Goal: Task Accomplishment & Management: Manage account settings

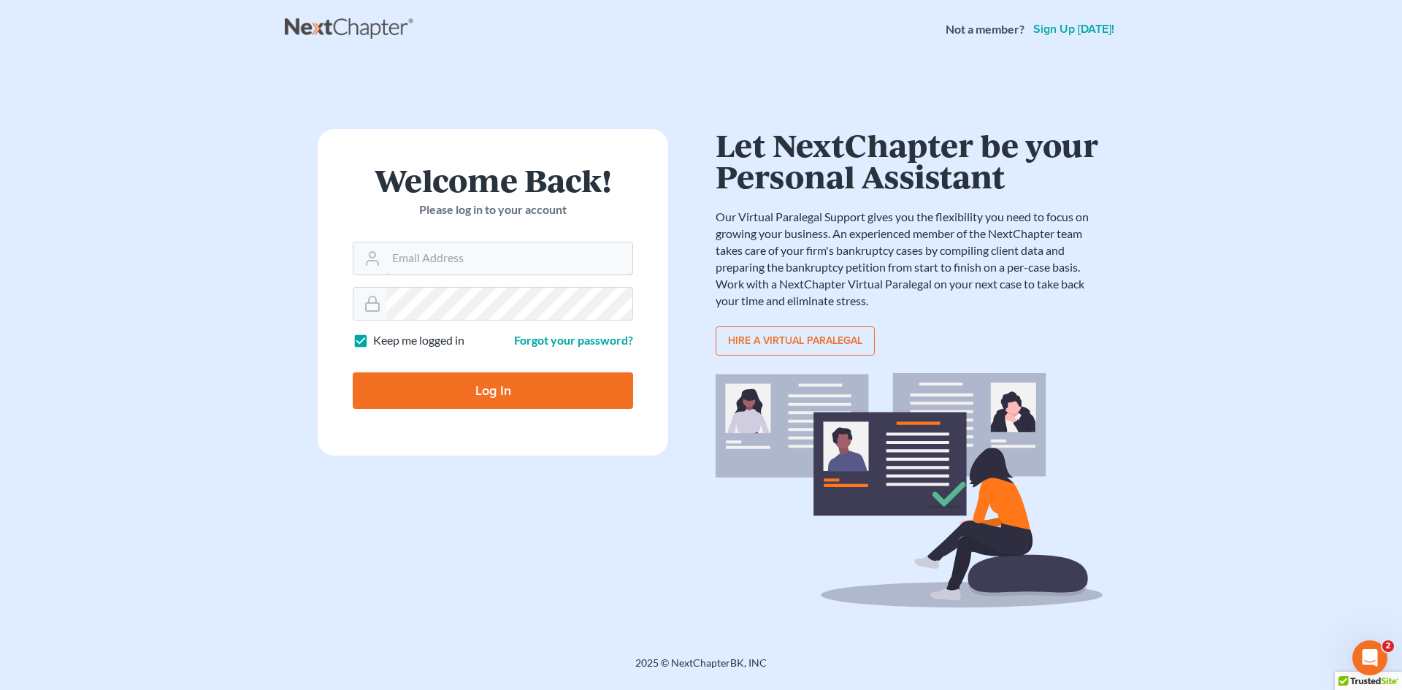
type input "slengram@meredithlawfirm.com"
click at [591, 397] on input "Log In" at bounding box center [493, 390] width 280 height 36
type input "Thinking..."
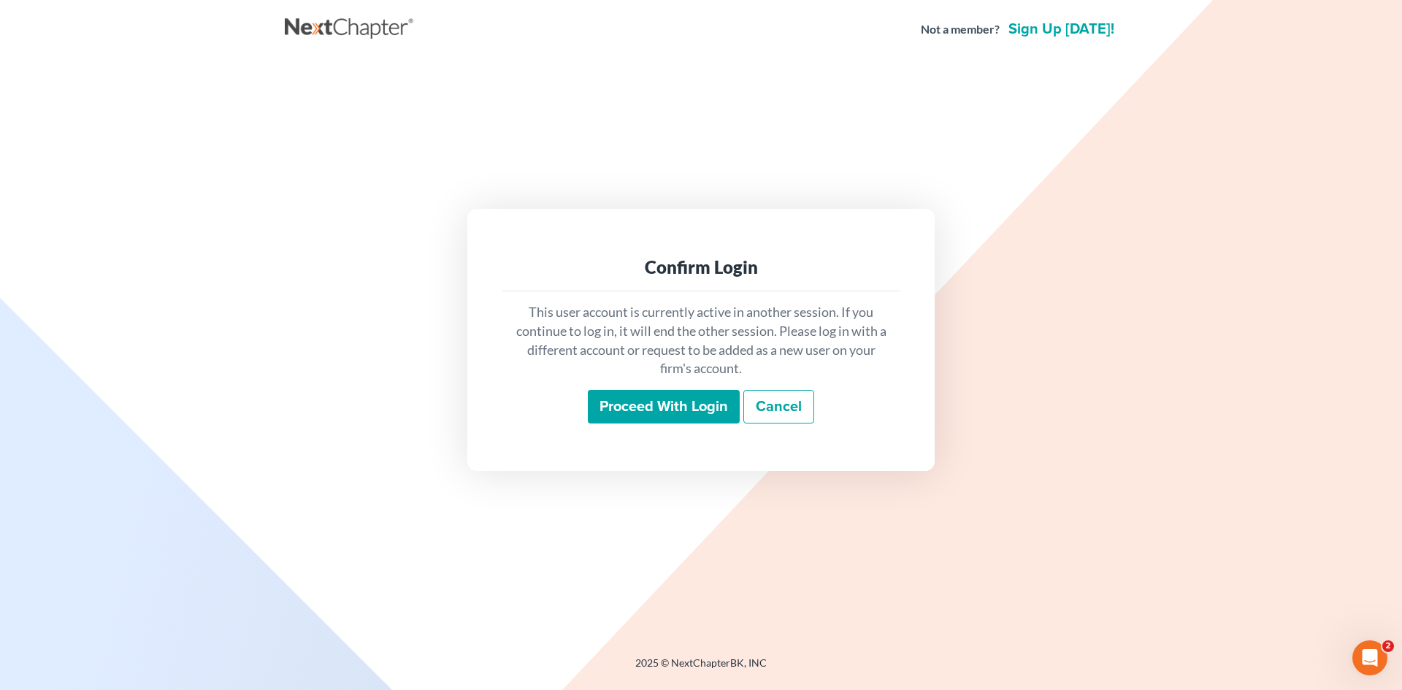
click at [685, 414] on input "Proceed with login" at bounding box center [664, 407] width 152 height 34
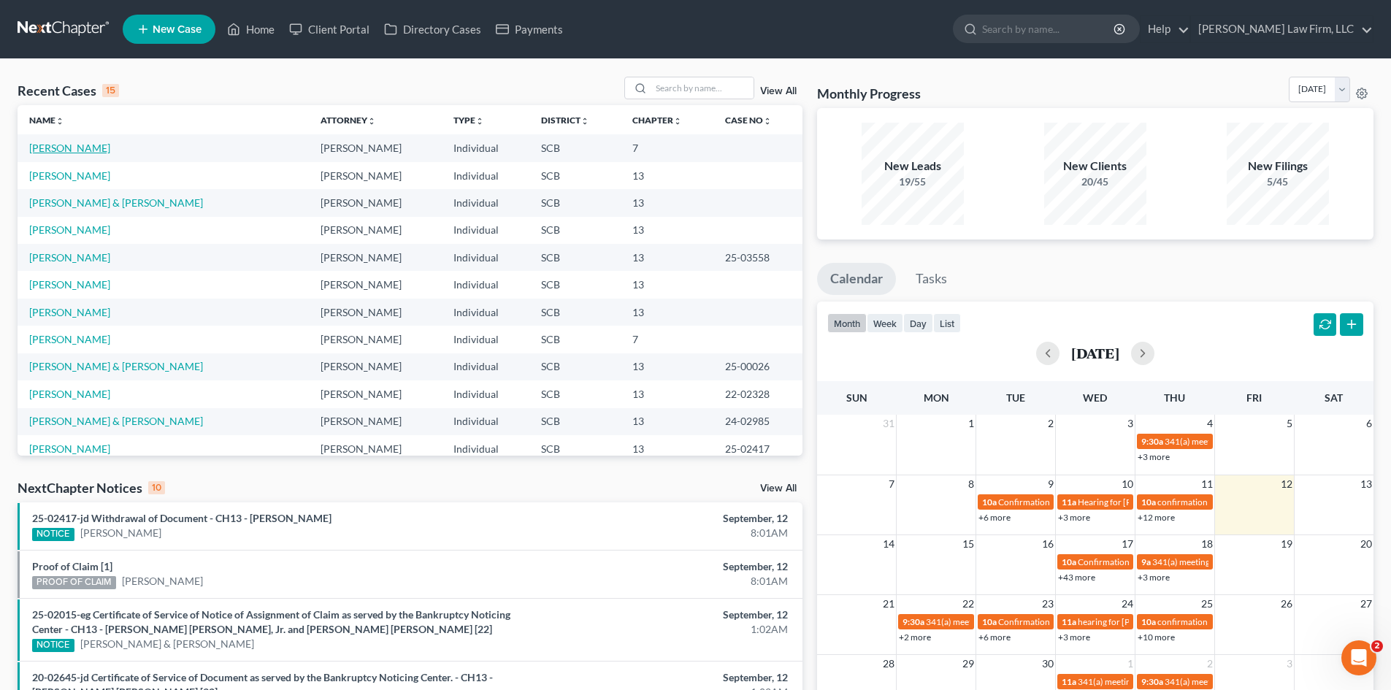
click at [62, 153] on link "[PERSON_NAME]" at bounding box center [69, 148] width 81 height 12
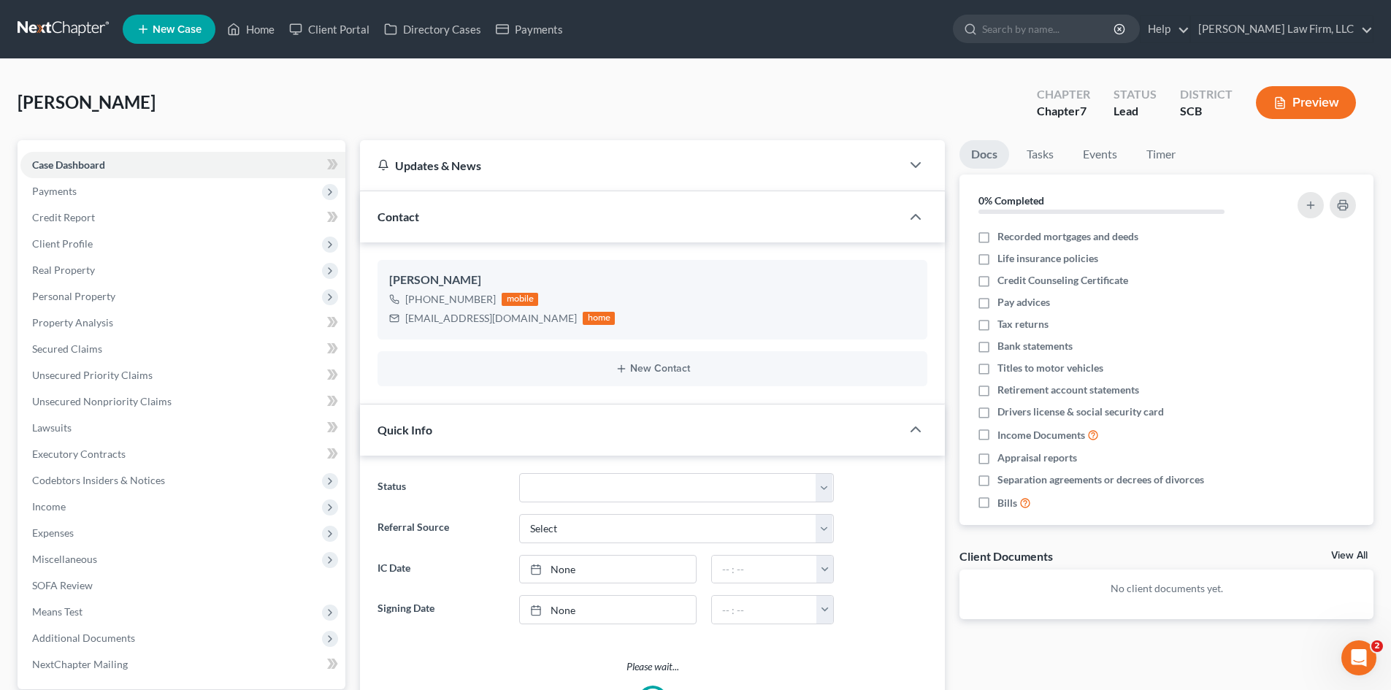
select select "0"
click at [74, 190] on span "Payments" at bounding box center [54, 191] width 45 height 12
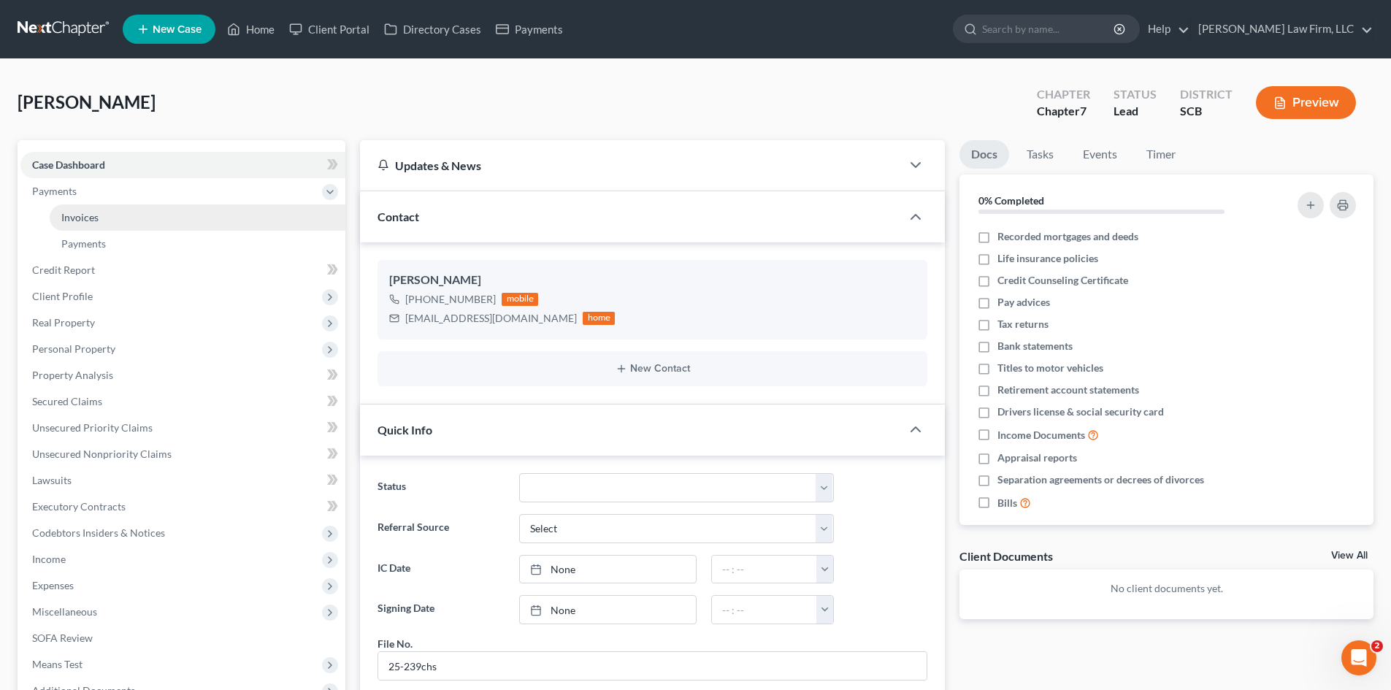
click at [83, 212] on span "Invoices" at bounding box center [79, 217] width 37 height 12
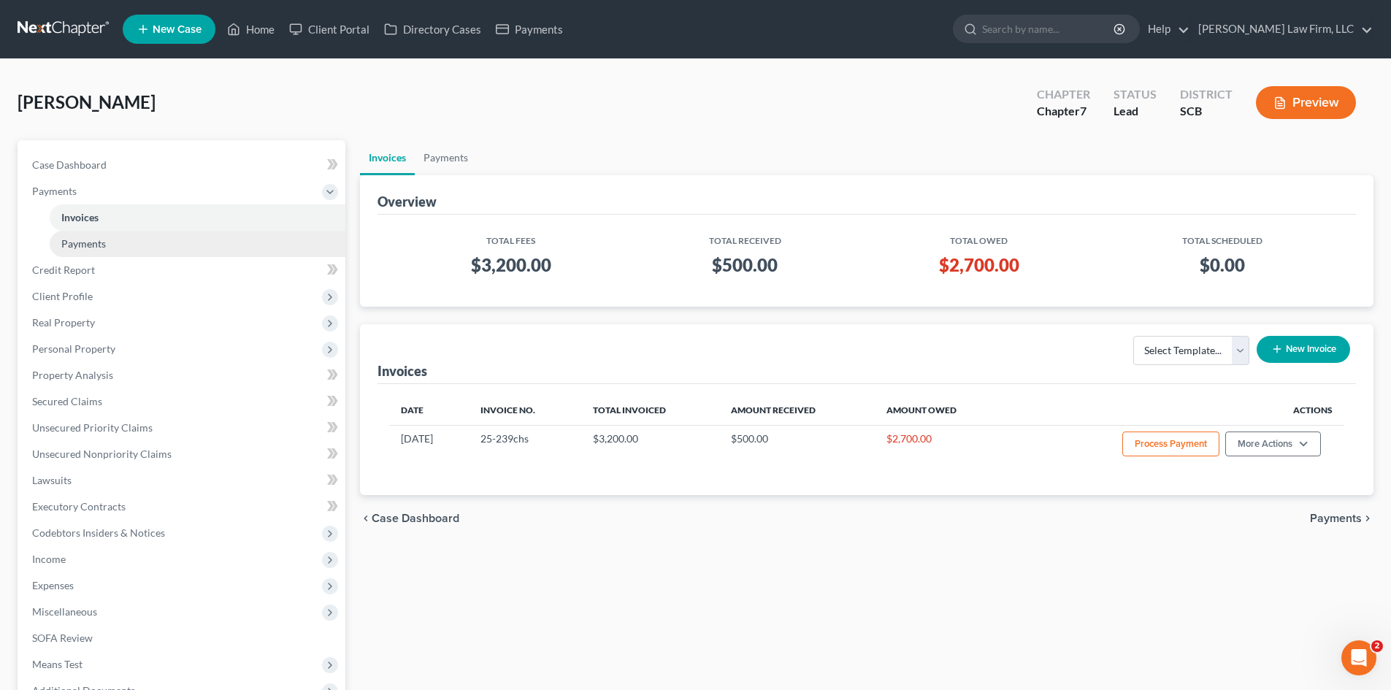
click at [96, 237] on span "Payments" at bounding box center [83, 243] width 45 height 12
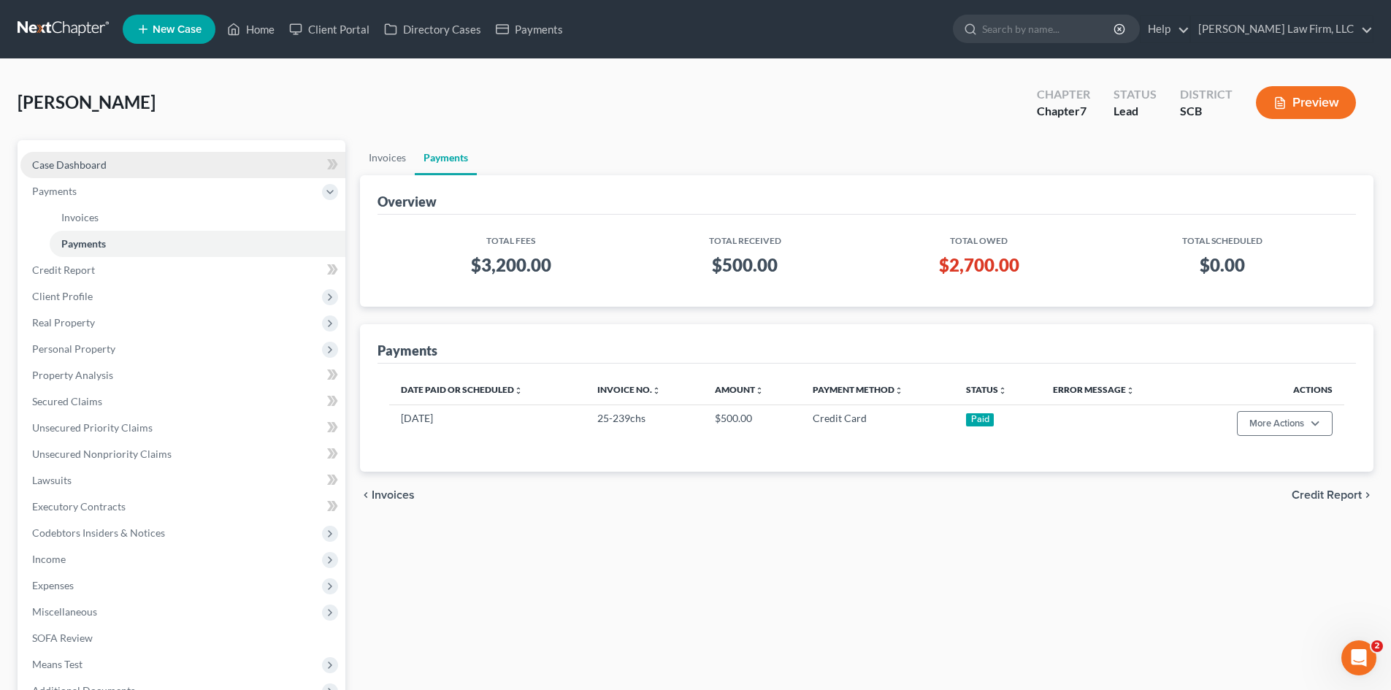
click at [84, 166] on span "Case Dashboard" at bounding box center [69, 164] width 74 height 12
select select "4"
select select "0"
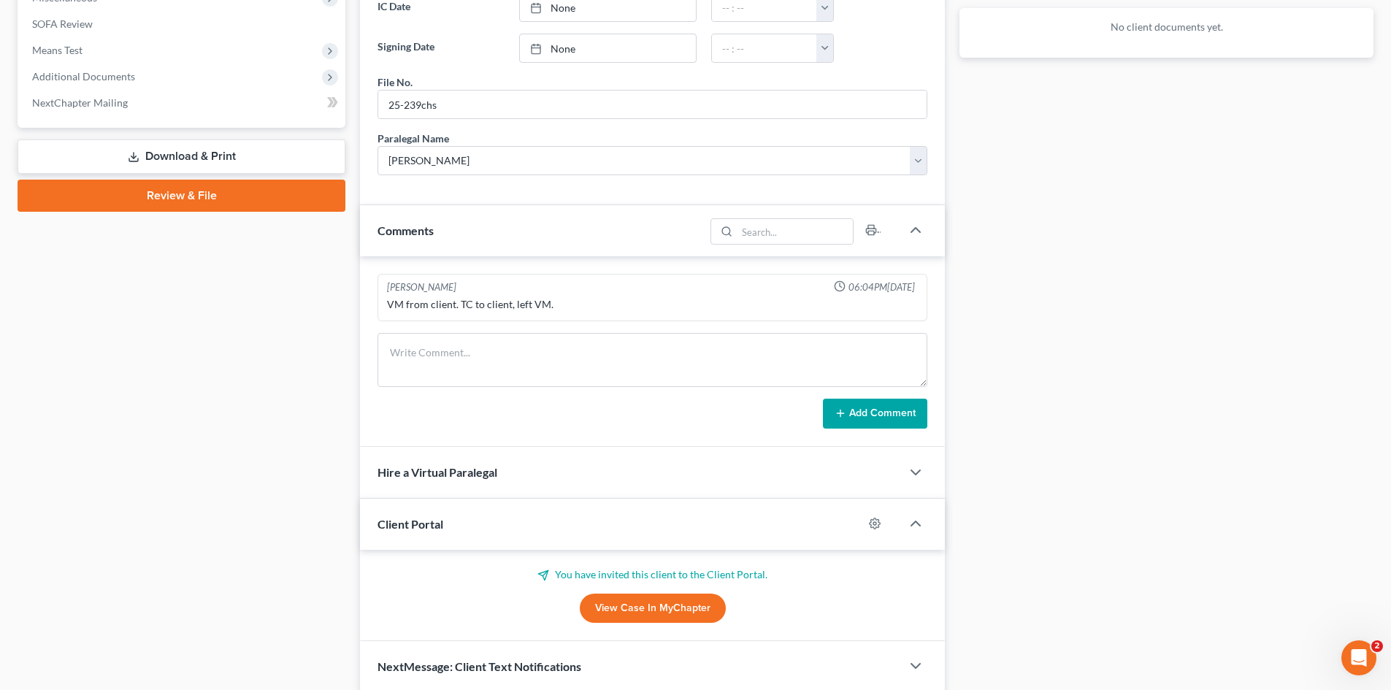
scroll to position [619, 0]
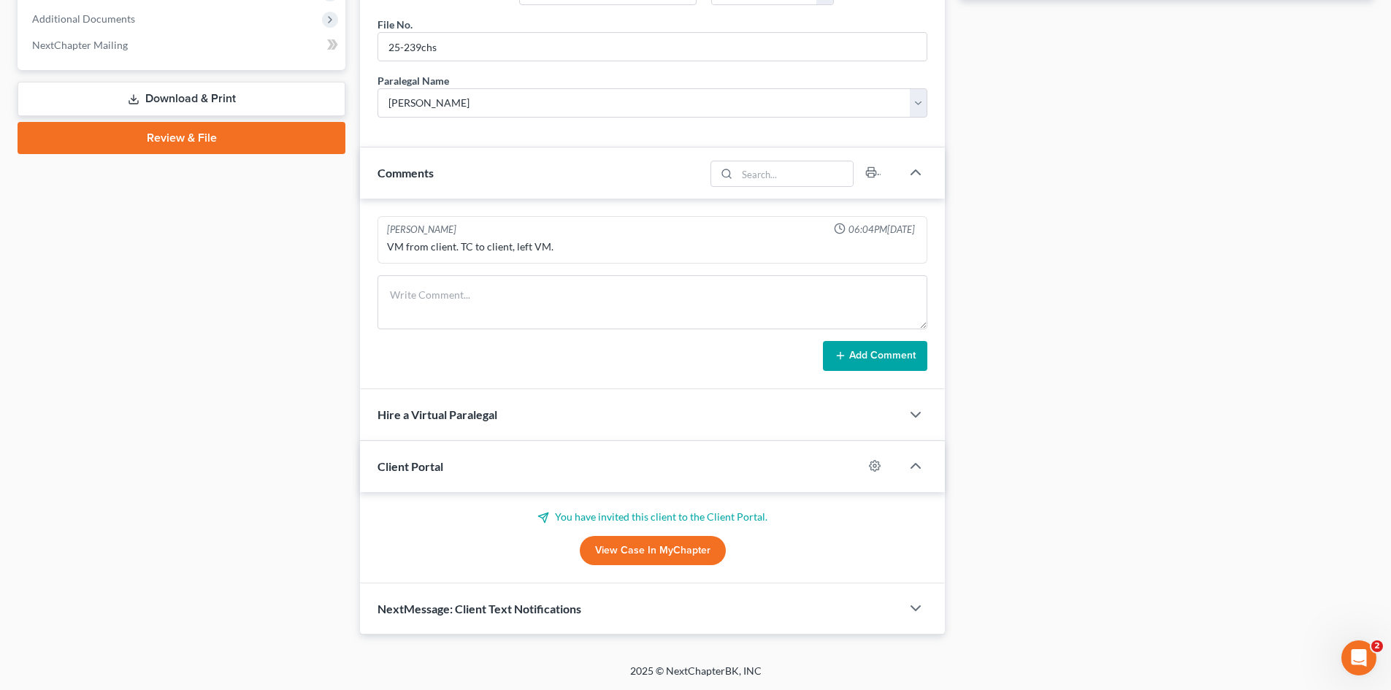
click at [687, 549] on link "View Case in MyChapter" at bounding box center [653, 550] width 146 height 29
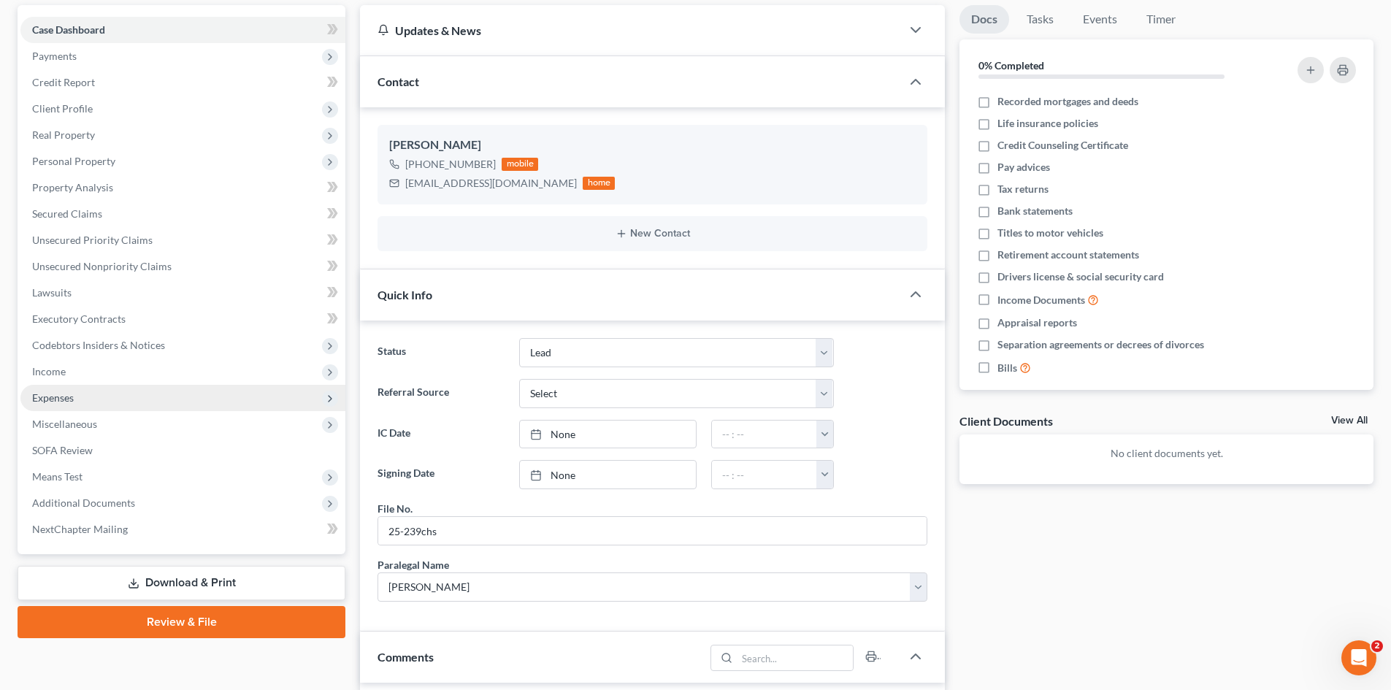
scroll to position [0, 0]
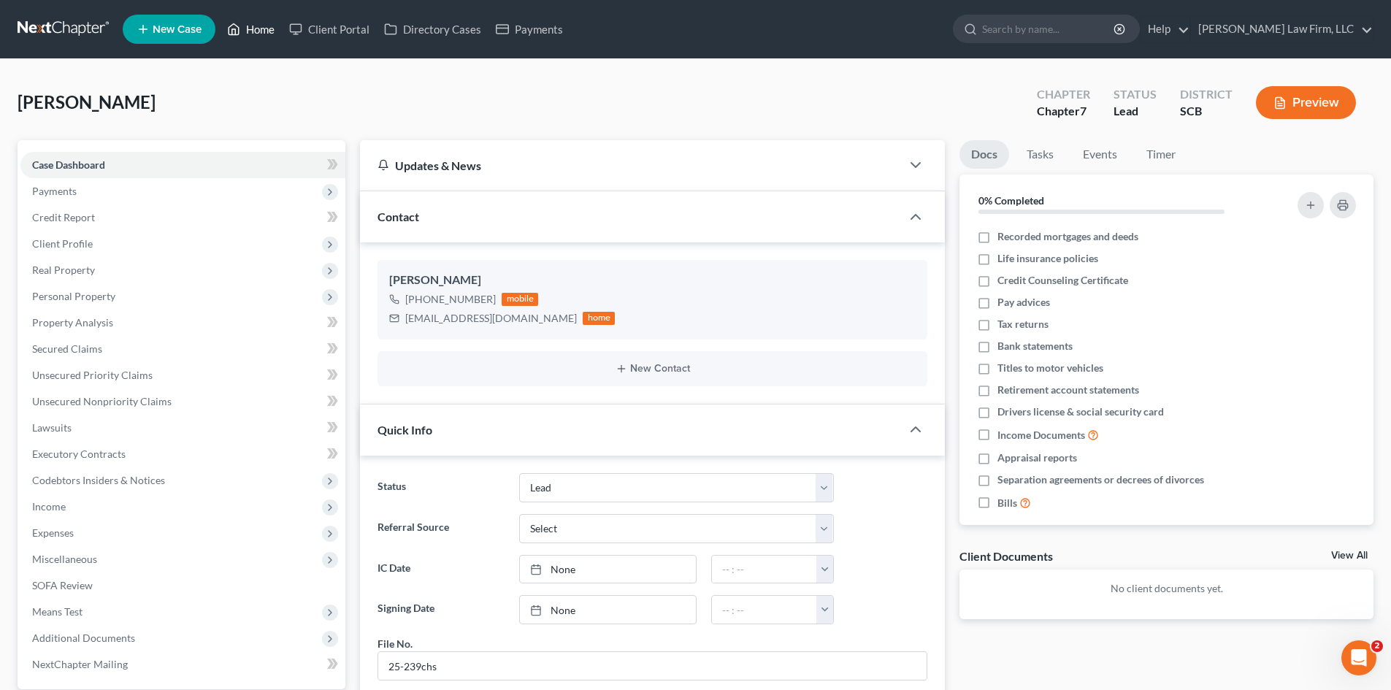
click at [254, 28] on link "Home" at bounding box center [251, 29] width 62 height 26
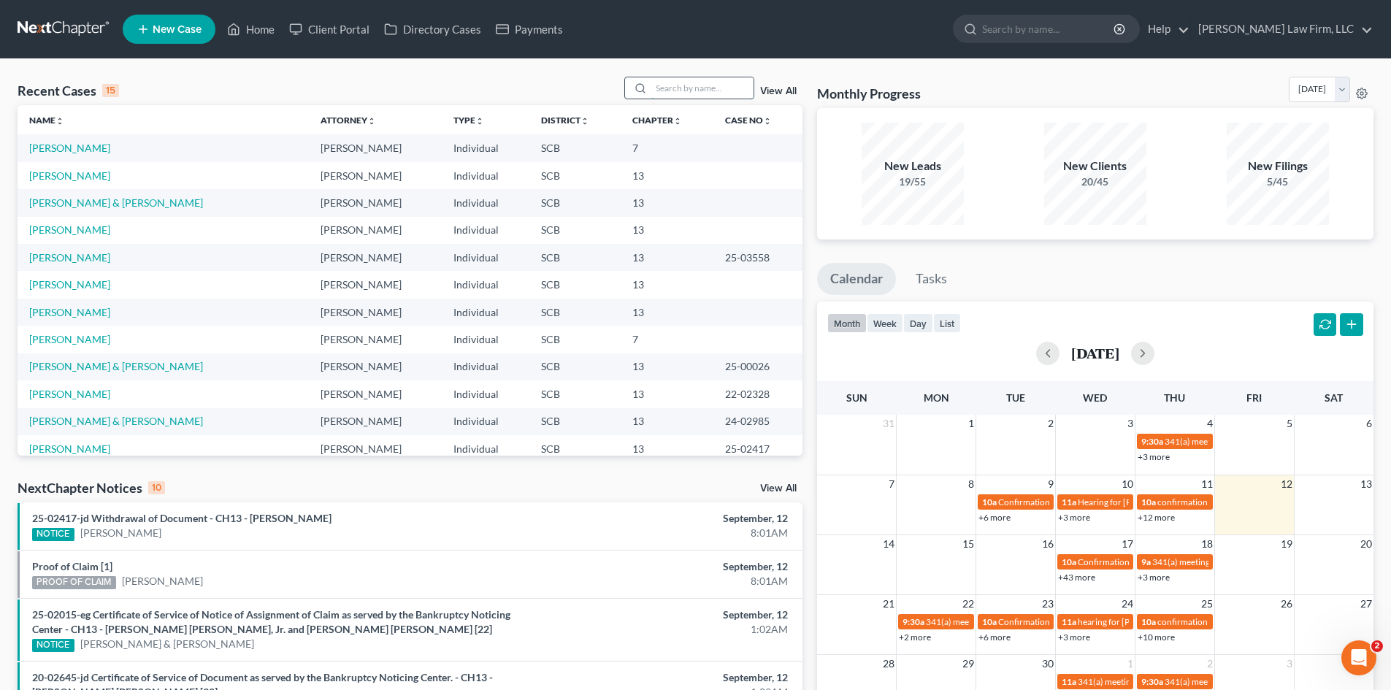
click at [704, 85] on input "search" at bounding box center [702, 87] width 102 height 21
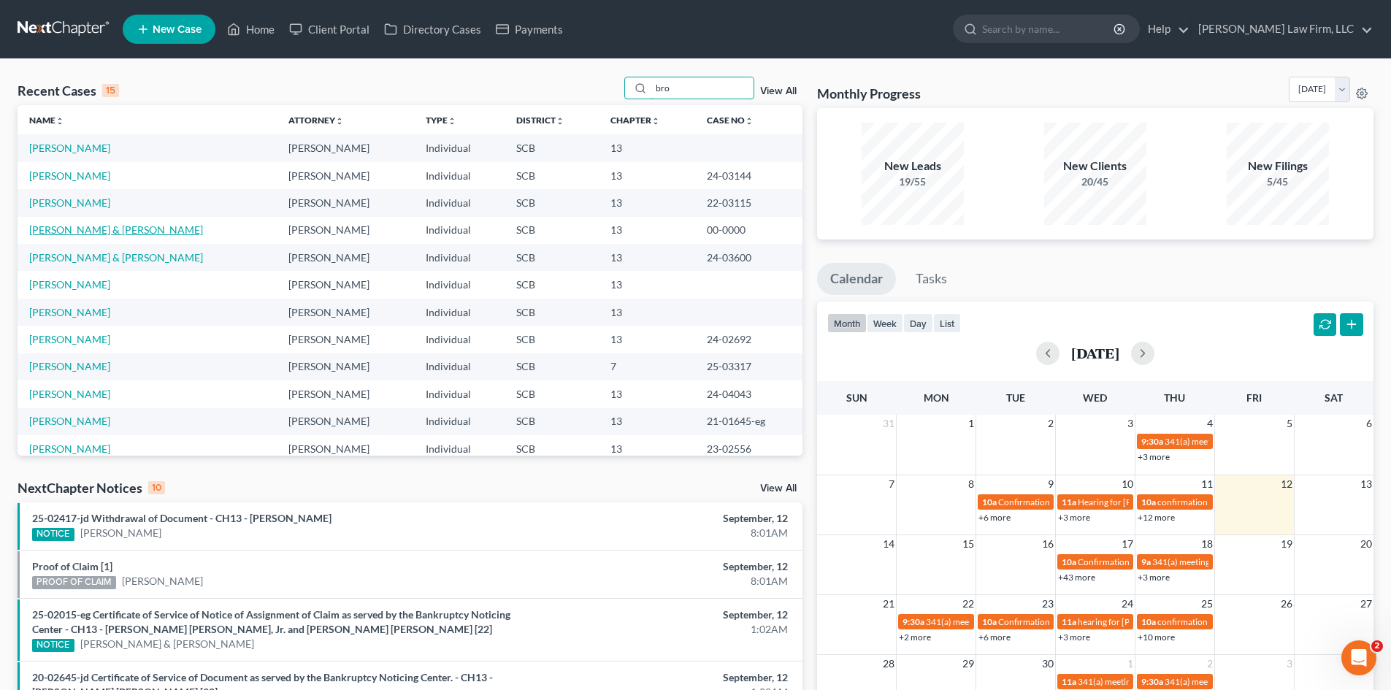
type input "bro"
click at [101, 234] on link "[PERSON_NAME] & [PERSON_NAME]" at bounding box center [116, 229] width 174 height 12
select select "1"
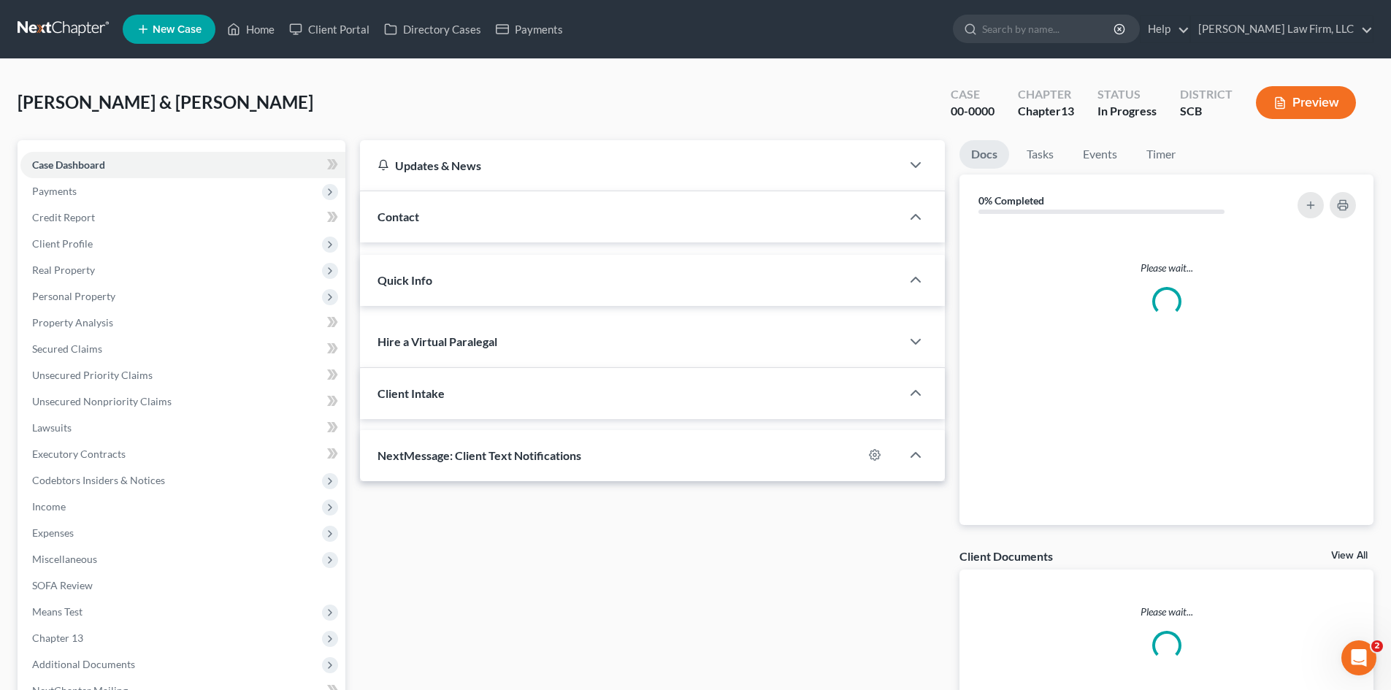
select select "0"
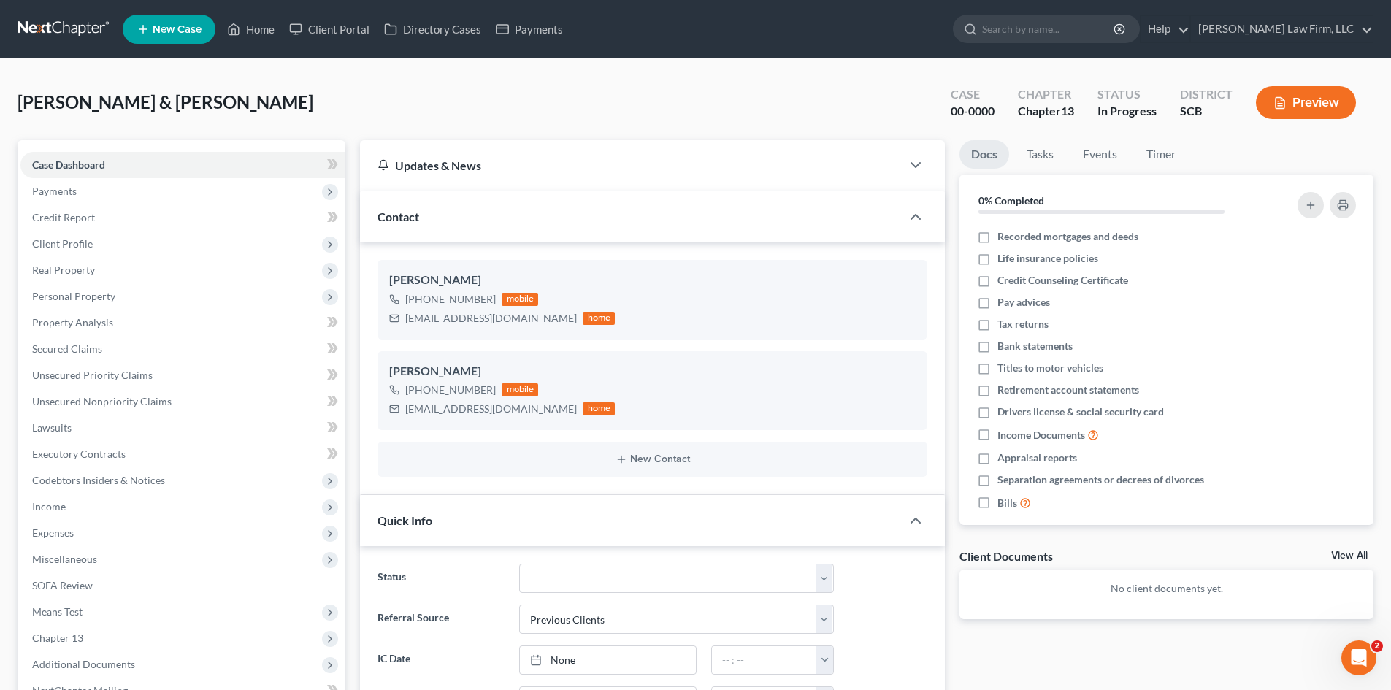
scroll to position [193, 0]
click at [54, 503] on span "Income" at bounding box center [49, 506] width 34 height 12
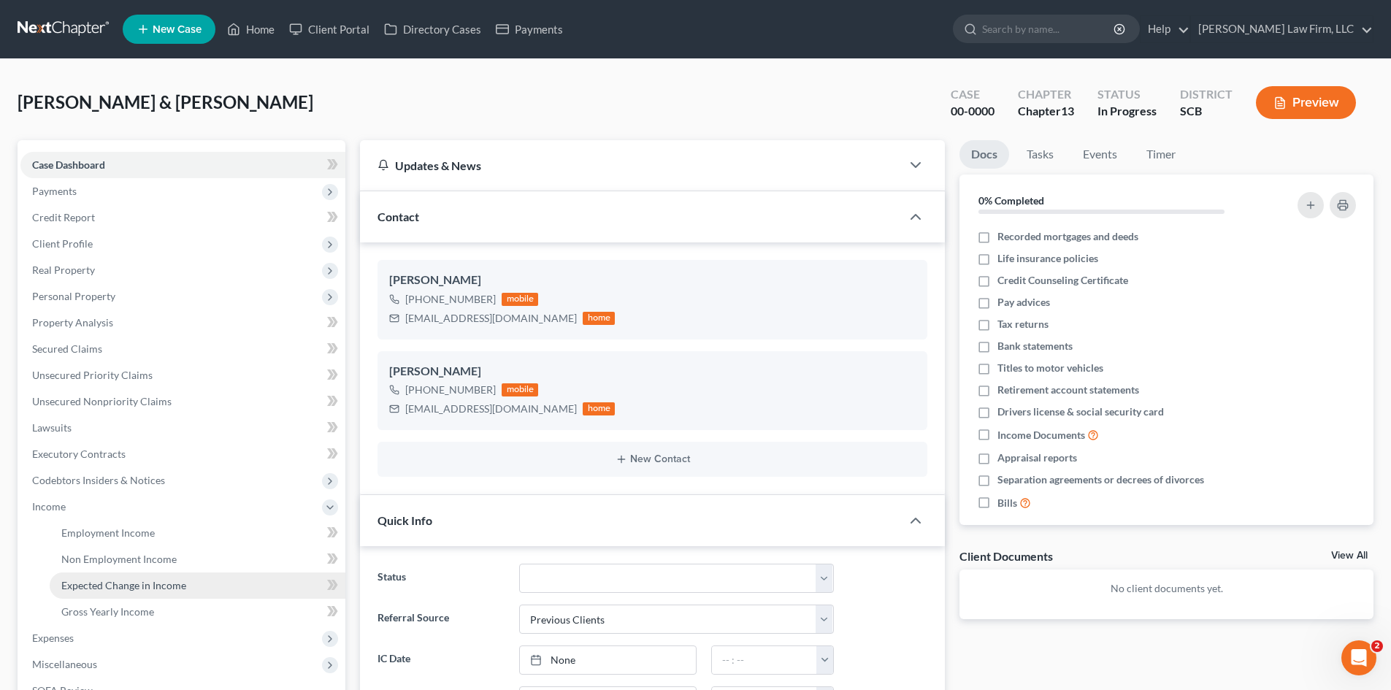
click at [102, 582] on span "Expected Change in Income" at bounding box center [123, 585] width 125 height 12
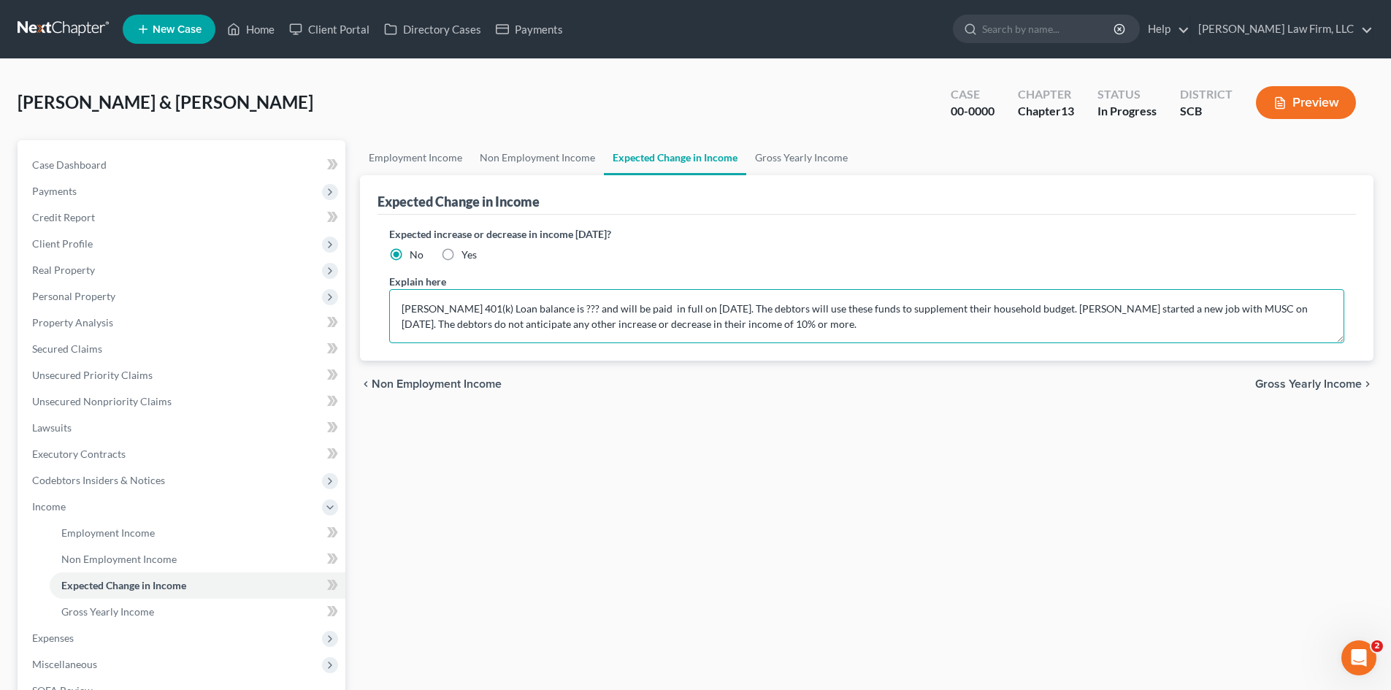
drag, startPoint x: 557, startPoint y: 308, endPoint x: 569, endPoint y: 308, distance: 11.7
click at [569, 308] on textarea "Mr. Brown's 401(k) Loan balance is ??? and will be paid in full on 2/25/2028. T…" at bounding box center [866, 316] width 955 height 54
type textarea "Mr. Brown's 401(k) Loan balance is $3,862.83 and will be paid in full on 06/14/…"
click at [789, 153] on link "Gross Yearly Income" at bounding box center [801, 157] width 110 height 35
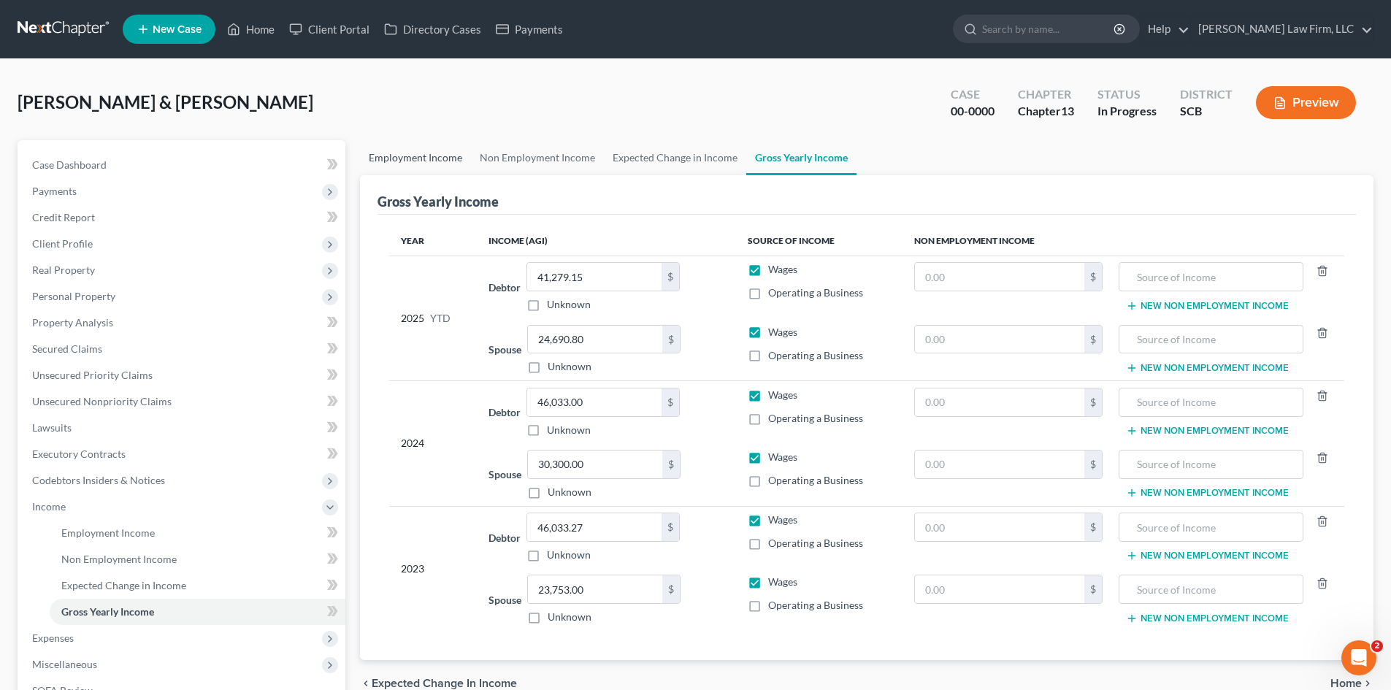
click at [459, 161] on link "Employment Income" at bounding box center [415, 157] width 111 height 35
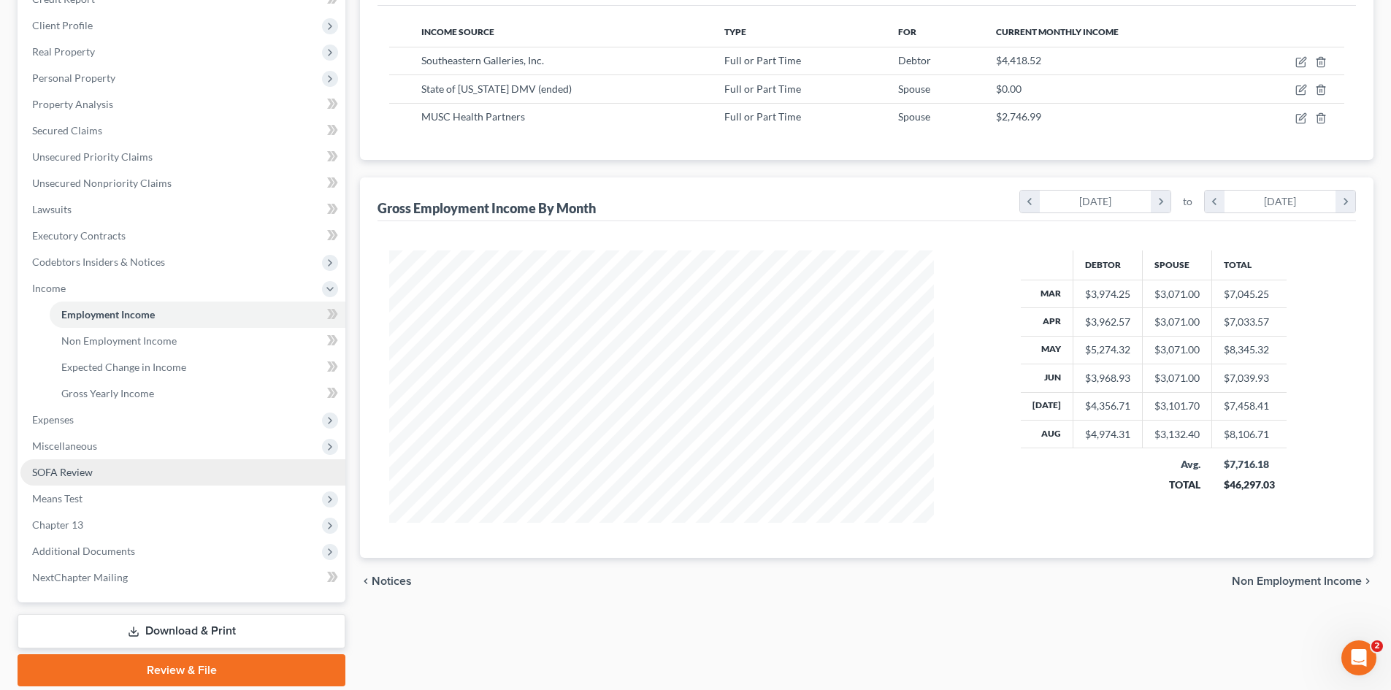
scroll to position [219, 0]
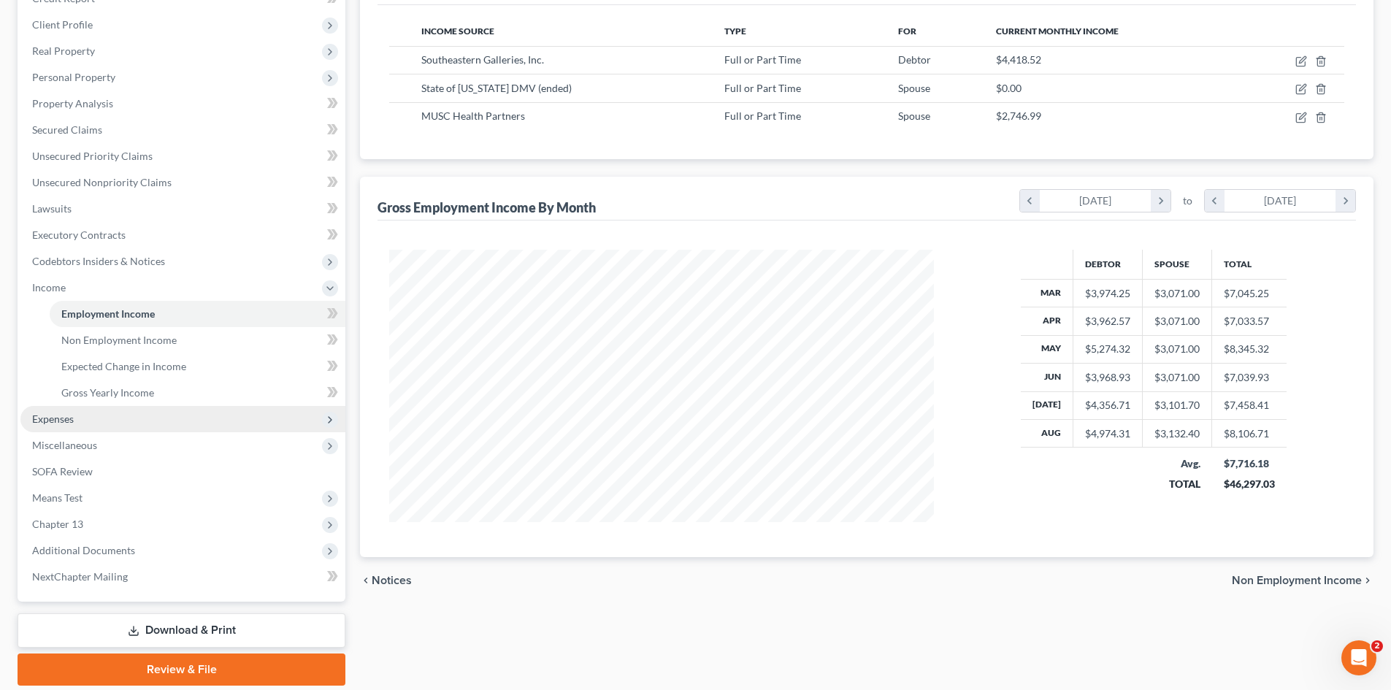
click at [51, 422] on span "Expenses" at bounding box center [53, 418] width 42 height 12
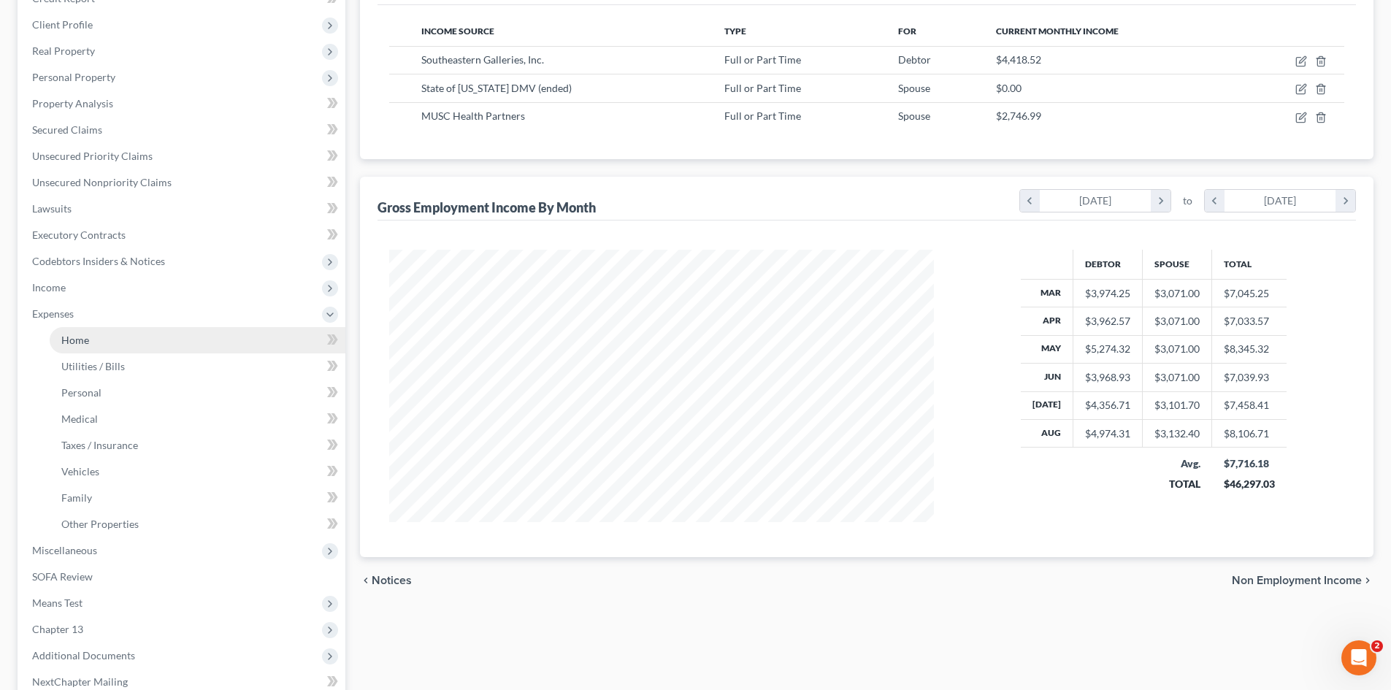
click at [72, 335] on span "Home" at bounding box center [75, 340] width 28 height 12
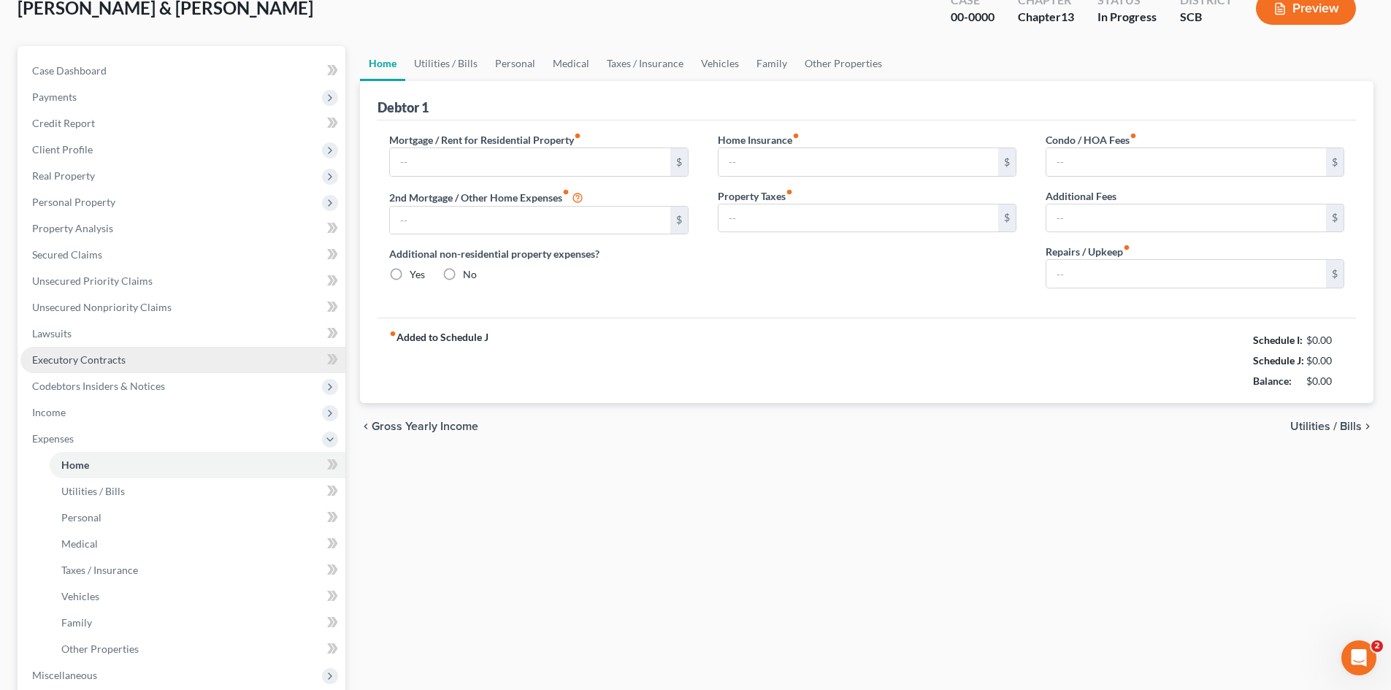
type input "1,272.00"
type input "0.00"
radio input "true"
type input "23.00"
type input "0.00"
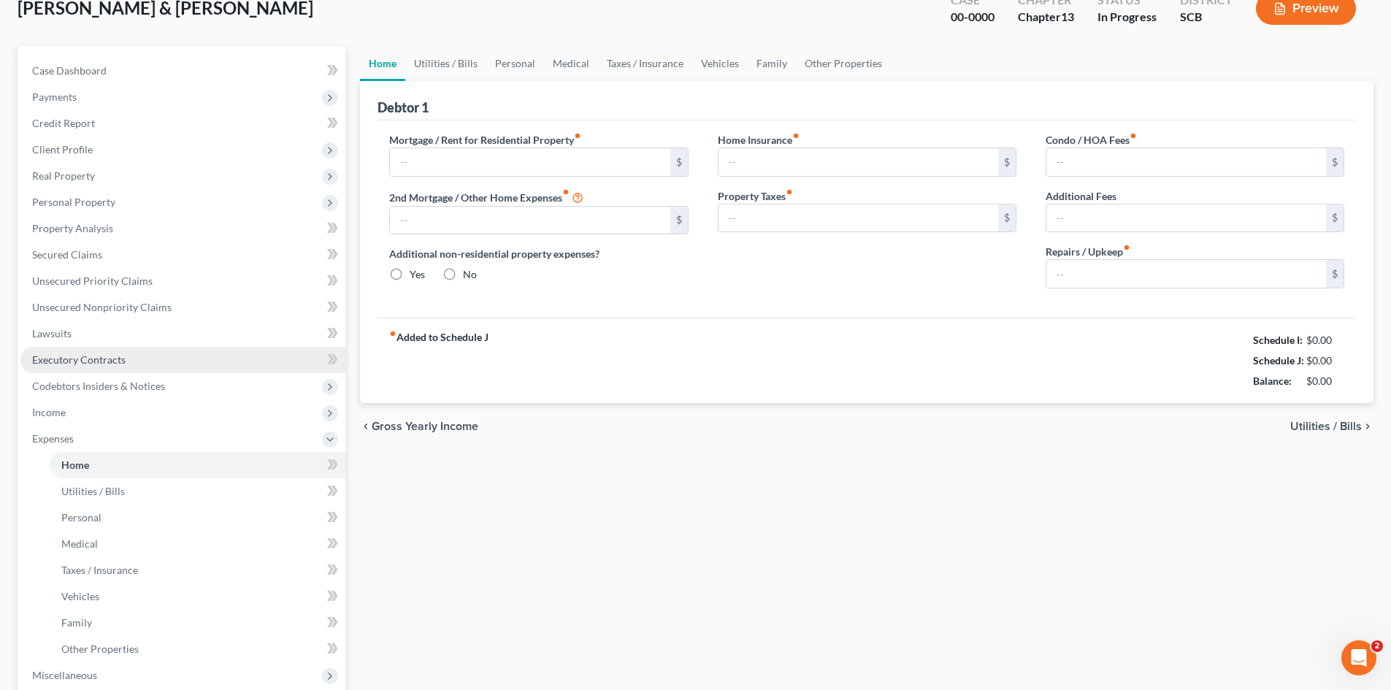
type input "0.00"
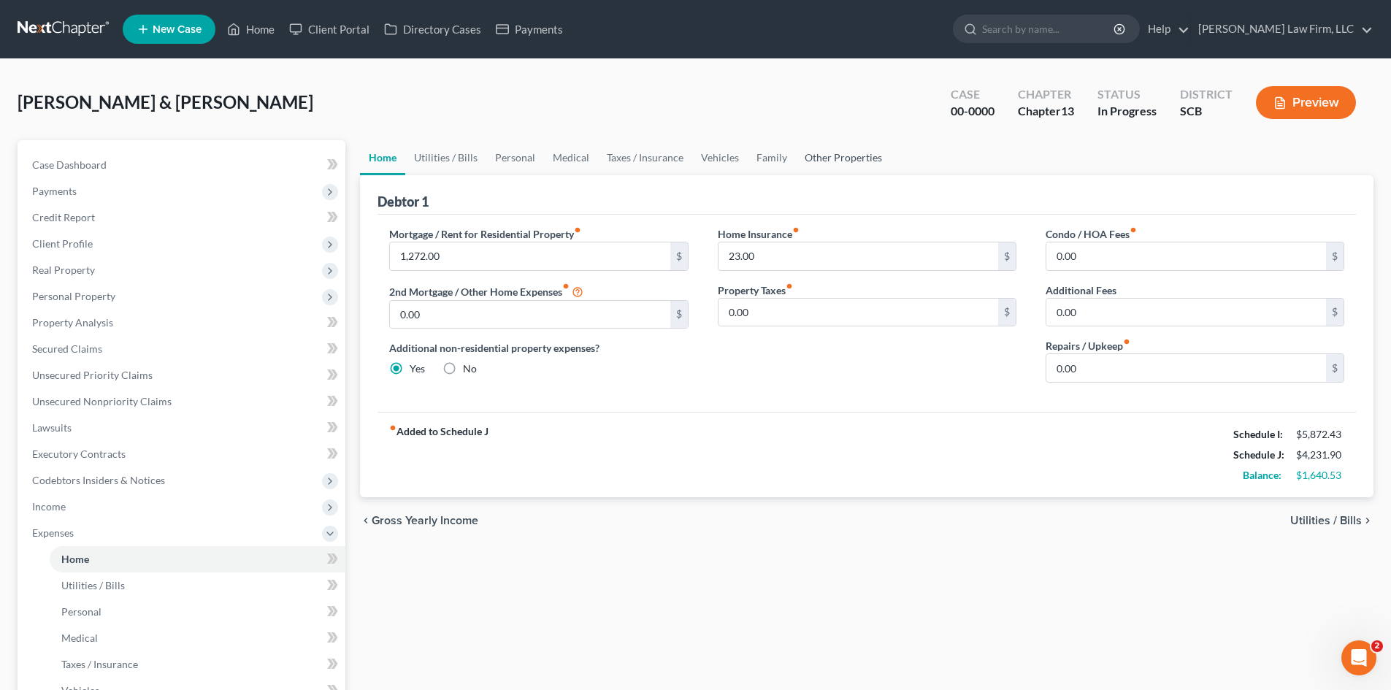
click at [864, 161] on link "Other Properties" at bounding box center [843, 157] width 95 height 35
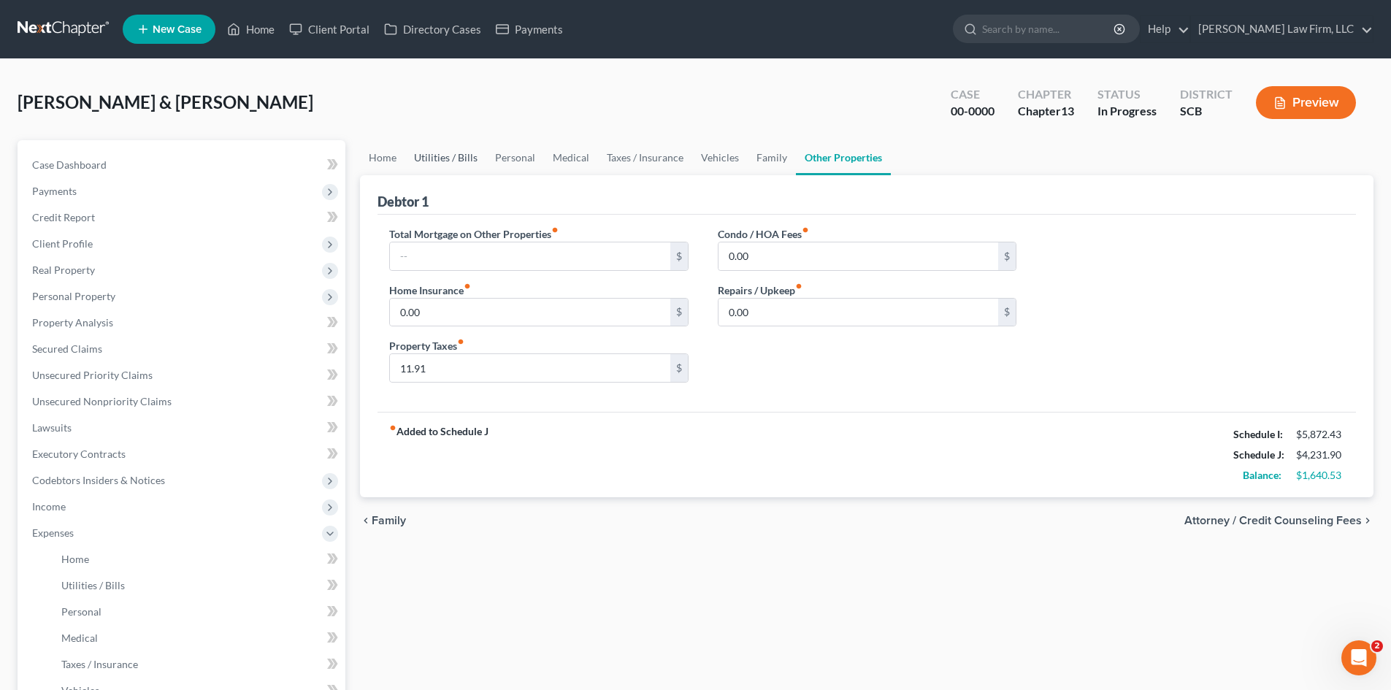
click at [418, 158] on link "Utilities / Bills" at bounding box center [445, 157] width 81 height 35
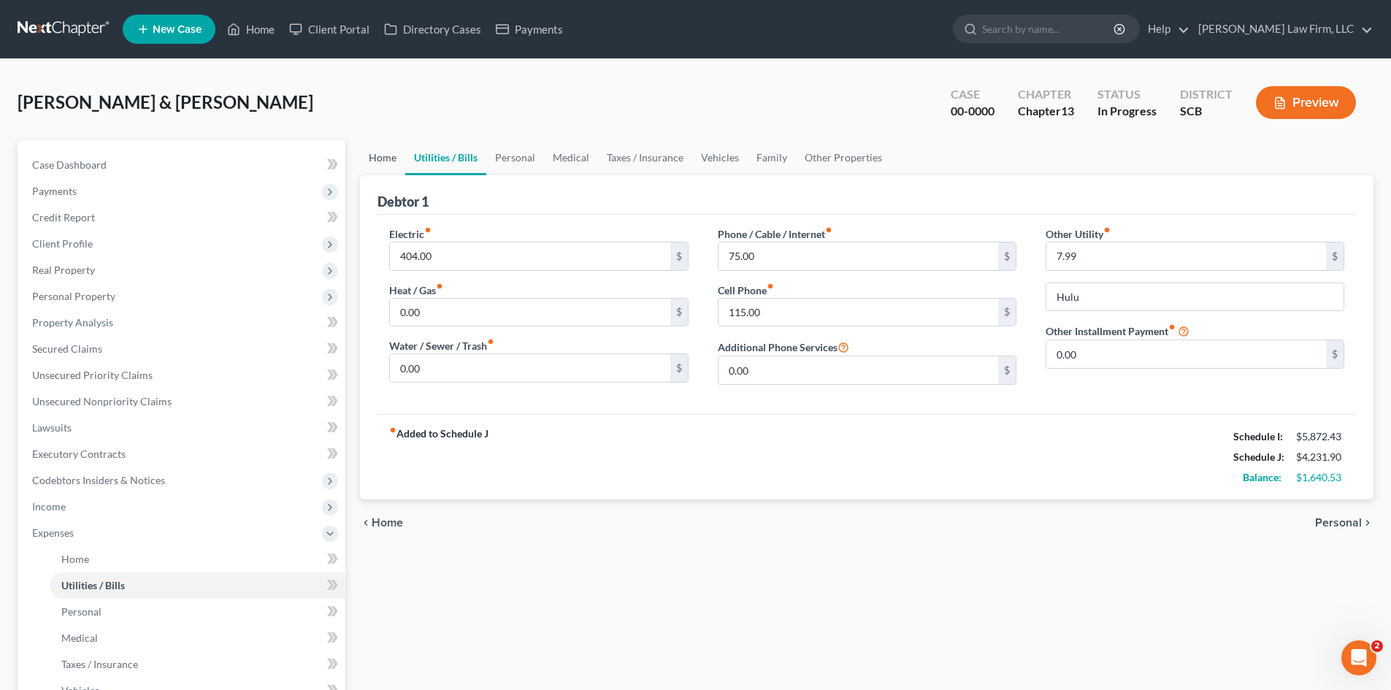
click at [385, 164] on link "Home" at bounding box center [382, 157] width 45 height 35
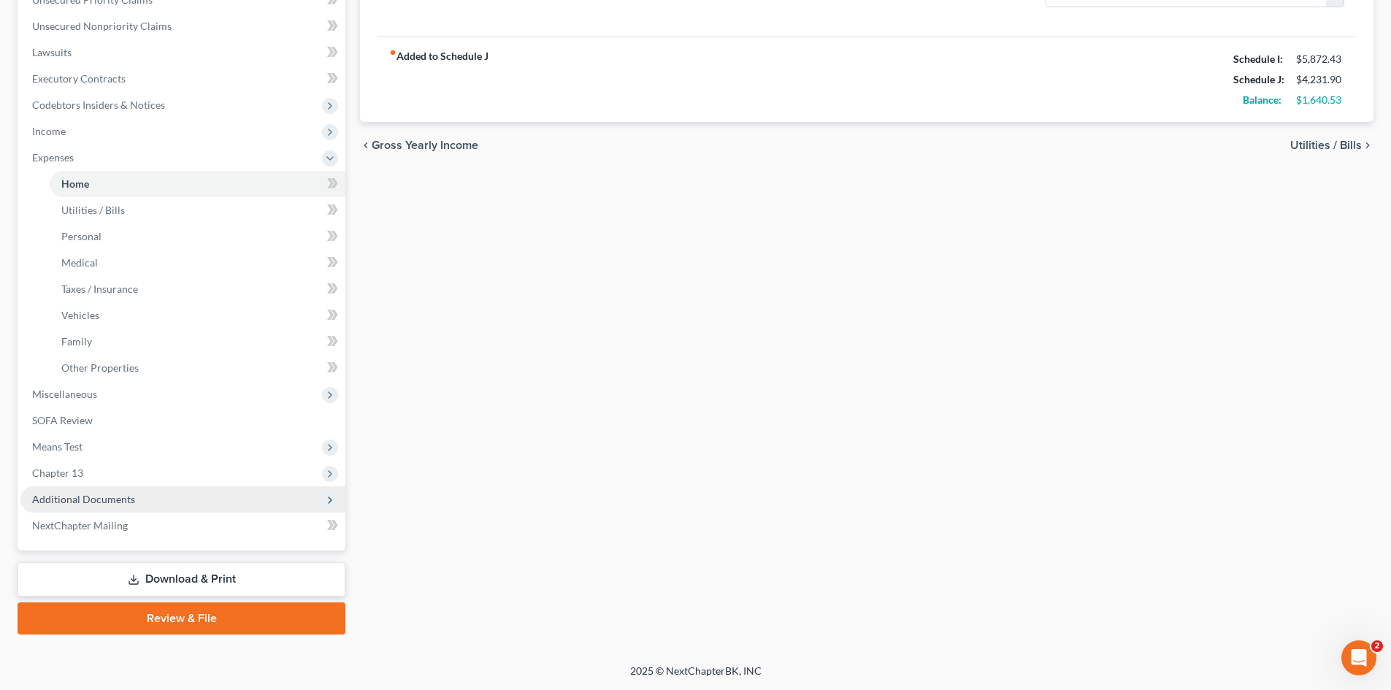
click at [104, 493] on span "Additional Documents" at bounding box center [83, 499] width 103 height 12
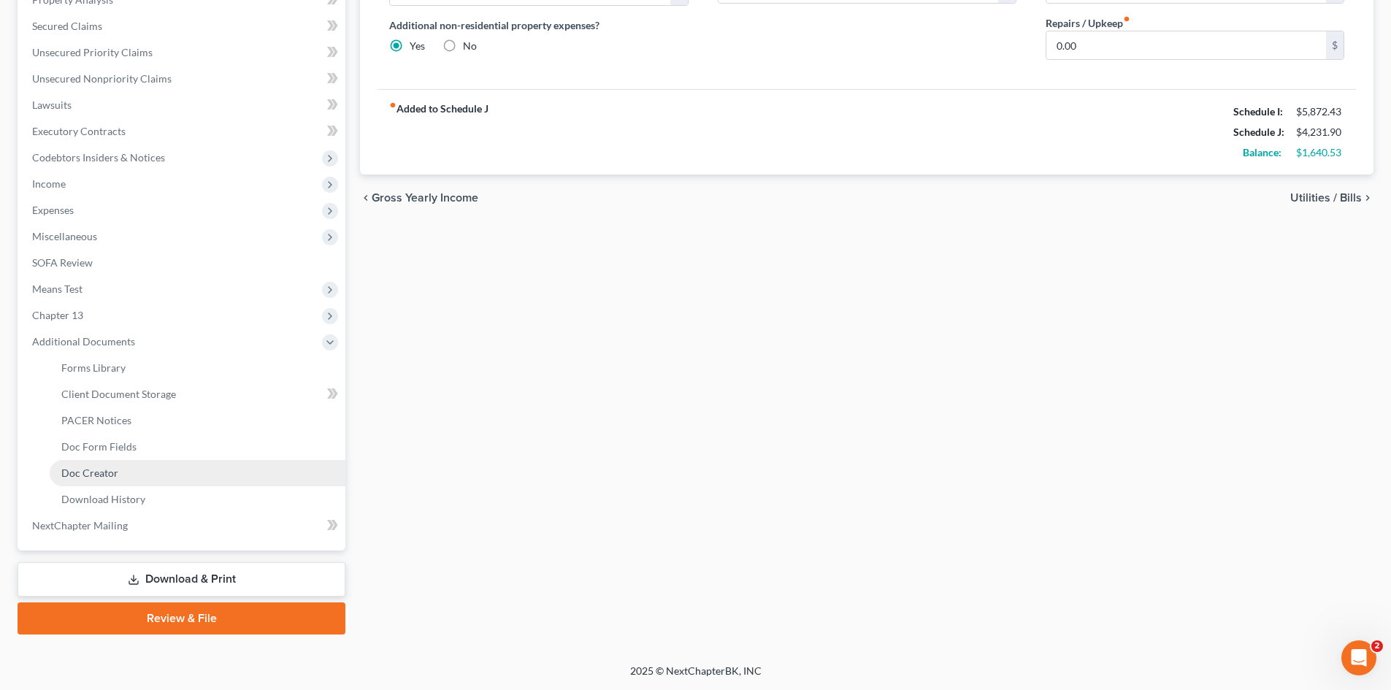
scroll to position [323, 0]
click at [140, 399] on span "Client Document Storage" at bounding box center [118, 394] width 115 height 12
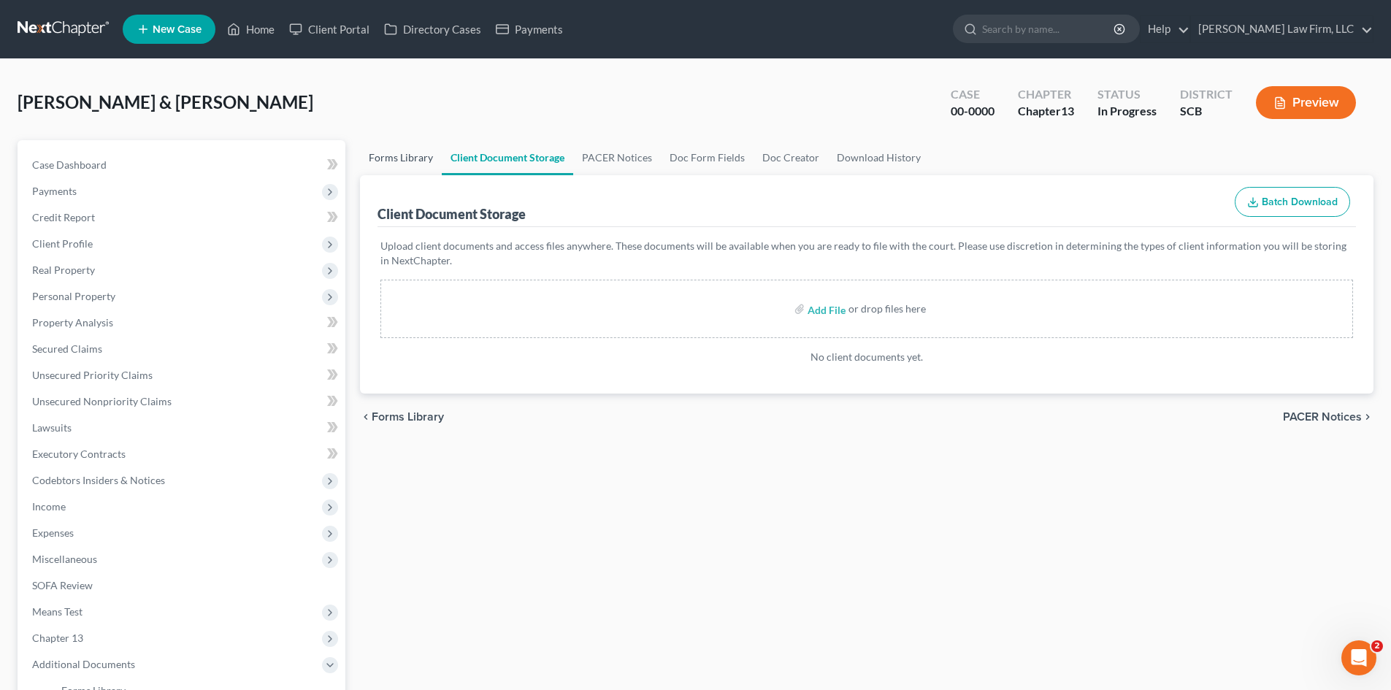
click at [387, 168] on link "Forms Library" at bounding box center [401, 157] width 82 height 35
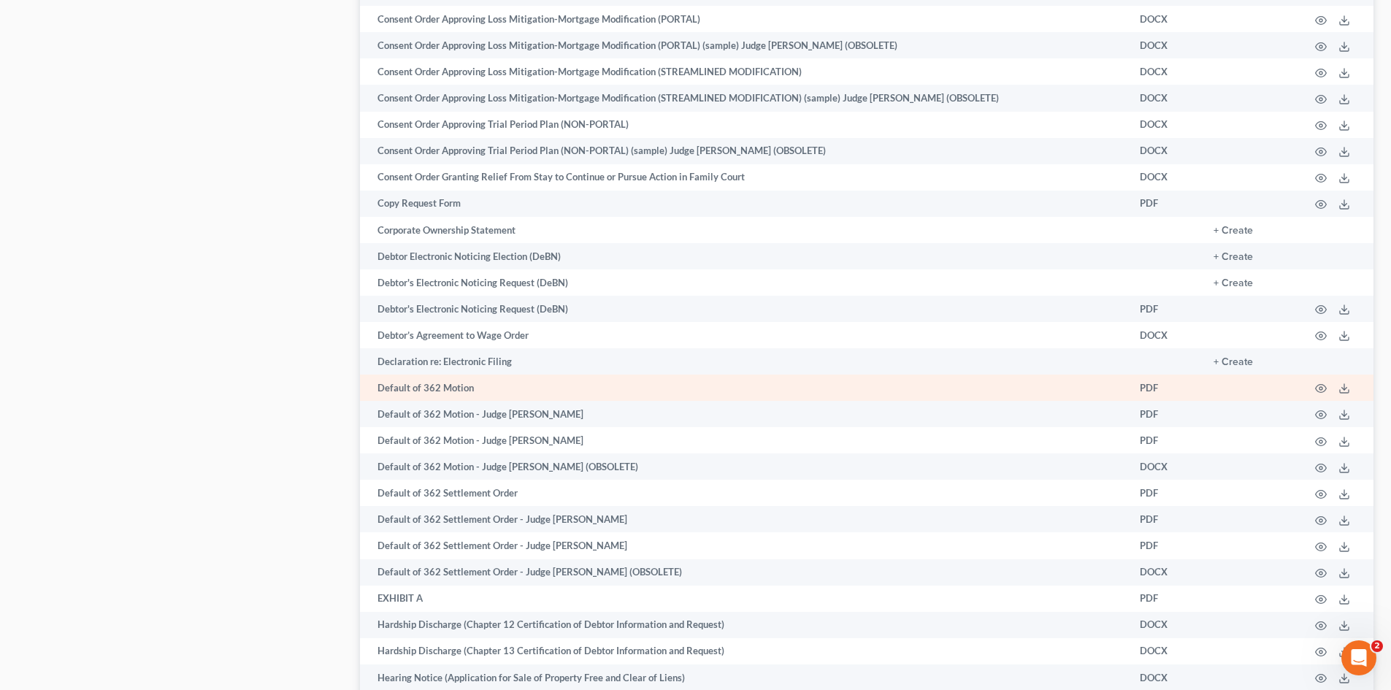
scroll to position [1533, 0]
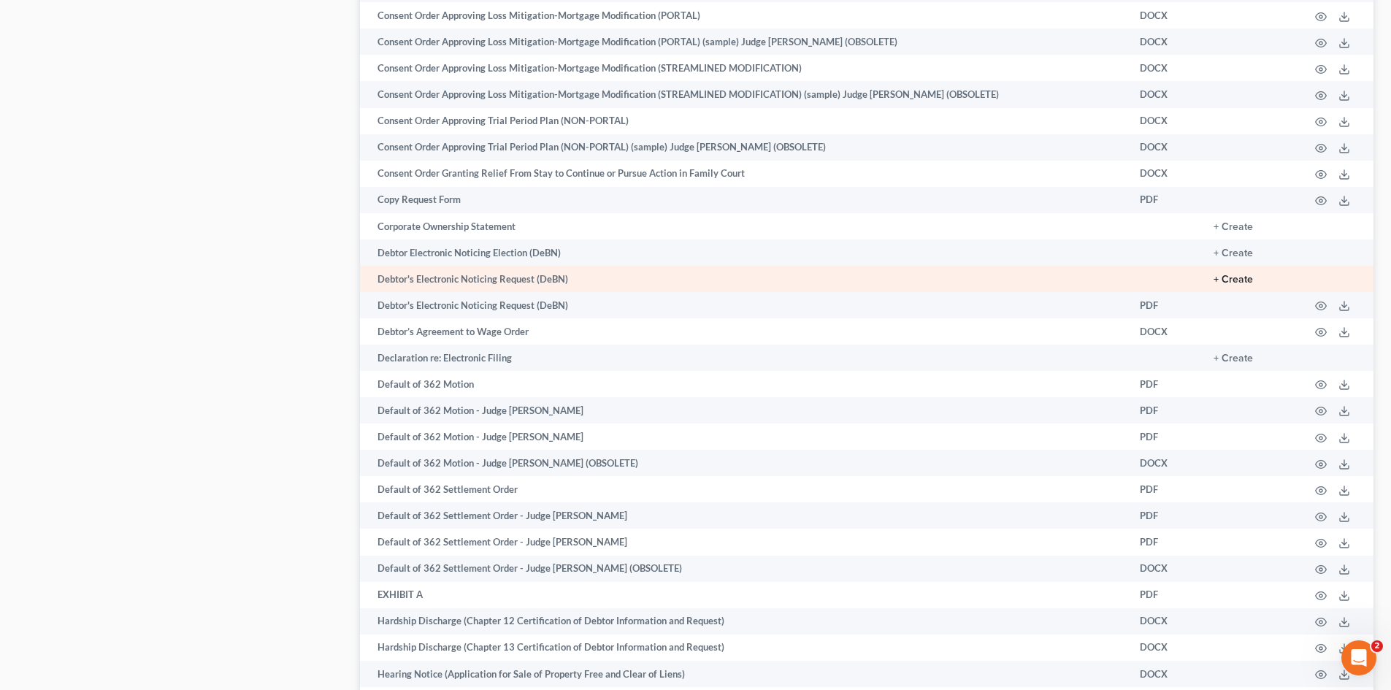
click at [1245, 274] on button "+ Create" at bounding box center [1232, 279] width 39 height 10
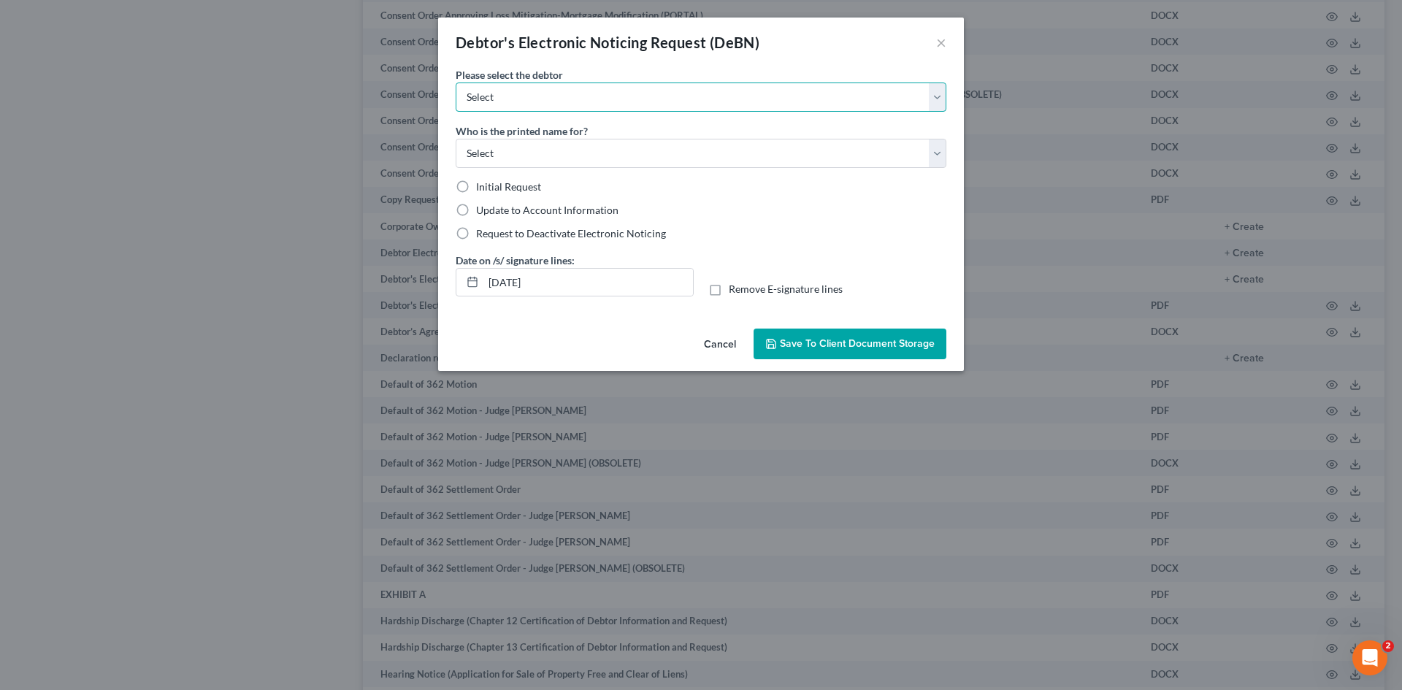
click at [643, 95] on select "Select [PERSON_NAME] [PERSON_NAME]" at bounding box center [700, 96] width 491 height 29
select select "0"
click at [455, 82] on select "Select [PERSON_NAME] [PERSON_NAME]" at bounding box center [700, 96] width 491 height 29
click at [572, 144] on select "Select Debtor Attorney" at bounding box center [700, 153] width 491 height 29
select select "0"
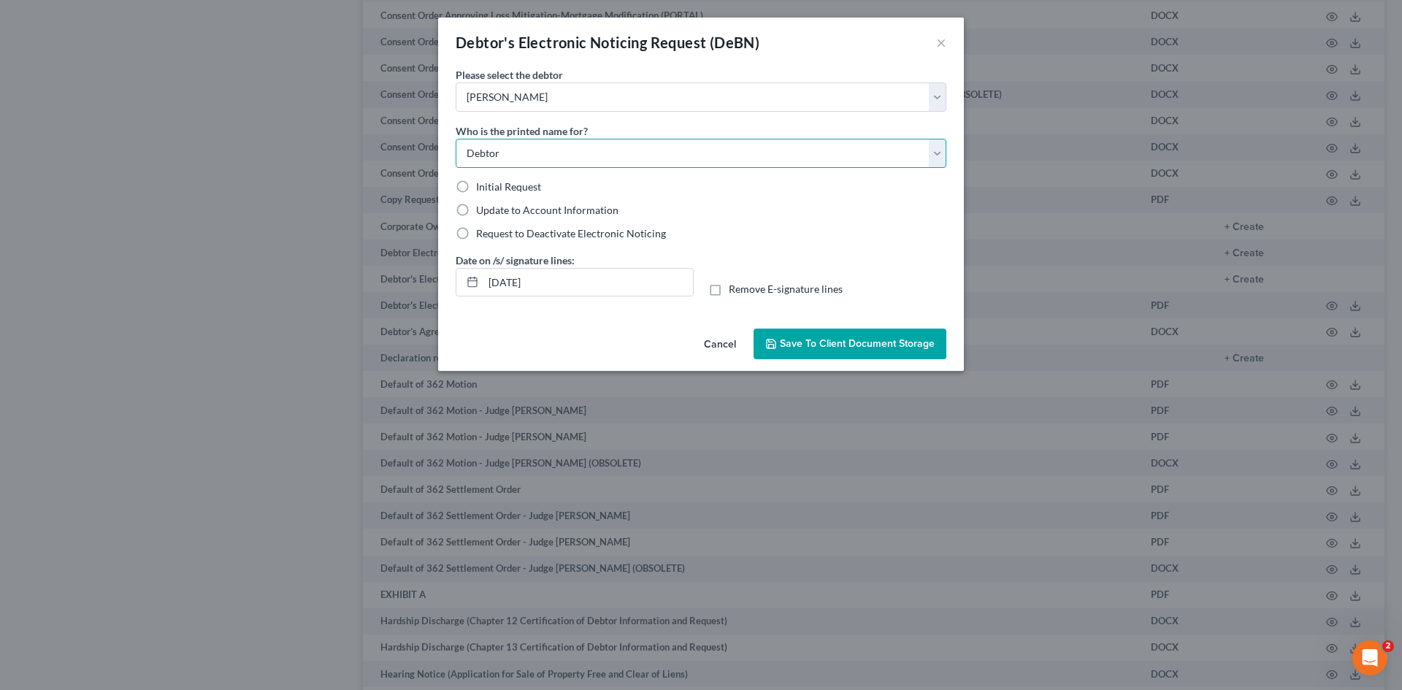
click at [455, 139] on select "Select Debtor Attorney" at bounding box center [700, 153] width 491 height 29
click at [476, 188] on label "Initial Request" at bounding box center [508, 187] width 65 height 15
click at [482, 188] on input "Initial Request" at bounding box center [486, 184] width 9 height 9
radio input "true"
drag, startPoint x: 555, startPoint y: 287, endPoint x: 577, endPoint y: 287, distance: 21.9
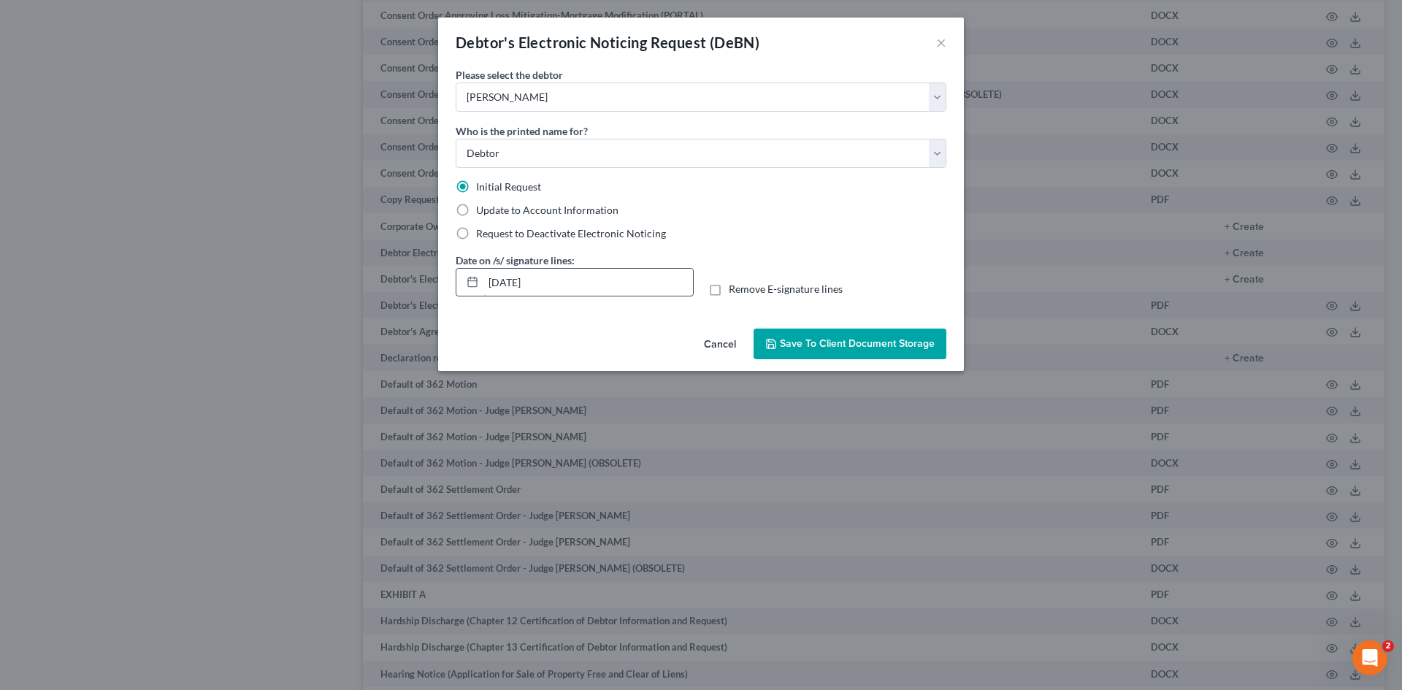
click at [577, 287] on input "[DATE]" at bounding box center [587, 283] width 209 height 28
click at [728, 292] on label "Remove E-signature lines" at bounding box center [785, 289] width 114 height 15
click at [734, 291] on input "Remove E-signature lines" at bounding box center [738, 286] width 9 height 9
checkbox input "true"
click at [856, 353] on button "Save to Client Document Storage" at bounding box center [849, 343] width 193 height 31
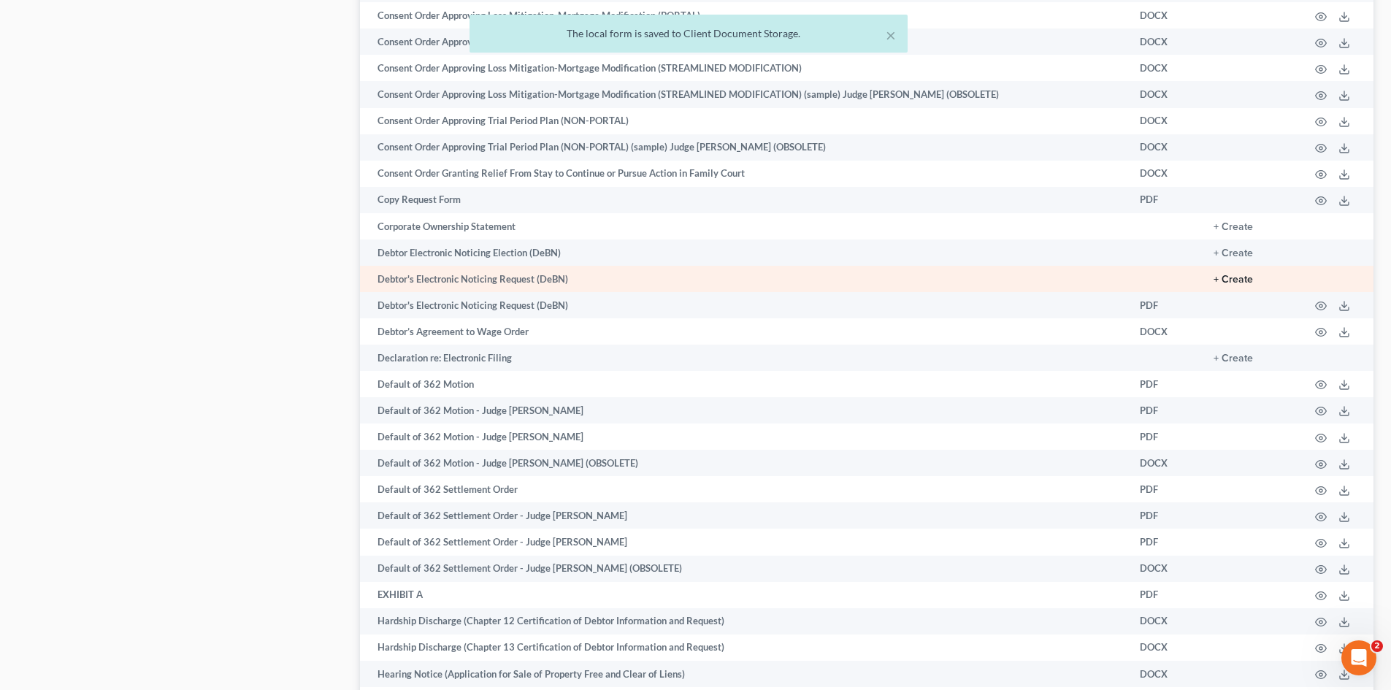
click at [1246, 279] on button "+ Create" at bounding box center [1232, 279] width 39 height 10
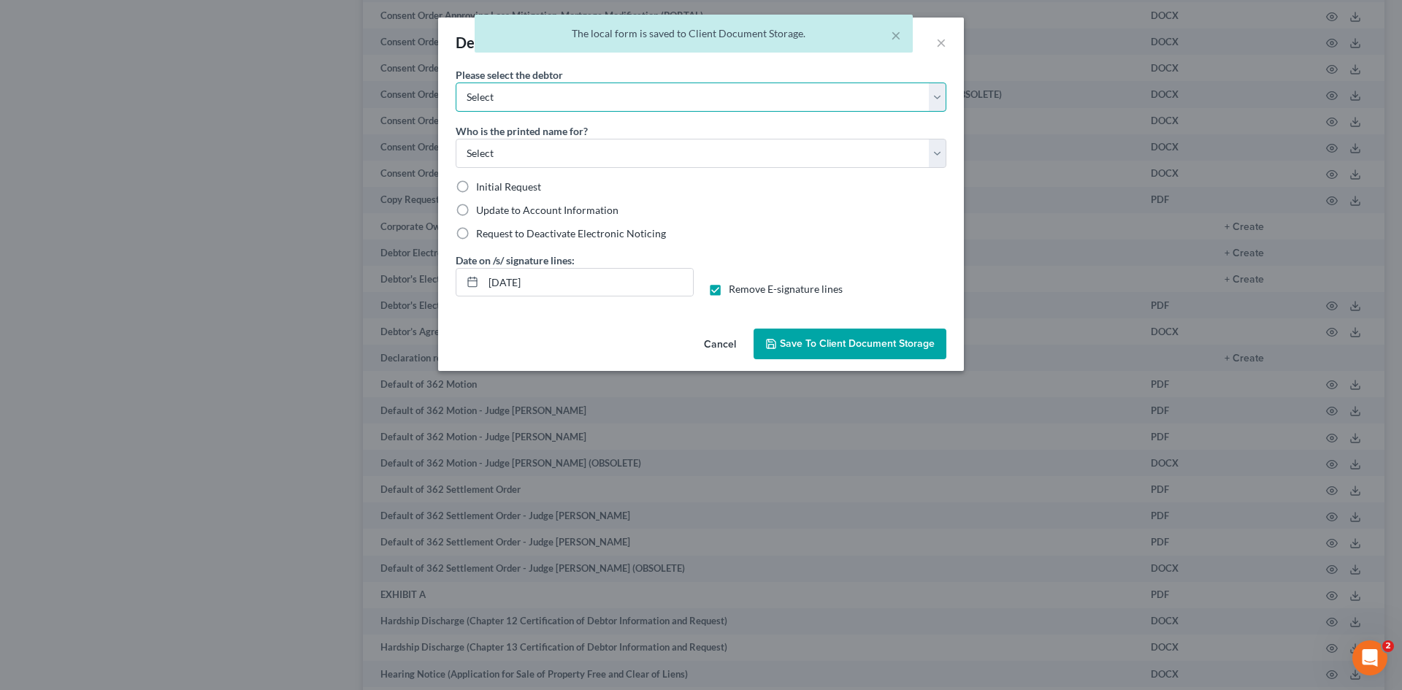
click at [575, 103] on select "Select [PERSON_NAME] [PERSON_NAME]" at bounding box center [700, 96] width 491 height 29
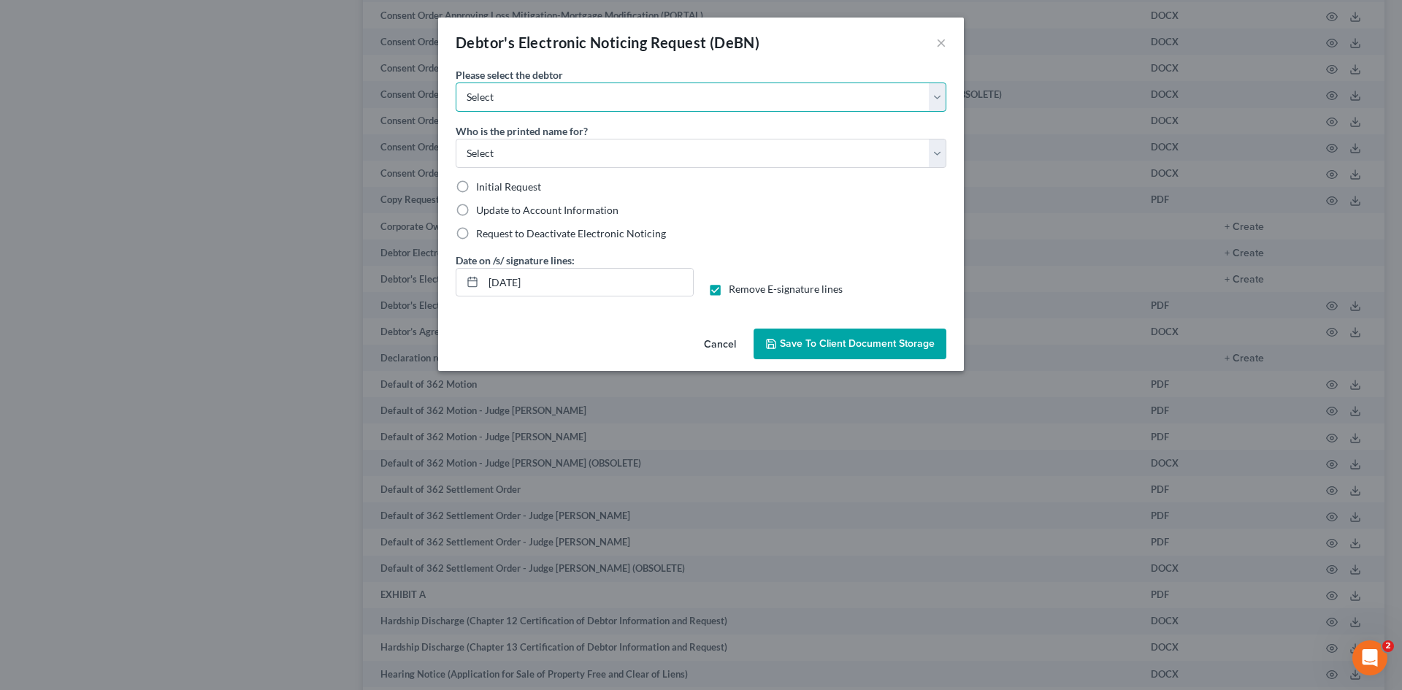
select select "1"
click at [455, 82] on select "Select [PERSON_NAME] [PERSON_NAME]" at bounding box center [700, 96] width 491 height 29
click at [557, 161] on select "Select Debtor Attorney" at bounding box center [700, 153] width 491 height 29
select select "0"
click at [455, 139] on select "Select Debtor Attorney" at bounding box center [700, 153] width 491 height 29
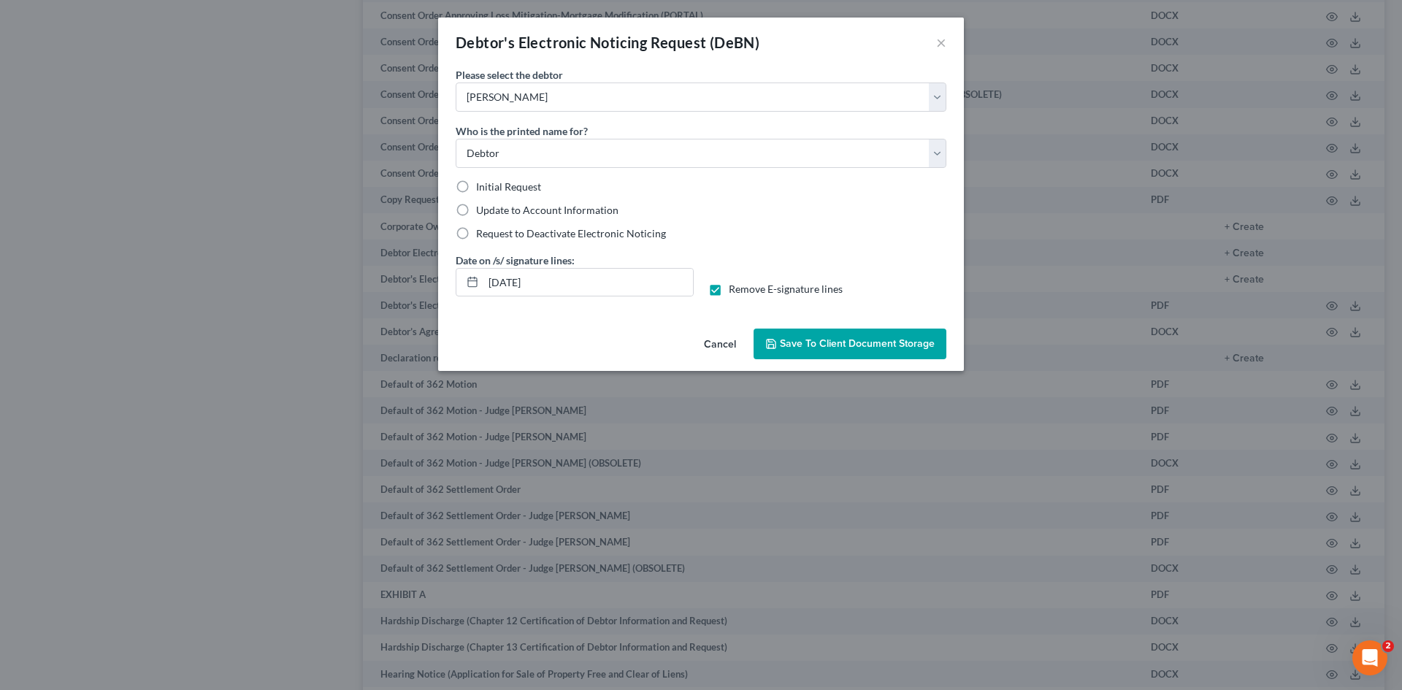
click at [476, 187] on label "Initial Request" at bounding box center [508, 187] width 65 height 15
click at [482, 187] on input "Initial Request" at bounding box center [486, 184] width 9 height 9
radio input "true"
drag, startPoint x: 488, startPoint y: 284, endPoint x: 547, endPoint y: 281, distance: 58.5
click at [545, 281] on input "09/12/2025" at bounding box center [587, 283] width 209 height 28
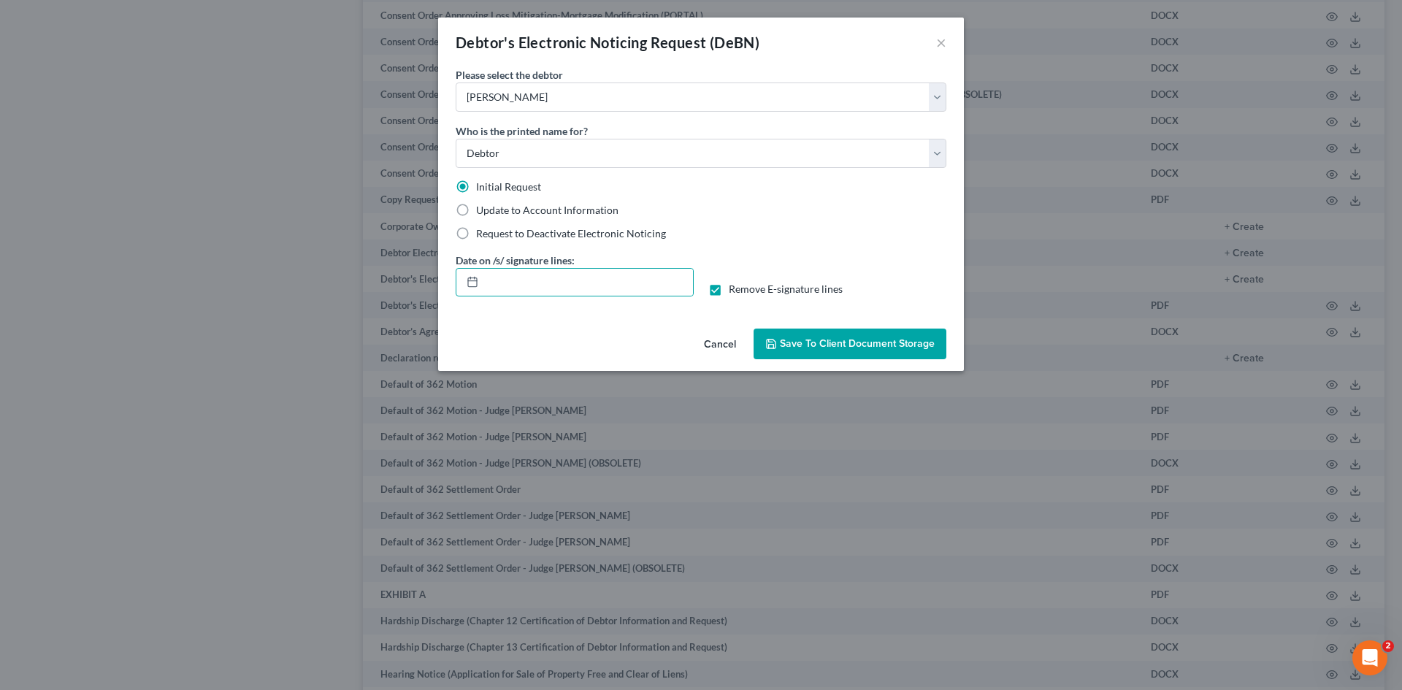
click at [825, 352] on button "Save to Client Document Storage" at bounding box center [849, 343] width 193 height 31
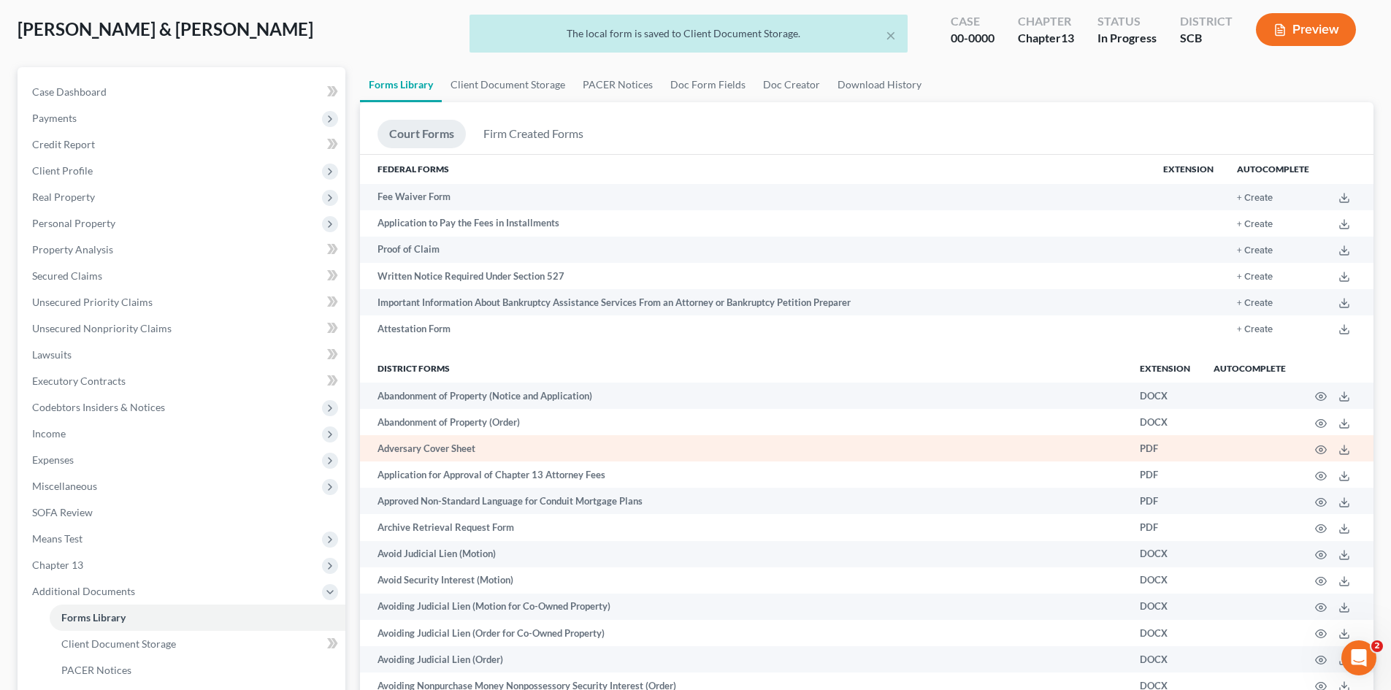
scroll to position [0, 0]
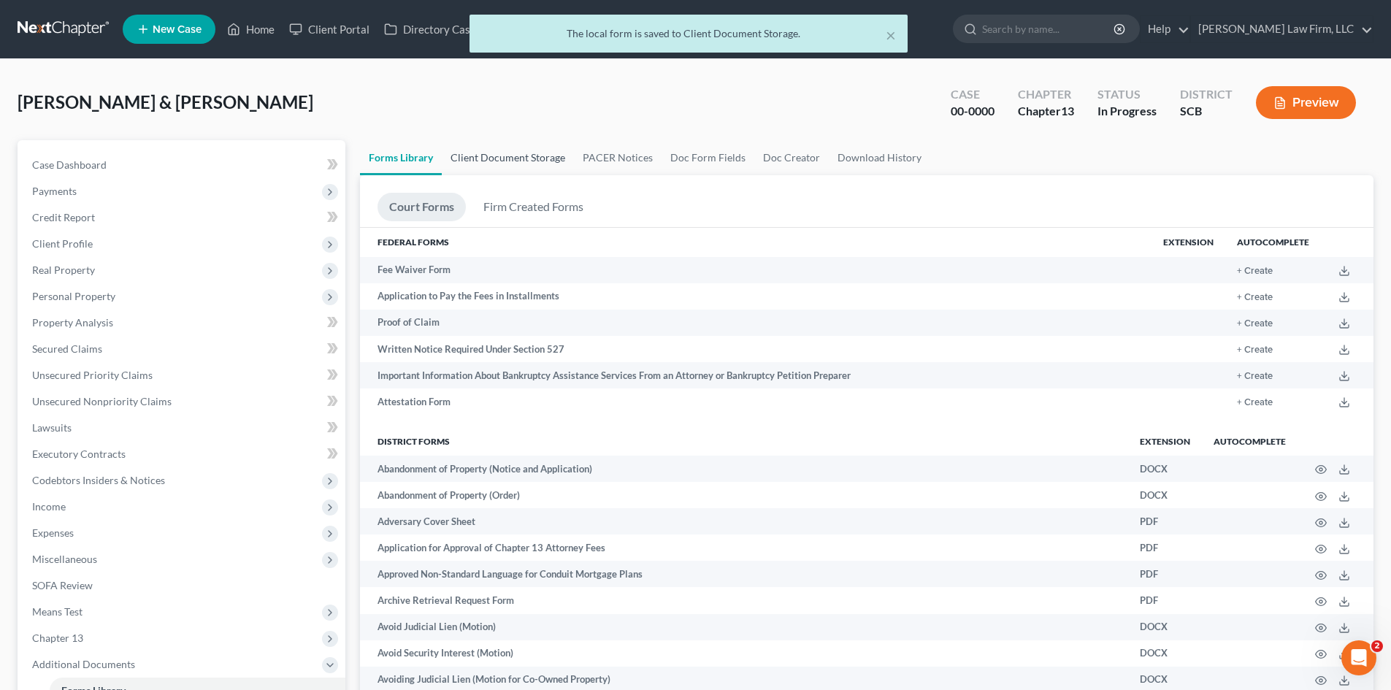
click at [474, 151] on link "Client Document Storage" at bounding box center [508, 157] width 132 height 35
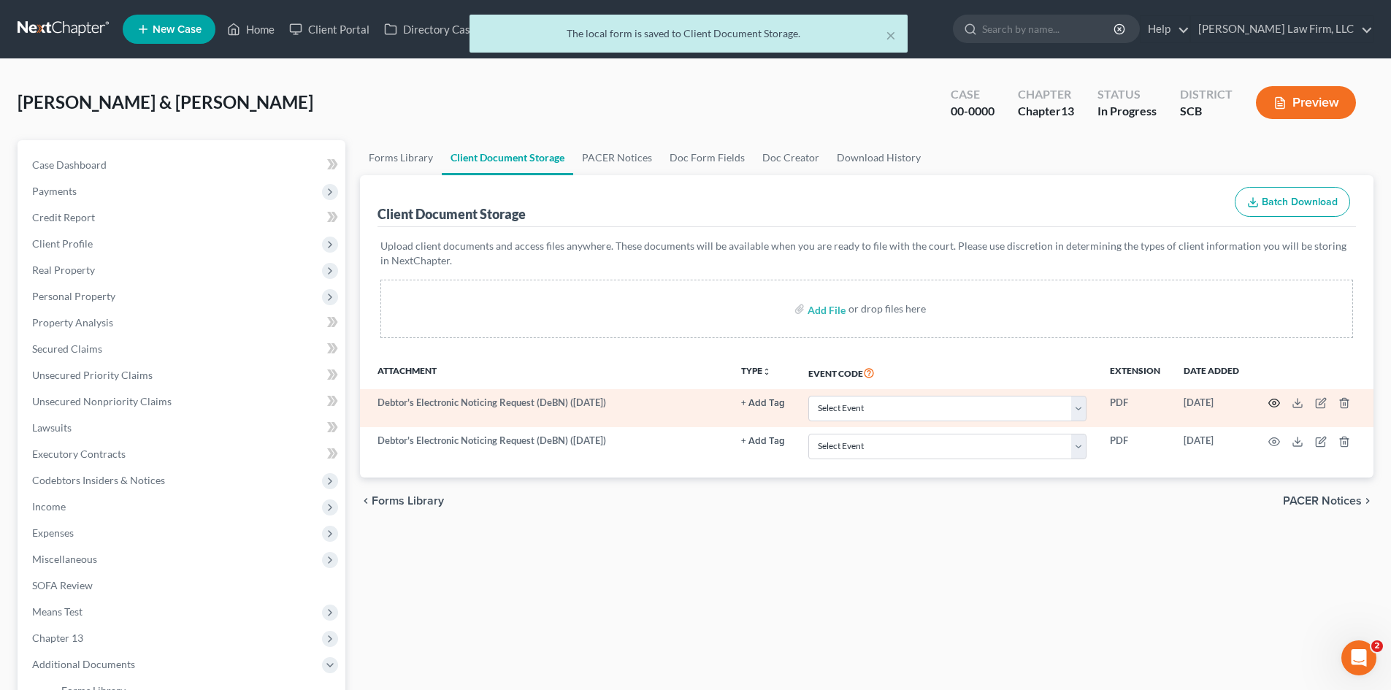
click at [1274, 404] on circle "button" at bounding box center [1273, 402] width 3 height 3
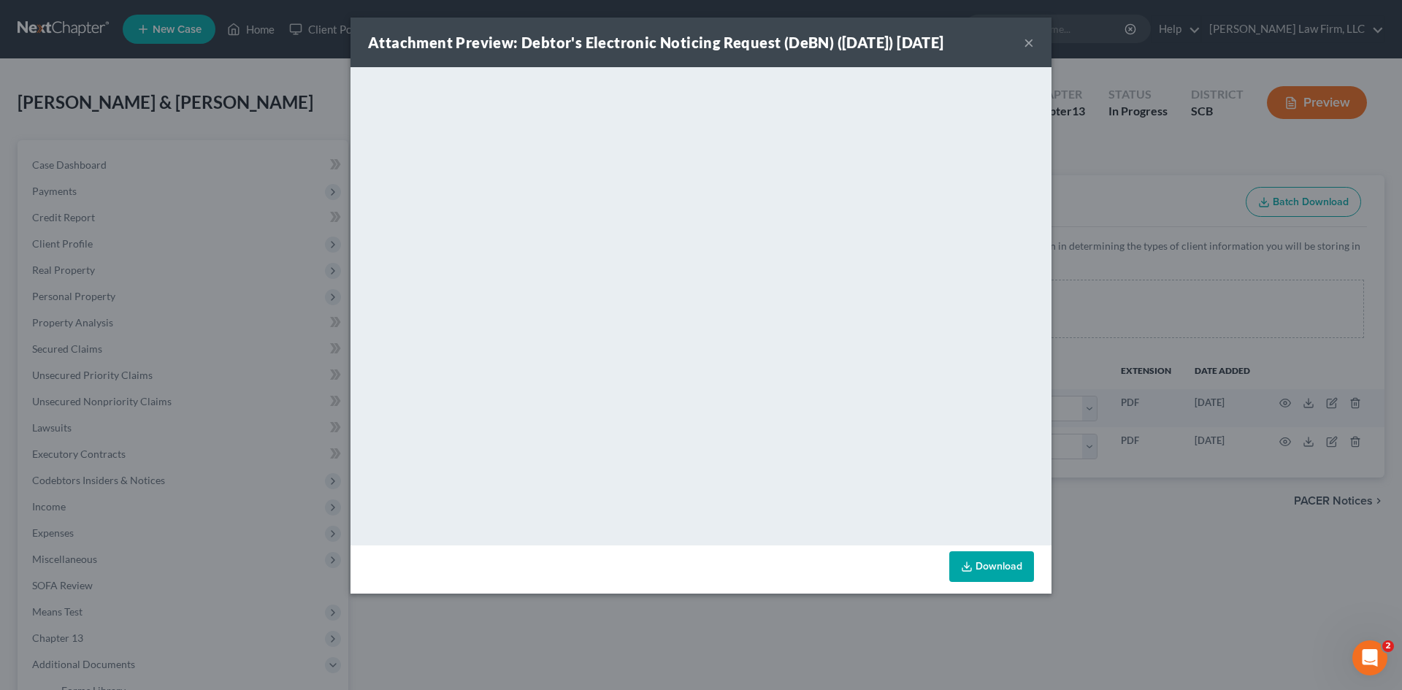
click at [1195, 603] on div "Attachment Preview: Debtor's Electronic Noticing Request (DeBN) (09/12/2025) 09…" at bounding box center [701, 345] width 1402 height 690
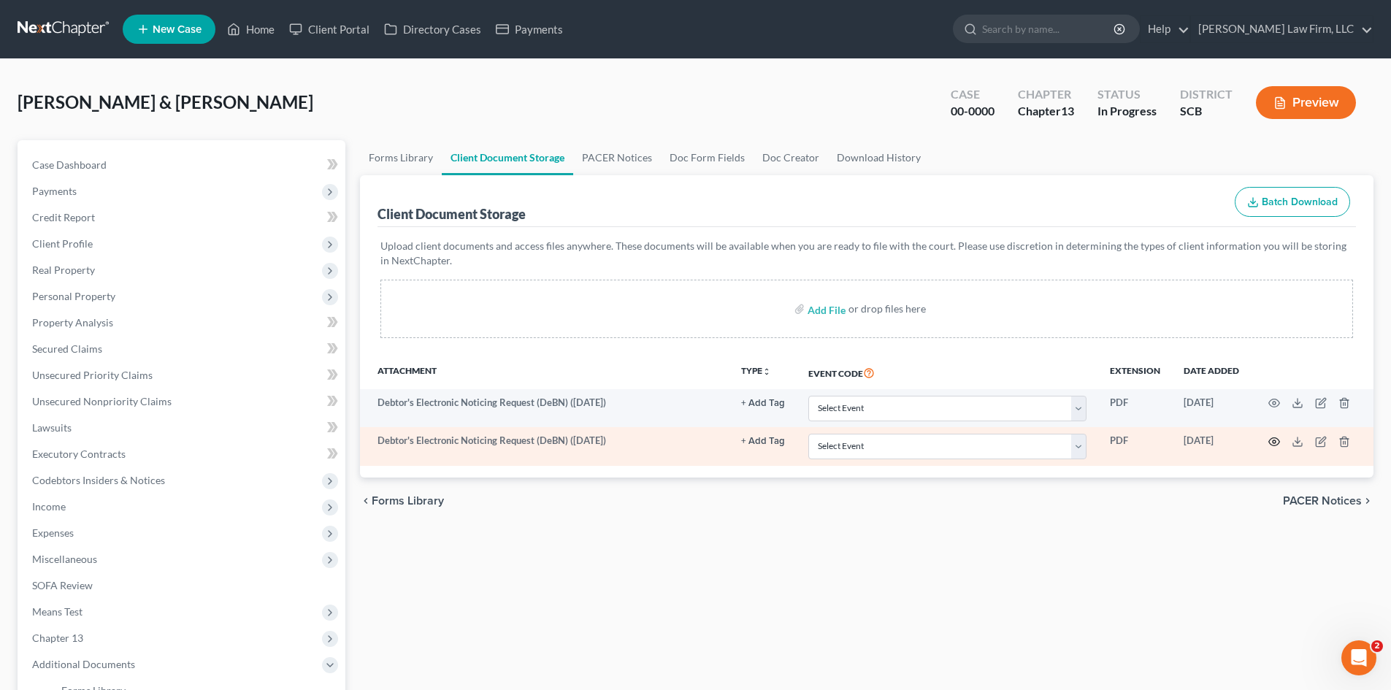
click at [1270, 442] on icon "button" at bounding box center [1274, 442] width 12 height 12
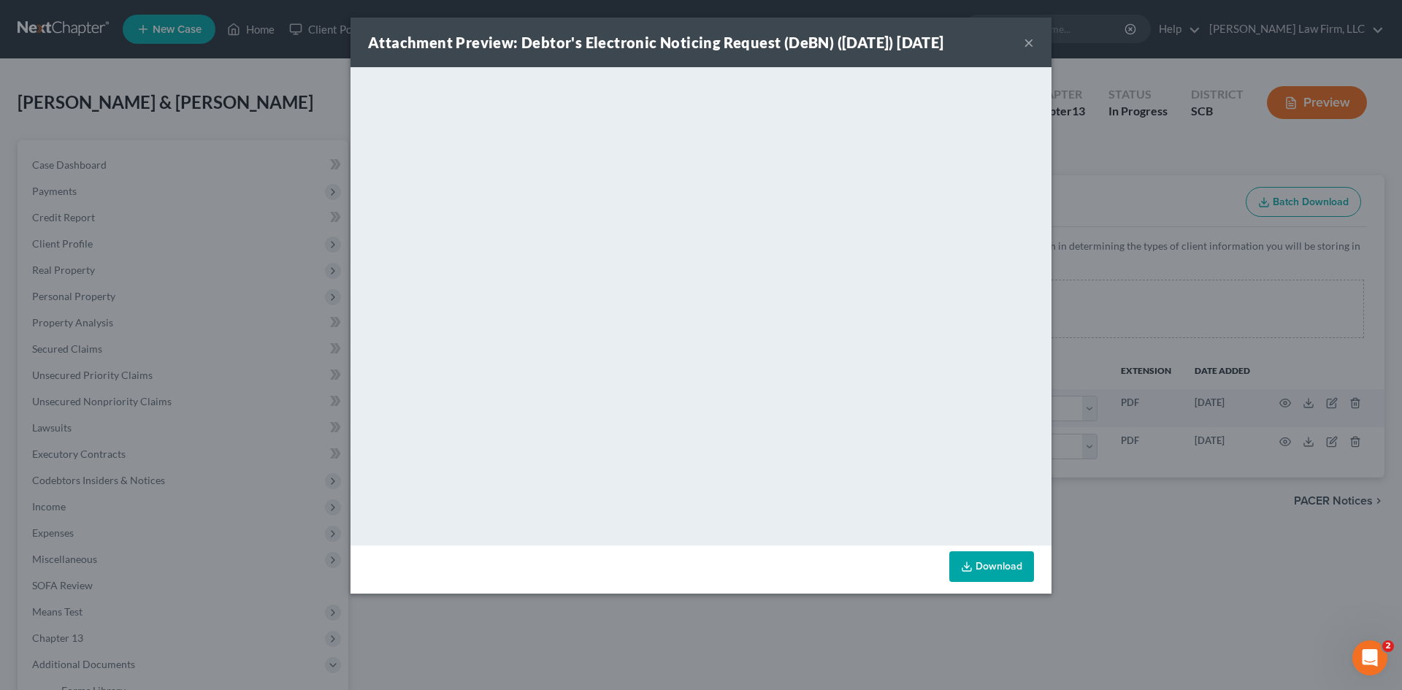
click at [1117, 559] on div "Attachment Preview: Debtor's Electronic Noticing Request (DeBN) (09/12/2025) 09…" at bounding box center [701, 345] width 1402 height 690
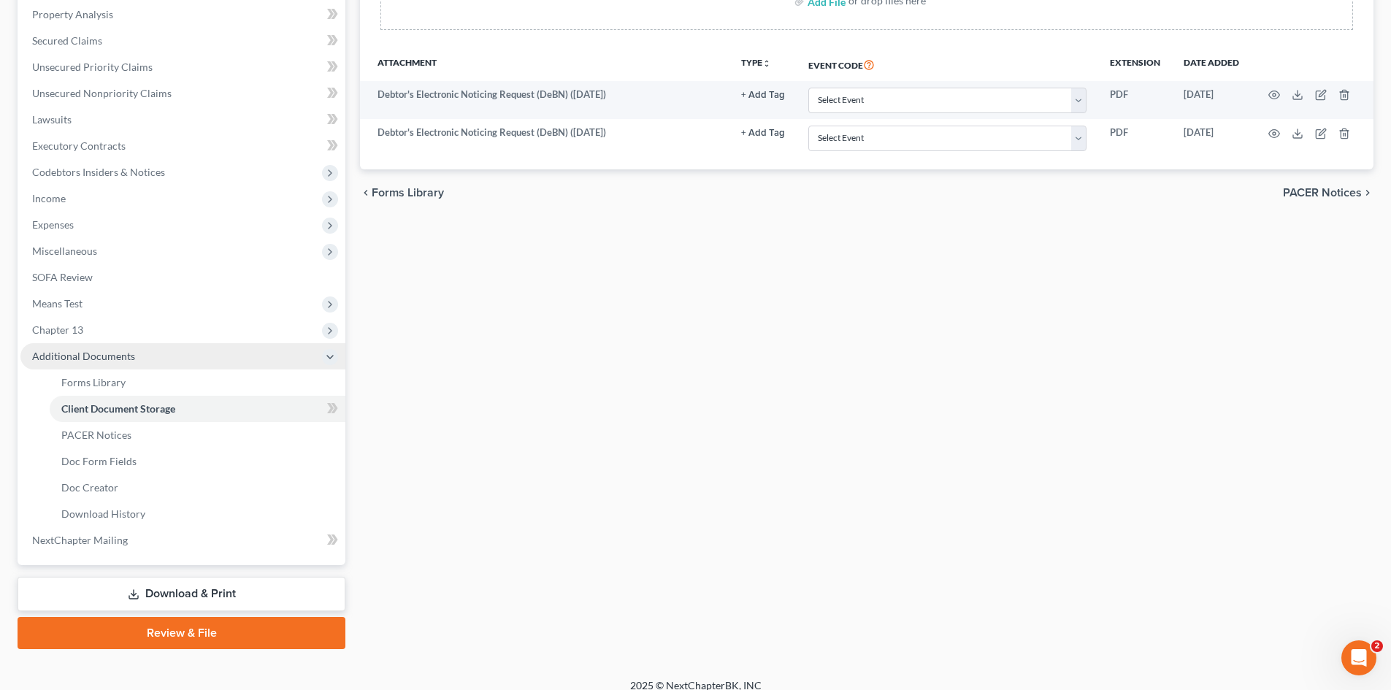
scroll to position [323, 0]
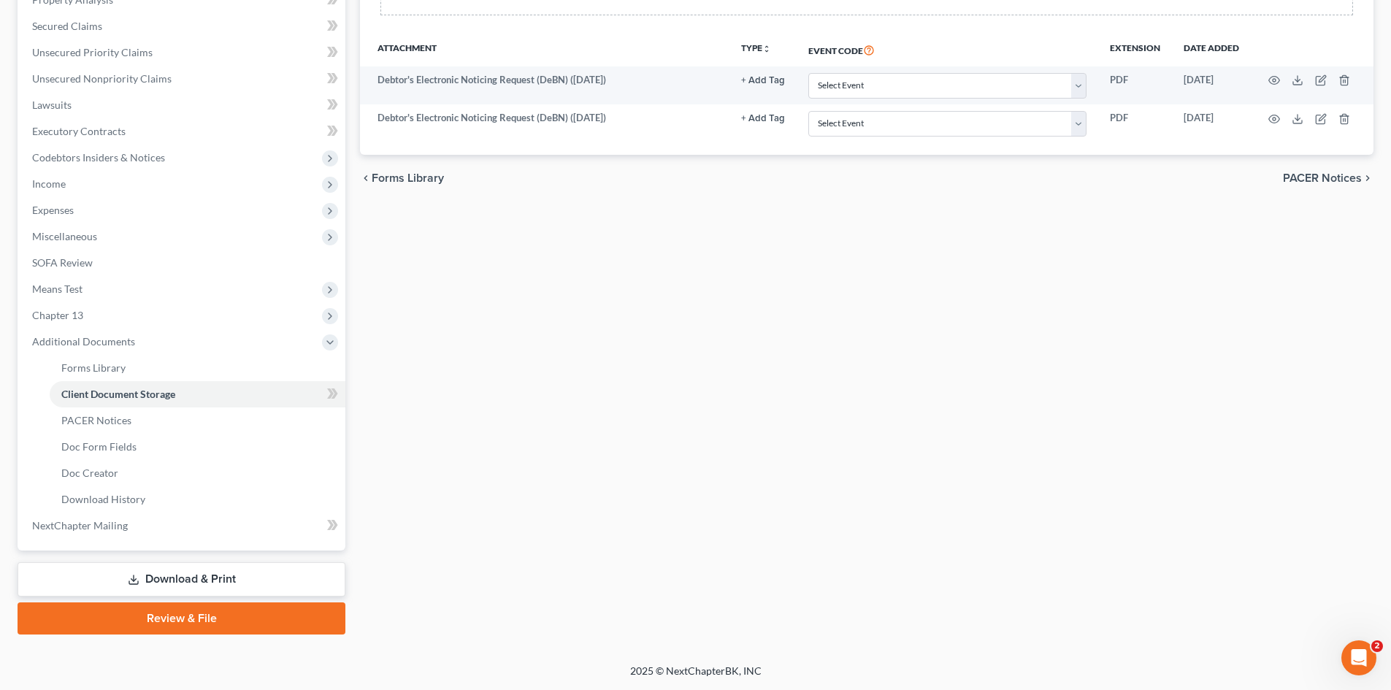
click at [123, 574] on link "Download & Print" at bounding box center [182, 579] width 328 height 34
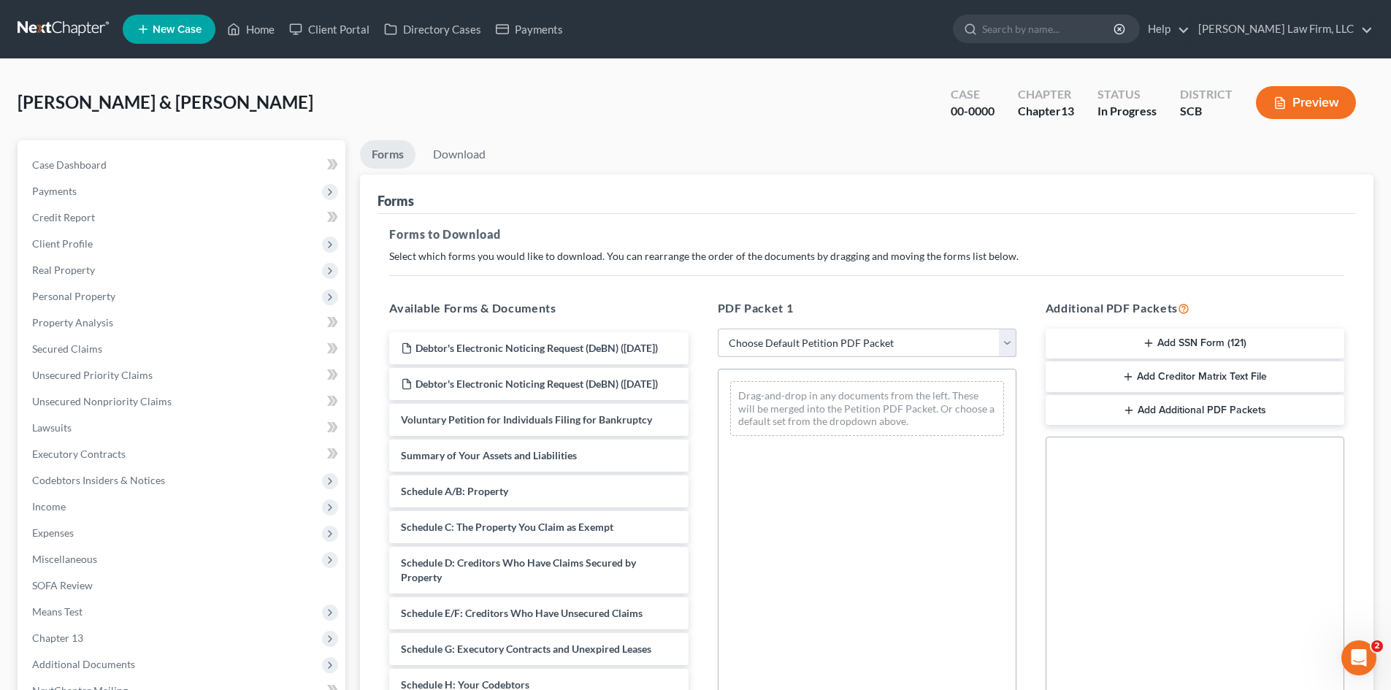
click at [777, 344] on select "Choose Default Petition PDF Packet Complete Bankruptcy Petition (all forms and …" at bounding box center [867, 342] width 299 height 29
select select "0"
click at [718, 328] on select "Choose Default Petition PDF Packet Complete Bankruptcy Petition (all forms and …" at bounding box center [867, 342] width 299 height 29
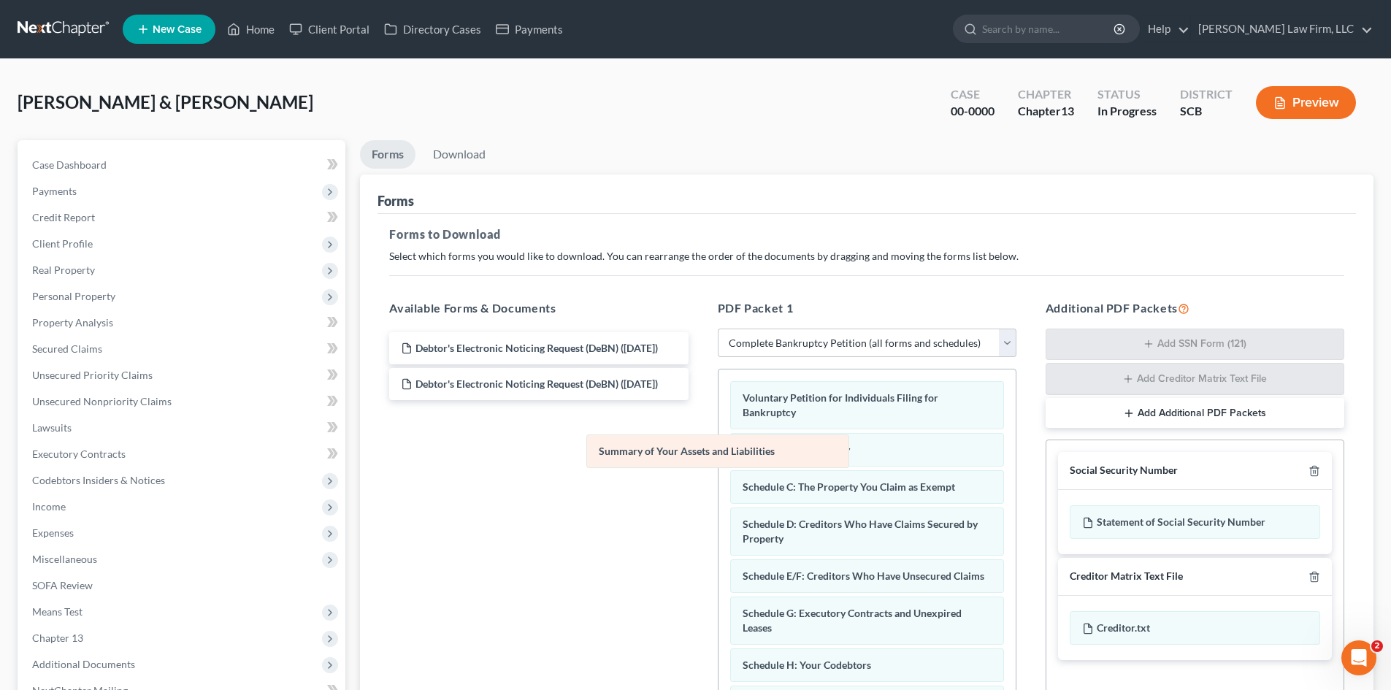
drag, startPoint x: 781, startPoint y: 437, endPoint x: 455, endPoint y: 439, distance: 326.3
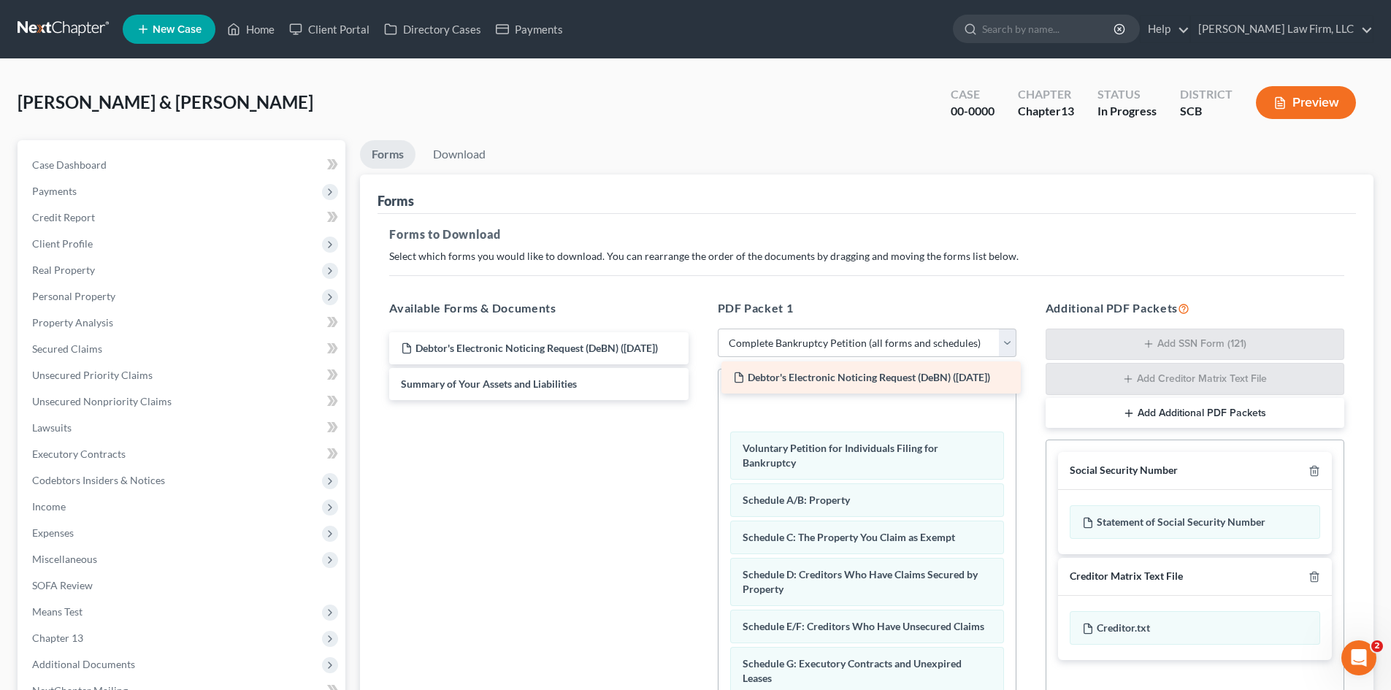
drag, startPoint x: 457, startPoint y: 345, endPoint x: 803, endPoint y: 374, distance: 347.2
click at [699, 374] on div "Debtor's Electronic Noticing Request (DeBN) (09/12/2025) Debtor's Electronic No…" at bounding box center [538, 366] width 322 height 68
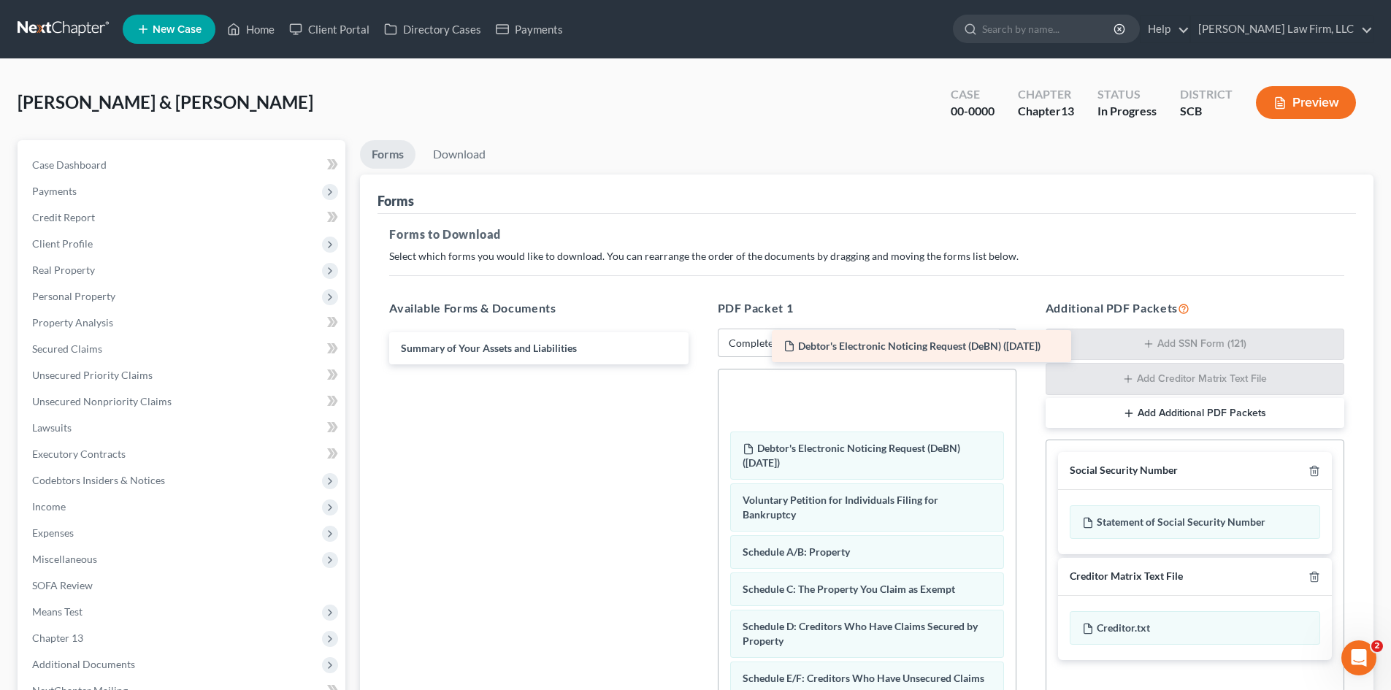
drag, startPoint x: 549, startPoint y: 342, endPoint x: 931, endPoint y: 340, distance: 382.5
click at [699, 340] on div "Debtor's Electronic Noticing Request (DeBN) (09/12/2025) Debtor's Electronic No…" at bounding box center [538, 348] width 322 height 32
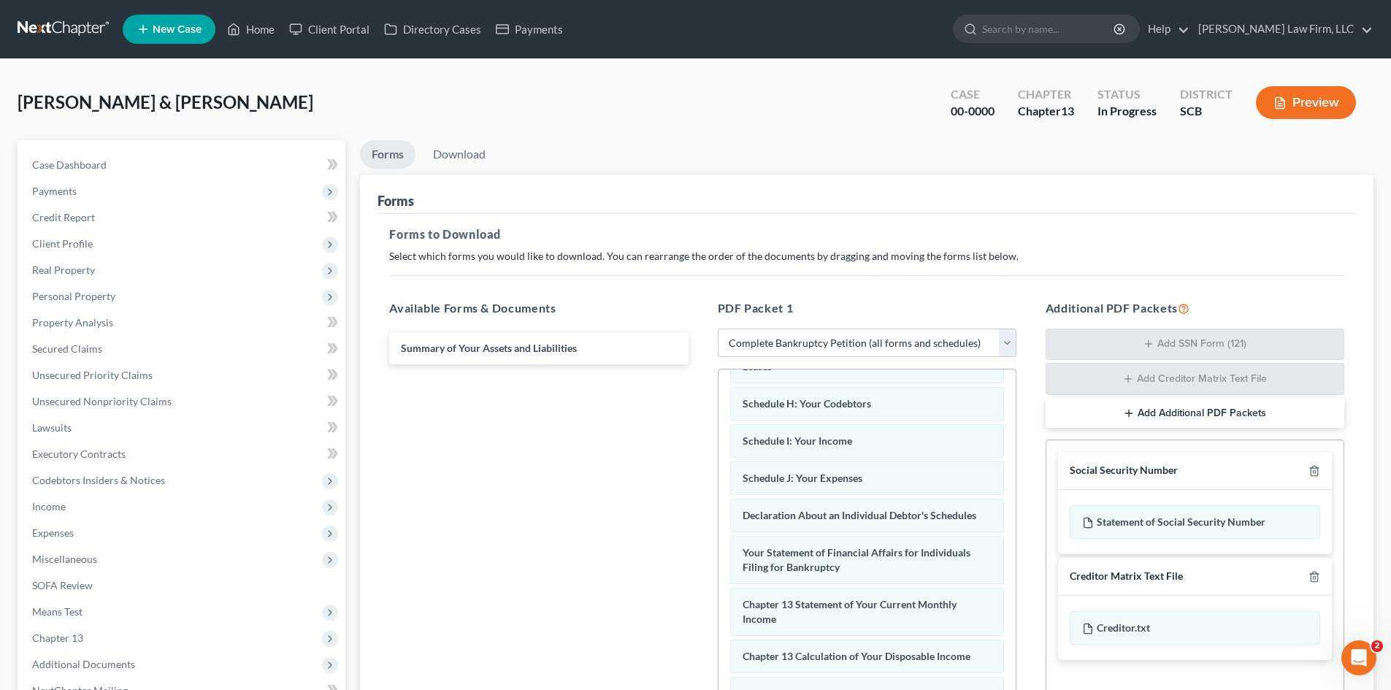
scroll to position [213, 0]
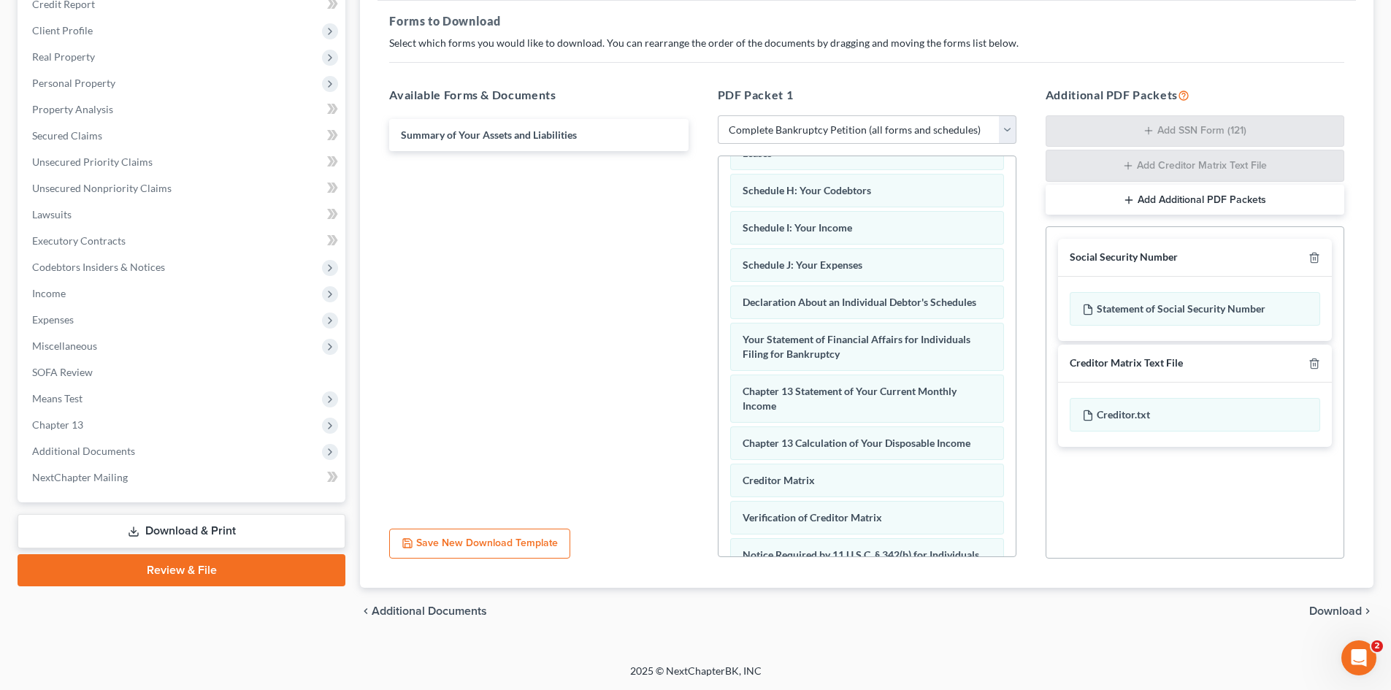
click at [1328, 608] on span "Download" at bounding box center [1335, 611] width 53 height 12
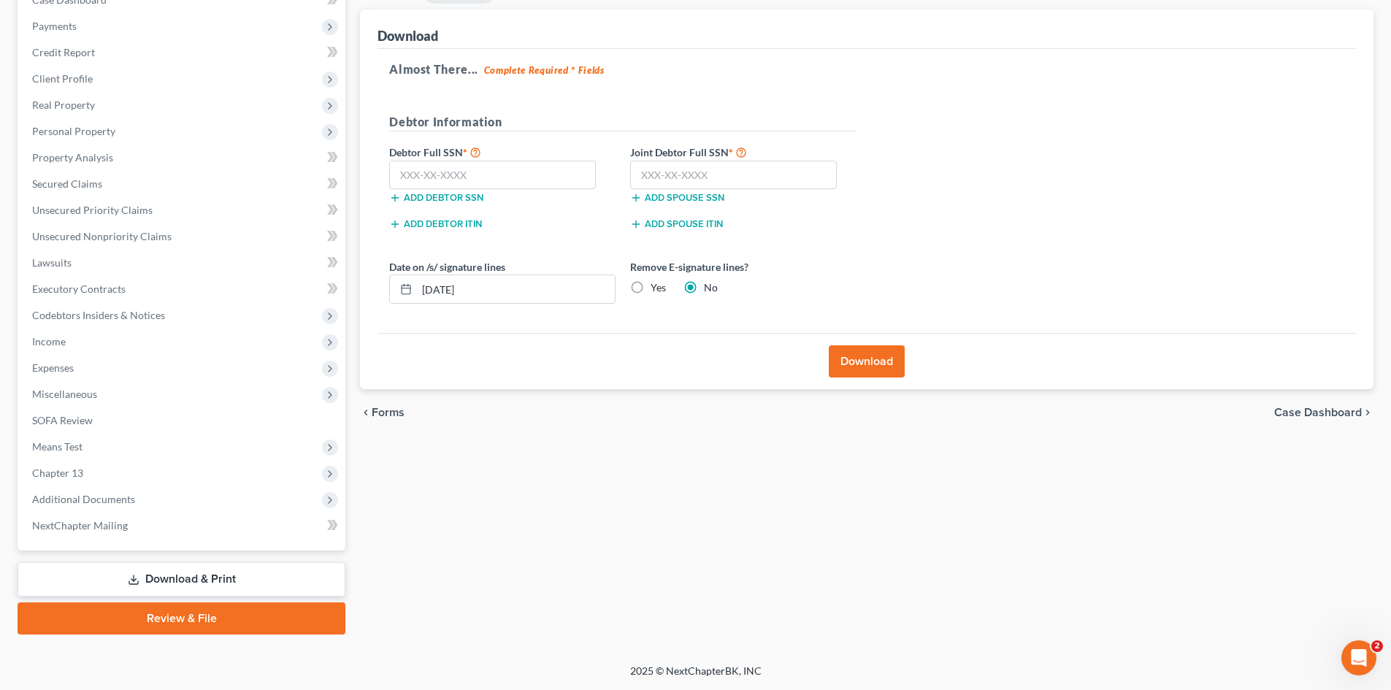
scroll to position [165, 0]
click at [564, 166] on input "text" at bounding box center [492, 175] width 207 height 29
type input "249-43-5609"
click at [682, 175] on input "text" at bounding box center [733, 175] width 207 height 29
type input "247-75-2662"
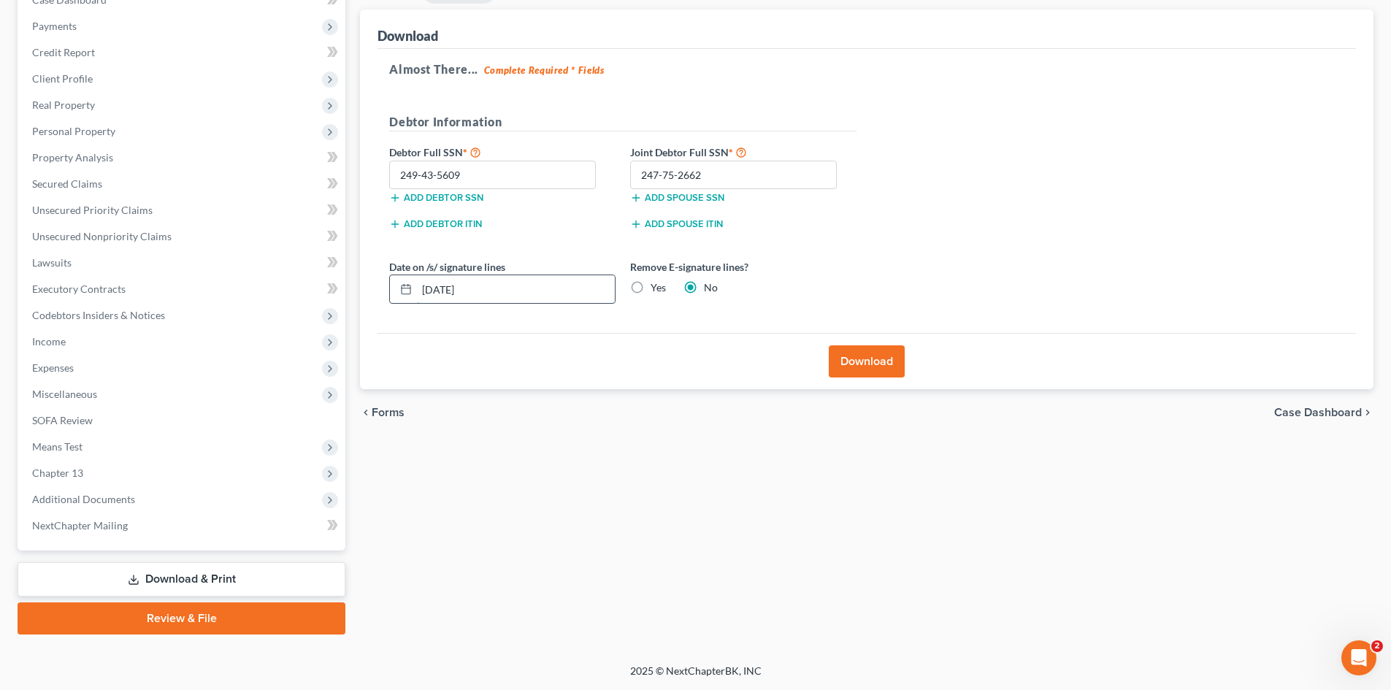
drag, startPoint x: 521, startPoint y: 295, endPoint x: 422, endPoint y: 301, distance: 99.4
click at [422, 301] on input "09/12/2025" at bounding box center [516, 289] width 198 height 28
drag, startPoint x: 647, startPoint y: 284, endPoint x: 642, endPoint y: 291, distance: 7.9
click at [650, 285] on label "Yes" at bounding box center [657, 287] width 15 height 15
click at [656, 285] on input "Yes" at bounding box center [660, 284] width 9 height 9
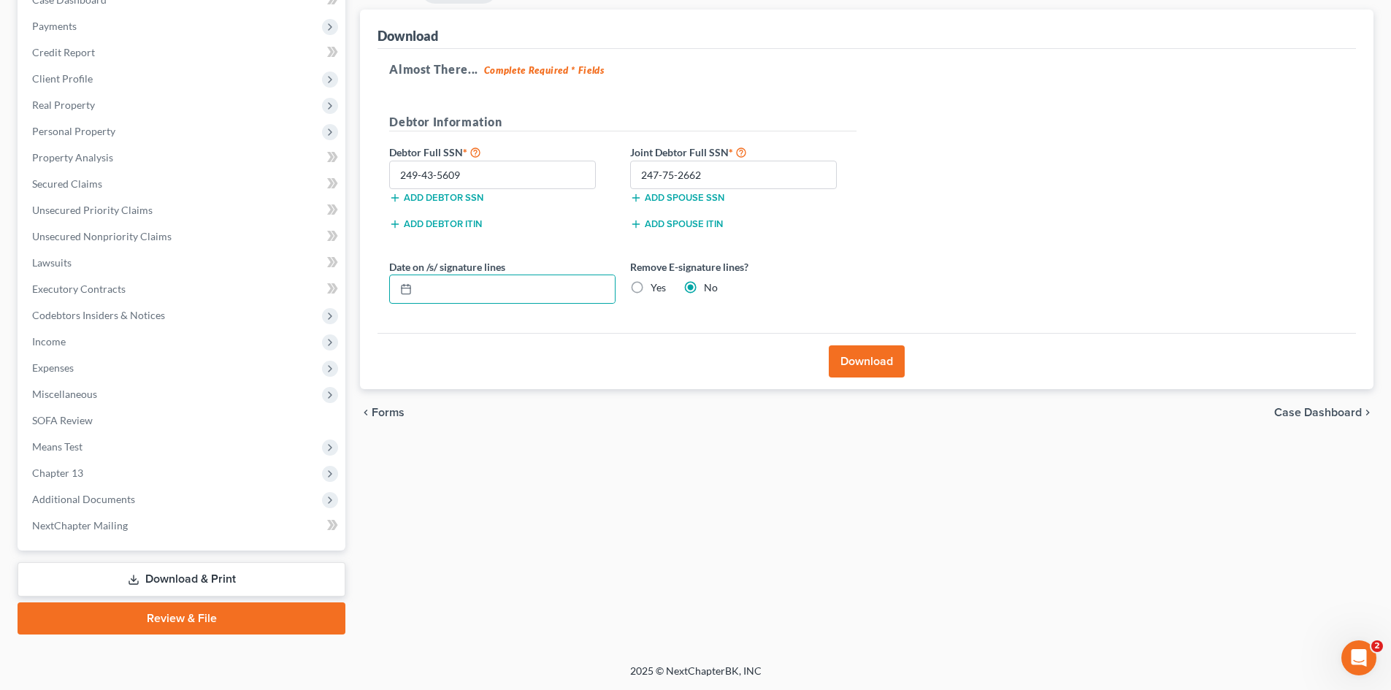
radio input "true"
radio input "false"
click at [885, 361] on button "Download" at bounding box center [867, 361] width 76 height 32
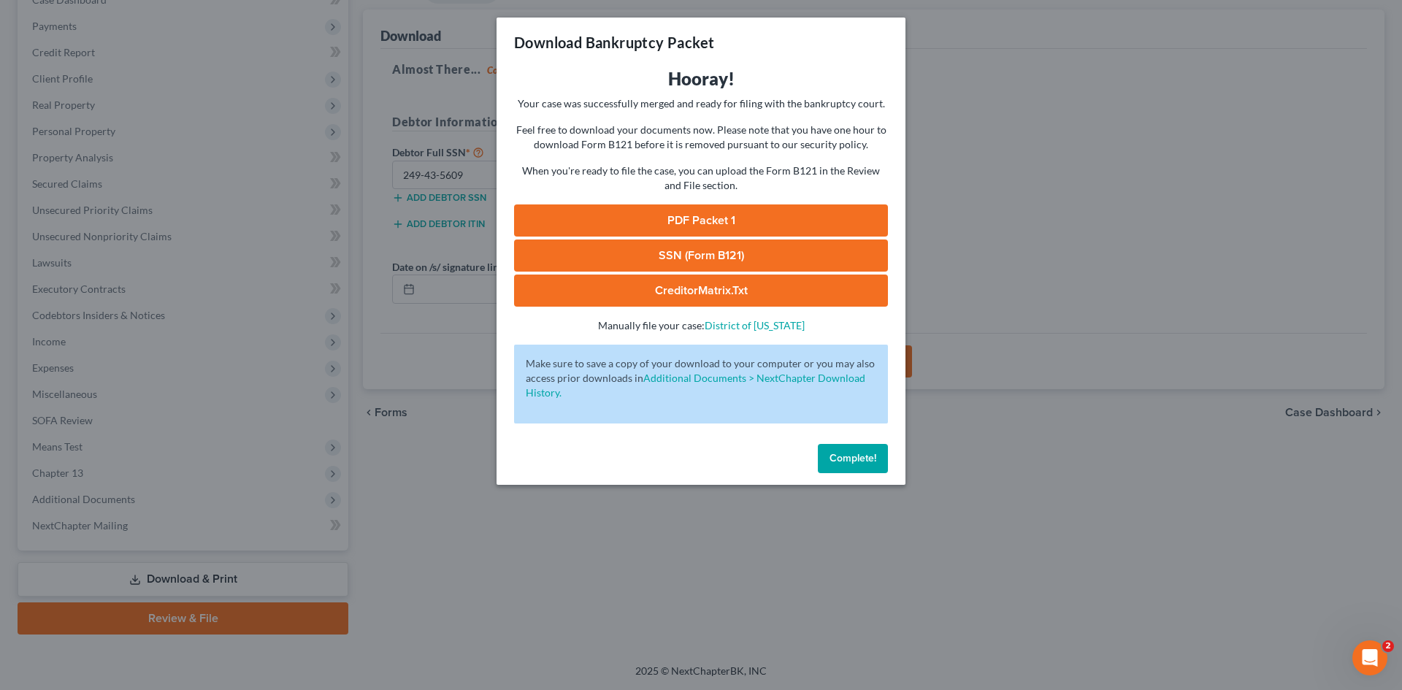
click at [751, 213] on link "PDF Packet 1" at bounding box center [701, 220] width 374 height 32
click at [831, 453] on span "Complete!" at bounding box center [852, 458] width 47 height 12
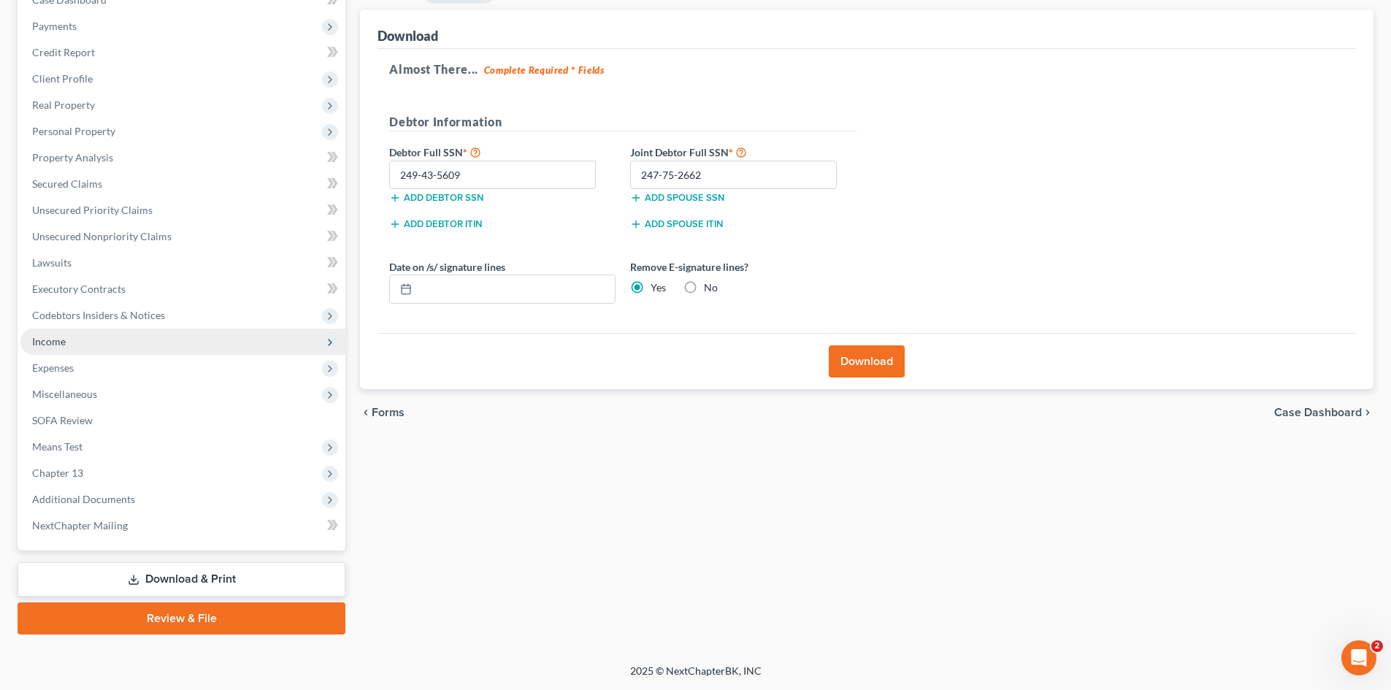
click at [65, 349] on span "Income" at bounding box center [182, 341] width 325 height 26
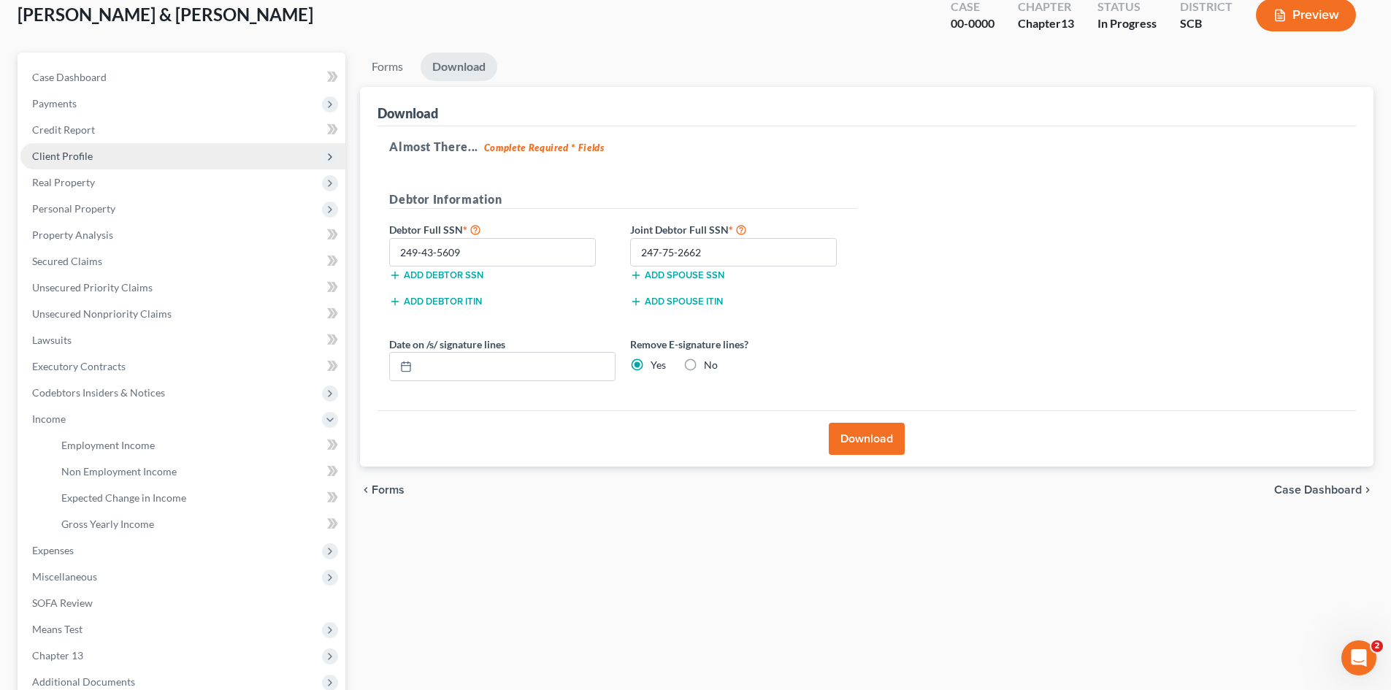
scroll to position [0, 0]
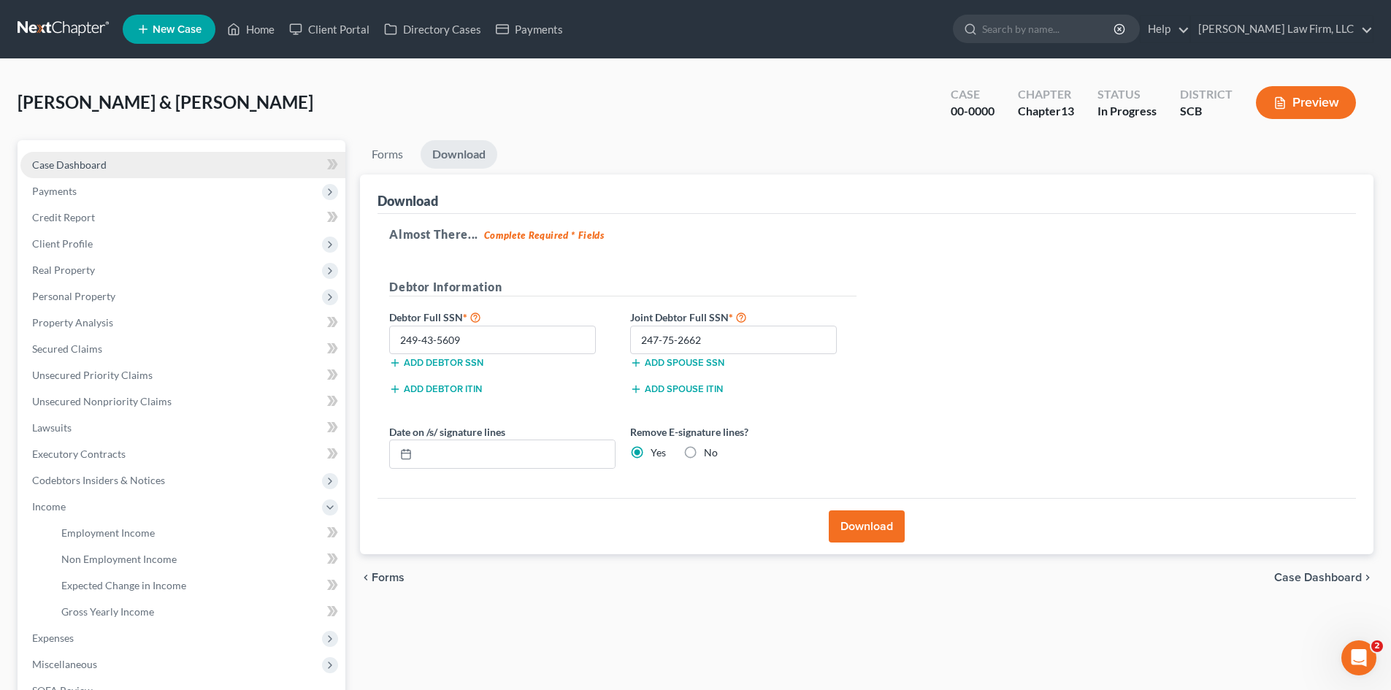
click at [68, 156] on link "Case Dashboard" at bounding box center [182, 165] width 325 height 26
select select "3"
select select "1"
select select "0"
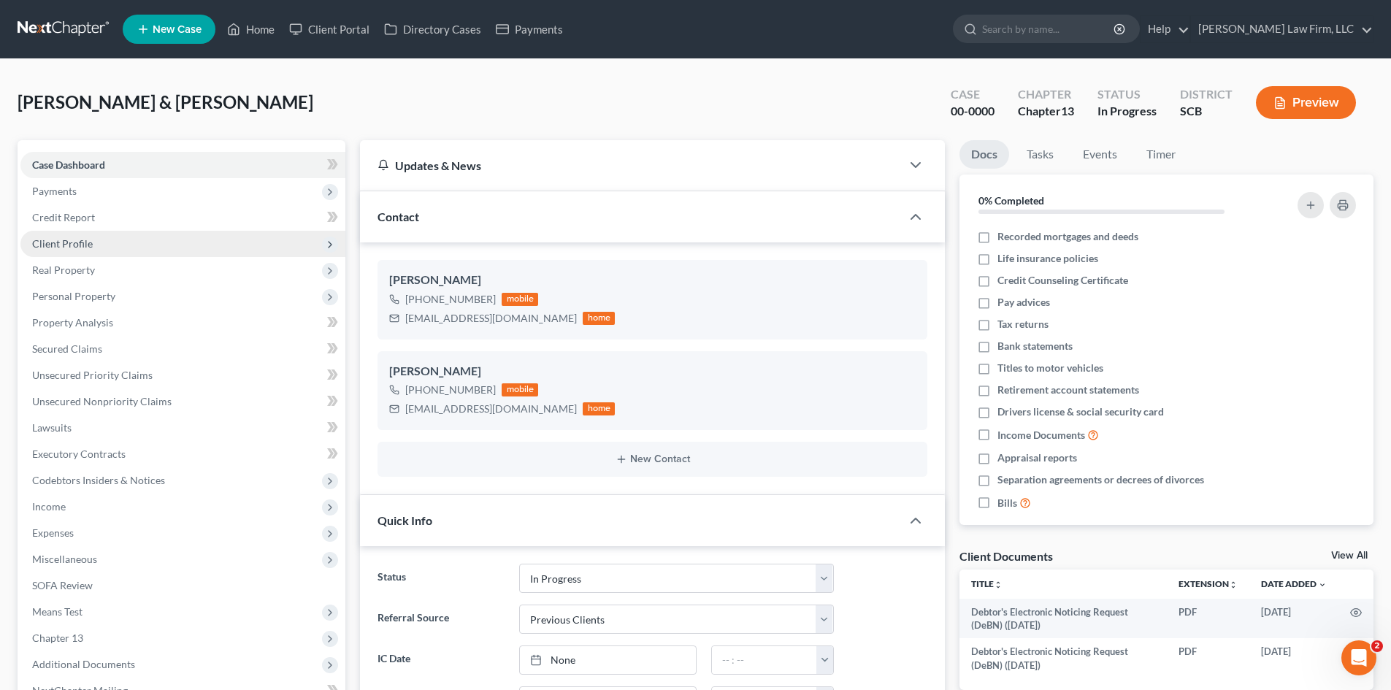
click at [72, 243] on span "Client Profile" at bounding box center [62, 243] width 61 height 12
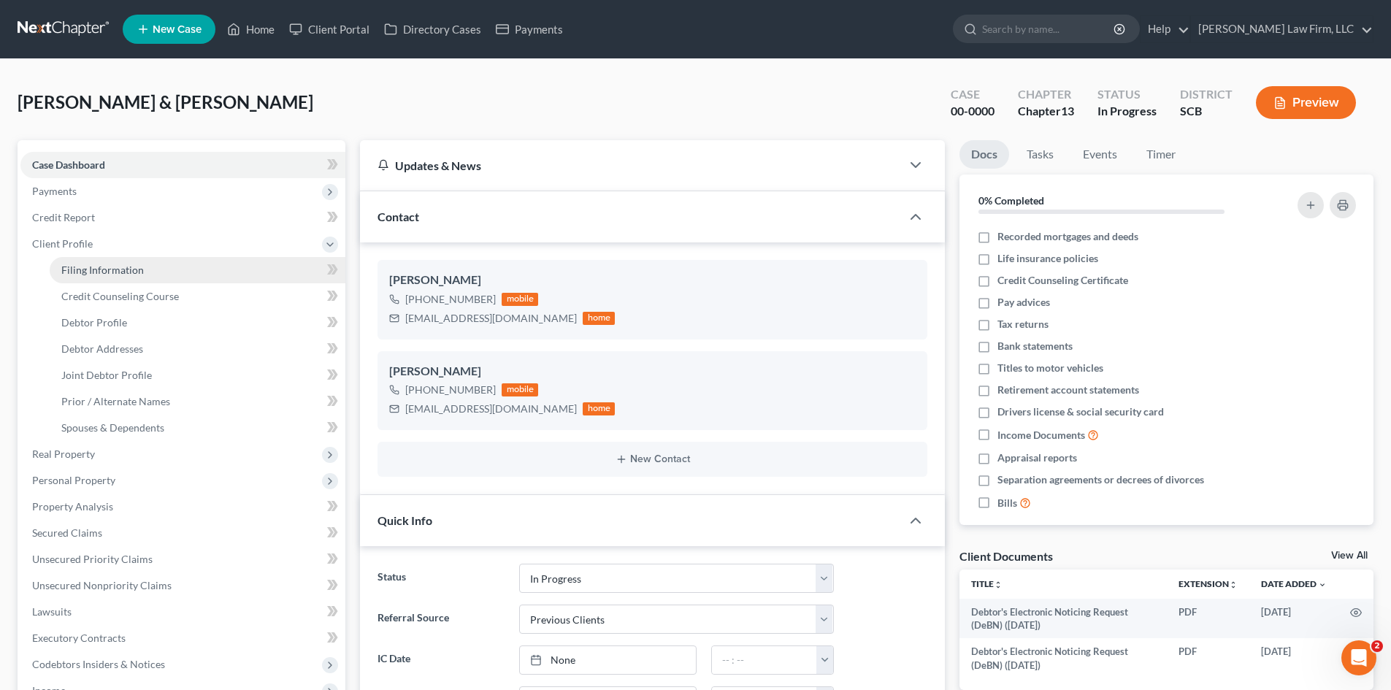
click at [112, 272] on span "Filing Information" at bounding box center [102, 270] width 82 height 12
select select "1"
select select "3"
select select "42"
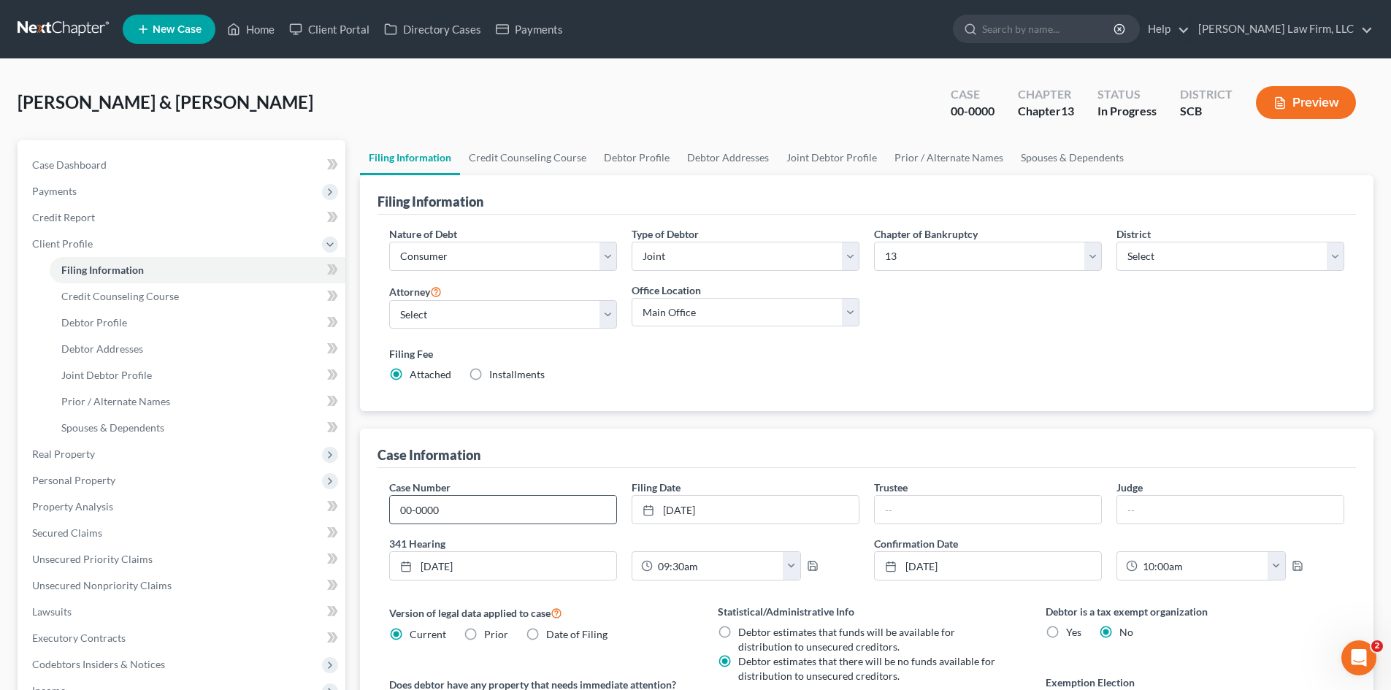
click at [447, 512] on input "00-0000" at bounding box center [503, 510] width 226 height 28
drag, startPoint x: 451, startPoint y: 512, endPoint x: 352, endPoint y: 513, distance: 99.3
click at [352, 513] on div "Petition Navigation Case Dashboard Payments Invoices Payments Payments Credit R…" at bounding box center [695, 561] width 1370 height 843
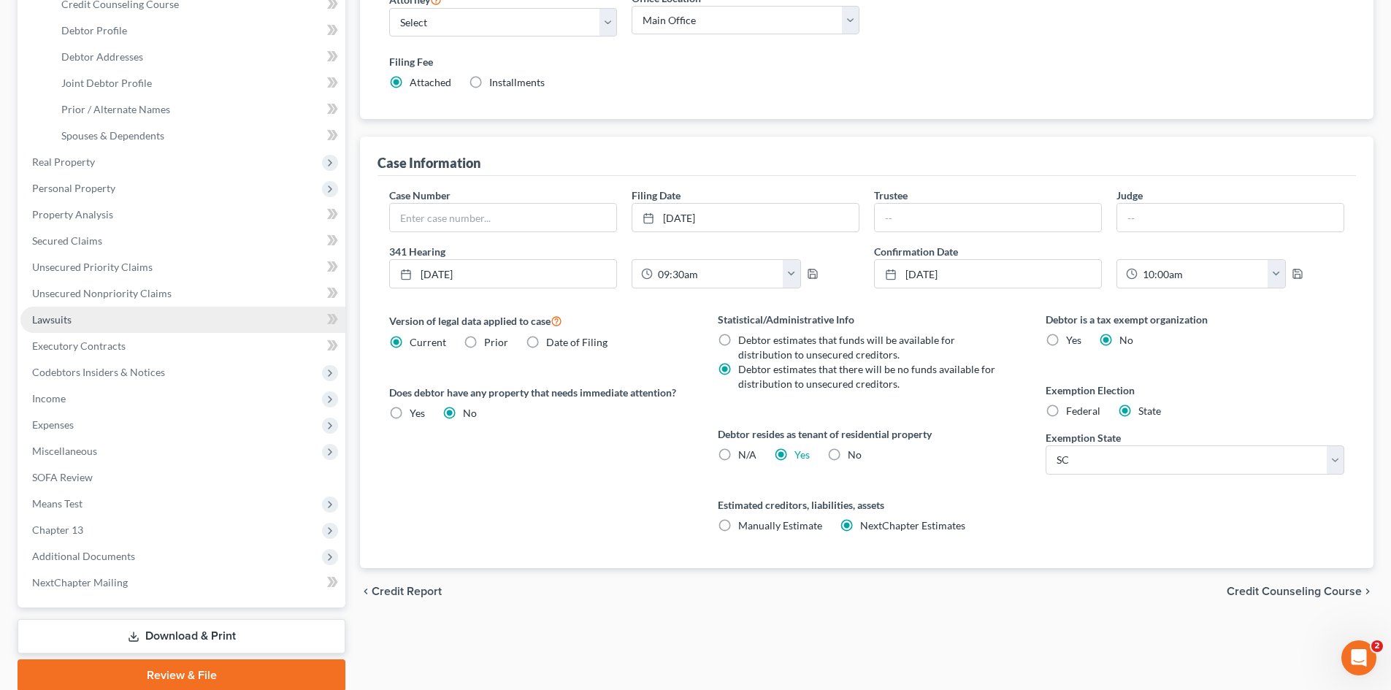
scroll to position [349, 0]
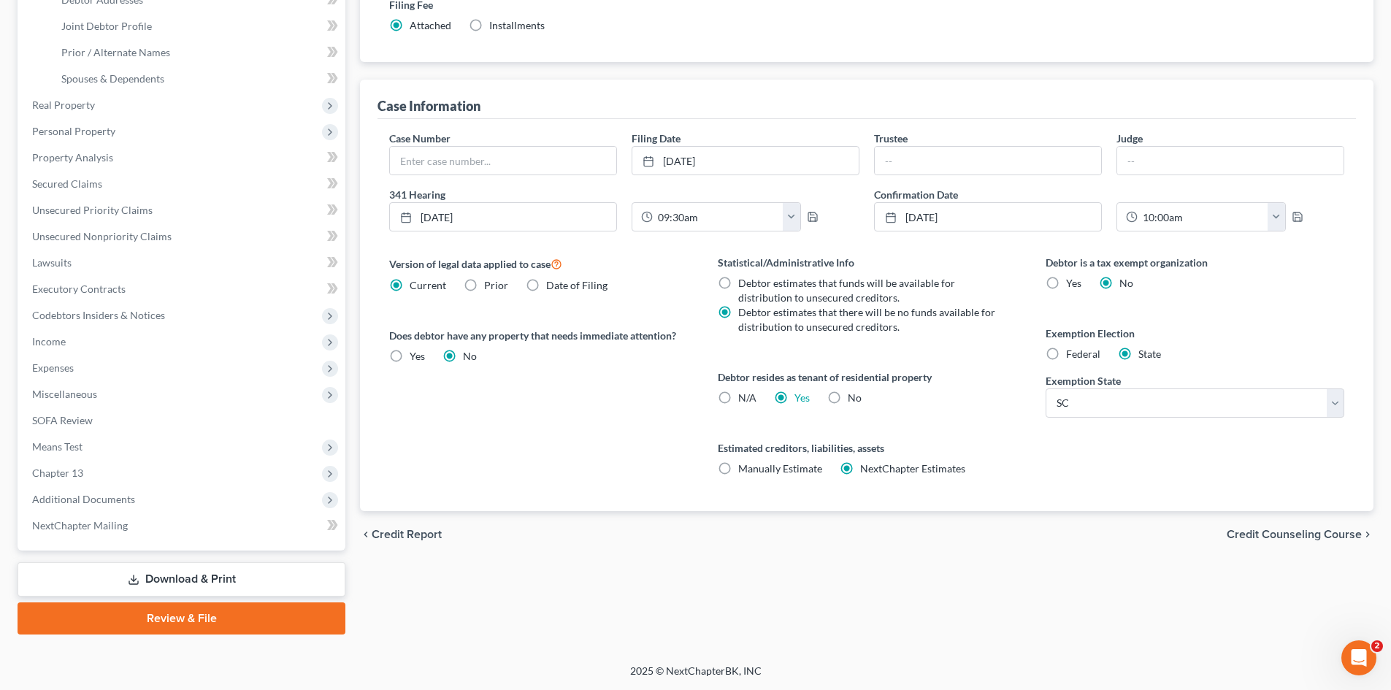
click at [107, 588] on link "Download & Print" at bounding box center [182, 579] width 328 height 34
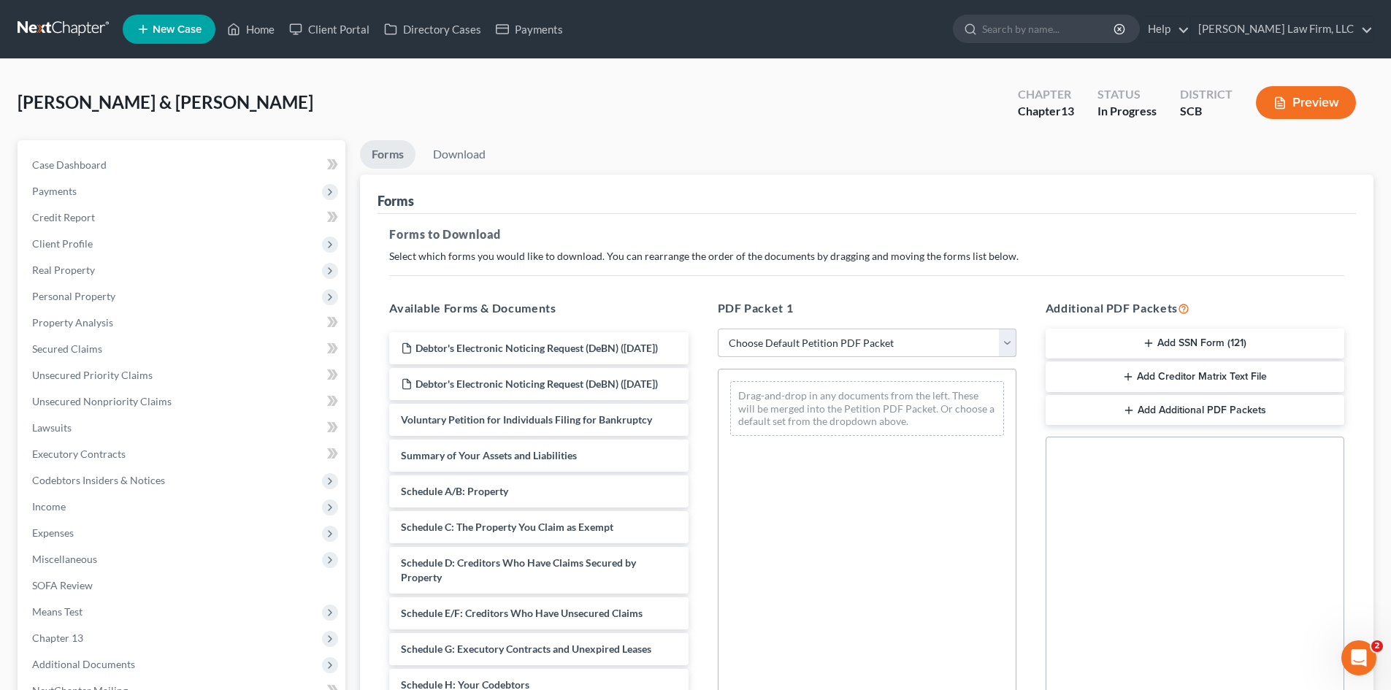
drag, startPoint x: 794, startPoint y: 340, endPoint x: 796, endPoint y: 347, distance: 7.4
click at [794, 340] on select "Choose Default Petition PDF Packet Complete Bankruptcy Petition (all forms and …" at bounding box center [867, 342] width 299 height 29
select select "0"
click at [718, 328] on select "Choose Default Petition PDF Packet Complete Bankruptcy Petition (all forms and …" at bounding box center [867, 342] width 299 height 29
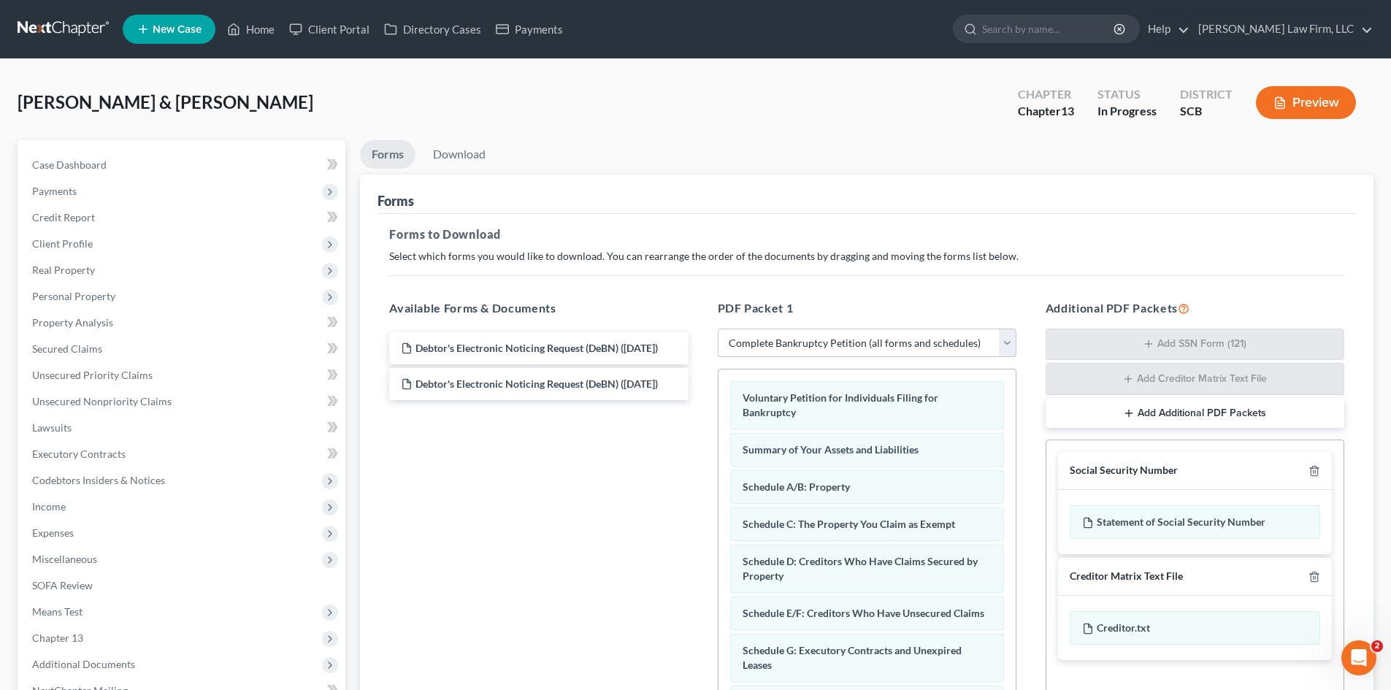
scroll to position [146, 0]
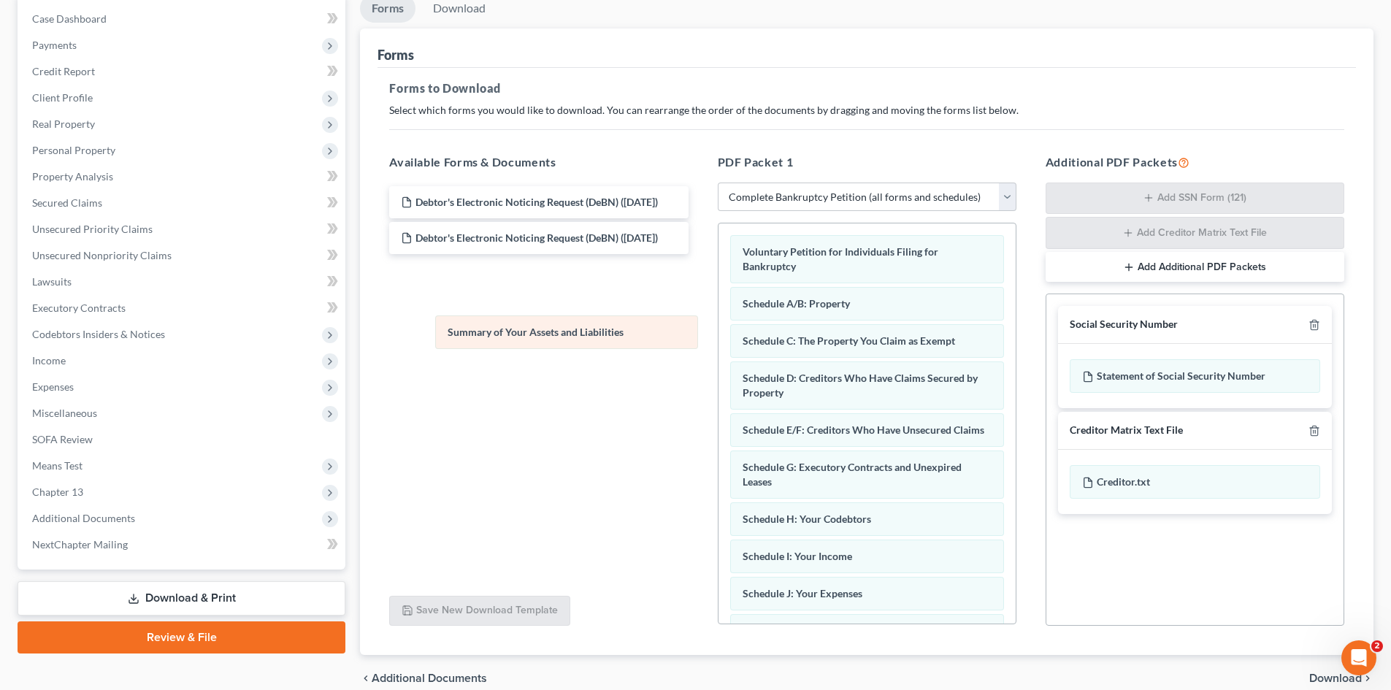
drag, startPoint x: 885, startPoint y: 301, endPoint x: 587, endPoint y: 330, distance: 299.3
click at [718, 330] on div "Summary of Your Assets and Liabilities Voluntary Petition for Individuals Filin…" at bounding box center [866, 622] width 297 height 799
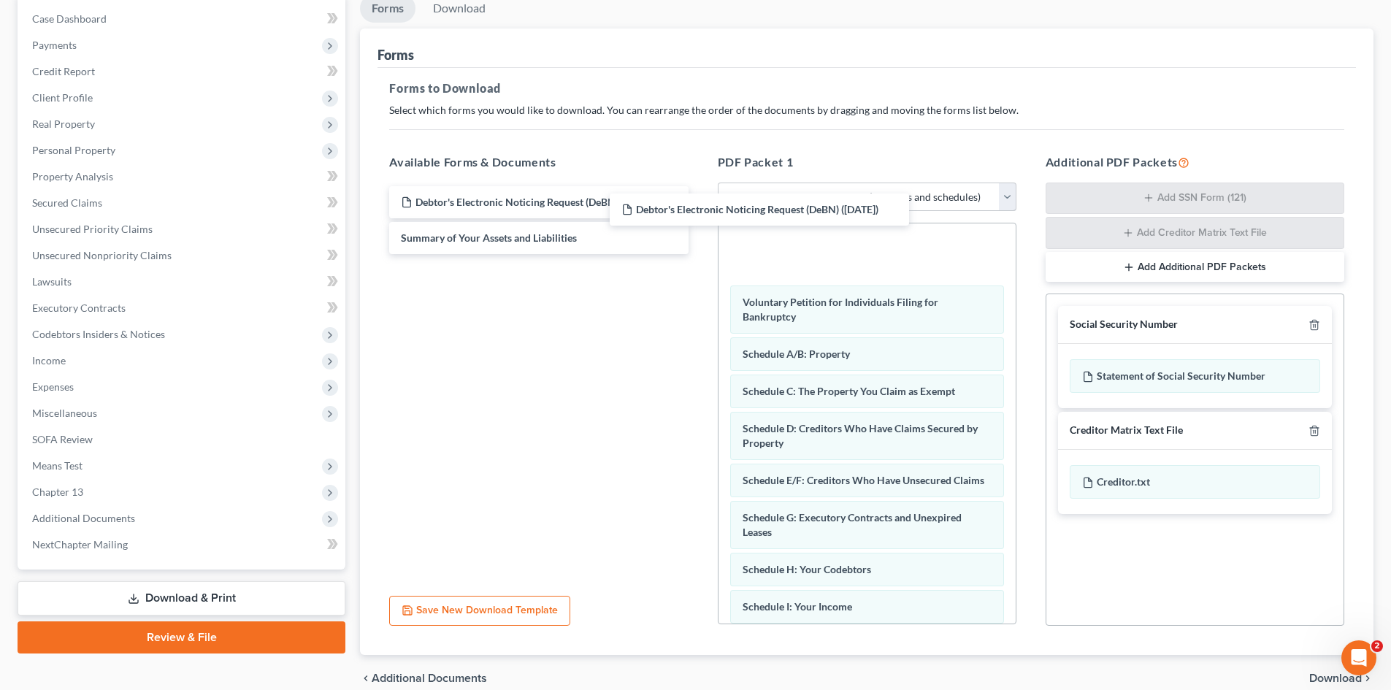
drag, startPoint x: 511, startPoint y: 200, endPoint x: 792, endPoint y: 210, distance: 281.2
click at [699, 209] on div "Debtor's Electronic Noticing Request (DeBN) (09/12/2025) Debtor's Electronic No…" at bounding box center [538, 220] width 322 height 68
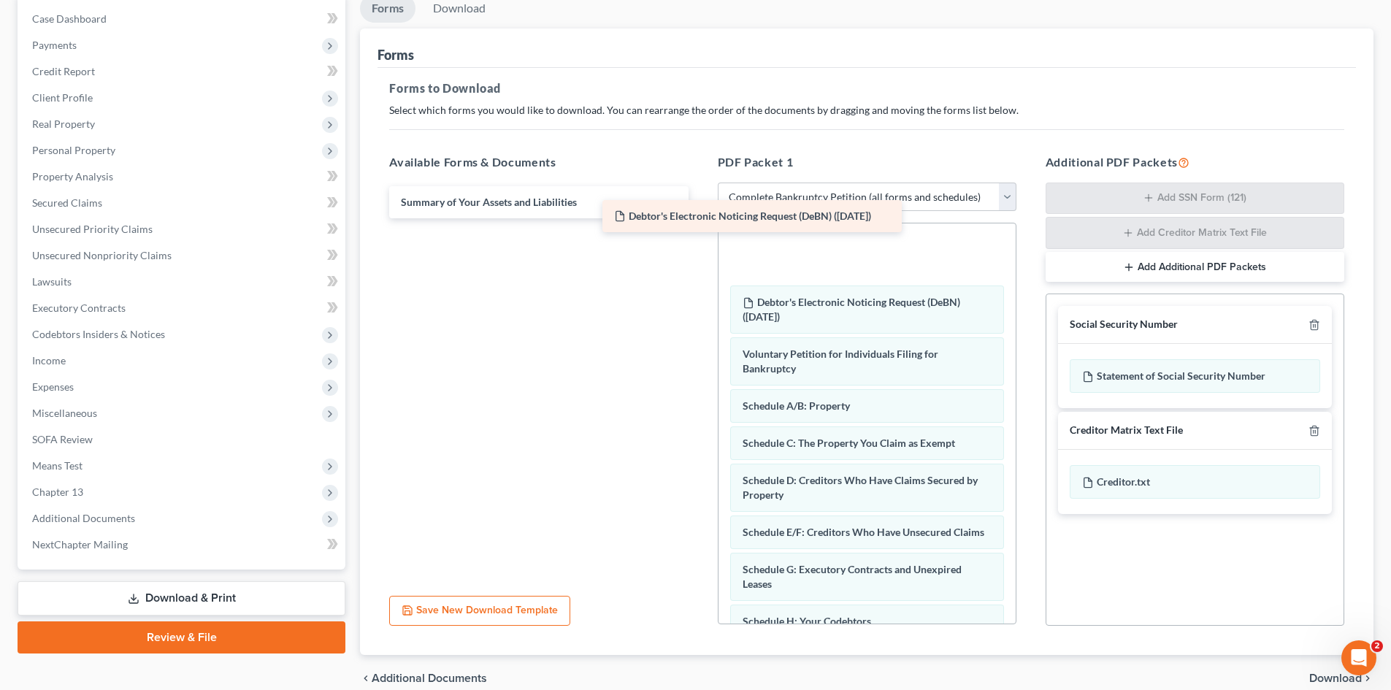
drag, startPoint x: 524, startPoint y: 209, endPoint x: 832, endPoint y: 234, distance: 309.0
click at [699, 218] on div "Debtor's Electronic Noticing Request (DeBN) (09/12/2025) Debtor's Electronic No…" at bounding box center [538, 202] width 322 height 32
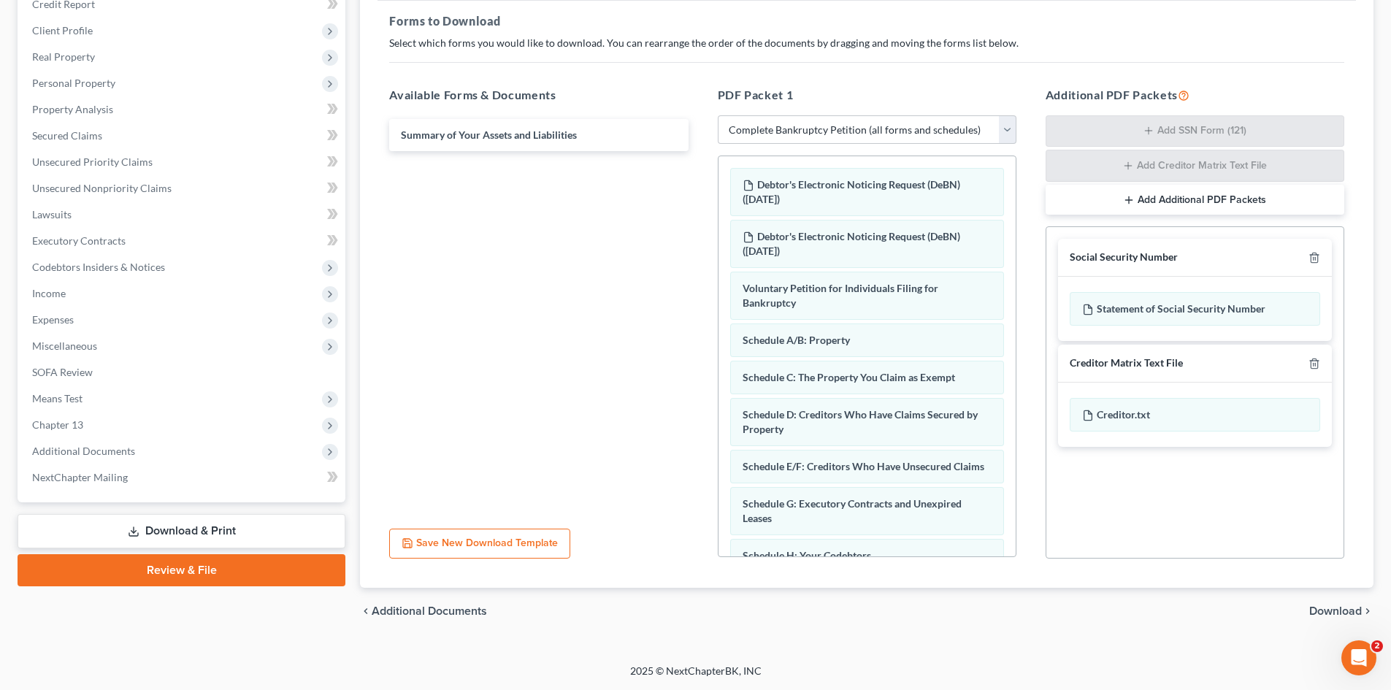
click at [1323, 609] on span "Download" at bounding box center [1335, 611] width 53 height 12
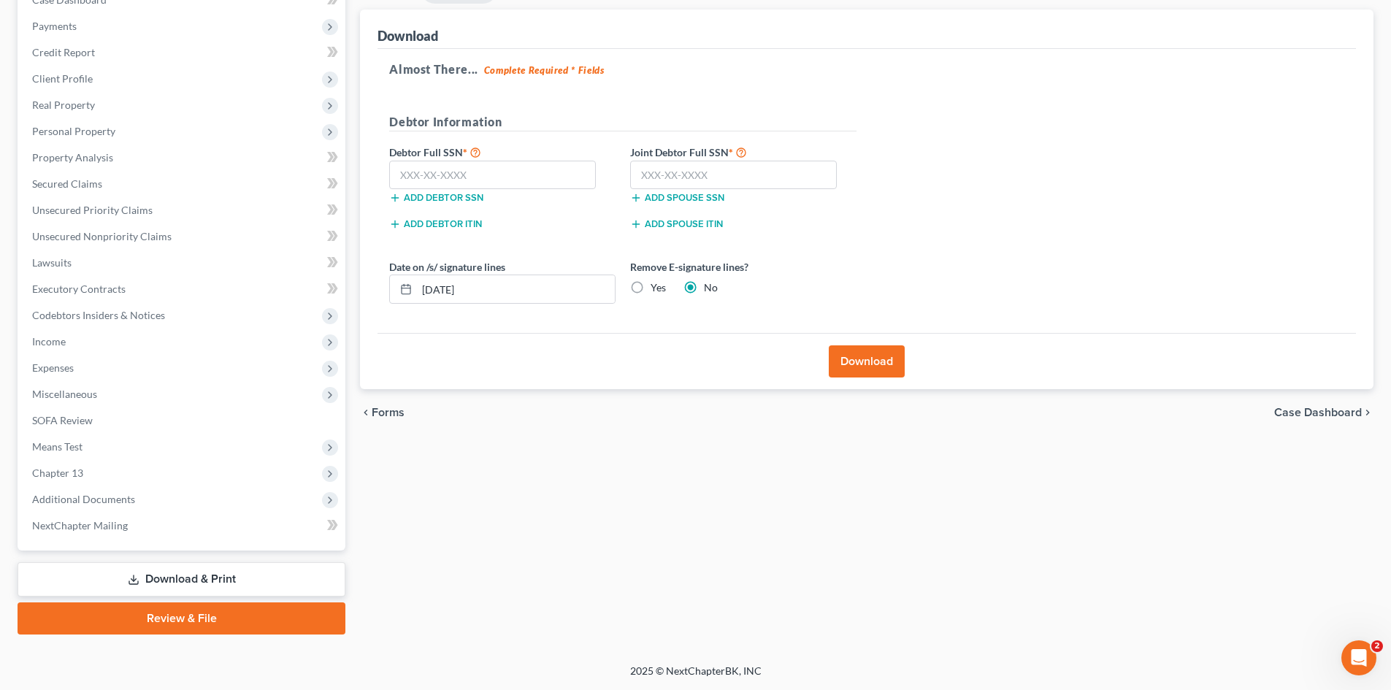
scroll to position [165, 0]
click at [466, 174] on input "text" at bounding box center [492, 175] width 207 height 29
type input "249-43-5609"
click at [645, 175] on input "text" at bounding box center [733, 175] width 207 height 29
type input "247-75-2662"
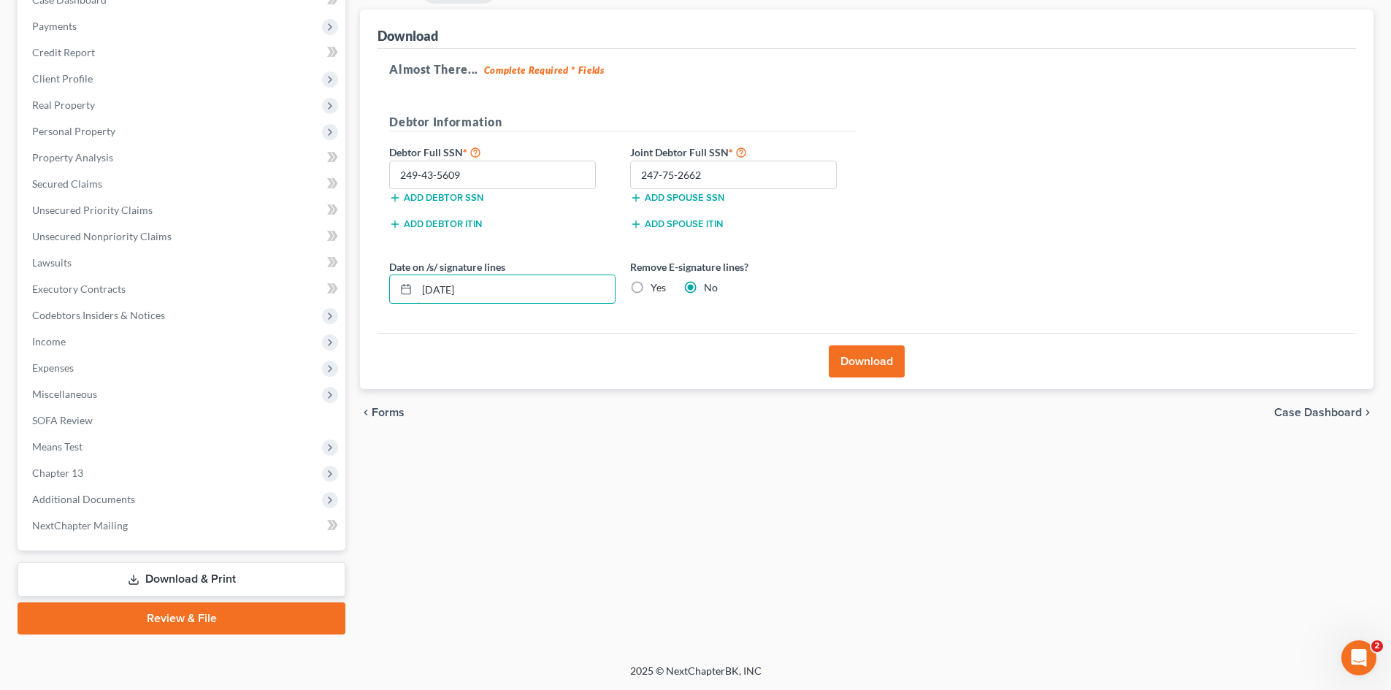
drag, startPoint x: 526, startPoint y: 298, endPoint x: 419, endPoint y: 308, distance: 107.1
click at [413, 307] on div "Date on /s/ signature lines 09/12/2025 Remove E-signature lines? Yes No" at bounding box center [623, 287] width 482 height 56
click at [650, 288] on label "Yes" at bounding box center [657, 287] width 15 height 15
click at [656, 288] on input "Yes" at bounding box center [660, 284] width 9 height 9
radio input "true"
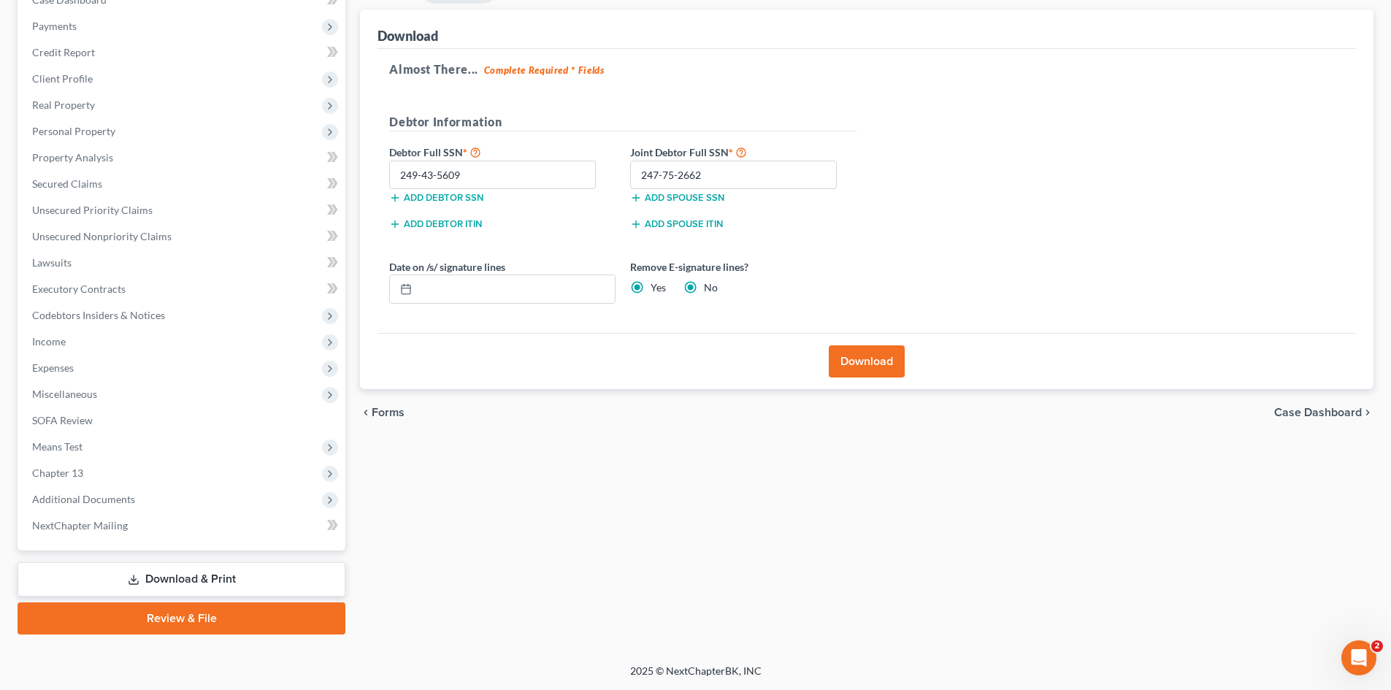
radio input "false"
click at [837, 358] on button "Download" at bounding box center [867, 361] width 76 height 32
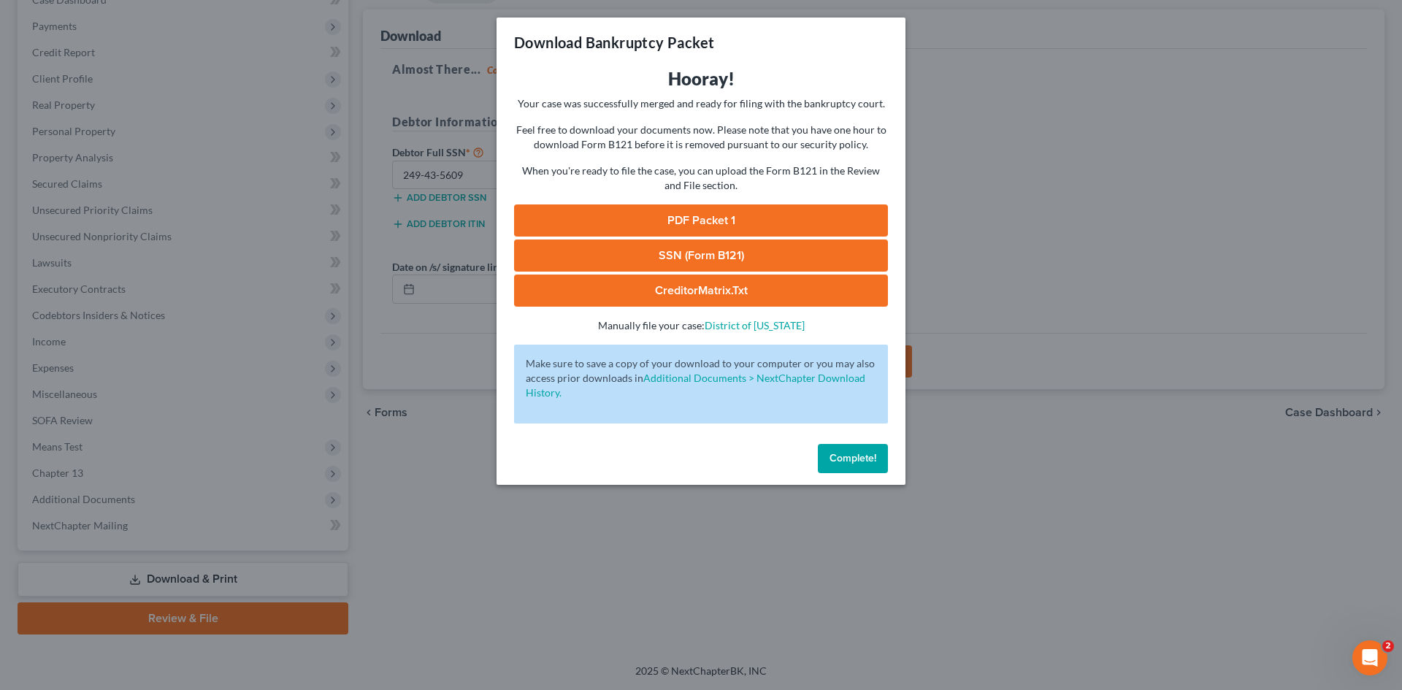
click at [842, 220] on link "PDF Packet 1" at bounding box center [701, 220] width 374 height 32
click at [880, 469] on button "Complete!" at bounding box center [853, 458] width 70 height 29
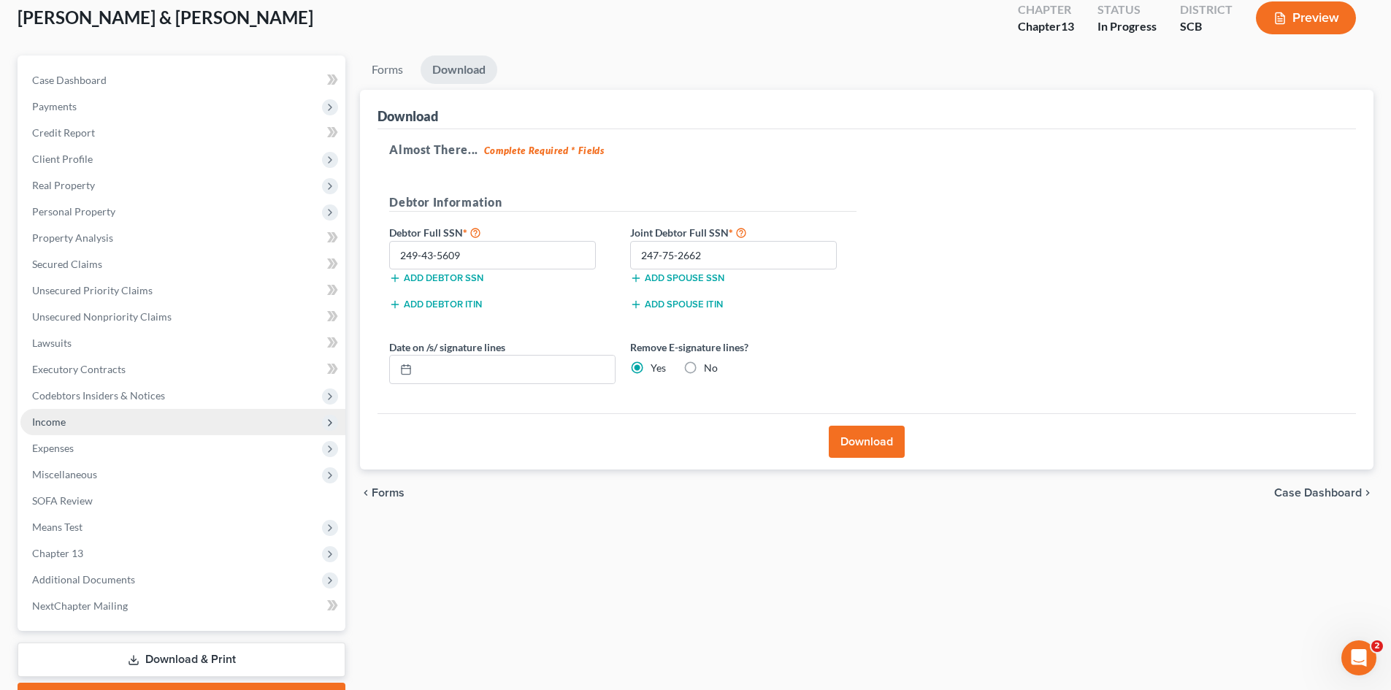
scroll to position [0, 0]
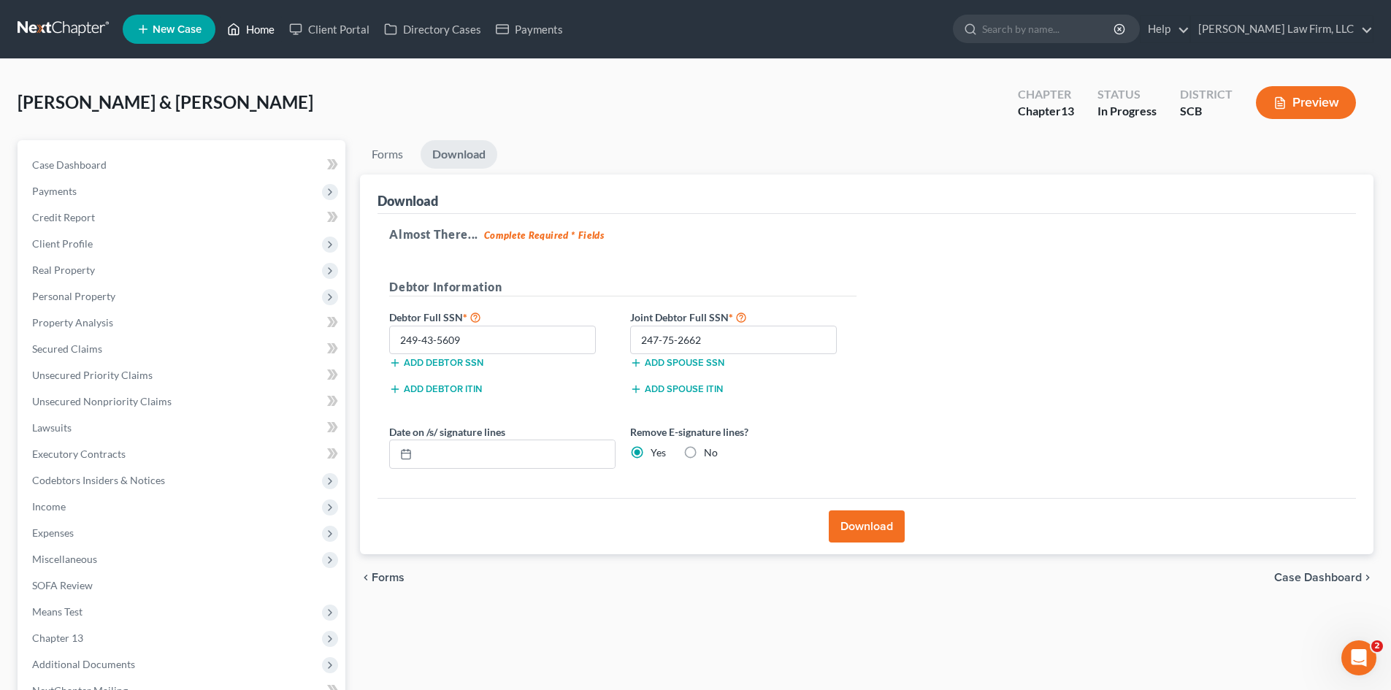
click at [258, 37] on link "Home" at bounding box center [251, 29] width 62 height 26
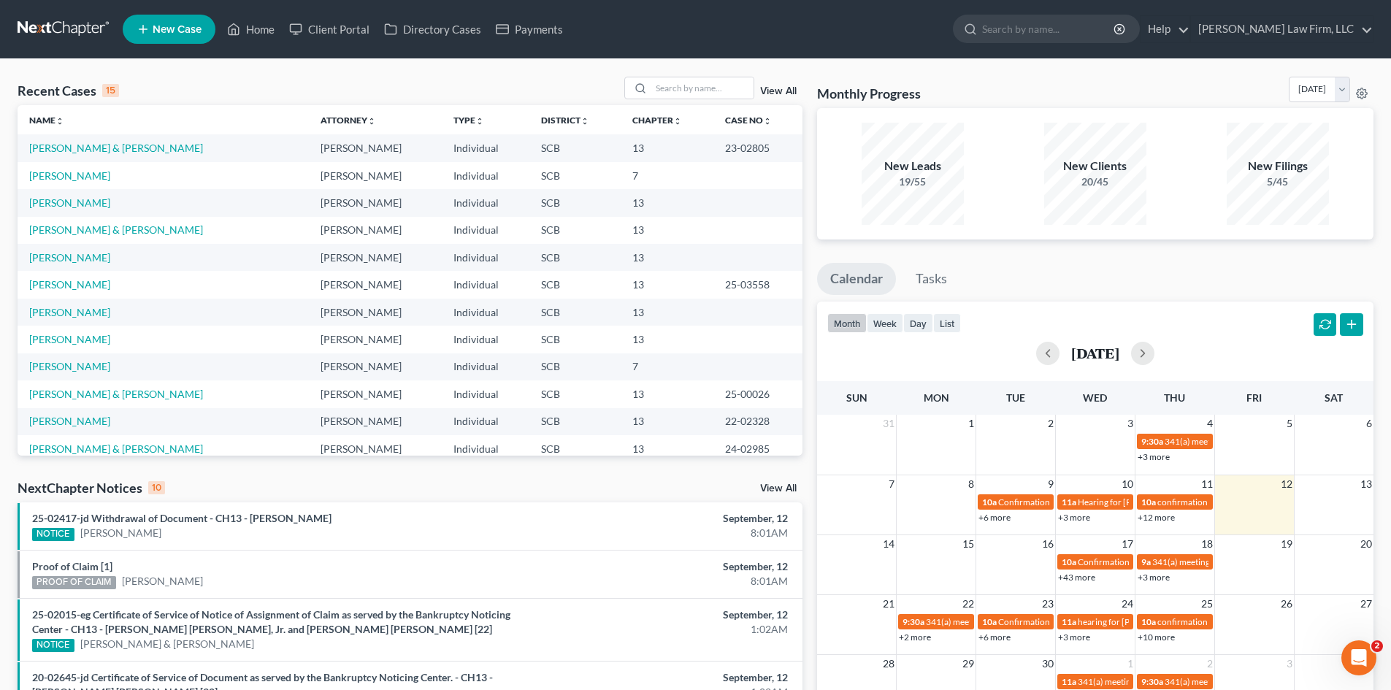
click at [776, 88] on link "View All" at bounding box center [778, 91] width 36 height 10
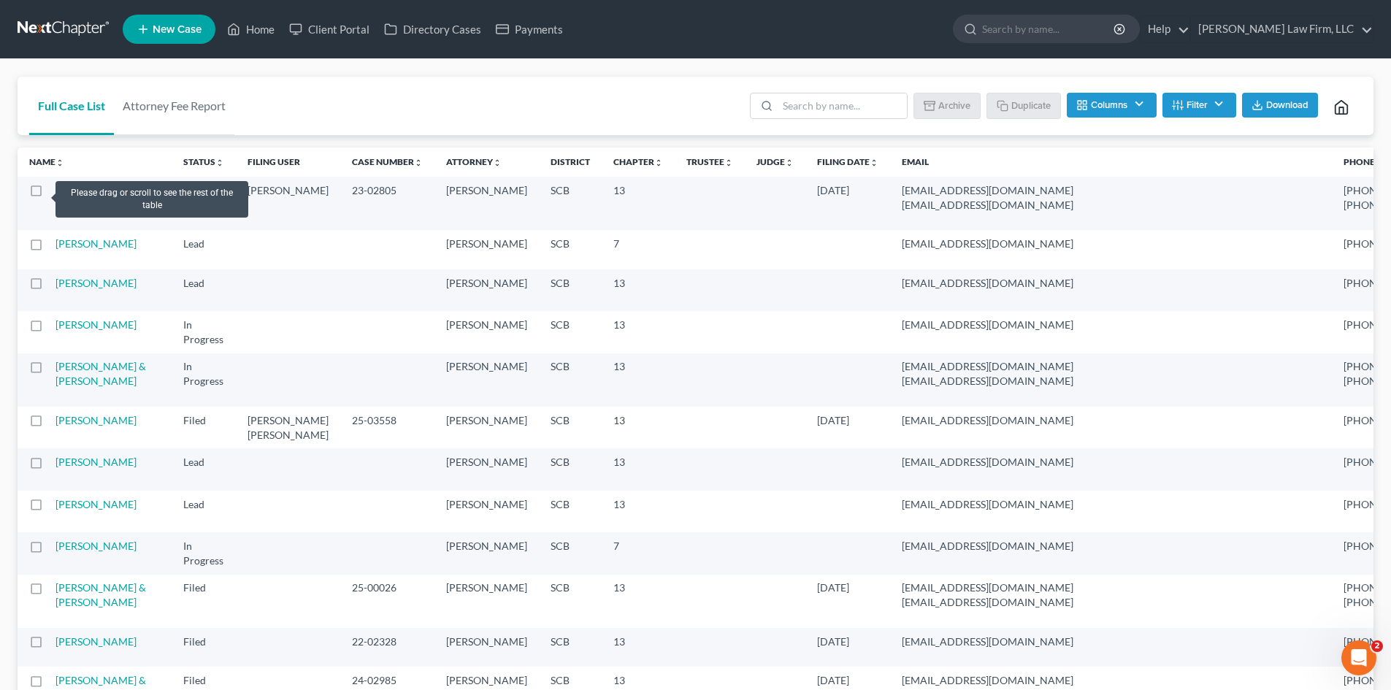
click at [50, 194] on label at bounding box center [50, 194] width 0 height 0
click at [55, 193] on input "checkbox" at bounding box center [59, 187] width 9 height 9
checkbox input "true"
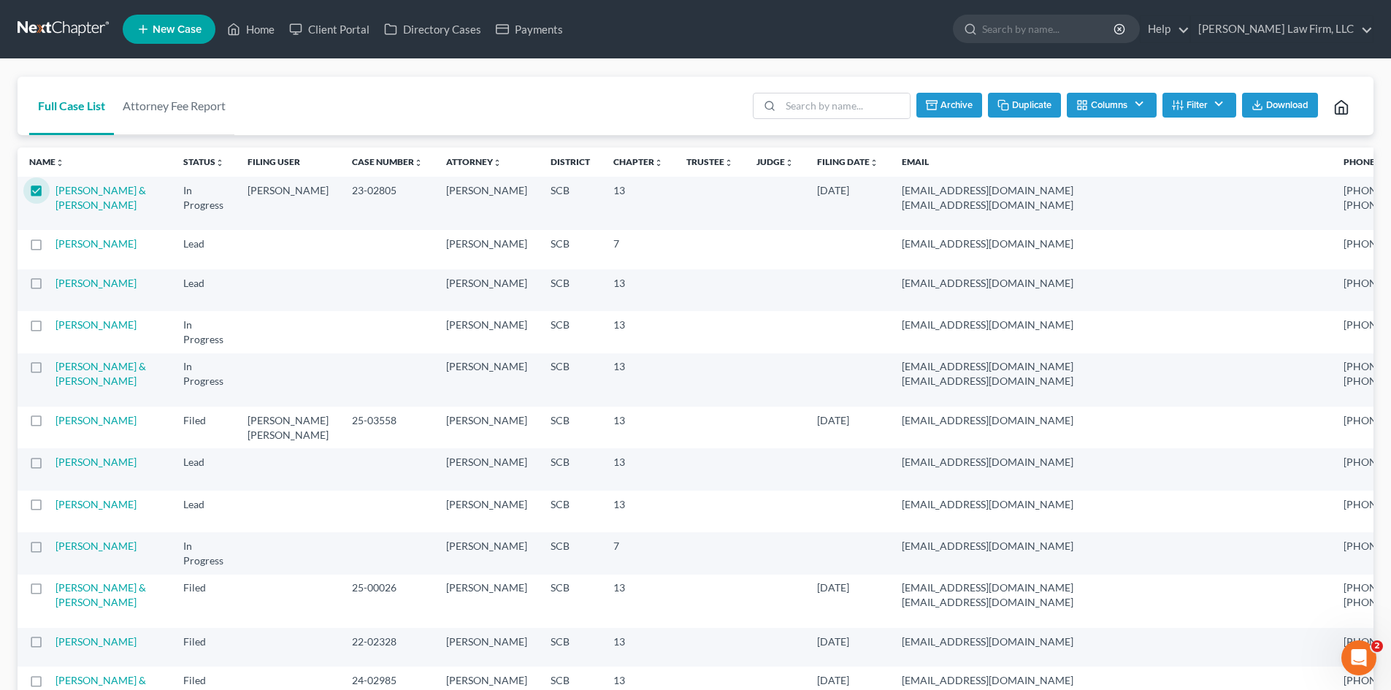
click at [1004, 104] on rect "button" at bounding box center [1005, 107] width 7 height 7
click at [263, 36] on link "Home" at bounding box center [251, 29] width 62 height 26
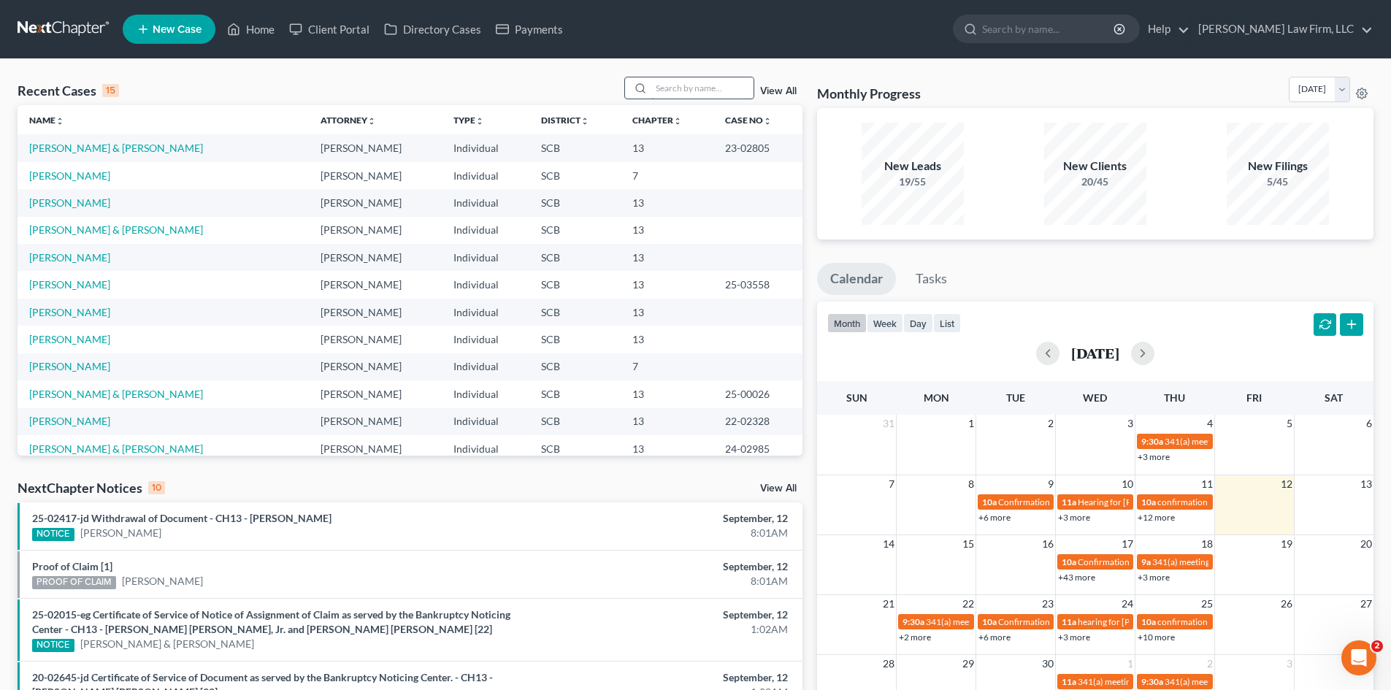
click at [691, 98] on input "search" at bounding box center [702, 87] width 102 height 21
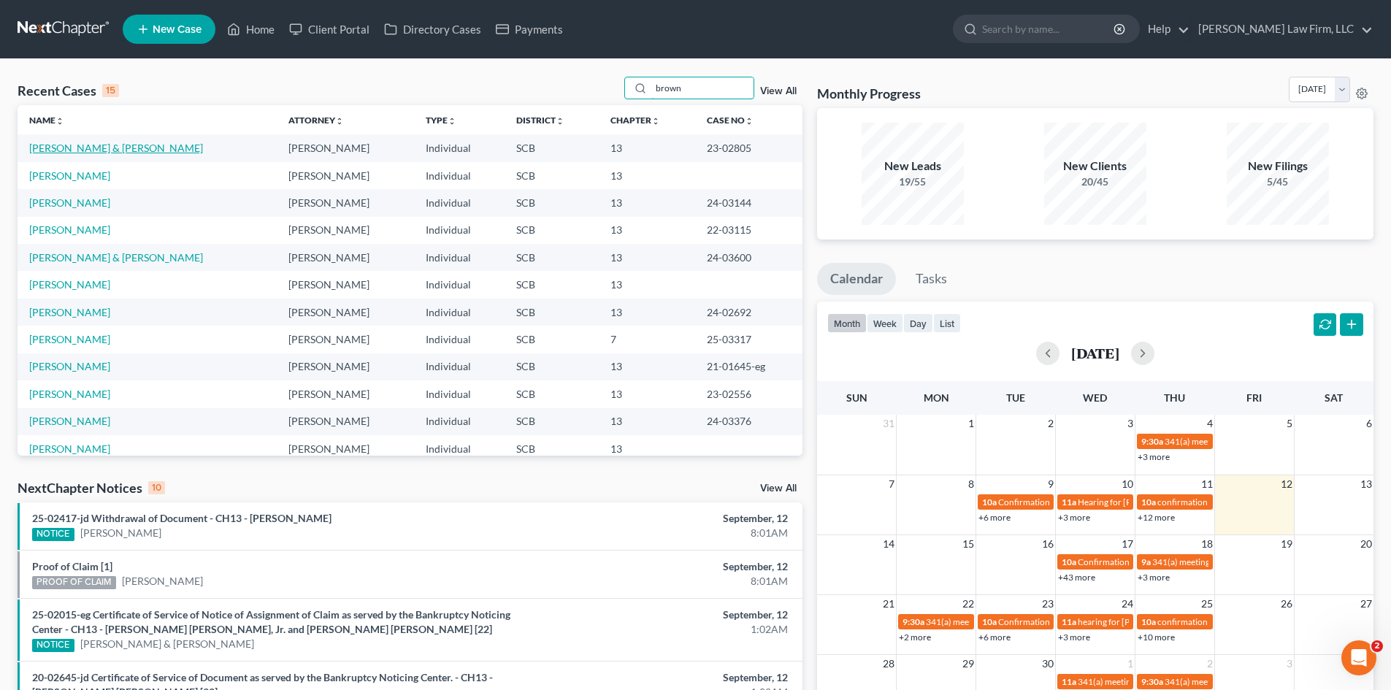
type input "brown"
click at [155, 151] on link "[PERSON_NAME] & [PERSON_NAME]" at bounding box center [116, 148] width 174 height 12
select select "1"
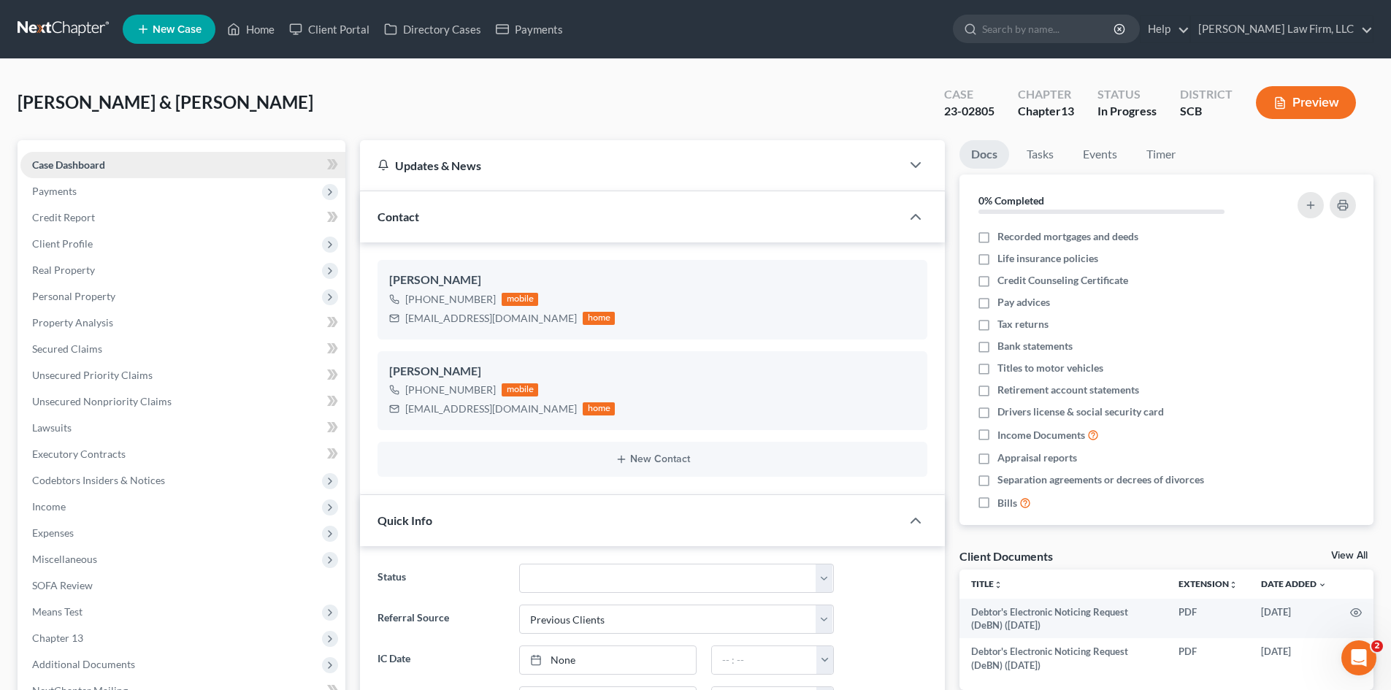
select select "0"
click at [69, 242] on span "Client Profile" at bounding box center [62, 243] width 61 height 12
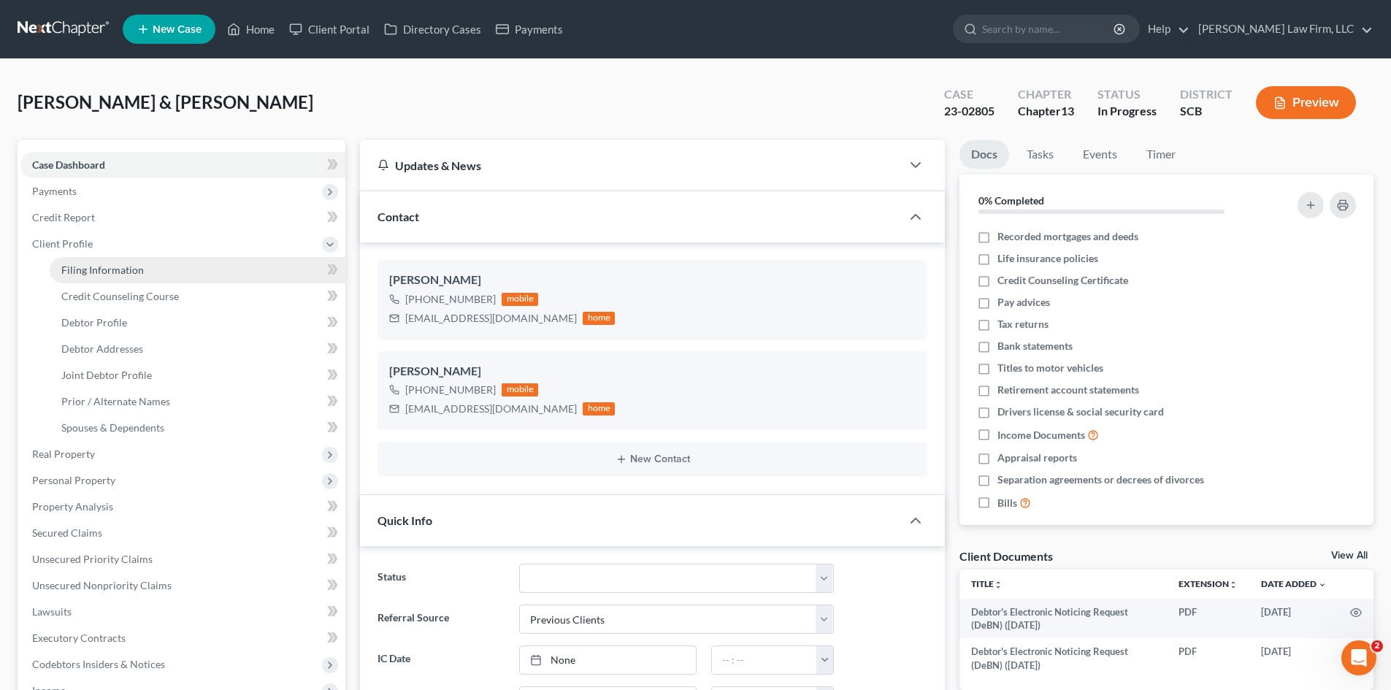
click at [77, 264] on span "Filing Information" at bounding box center [102, 270] width 82 height 12
select select "1"
select select "3"
select select "72"
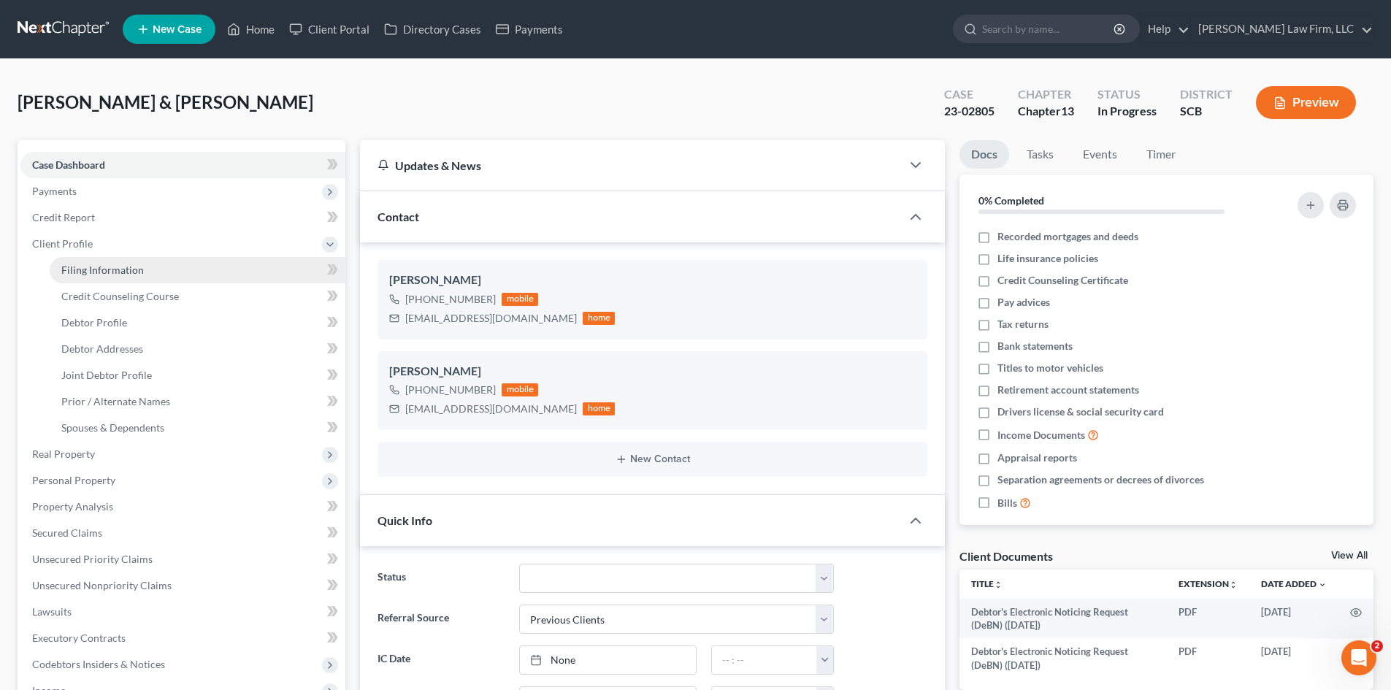
select select "0"
select select "42"
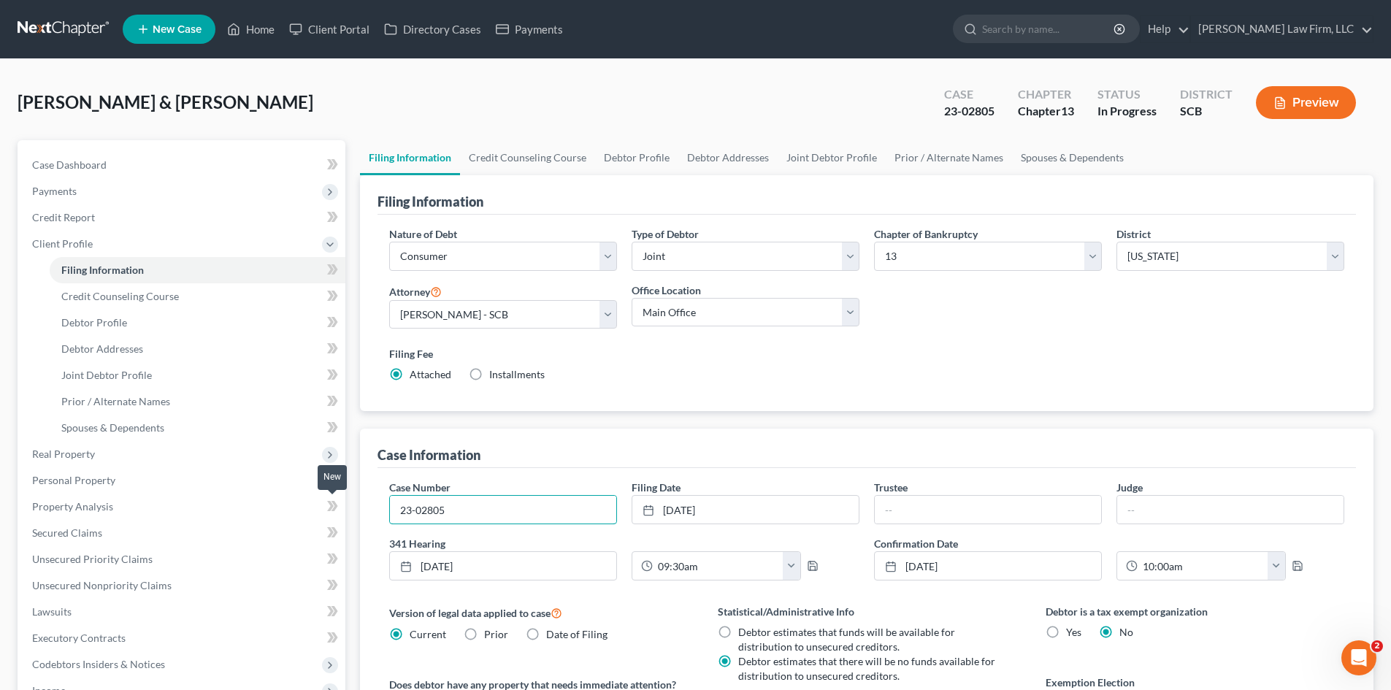
drag, startPoint x: 485, startPoint y: 510, endPoint x: 343, endPoint y: 512, distance: 142.4
click at [343, 512] on div "Petition Navigation Case Dashboard Payments Invoices Payments Payments Credit R…" at bounding box center [695, 561] width 1370 height 843
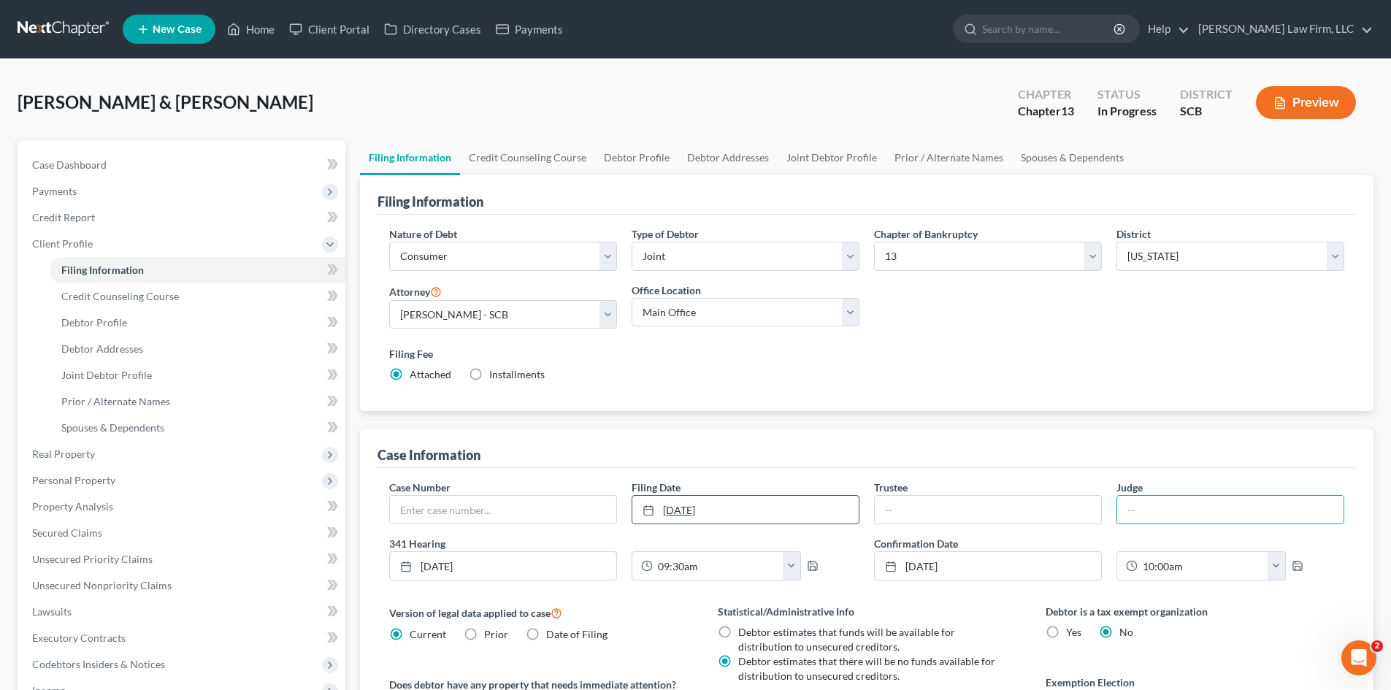
click at [758, 519] on link "9/18/2025" at bounding box center [745, 510] width 226 height 28
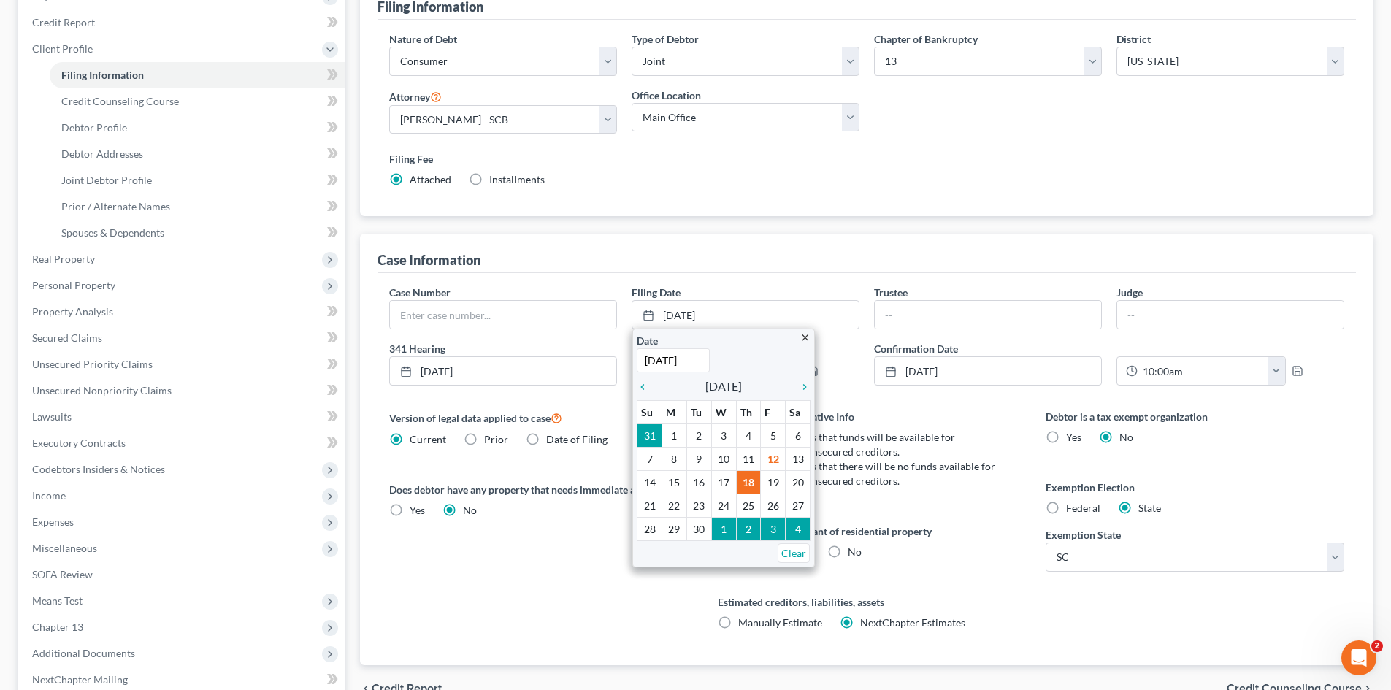
scroll to position [349, 0]
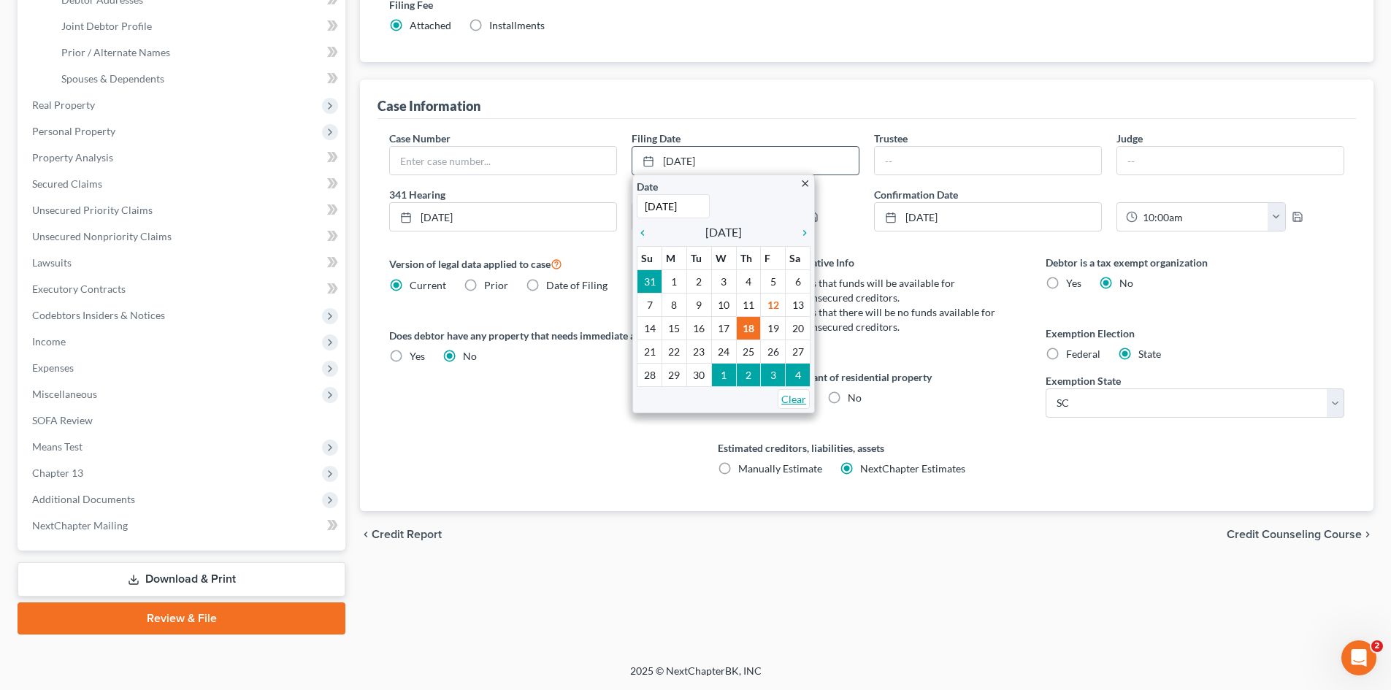
click at [792, 395] on link "Clear" at bounding box center [793, 399] width 32 height 20
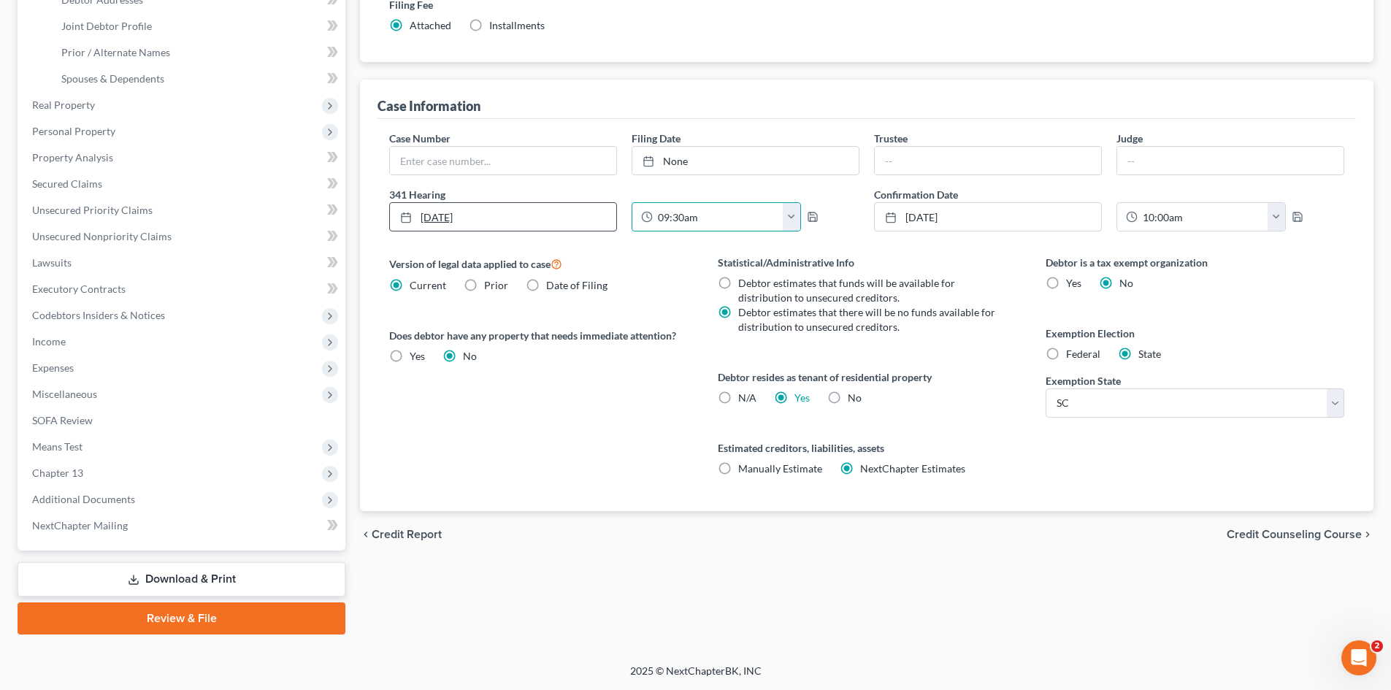
click at [593, 214] on link "5/1/1998" at bounding box center [503, 217] width 226 height 28
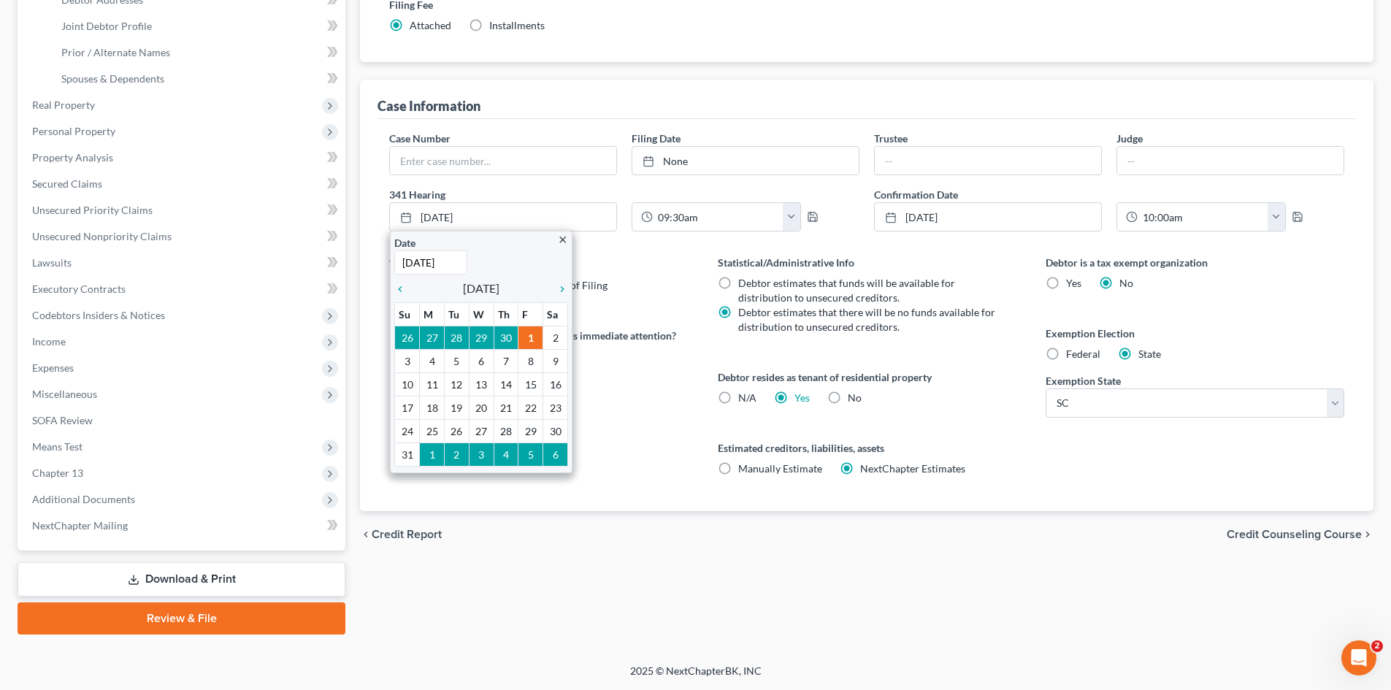
click at [615, 424] on div "Version of legal data applied to case Current Prior Date of Filing Legal data v…" at bounding box center [538, 383] width 328 height 256
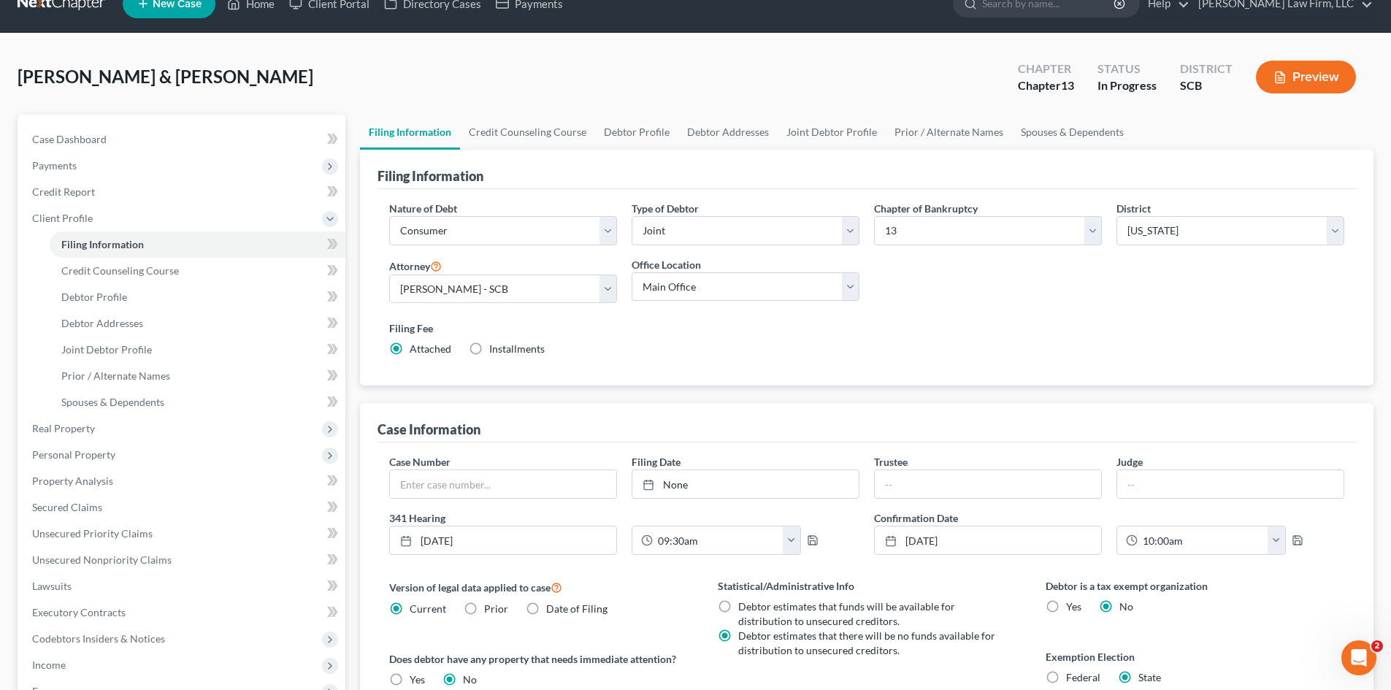
scroll to position [0, 0]
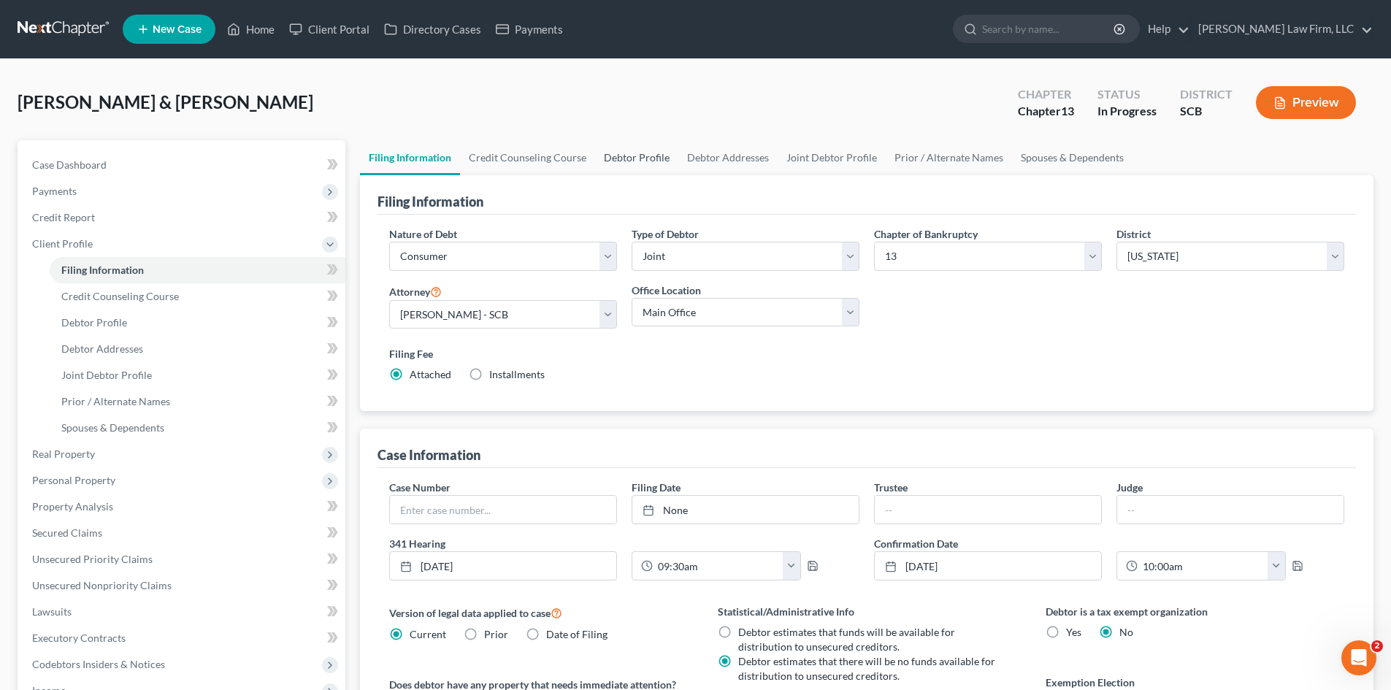
click at [614, 164] on link "Debtor Profile" at bounding box center [636, 157] width 83 height 35
select select "1"
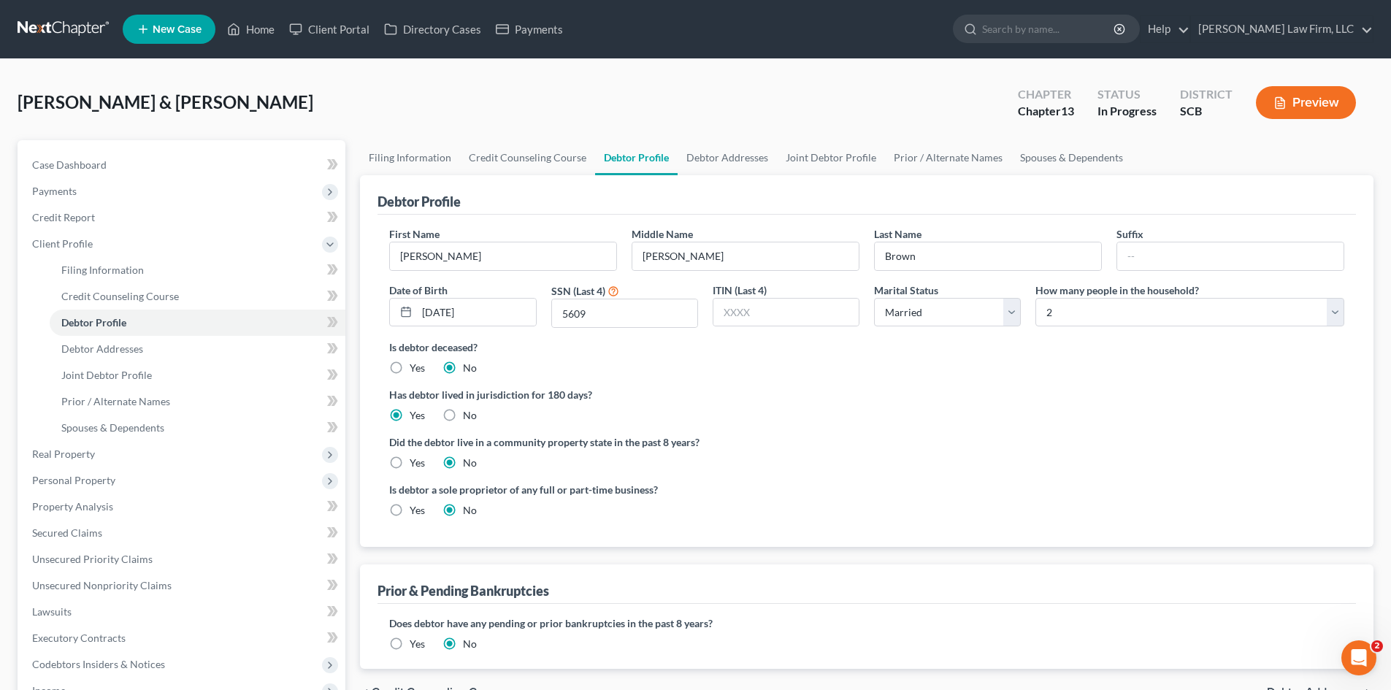
radio input "true"
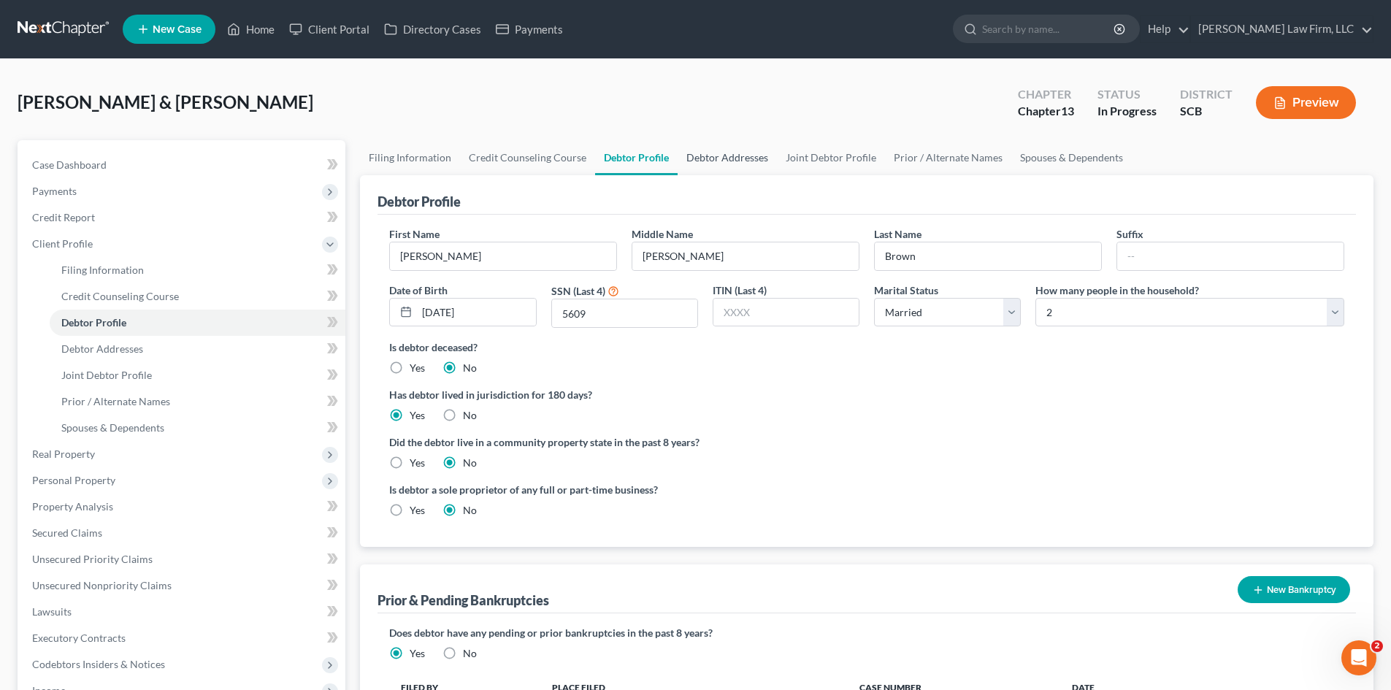
click at [701, 165] on link "Debtor Addresses" at bounding box center [726, 157] width 99 height 35
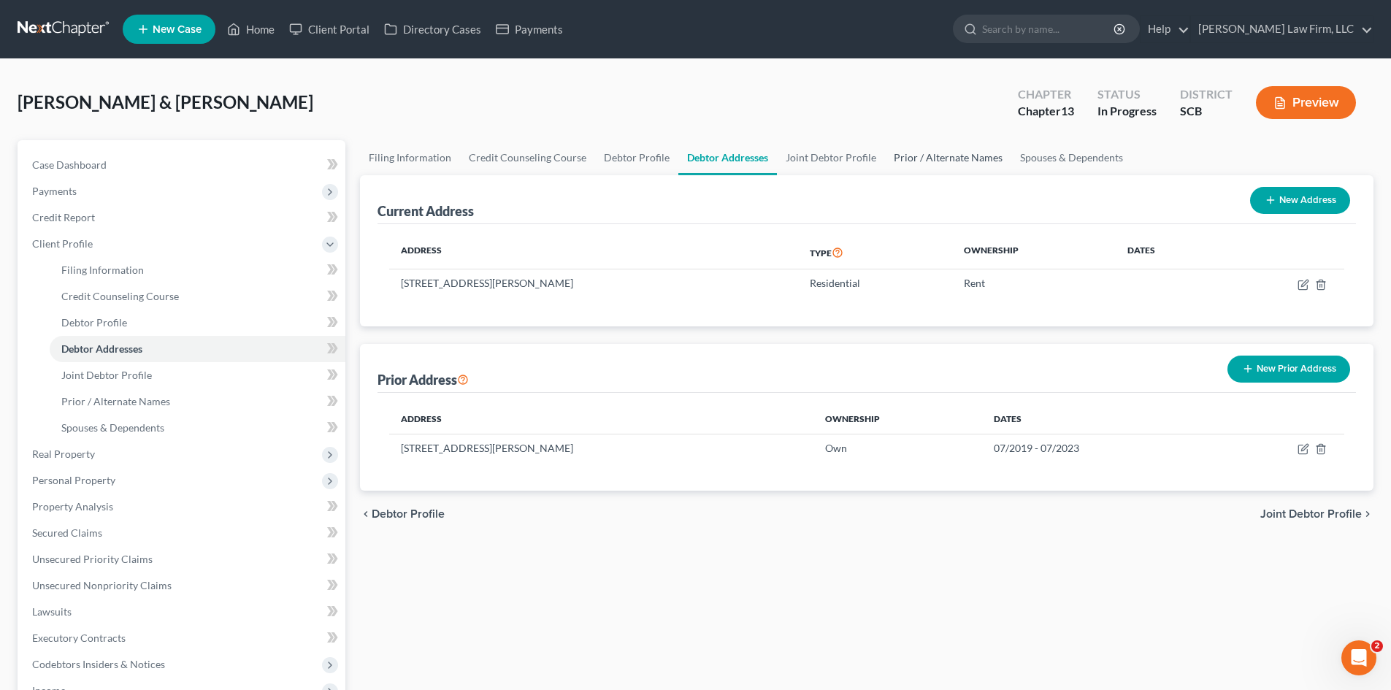
click at [978, 152] on link "Prior / Alternate Names" at bounding box center [948, 157] width 126 height 35
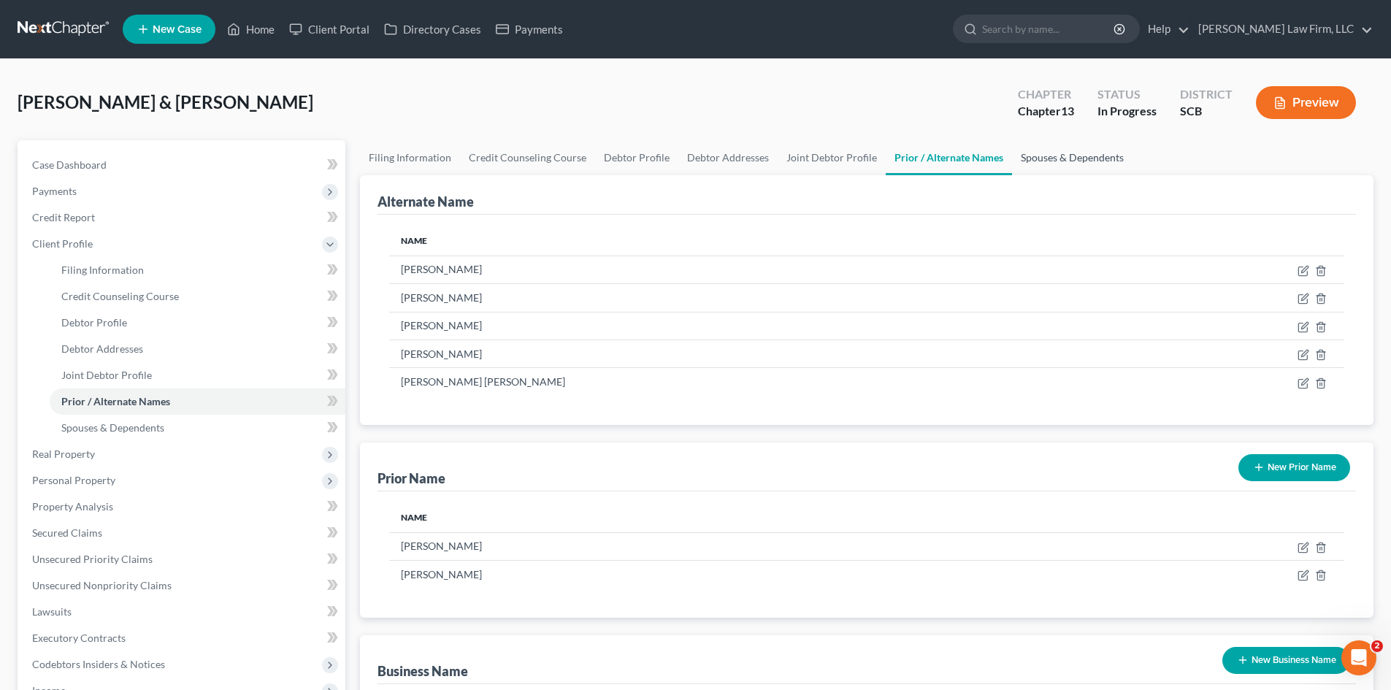
click at [1036, 152] on link "Spouses & Dependents" at bounding box center [1072, 157] width 120 height 35
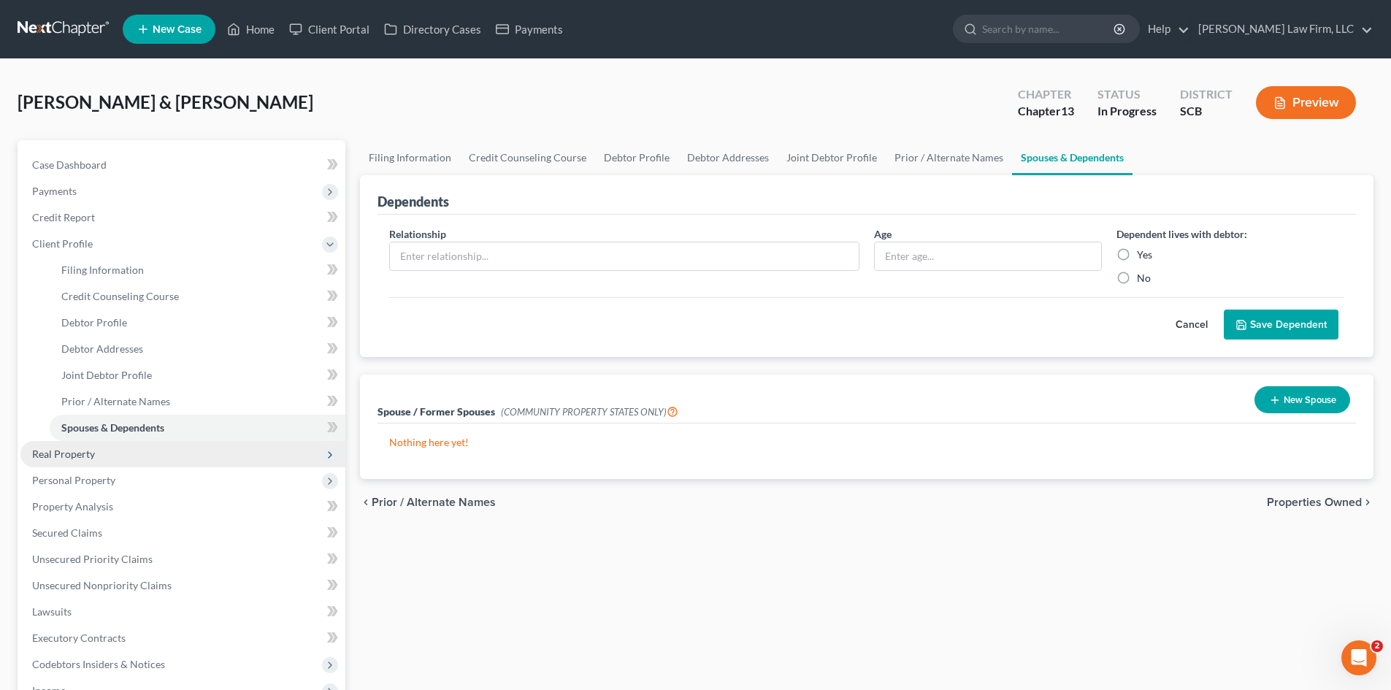
click at [63, 454] on span "Real Property" at bounding box center [63, 453] width 63 height 12
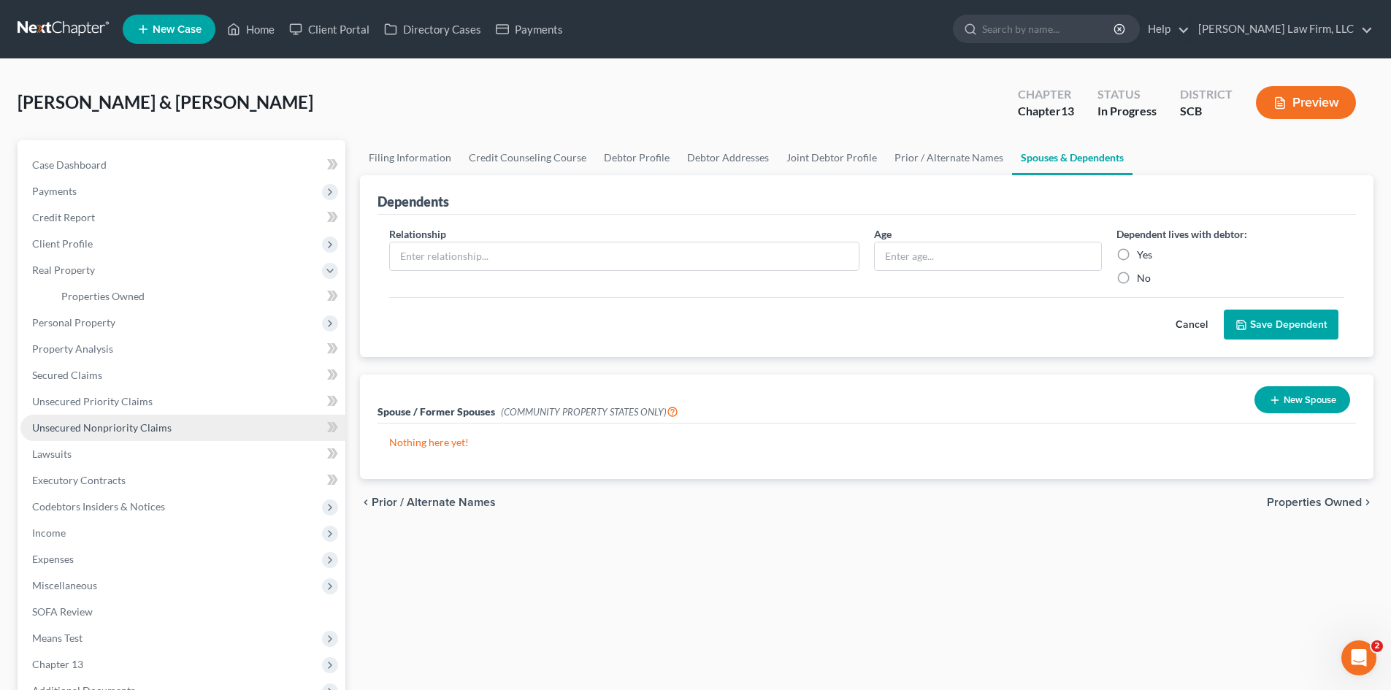
click at [86, 428] on span "Unsecured Nonpriority Claims" at bounding box center [101, 427] width 139 height 12
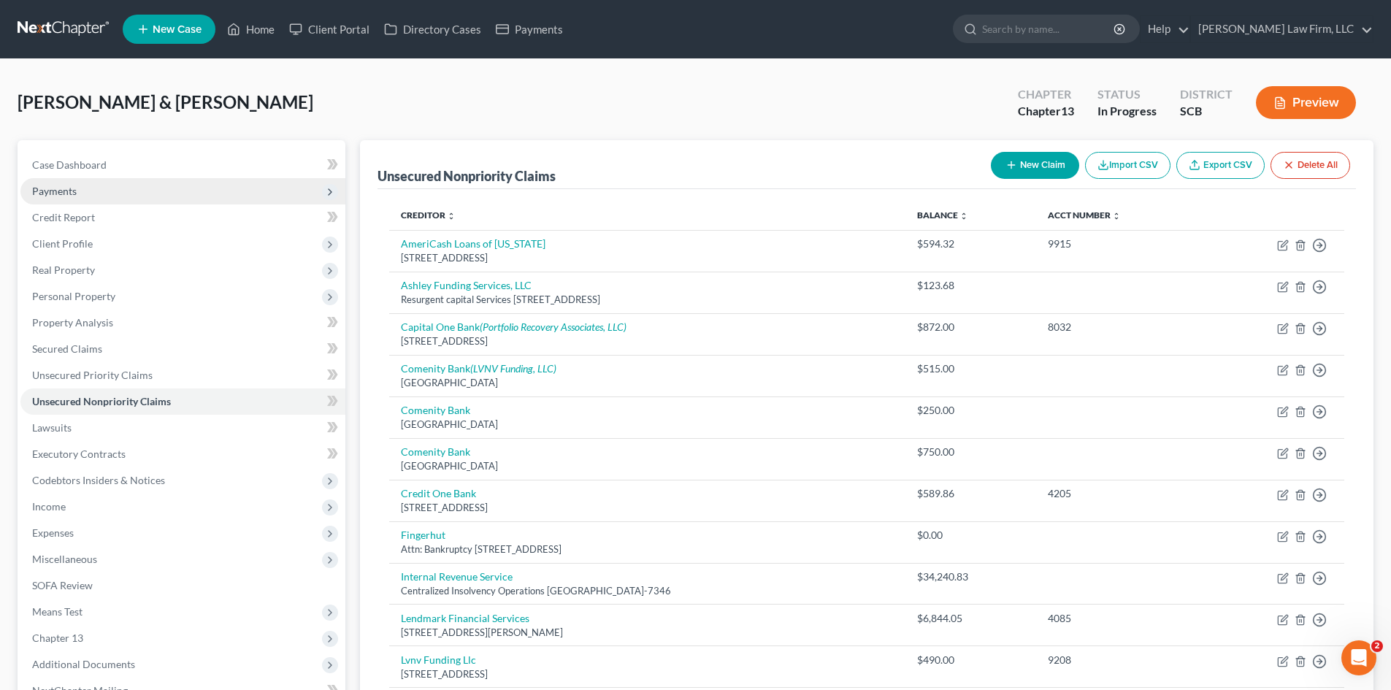
click at [100, 184] on span "Payments" at bounding box center [182, 191] width 325 height 26
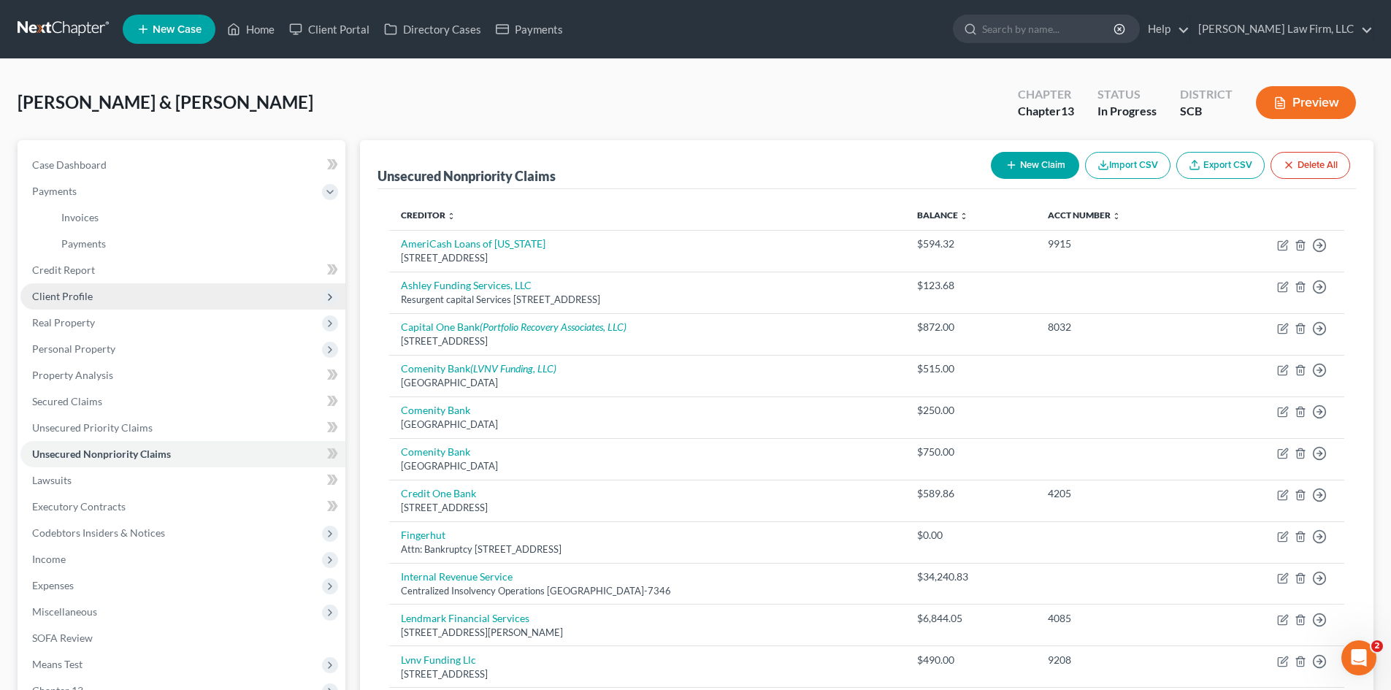
click at [77, 304] on span "Client Profile" at bounding box center [182, 296] width 325 height 26
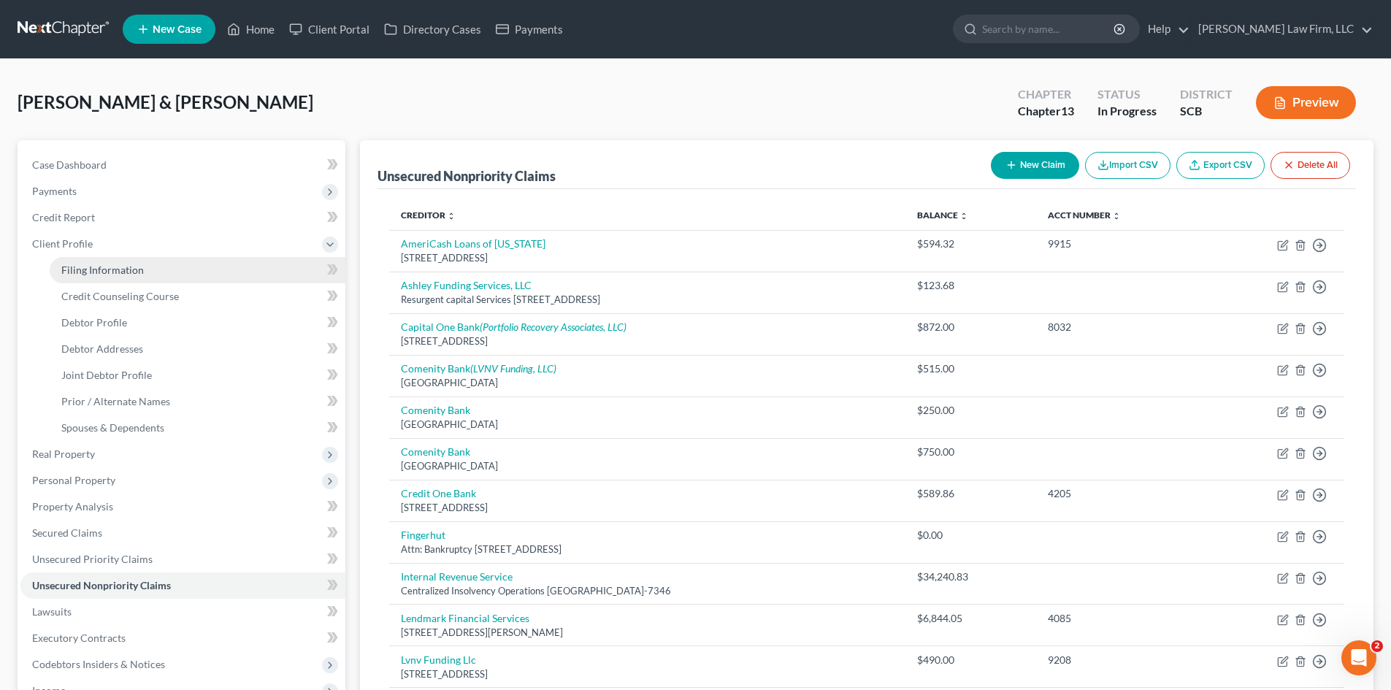
click at [82, 265] on span "Filing Information" at bounding box center [102, 270] width 82 height 12
select select "1"
select select "3"
select select "72"
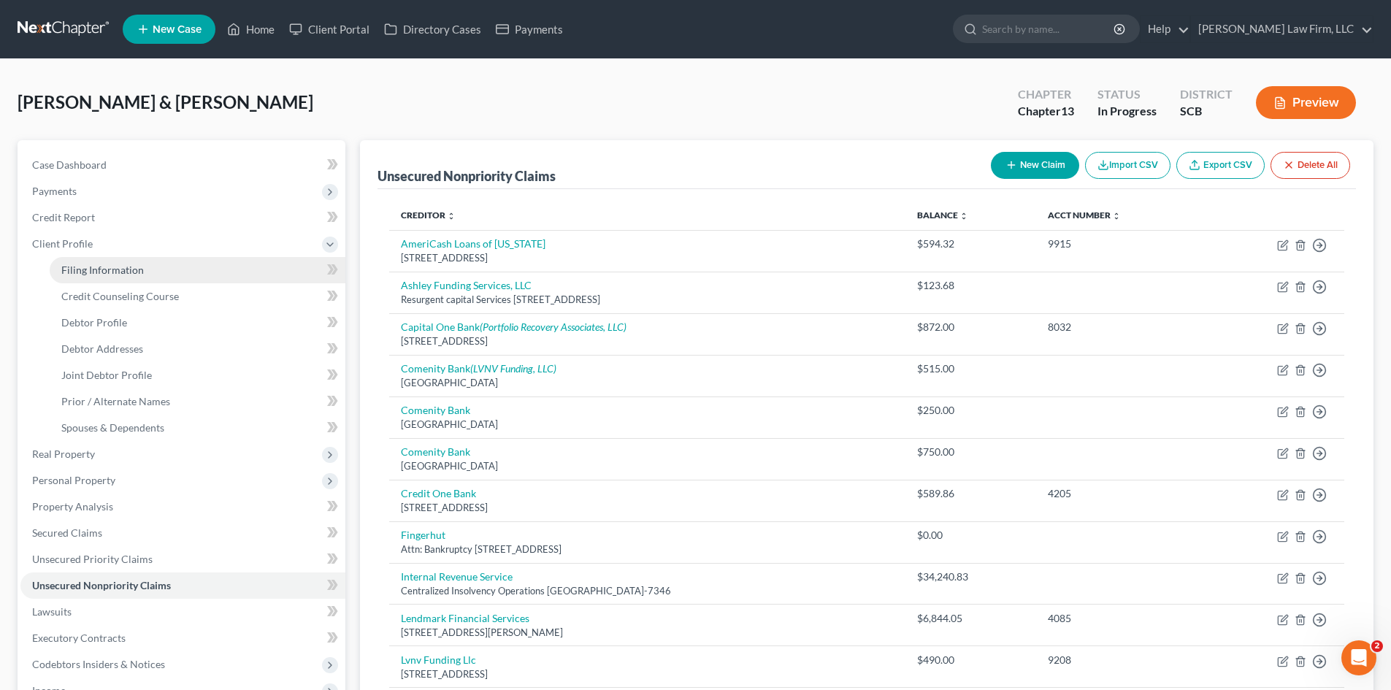
select select "0"
select select "42"
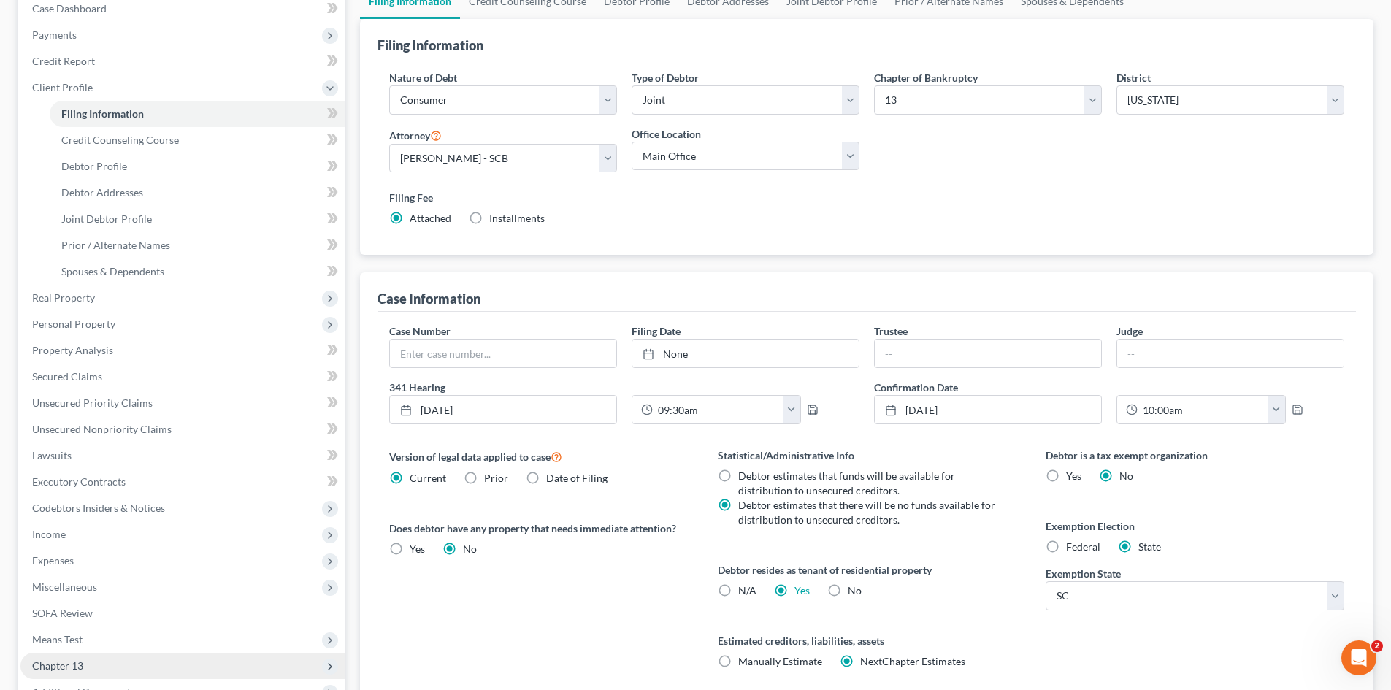
scroll to position [349, 0]
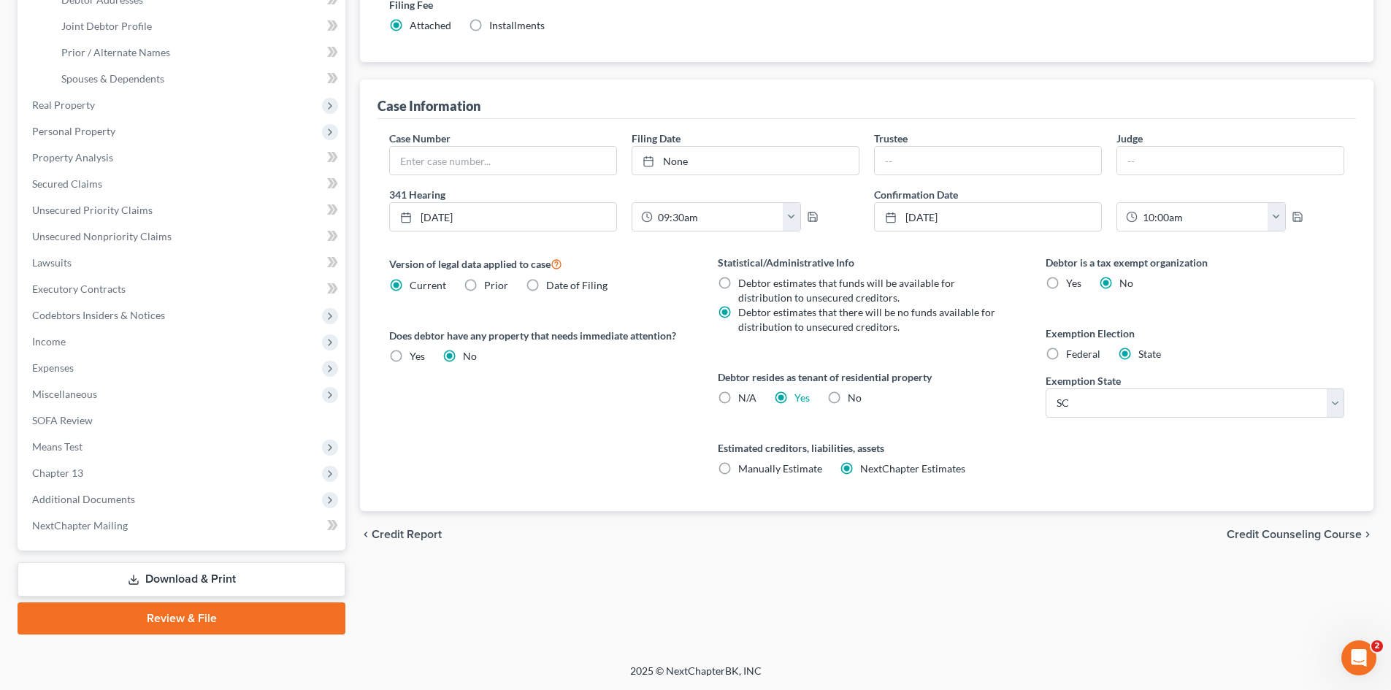
click at [116, 566] on link "Download & Print" at bounding box center [182, 579] width 328 height 34
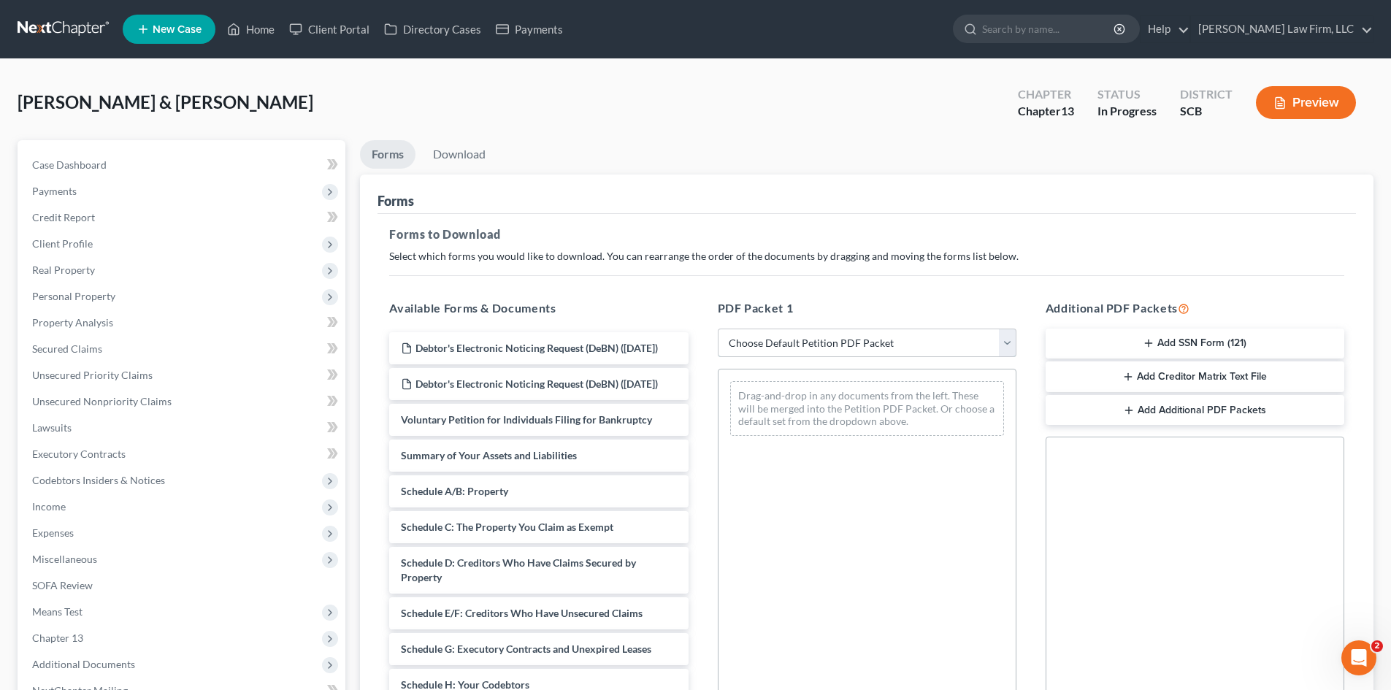
drag, startPoint x: 747, startPoint y: 345, endPoint x: 746, endPoint y: 352, distance: 7.4
click at [747, 345] on select "Choose Default Petition PDF Packet Complete Bankruptcy Petition (all forms and …" at bounding box center [867, 342] width 299 height 29
click at [718, 328] on select "Choose Default Petition PDF Packet Complete Bankruptcy Petition (all forms and …" at bounding box center [867, 342] width 299 height 29
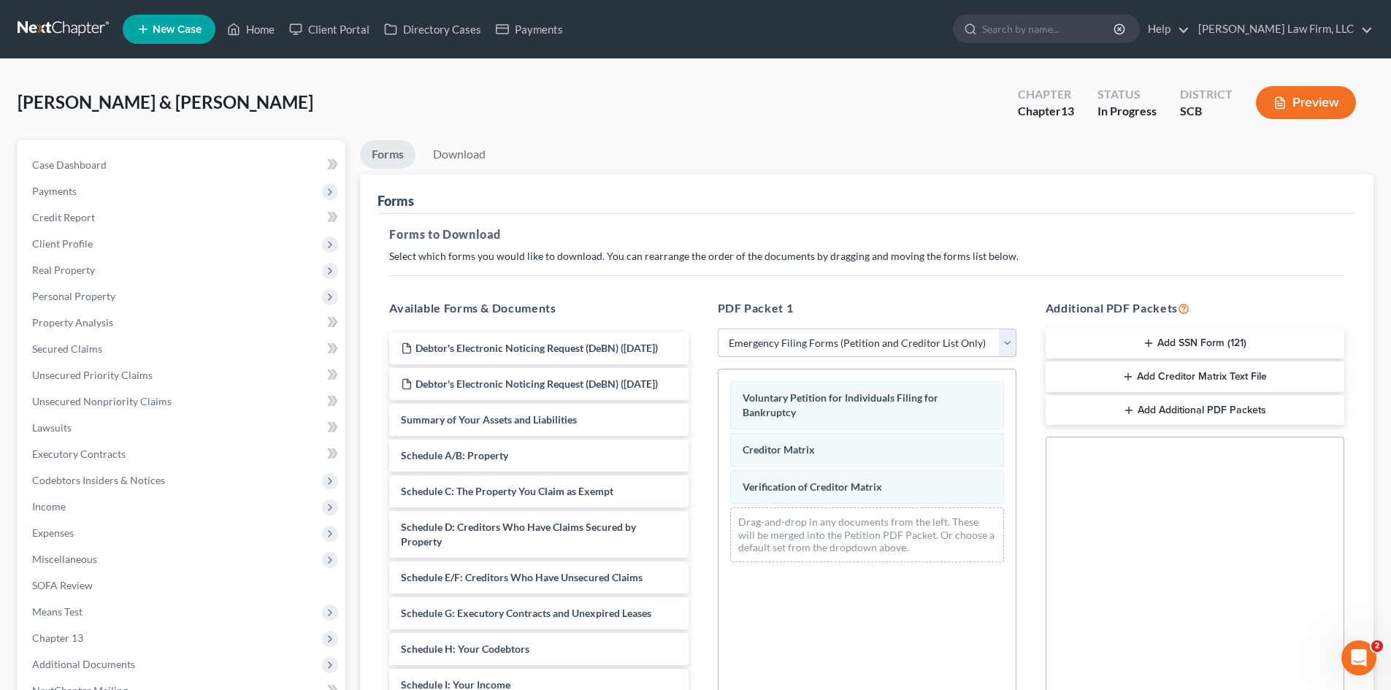
click at [772, 349] on select "Choose Default Petition PDF Packet Complete Bankruptcy Petition (all forms and …" at bounding box center [867, 342] width 299 height 29
select select "0"
click at [718, 328] on select "Choose Default Petition PDF Packet Complete Bankruptcy Petition (all forms and …" at bounding box center [867, 342] width 299 height 29
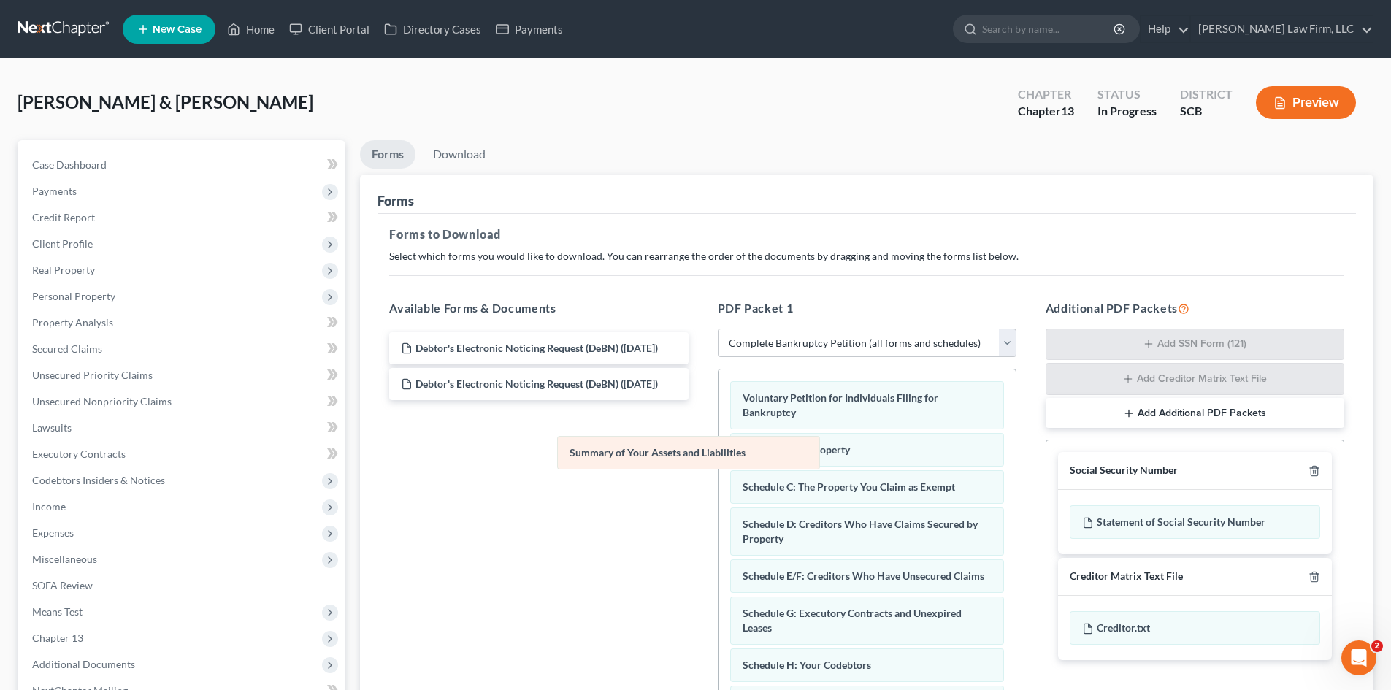
drag, startPoint x: 828, startPoint y: 447, endPoint x: 378, endPoint y: 445, distance: 449.7
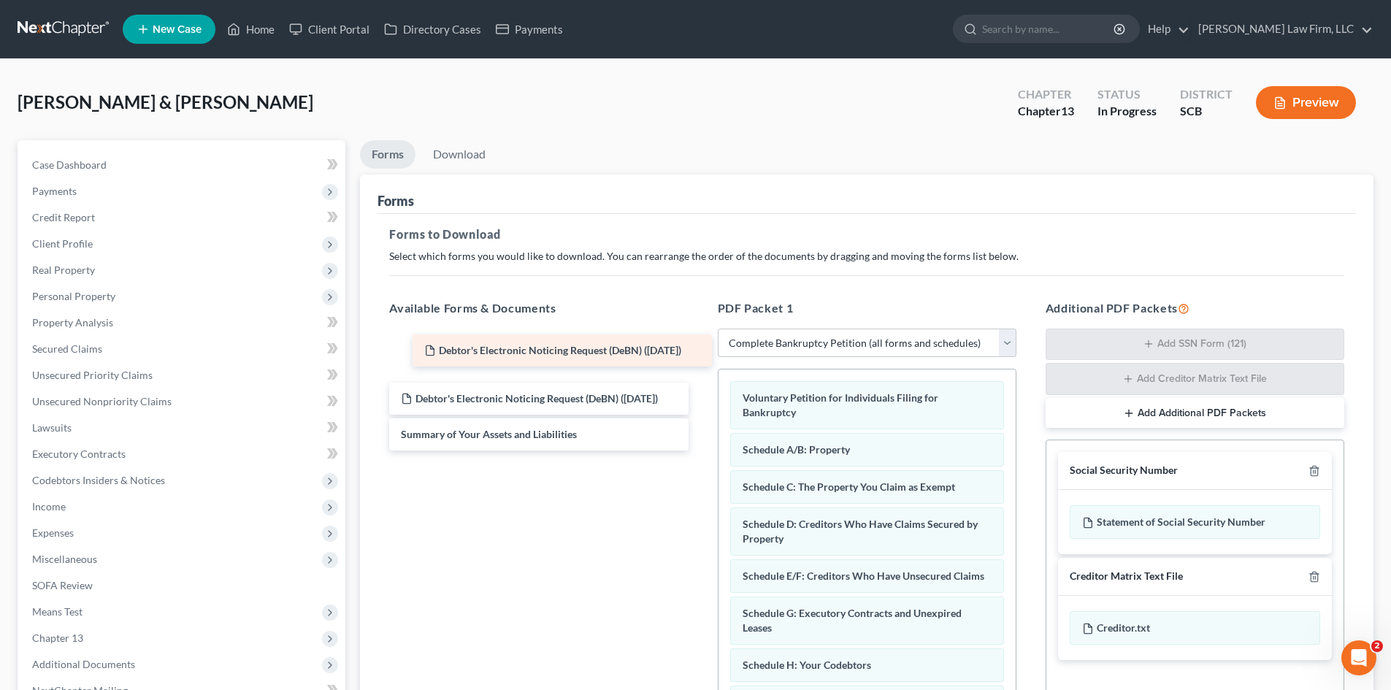
drag, startPoint x: 480, startPoint y: 344, endPoint x: 779, endPoint y: 352, distance: 299.4
click at [699, 352] on div "Debtor's Electronic Noticing Request (DeBN) (09/12/2025) Debtor's Electronic No…" at bounding box center [538, 391] width 322 height 118
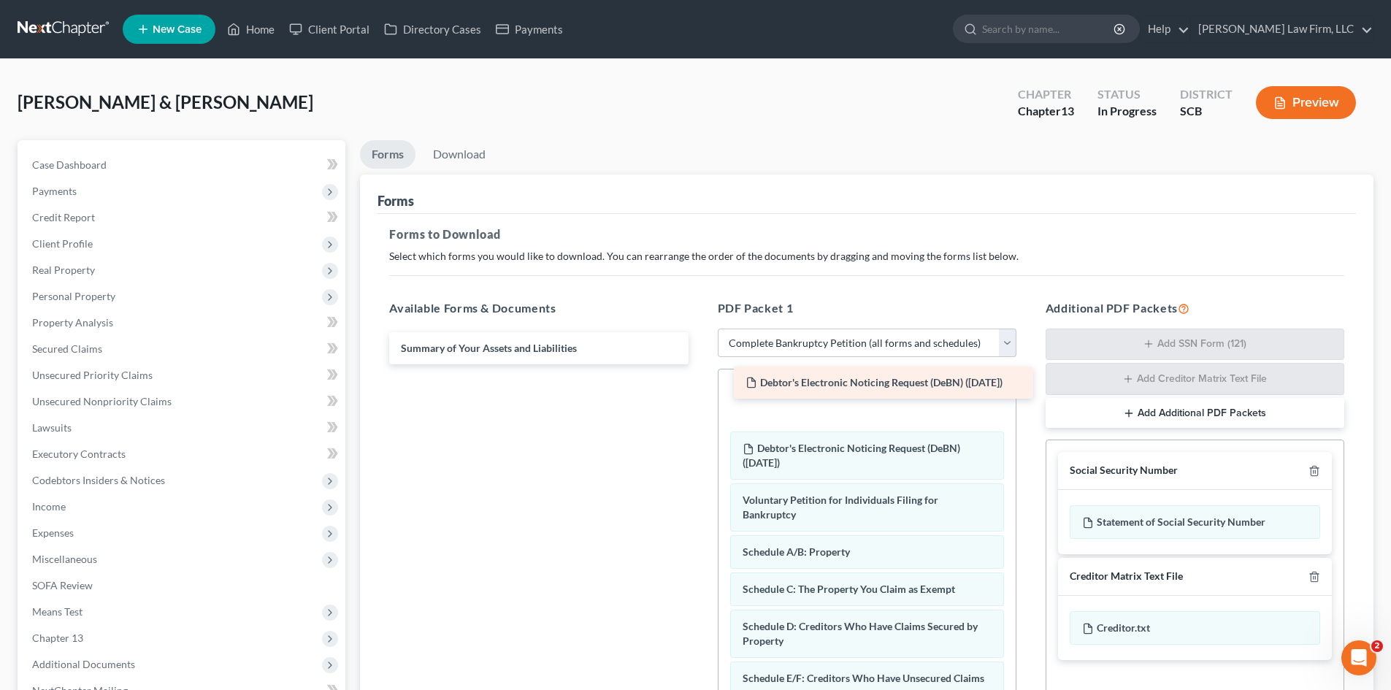
drag, startPoint x: 507, startPoint y: 342, endPoint x: 849, endPoint y: 377, distance: 344.2
click at [699, 364] on div "Debtor's Electronic Noticing Request (DeBN) (09/12/2025) Debtor's Electronic No…" at bounding box center [538, 348] width 322 height 32
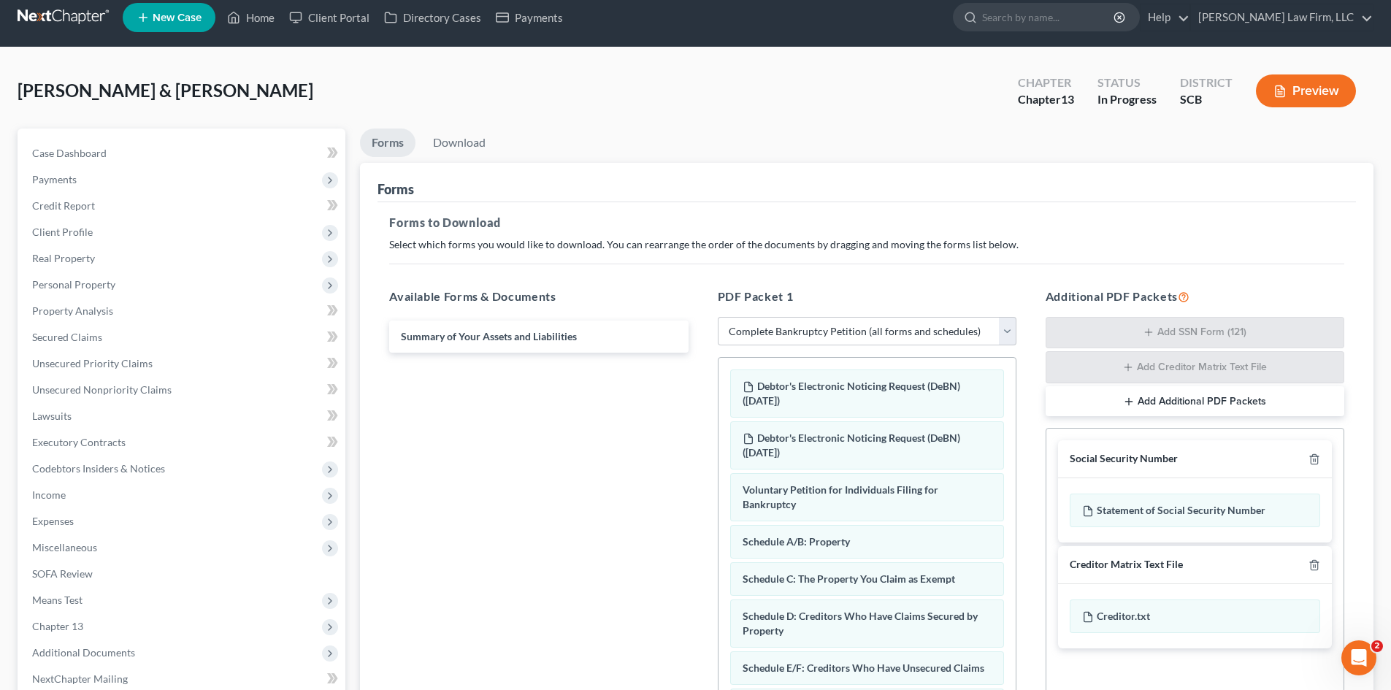
scroll to position [213, 0]
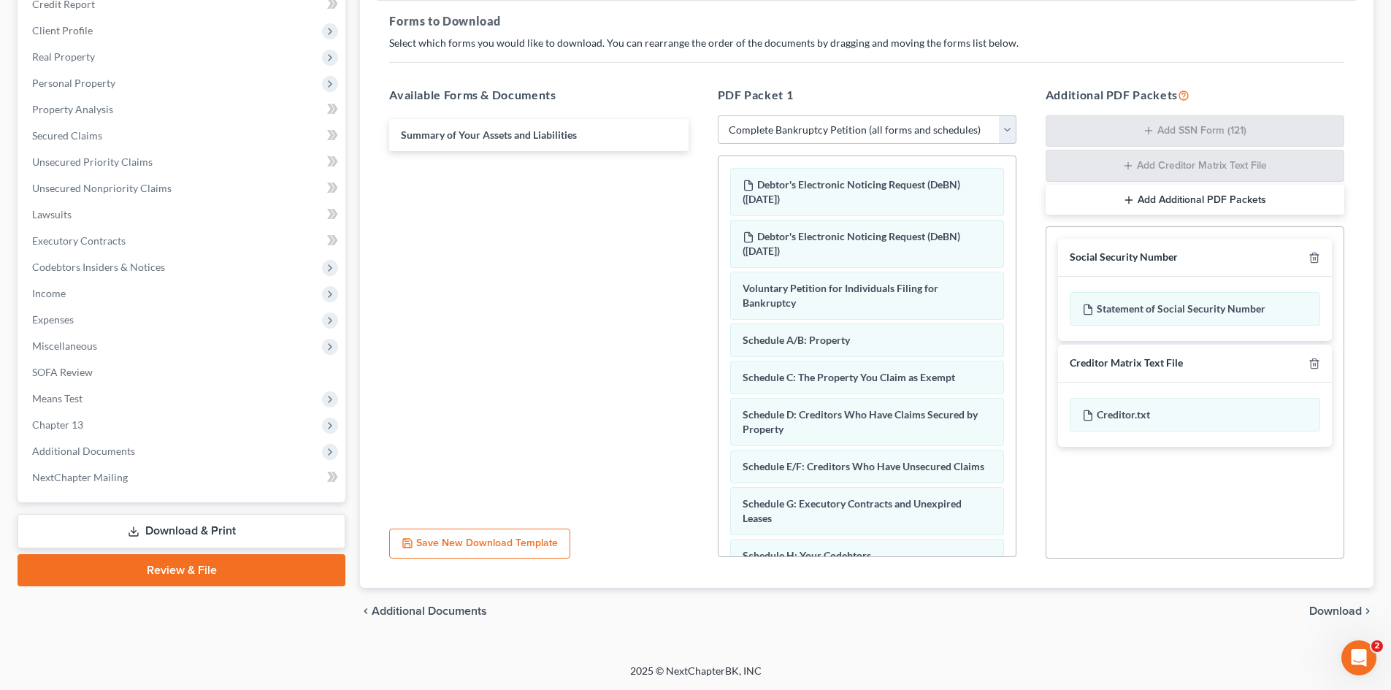
click at [1354, 611] on span "Download" at bounding box center [1335, 611] width 53 height 12
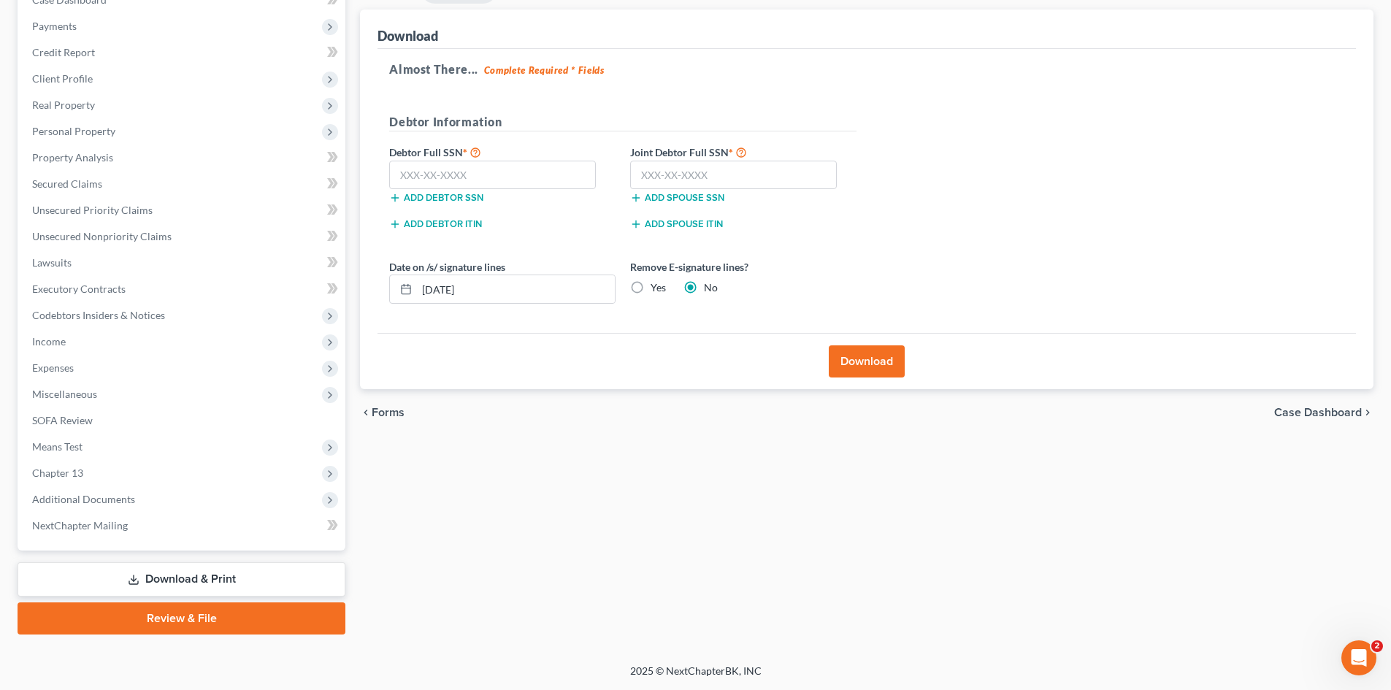
scroll to position [165, 0]
click at [579, 169] on input "text" at bounding box center [492, 175] width 207 height 29
type input "249-43-5609"
click at [815, 171] on input "text" at bounding box center [733, 175] width 207 height 29
type input "247-75-2662"
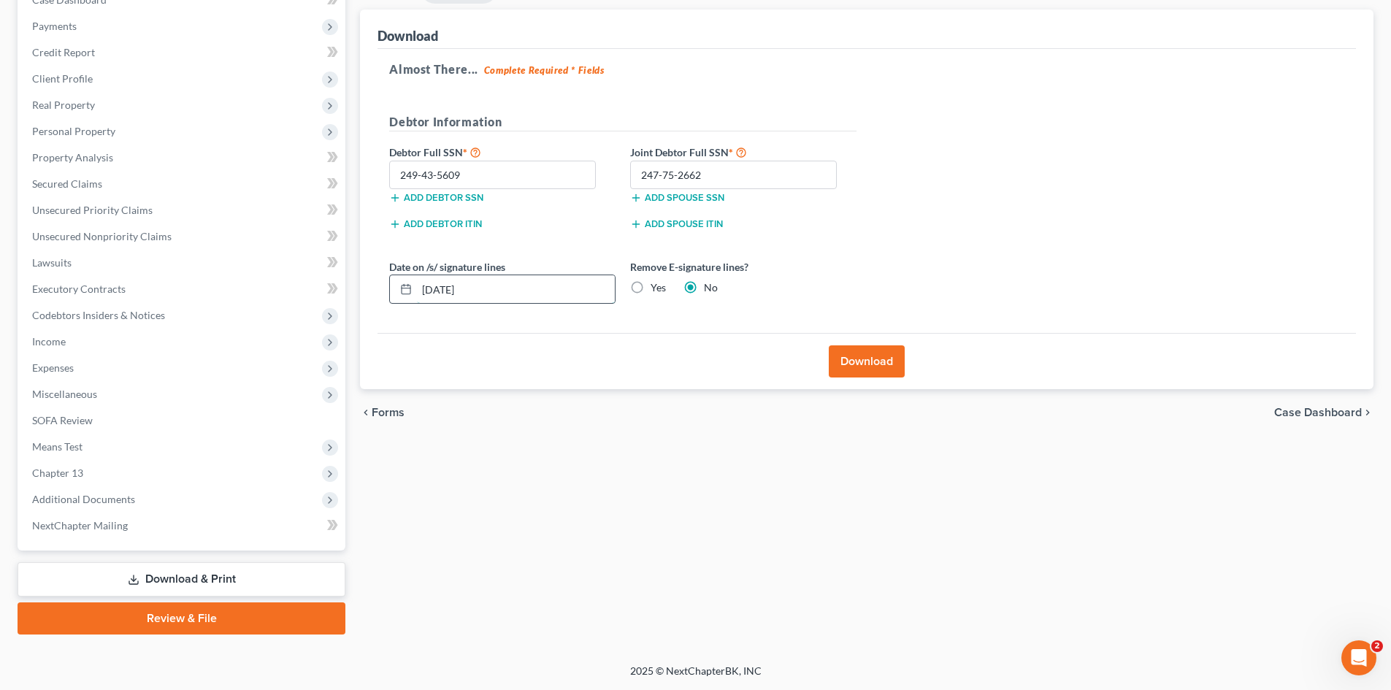
drag, startPoint x: 510, startPoint y: 300, endPoint x: 393, endPoint y: 303, distance: 117.6
click at [393, 301] on div "09/12/2025" at bounding box center [502, 288] width 226 height 29
click at [650, 284] on label "Yes" at bounding box center [657, 287] width 15 height 15
click at [656, 284] on input "Yes" at bounding box center [660, 284] width 9 height 9
radio input "true"
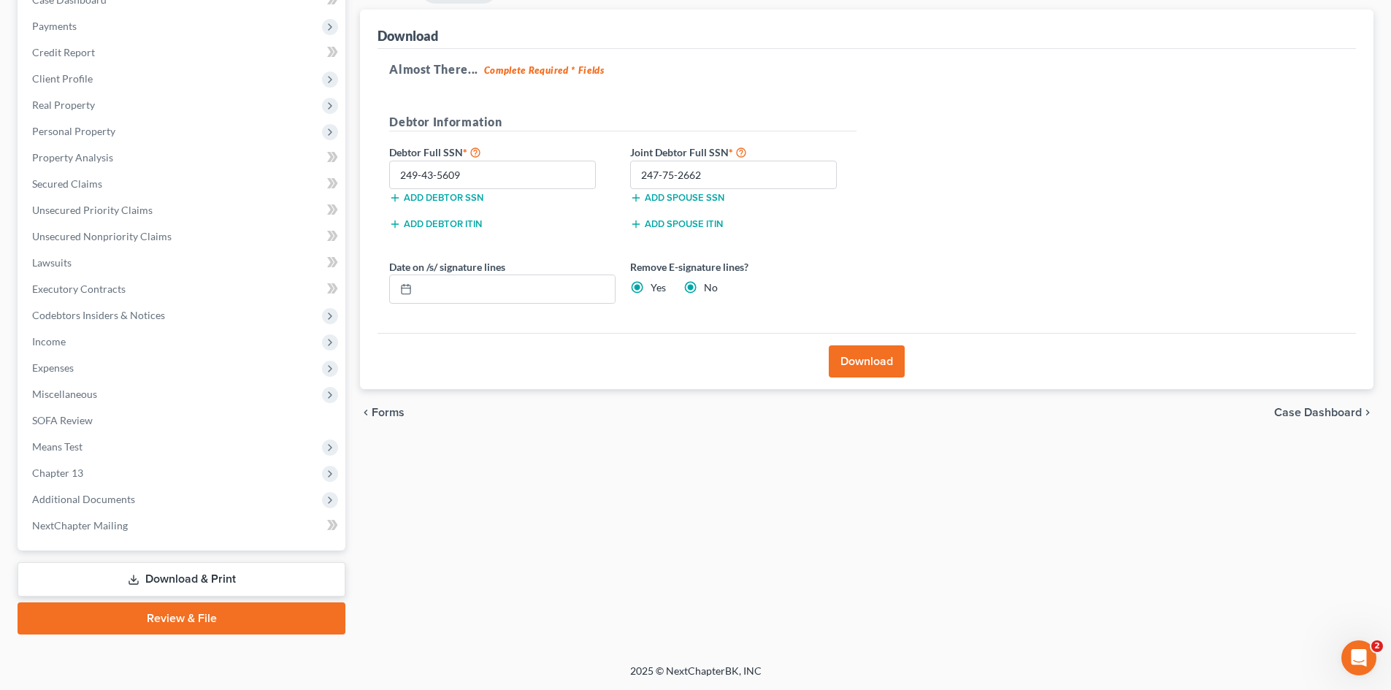
radio input "false"
click at [852, 346] on button "Download" at bounding box center [867, 361] width 76 height 32
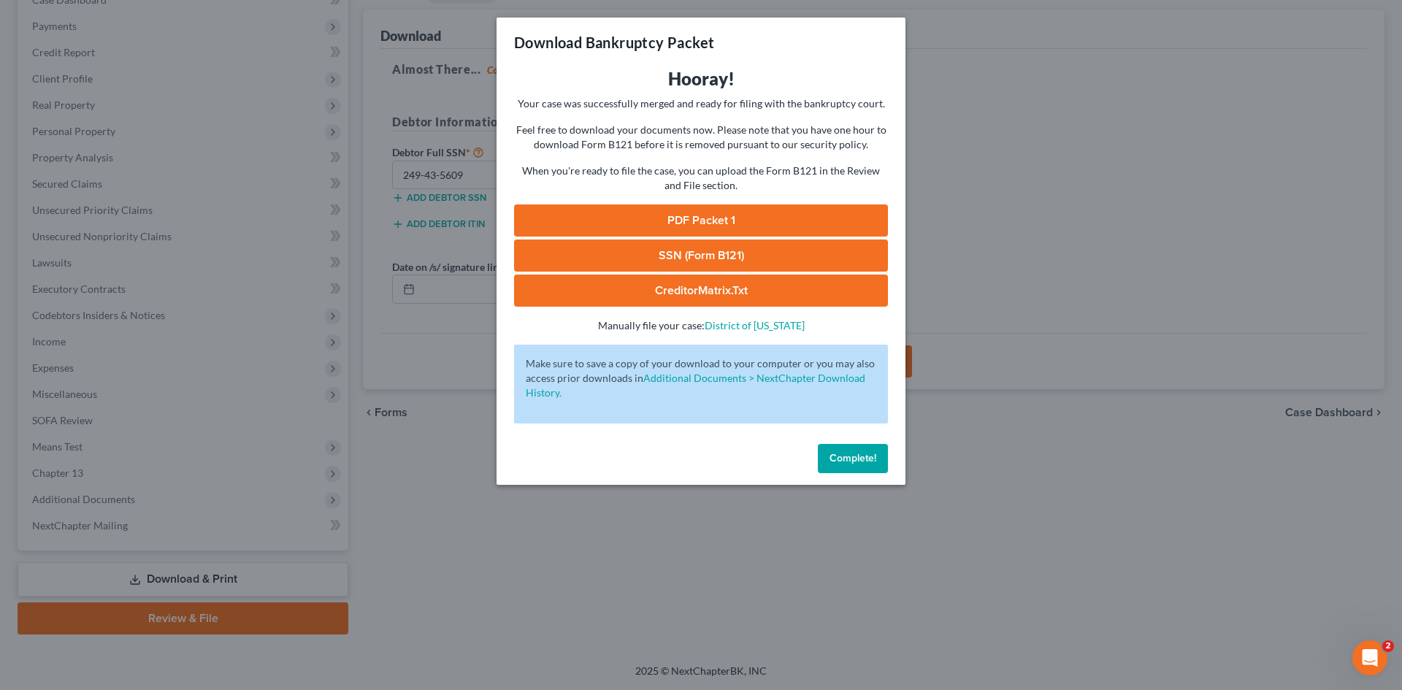
click at [769, 221] on link "PDF Packet 1" at bounding box center [701, 220] width 374 height 32
click at [856, 466] on button "Complete!" at bounding box center [853, 458] width 70 height 29
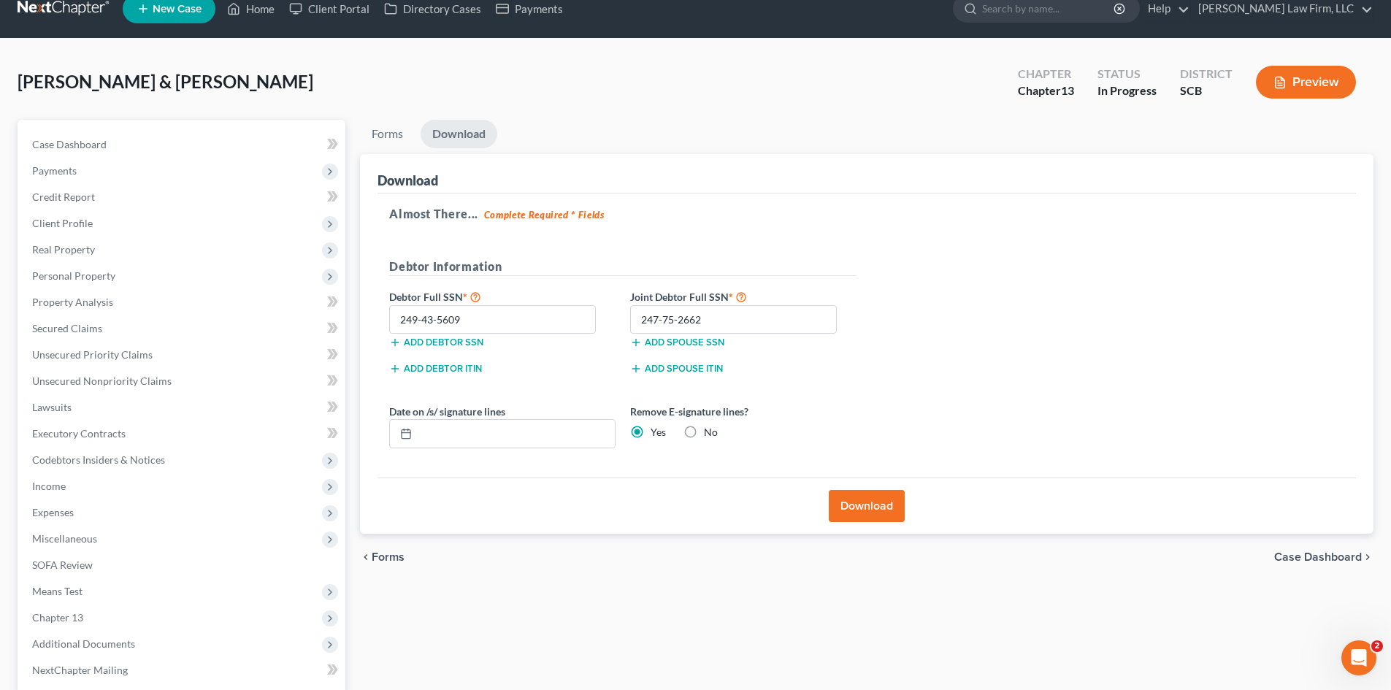
scroll to position [0, 0]
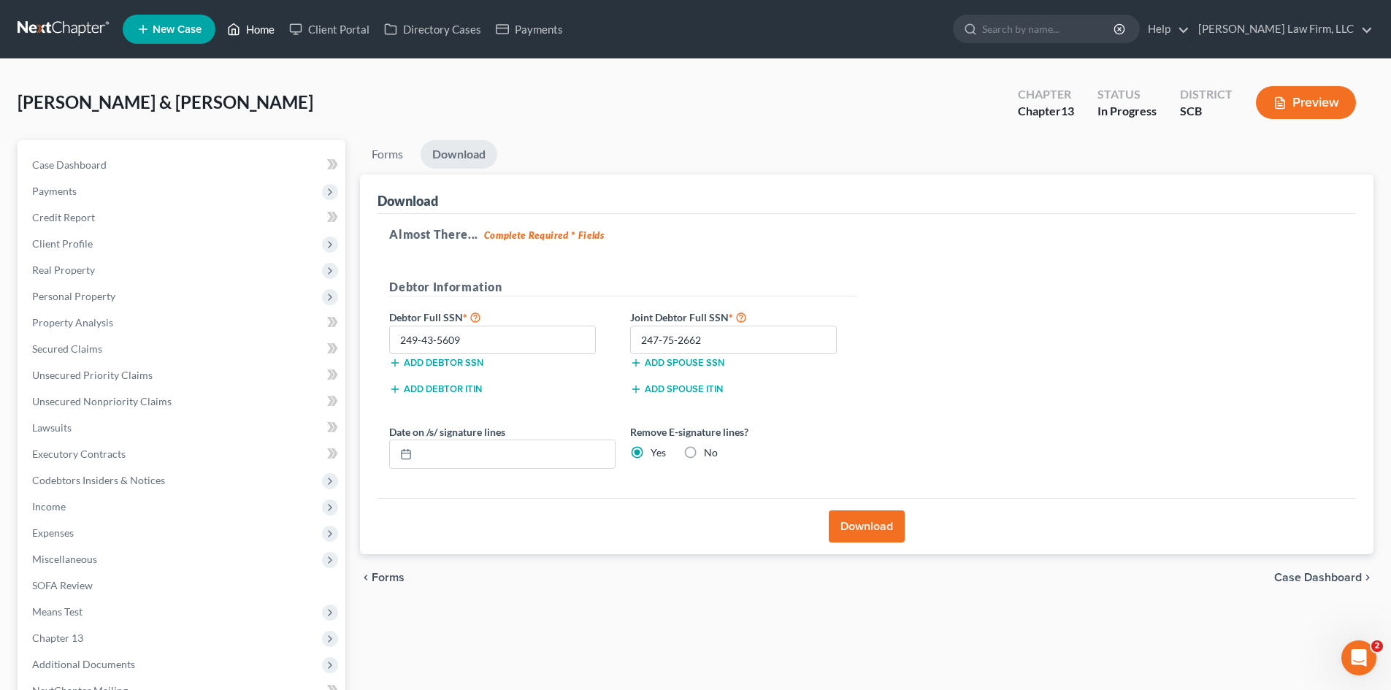
click at [265, 24] on link "Home" at bounding box center [251, 29] width 62 height 26
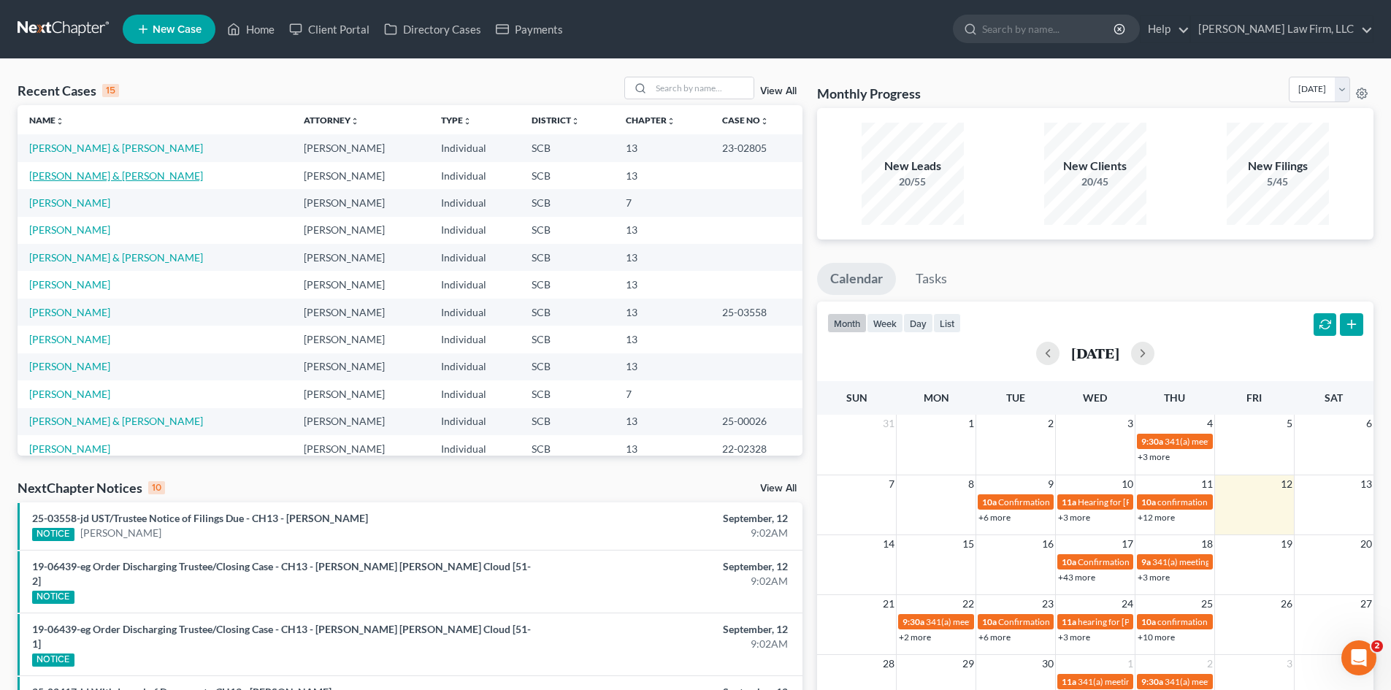
click at [195, 176] on link "Brown, Travis & Legare-Brown, Samantha" at bounding box center [116, 175] width 174 height 12
select select "1"
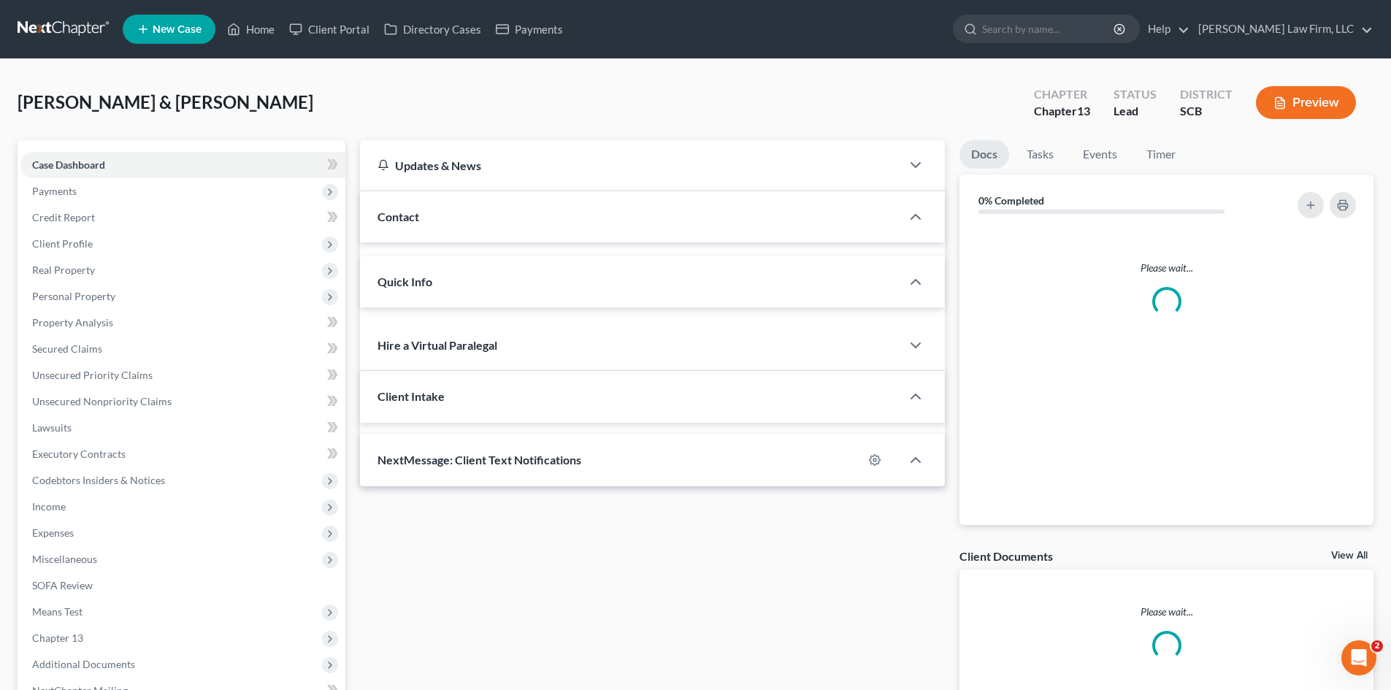
select select "0"
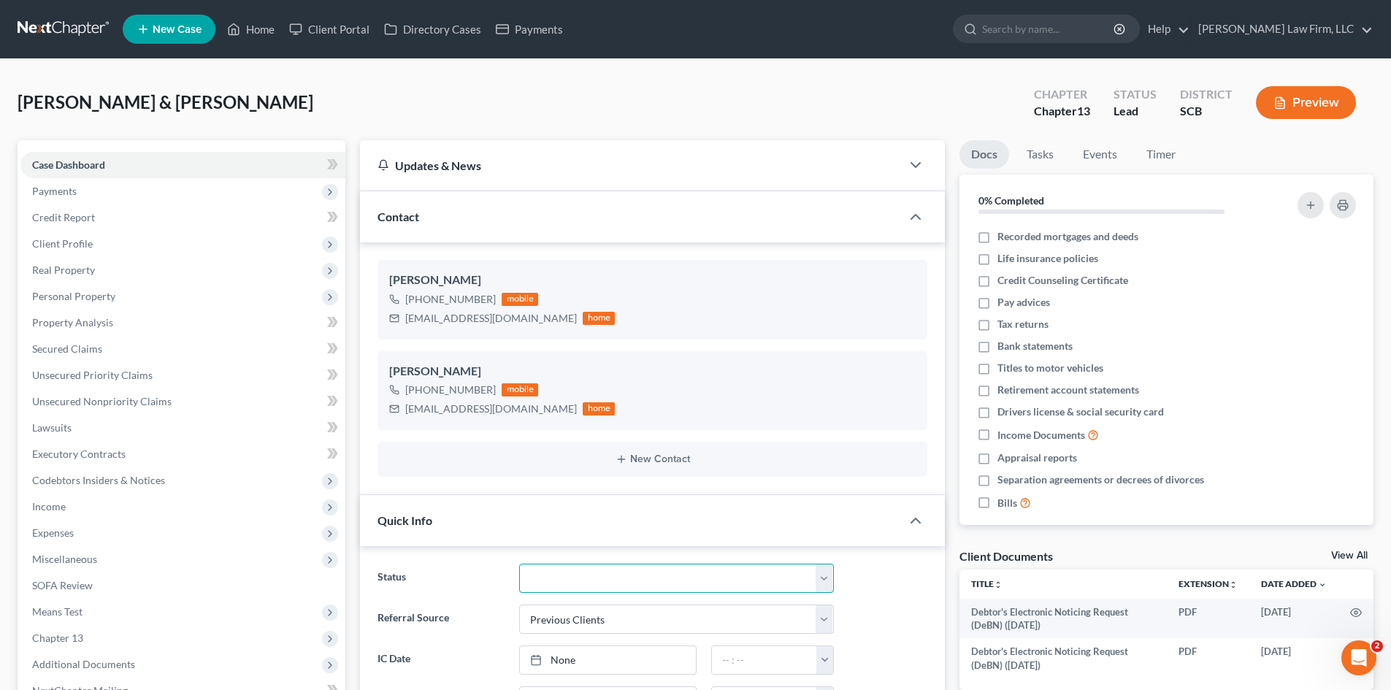
click at [625, 574] on select "Discharged Dismissed Filed In Progress Lead Lost Lead Ready to File To Review W…" at bounding box center [676, 578] width 315 height 29
select select "3"
click at [519, 564] on select "Discharged Dismissed Filed In Progress Lead Lost Lead Ready to File To Review W…" at bounding box center [676, 578] width 315 height 29
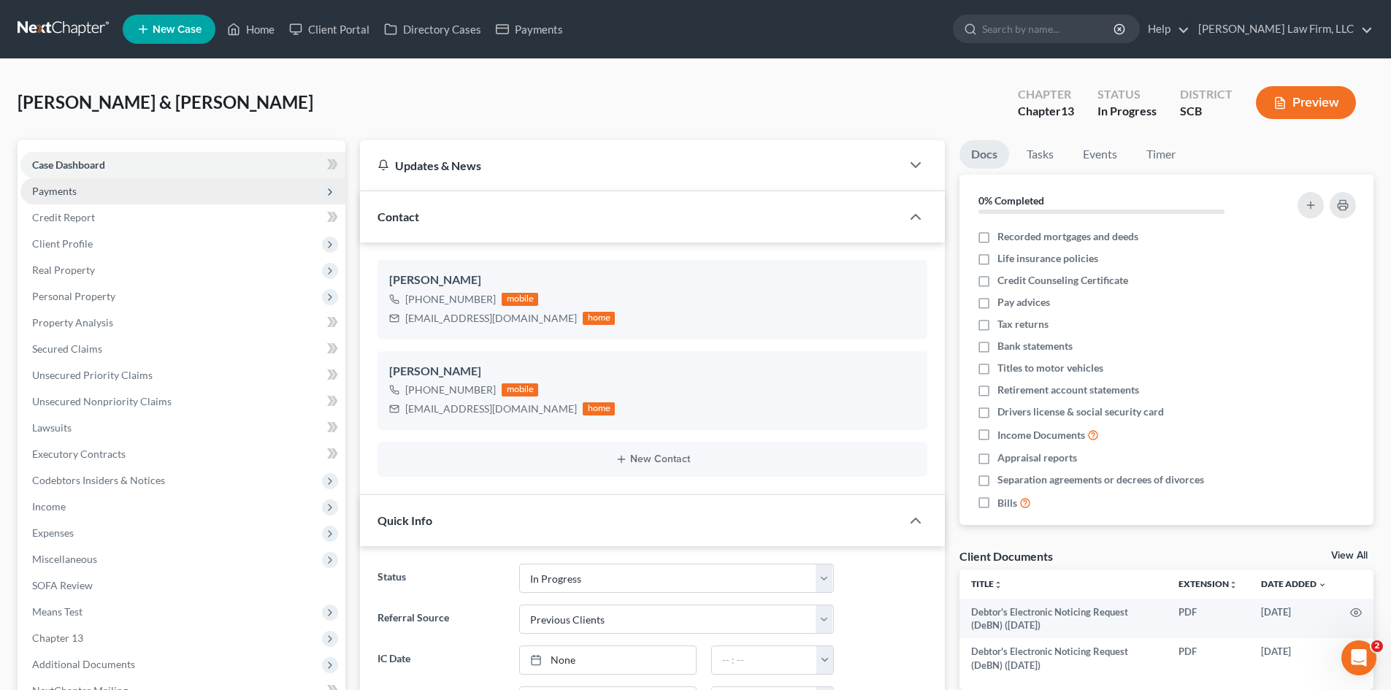
click at [60, 191] on span "Payments" at bounding box center [54, 191] width 45 height 12
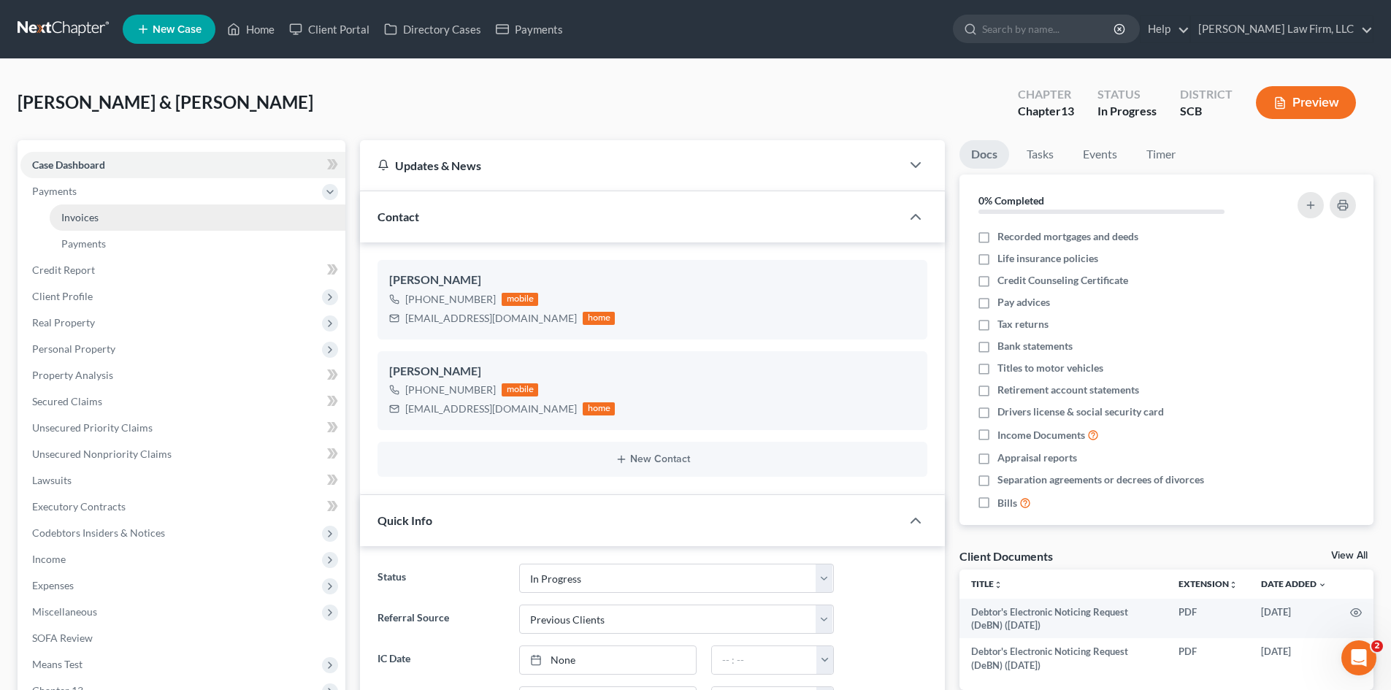
click at [64, 215] on span "Invoices" at bounding box center [79, 217] width 37 height 12
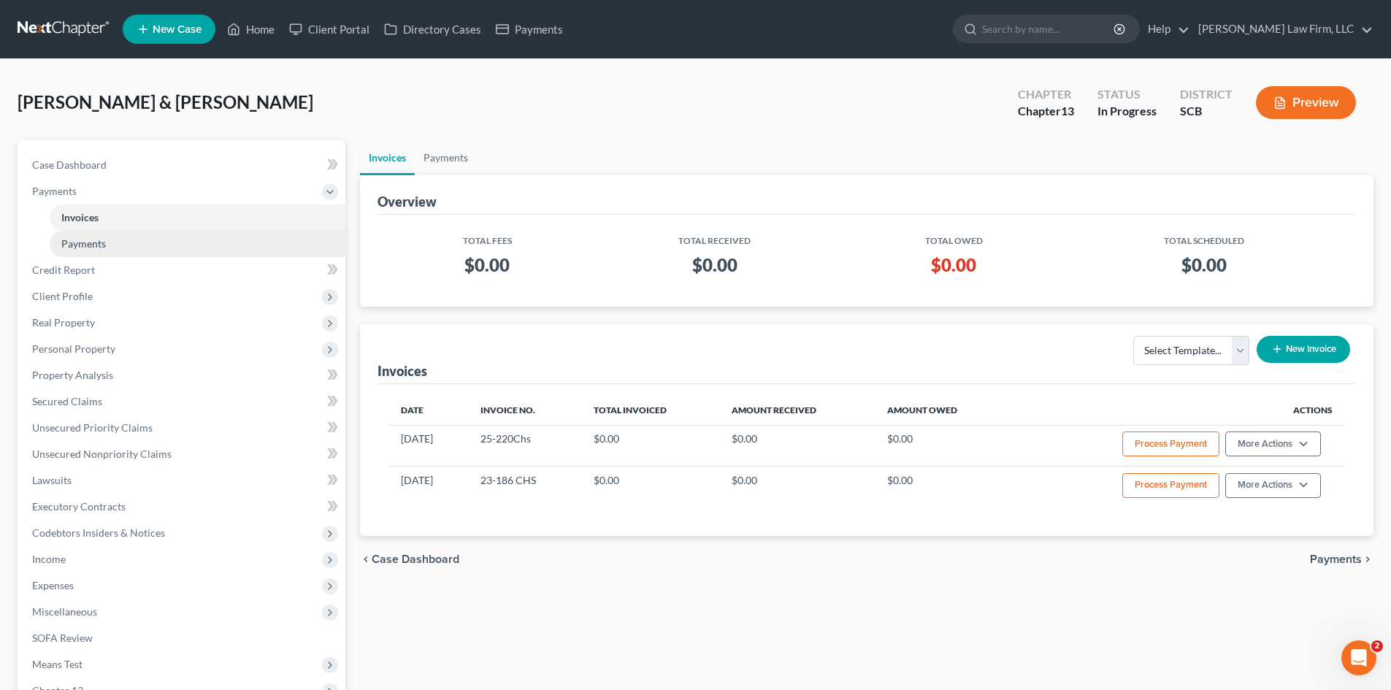
click at [72, 242] on span "Payments" at bounding box center [83, 243] width 45 height 12
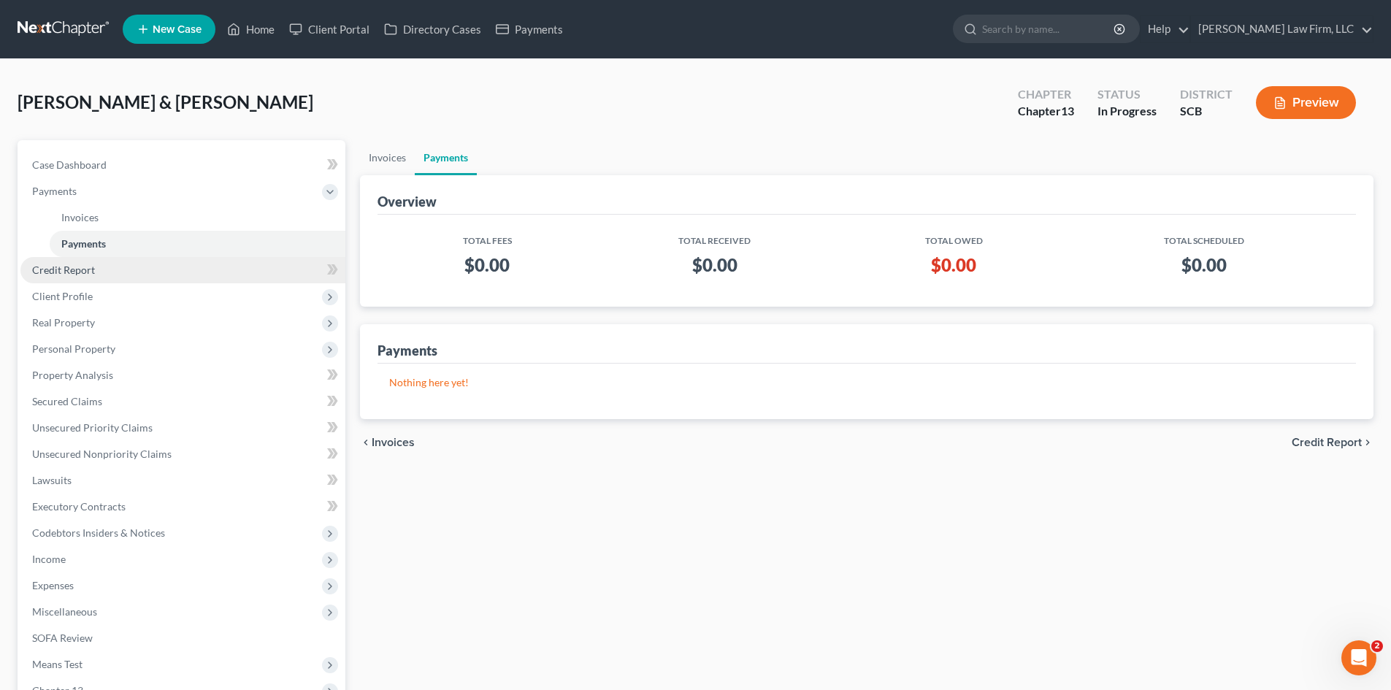
click at [74, 274] on span "Credit Report" at bounding box center [63, 270] width 63 height 12
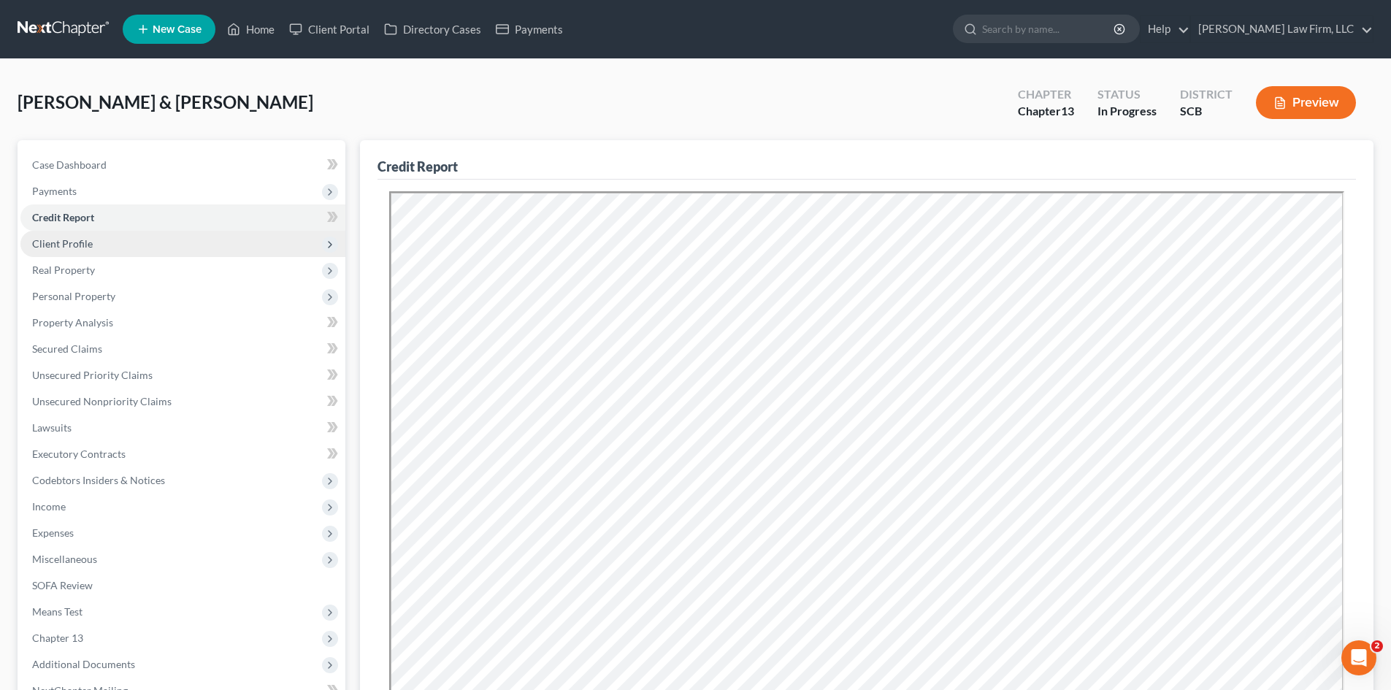
click at [74, 247] on span "Client Profile" at bounding box center [62, 243] width 61 height 12
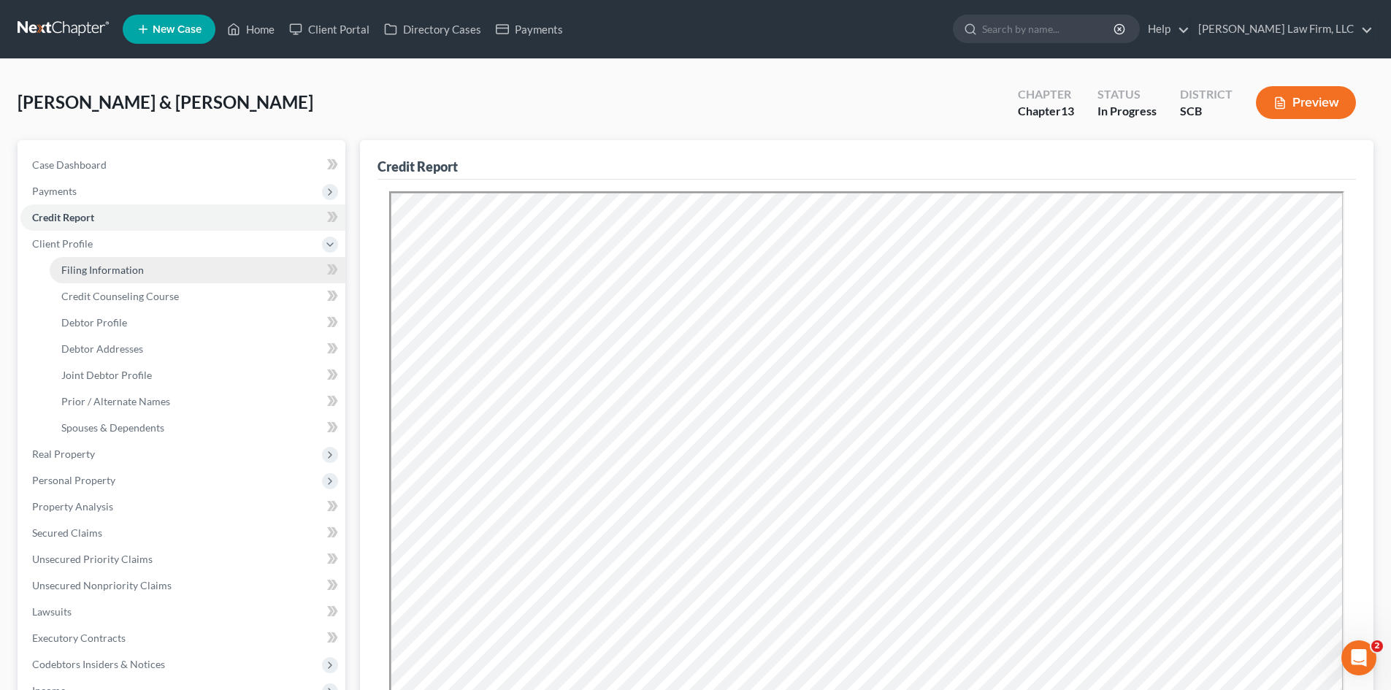
click at [80, 269] on span "Filing Information" at bounding box center [102, 270] width 82 height 12
select select "1"
select select "3"
select select "72"
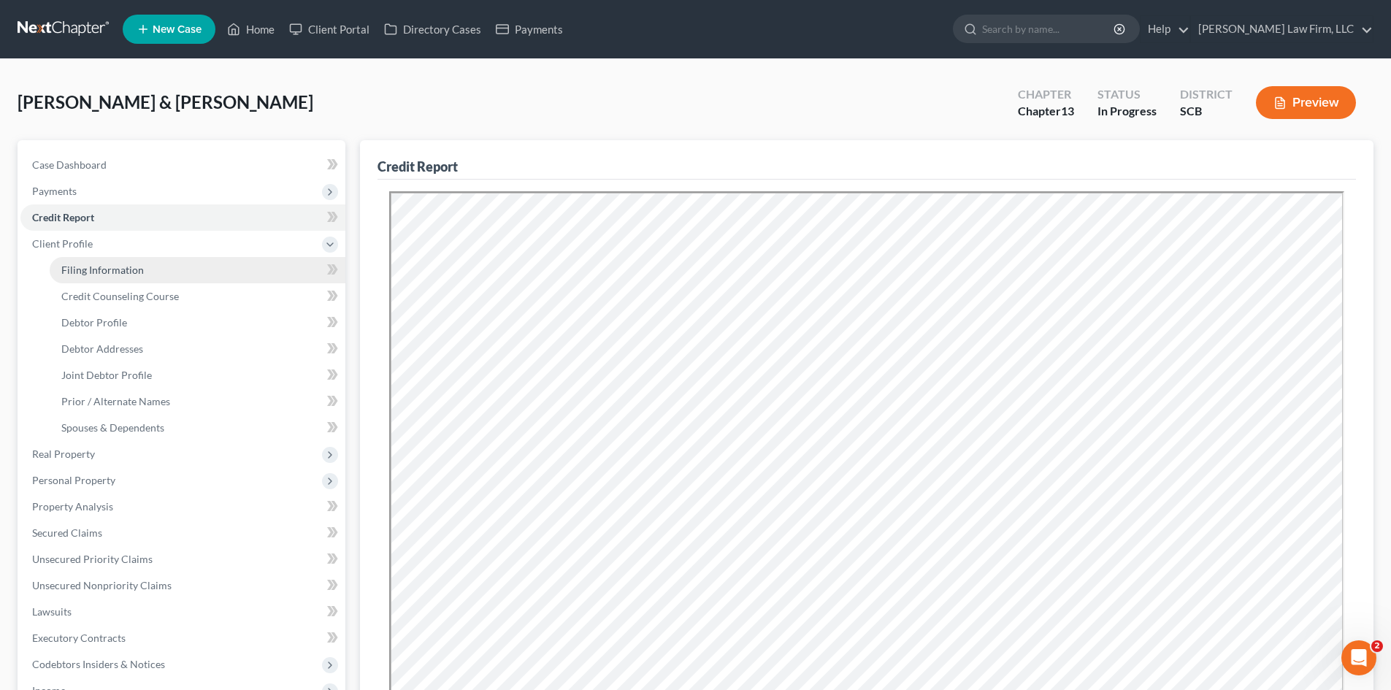
select select "0"
select select "42"
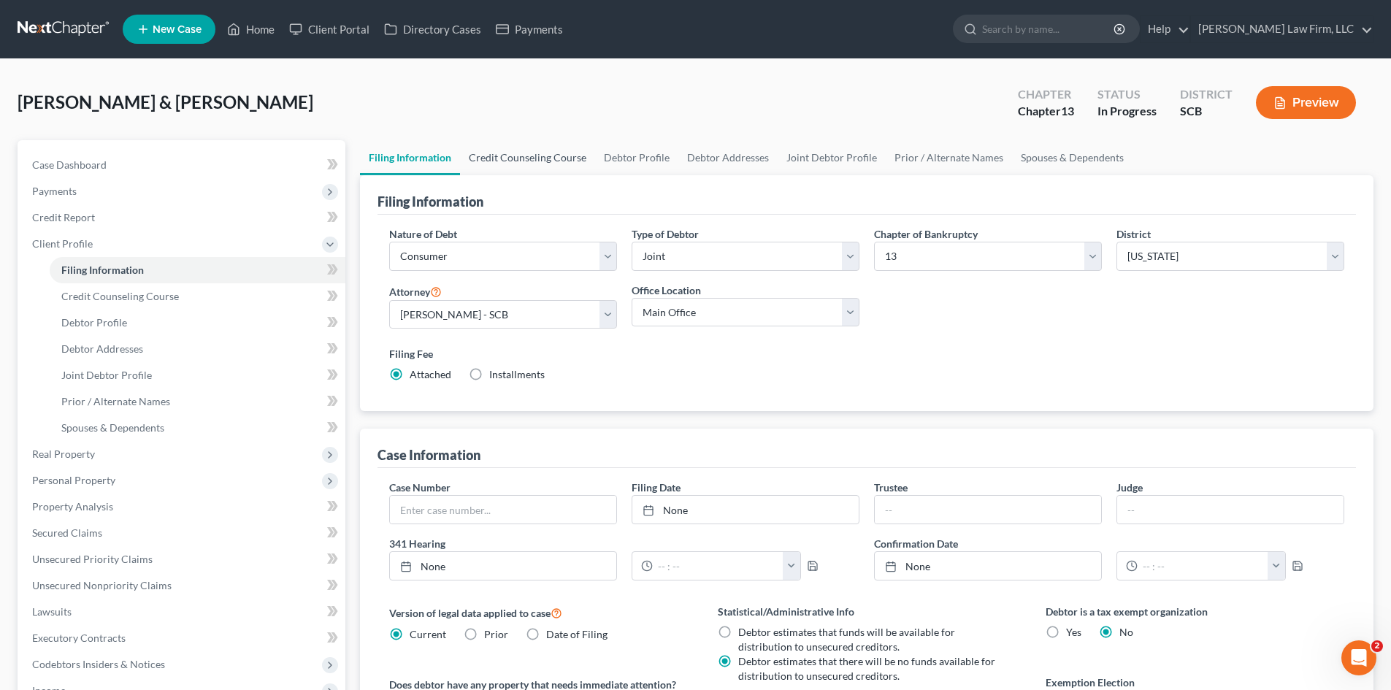
click at [558, 159] on link "Credit Counseling Course" at bounding box center [527, 157] width 135 height 35
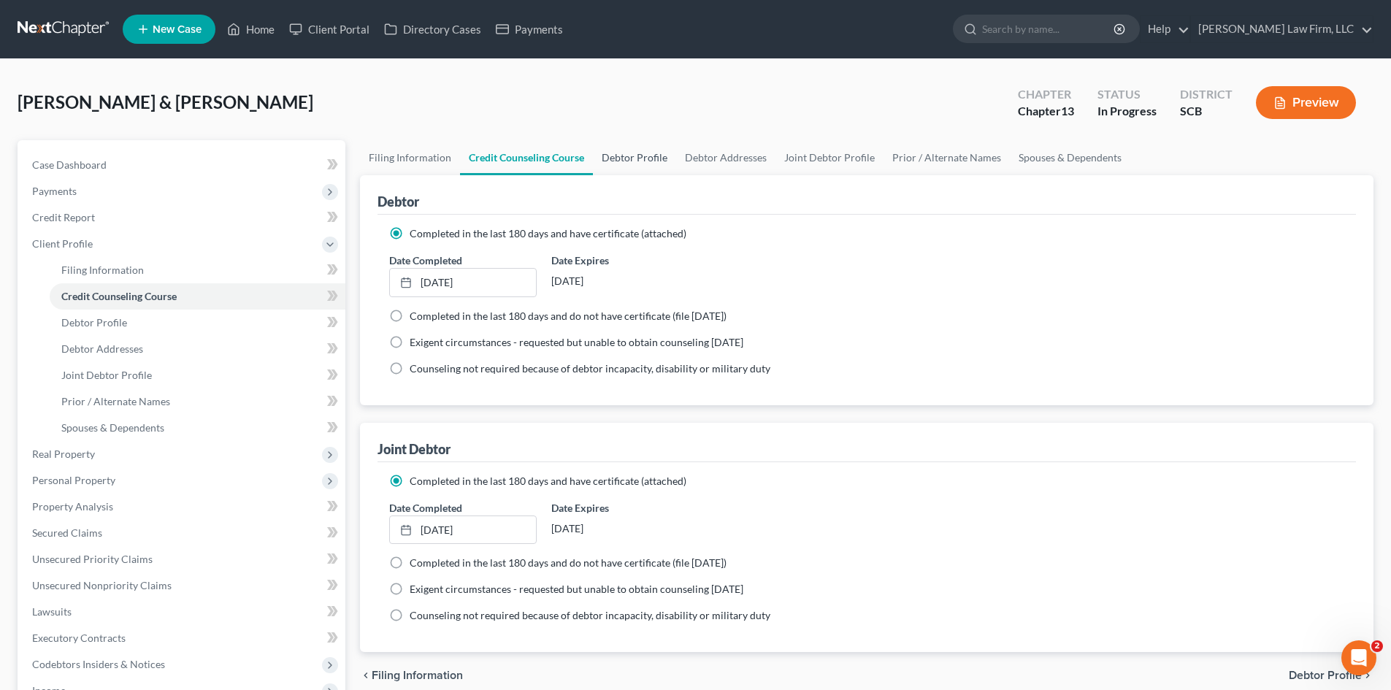
click at [608, 154] on link "Debtor Profile" at bounding box center [634, 157] width 83 height 35
select select "1"
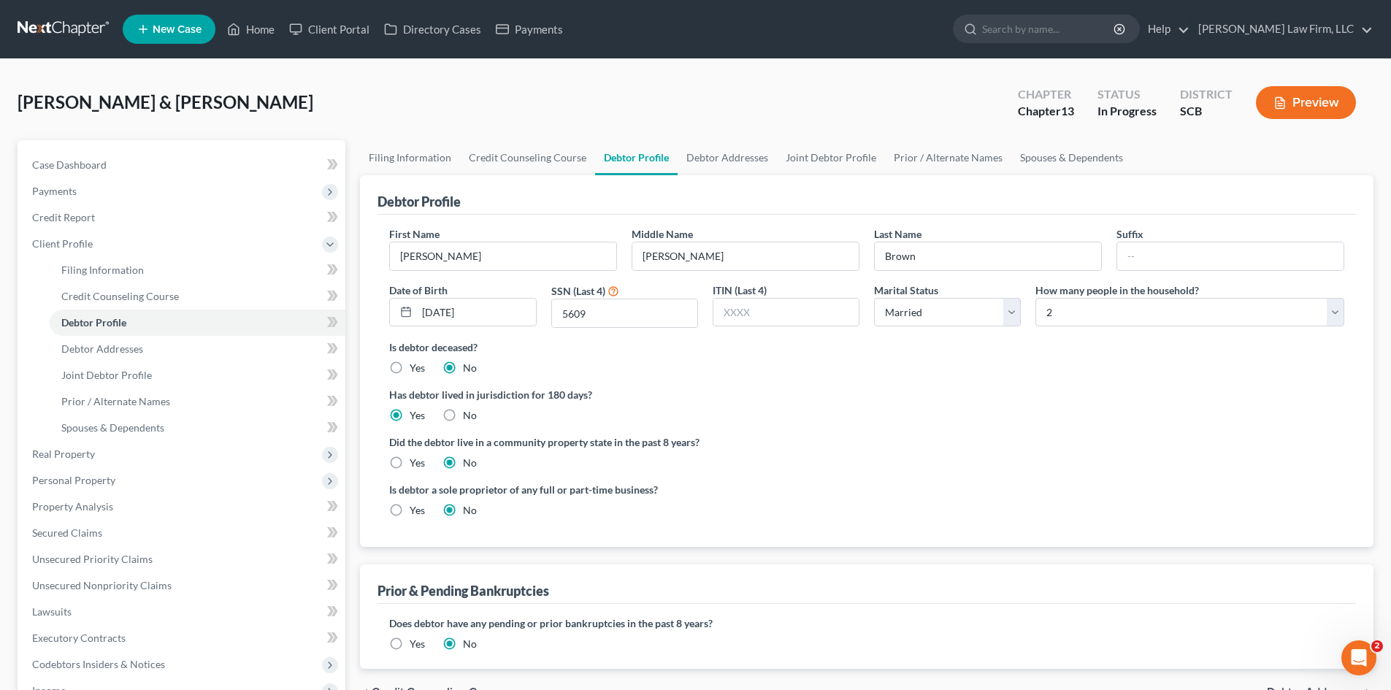
radio input "true"
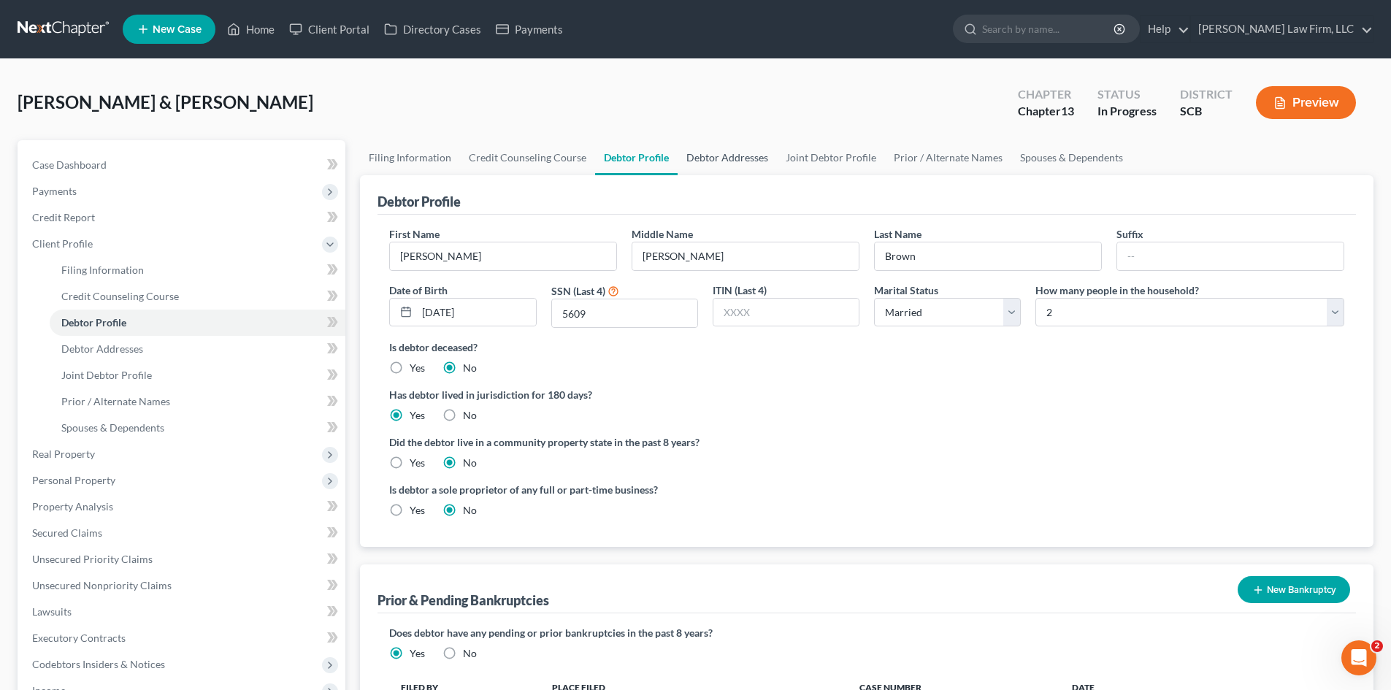
click at [747, 153] on link "Debtor Addresses" at bounding box center [726, 157] width 99 height 35
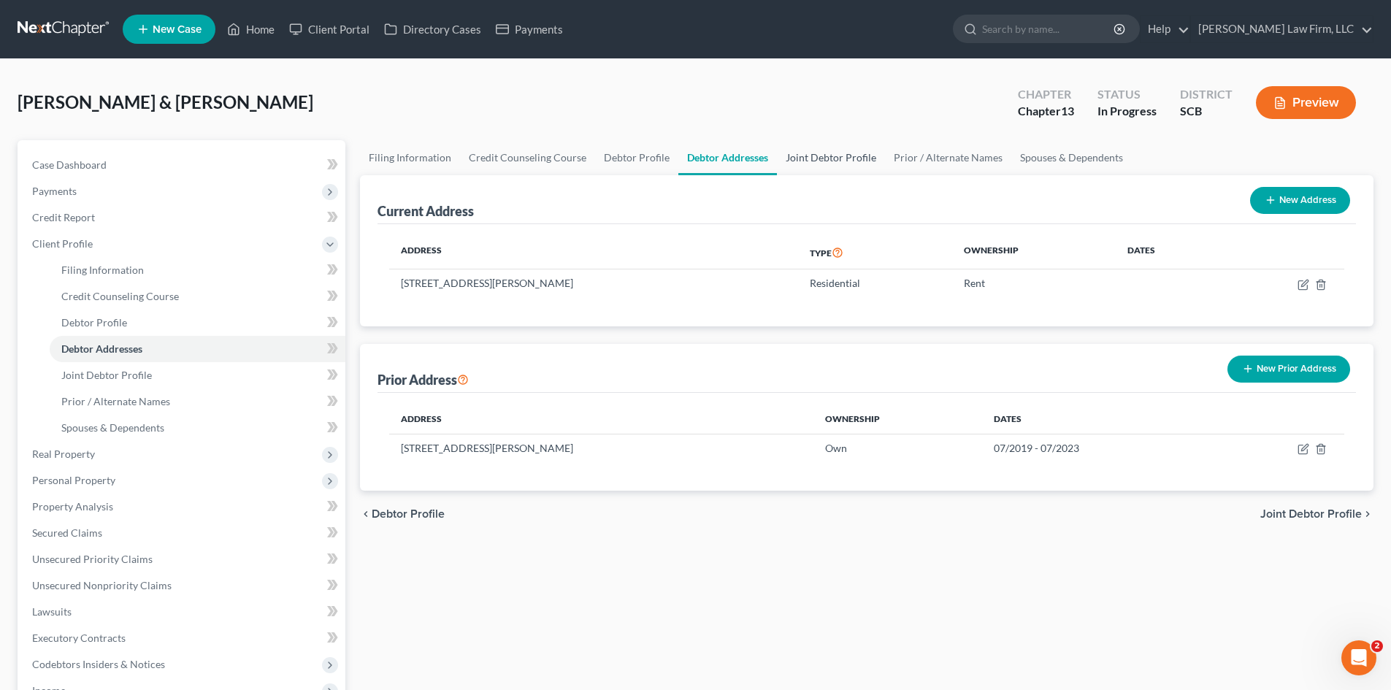
click at [796, 153] on link "Joint Debtor Profile" at bounding box center [831, 157] width 108 height 35
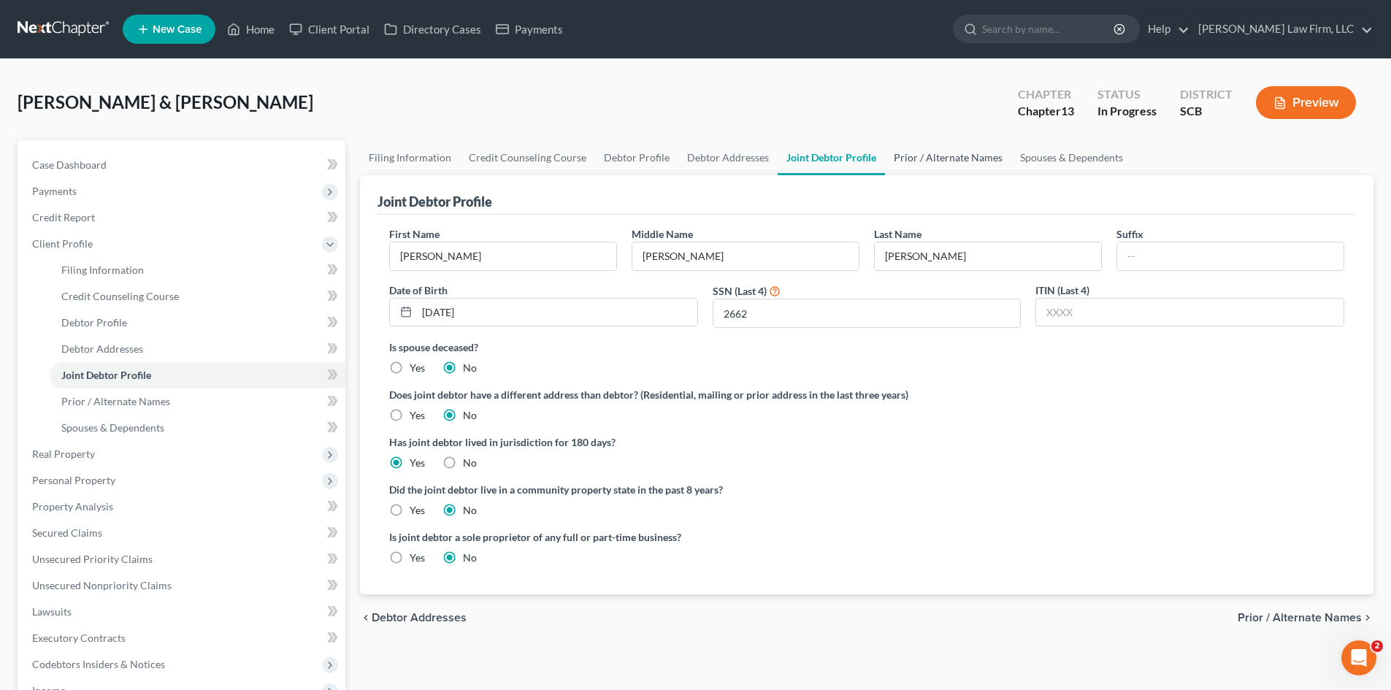
click at [907, 153] on link "Prior / Alternate Names" at bounding box center [948, 157] width 126 height 35
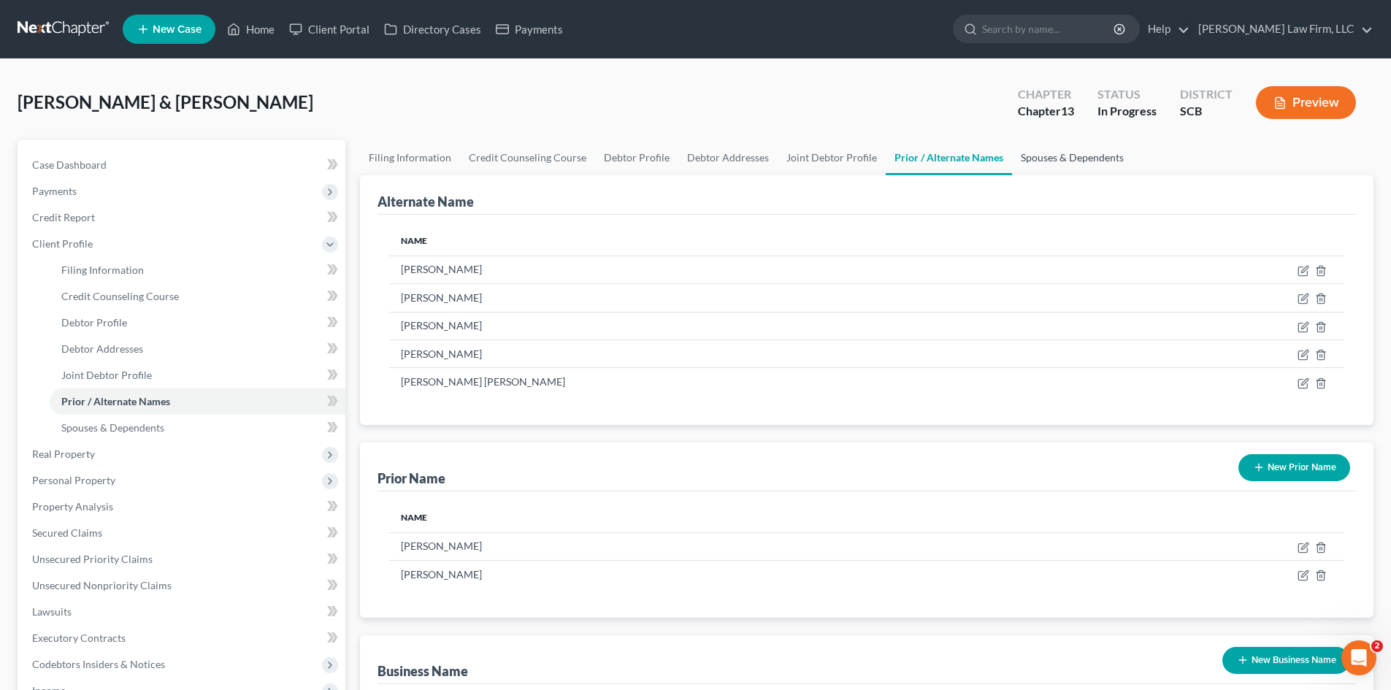
click at [1052, 153] on link "Spouses & Dependents" at bounding box center [1072, 157] width 120 height 35
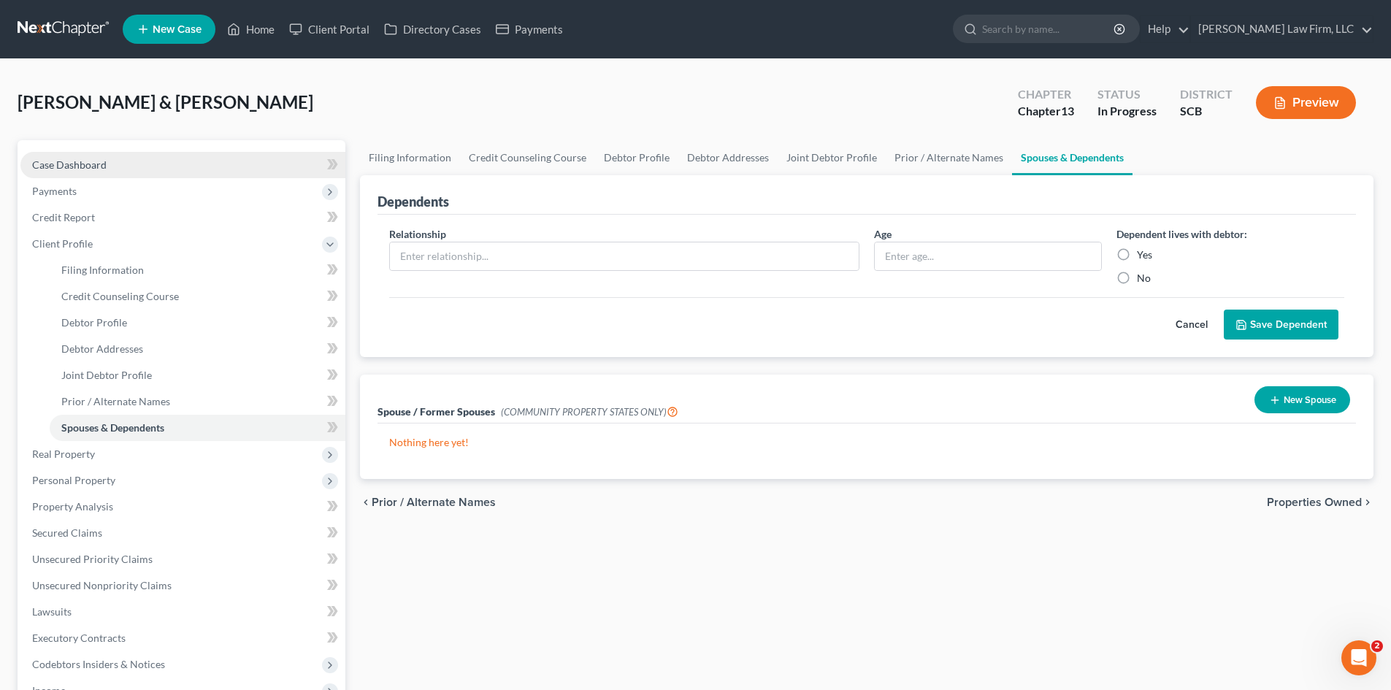
click at [56, 169] on span "Case Dashboard" at bounding box center [69, 164] width 74 height 12
select select "1"
select select "0"
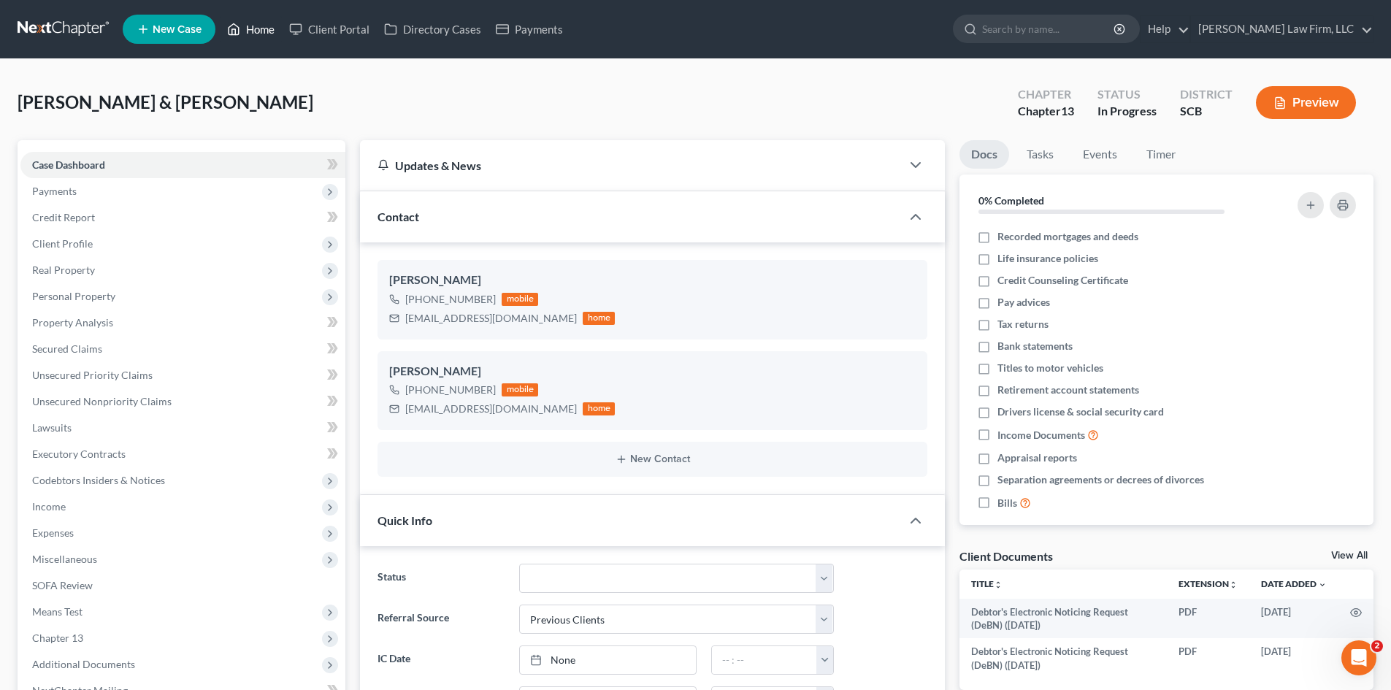
scroll to position [193, 0]
click at [258, 34] on link "Home" at bounding box center [251, 29] width 62 height 26
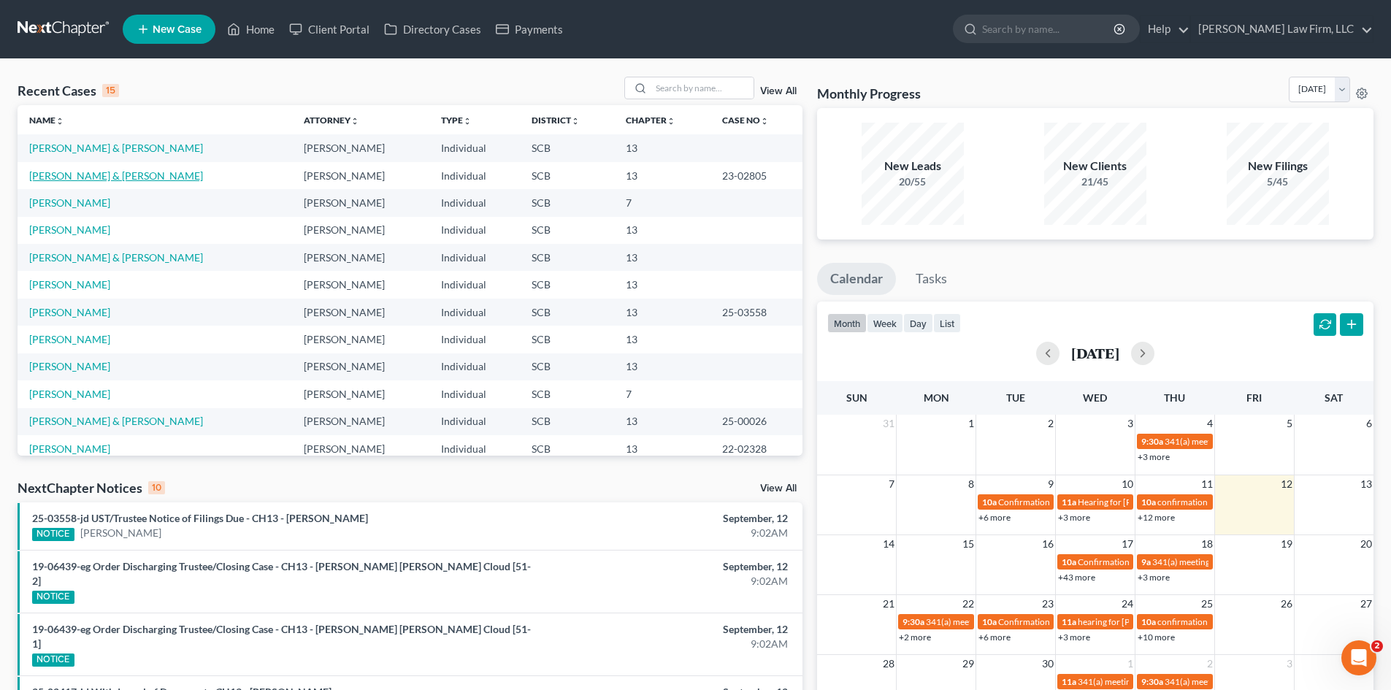
click at [149, 176] on link "Brown, Travis & Legare-Brown, Samantha" at bounding box center [116, 175] width 174 height 12
select select "1"
select select "0"
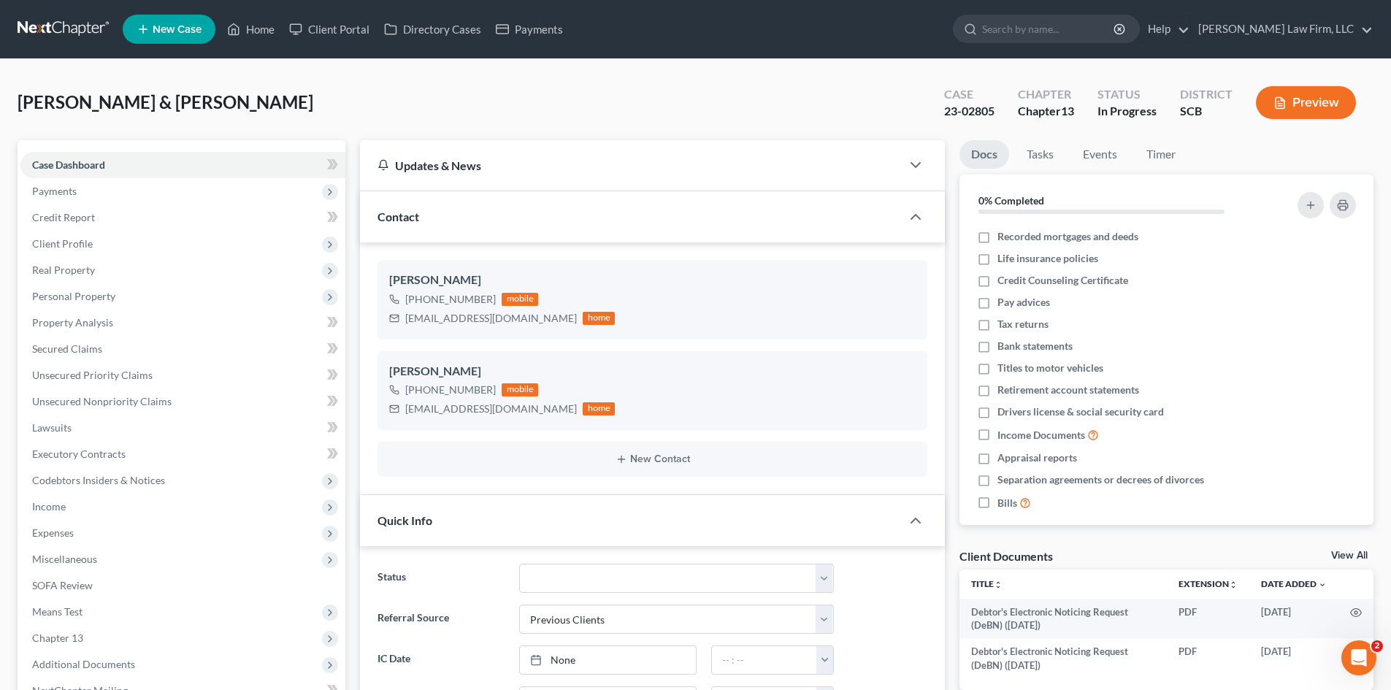
scroll to position [193, 0]
click at [554, 587] on select "Discharged Dismissed Filed In Progress Lead Lost Lead Ready to File To Review W…" at bounding box center [676, 578] width 315 height 29
select select "1"
click at [519, 564] on select "Discharged Dismissed Filed In Progress Lead Lost Lead Ready to File To Review W…" at bounding box center [676, 578] width 315 height 29
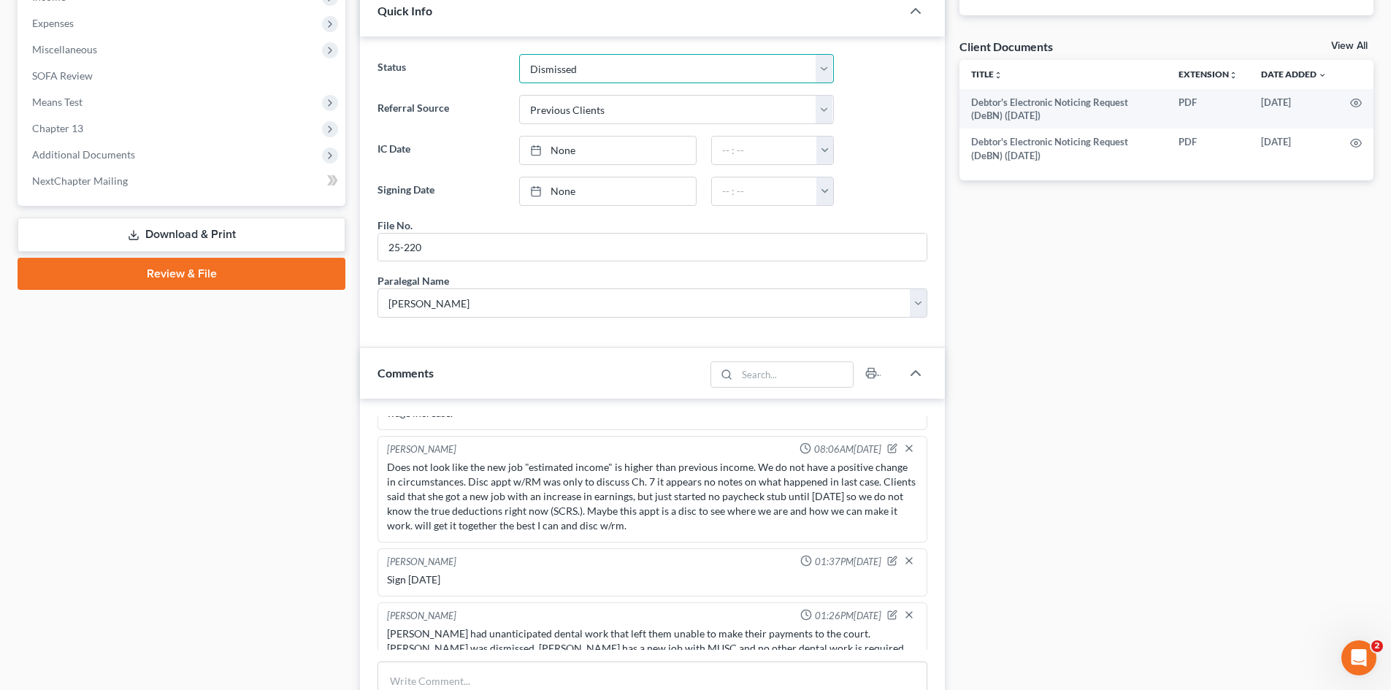
scroll to position [511, 0]
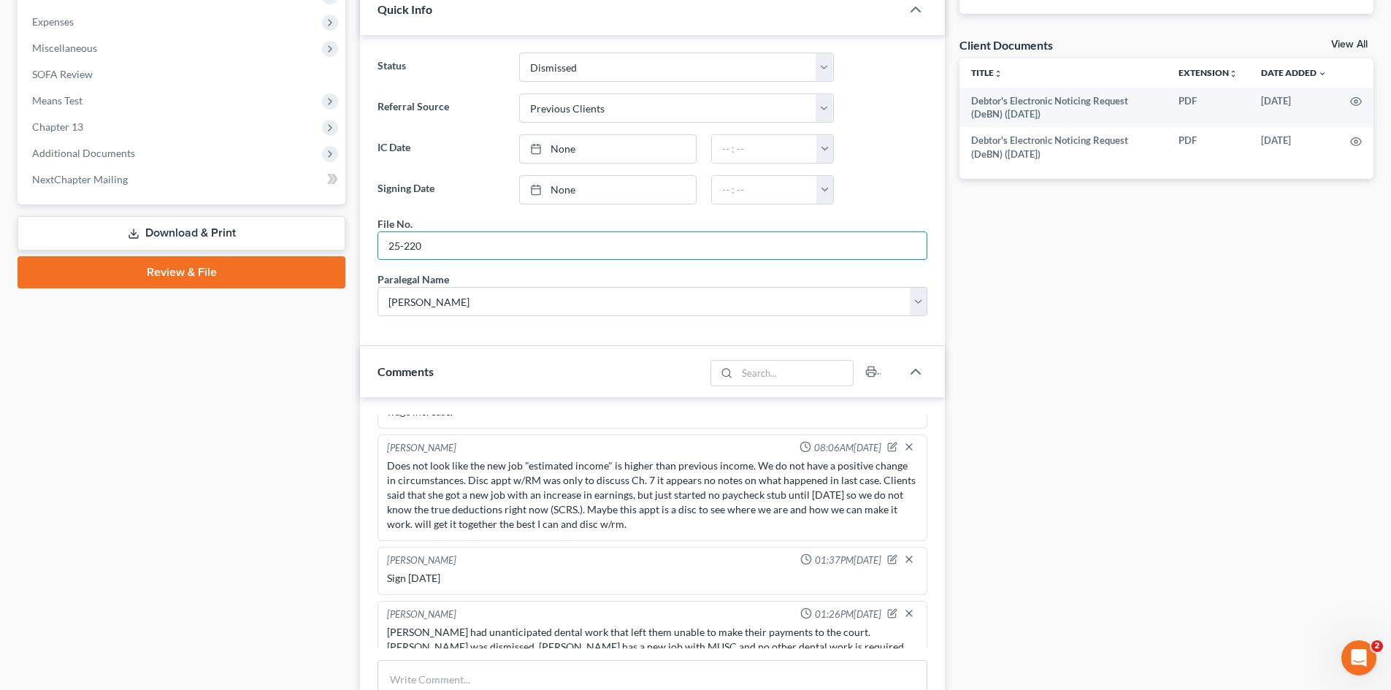
drag, startPoint x: 445, startPoint y: 247, endPoint x: 292, endPoint y: 266, distance: 153.6
click at [310, 258] on div "Petition Navigation Case Dashboard Payments Invoices Payments Payments Credit R…" at bounding box center [695, 488] width 1370 height 1718
drag, startPoint x: 648, startPoint y: 312, endPoint x: 642, endPoint y: 315, distance: 7.5
click at [648, 312] on select "Select... Shawnda Engram Mercedes Sawyer Kristi Keen Sirena Starkes" at bounding box center [652, 301] width 550 height 29
select select
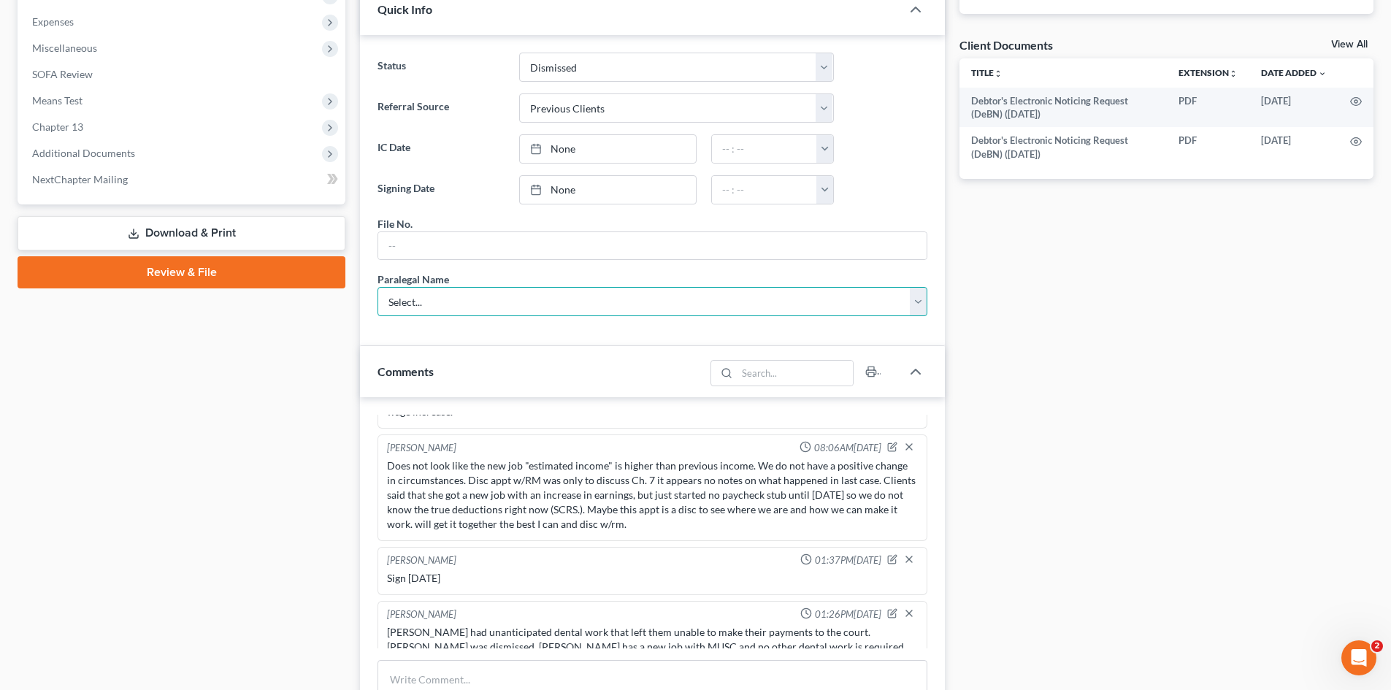
click at [377, 287] on select "Select... Shawnda Engram Mercedes Sawyer Kristi Keen Sirena Starkes" at bounding box center [652, 301] width 550 height 29
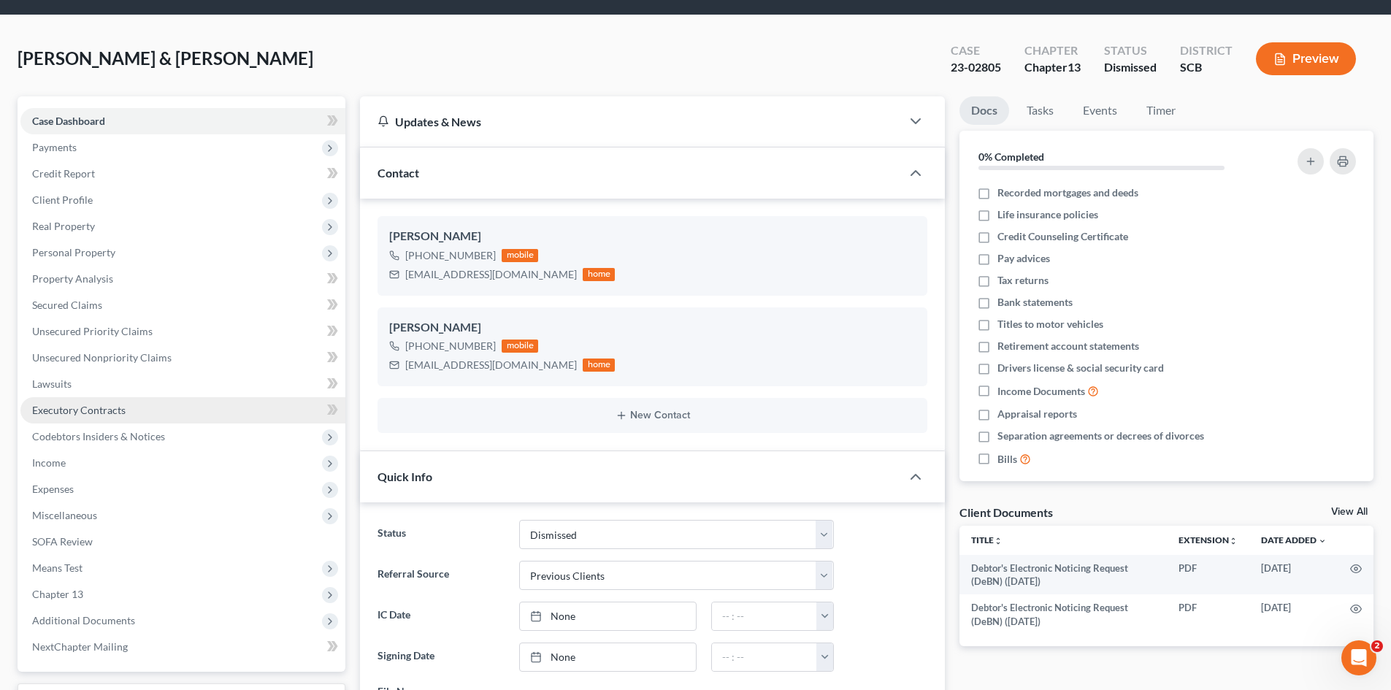
scroll to position [0, 0]
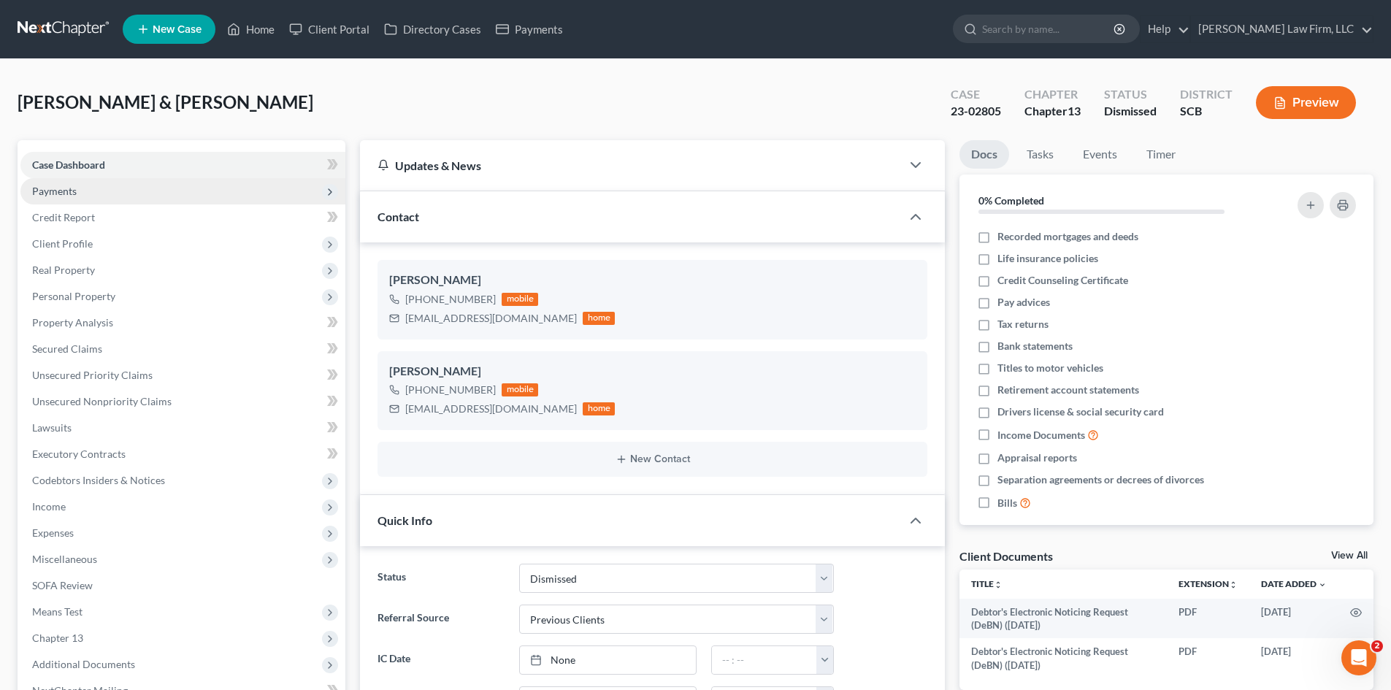
click at [66, 191] on span "Payments" at bounding box center [54, 191] width 45 height 12
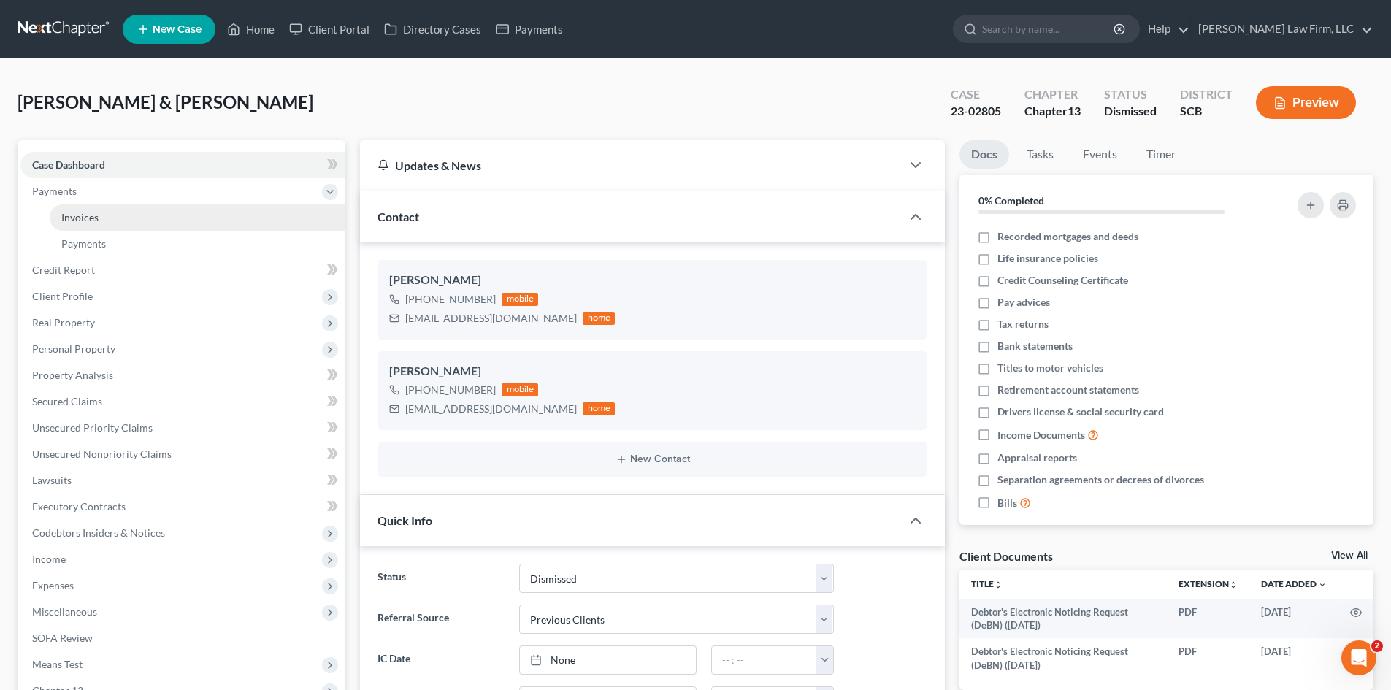
click at [77, 213] on span "Invoices" at bounding box center [79, 217] width 37 height 12
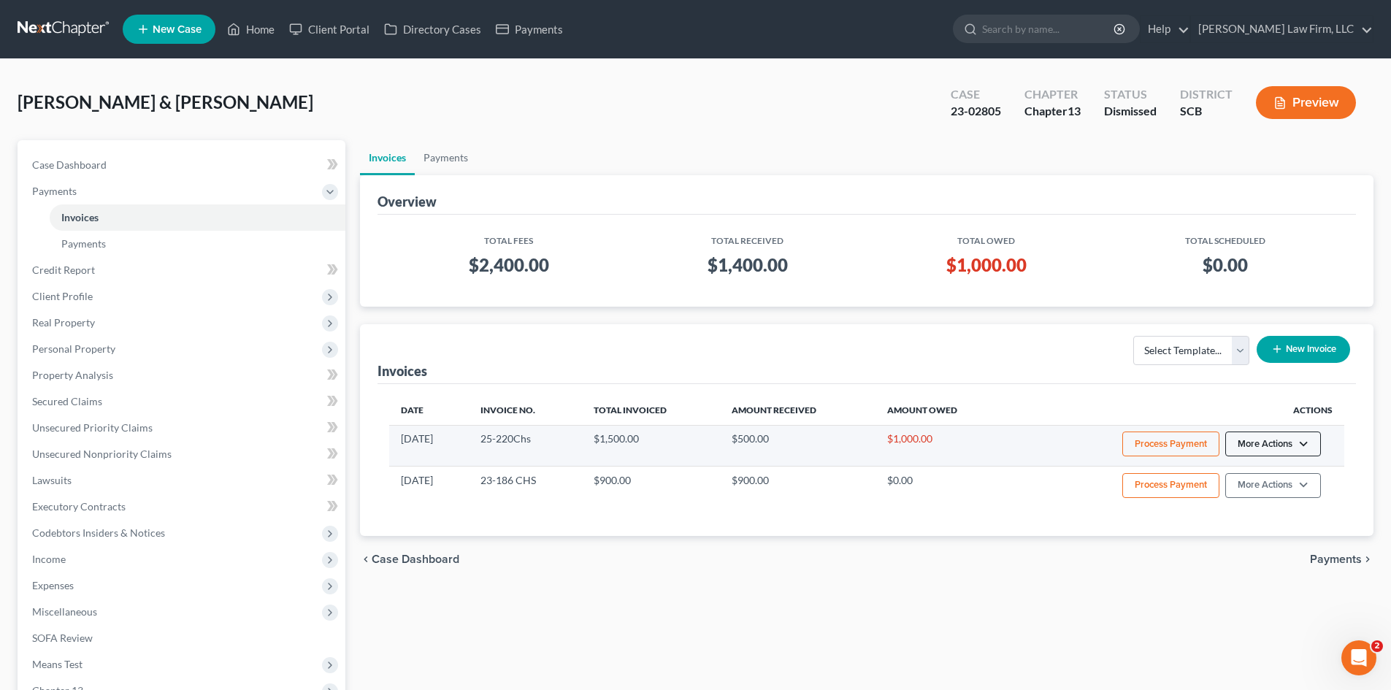
click at [1304, 447] on button "More Actions" at bounding box center [1273, 443] width 96 height 25
click at [1250, 478] on link "View/Edit" at bounding box center [1292, 474] width 171 height 25
select select "1"
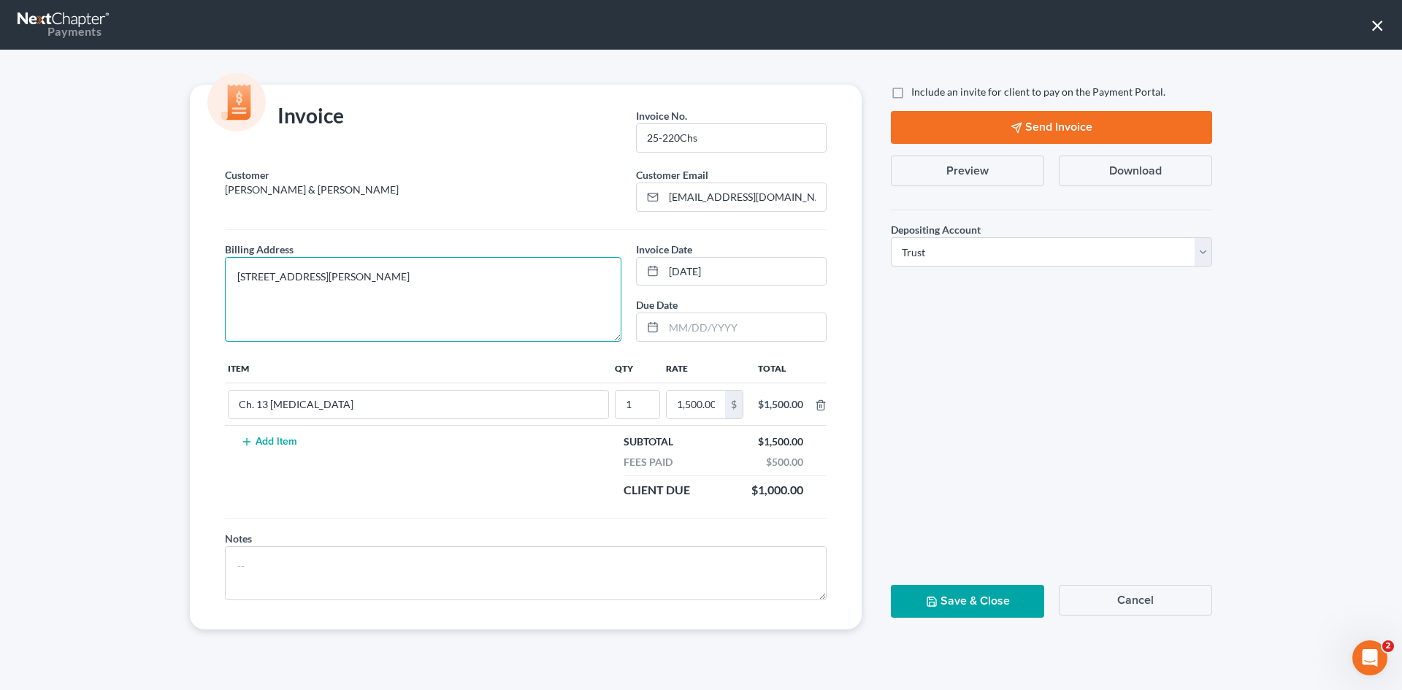
drag, startPoint x: 237, startPoint y: 277, endPoint x: 532, endPoint y: 273, distance: 294.9
click at [532, 273] on textarea "4650 Purcell Drive Apt 2401, North Charleston, SC 29418" at bounding box center [423, 299] width 396 height 85
click at [971, 586] on button "Save & Close" at bounding box center [967, 601] width 153 height 33
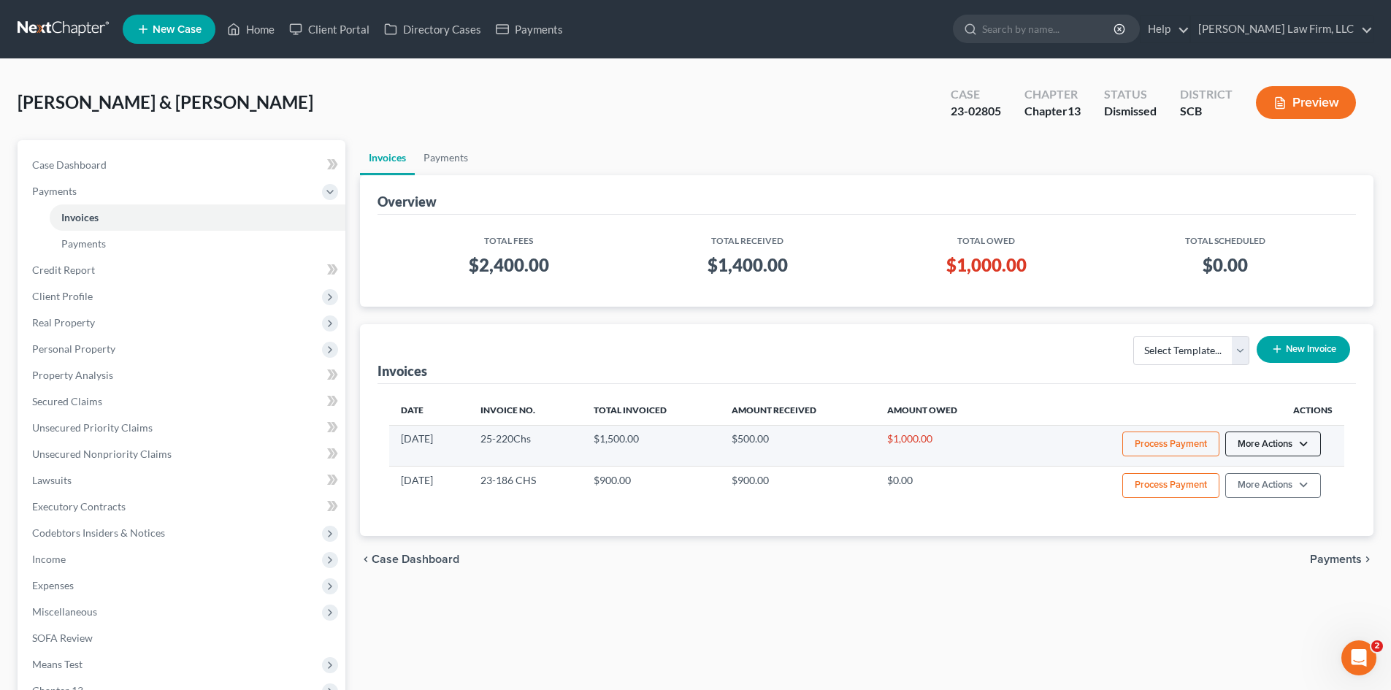
click at [1255, 446] on button "More Actions" at bounding box center [1273, 443] width 96 height 25
click at [1250, 469] on link "View/Edit" at bounding box center [1292, 474] width 171 height 25
select select "1"
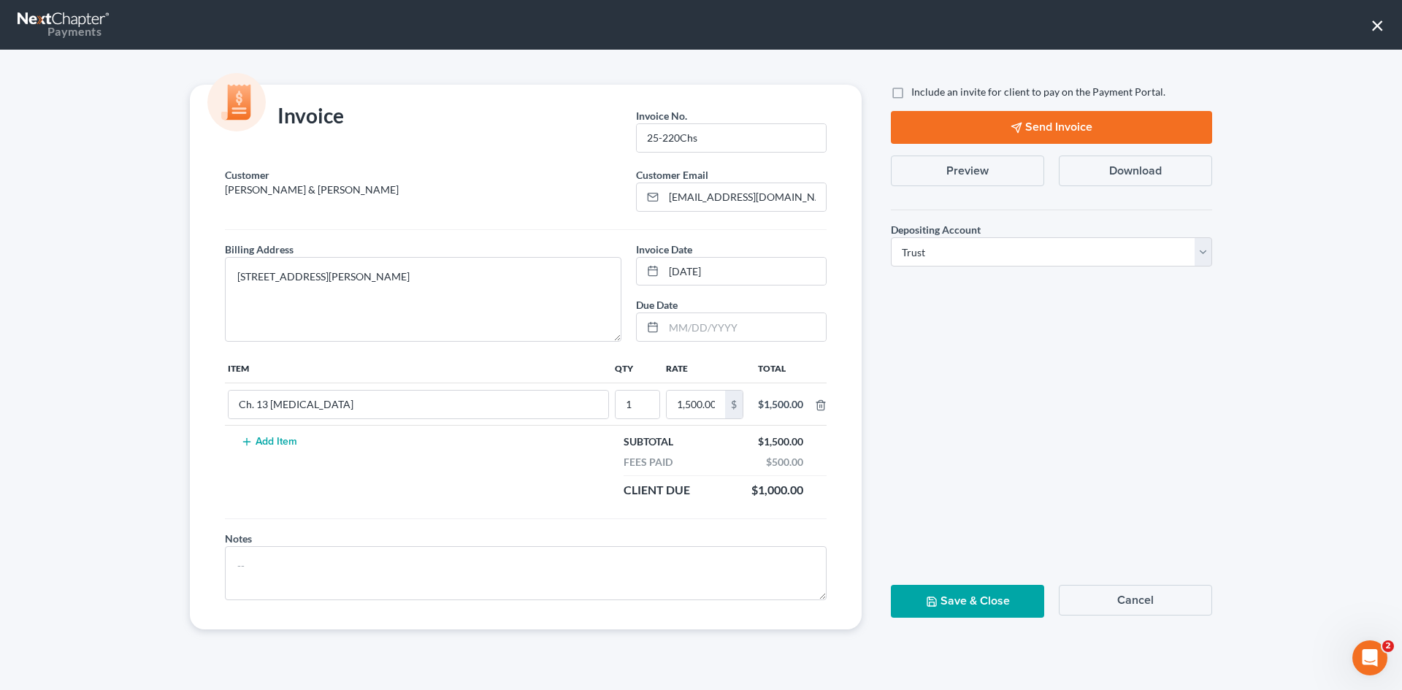
click at [1372, 31] on button "×" at bounding box center [1377, 24] width 14 height 23
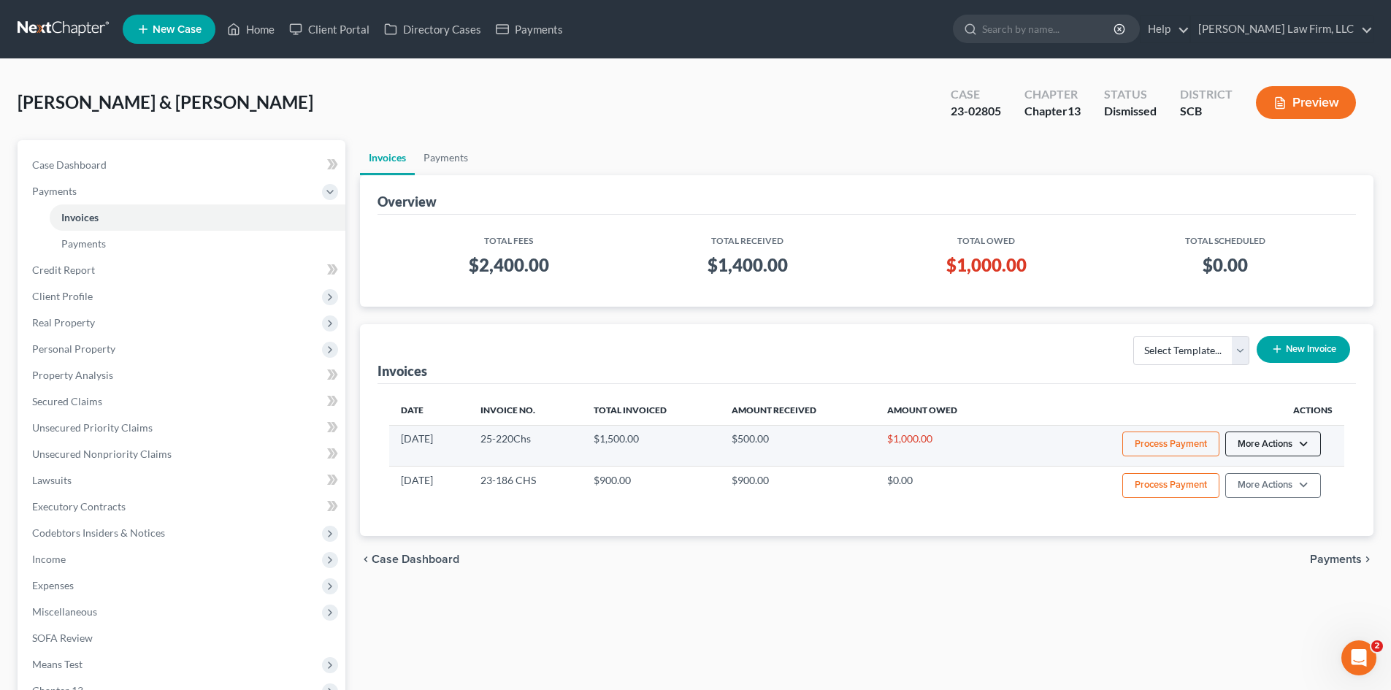
click at [1261, 451] on button "More Actions" at bounding box center [1273, 443] width 96 height 25
click at [1266, 497] on link "Record Cash or Check Payment" at bounding box center [1292, 498] width 171 height 25
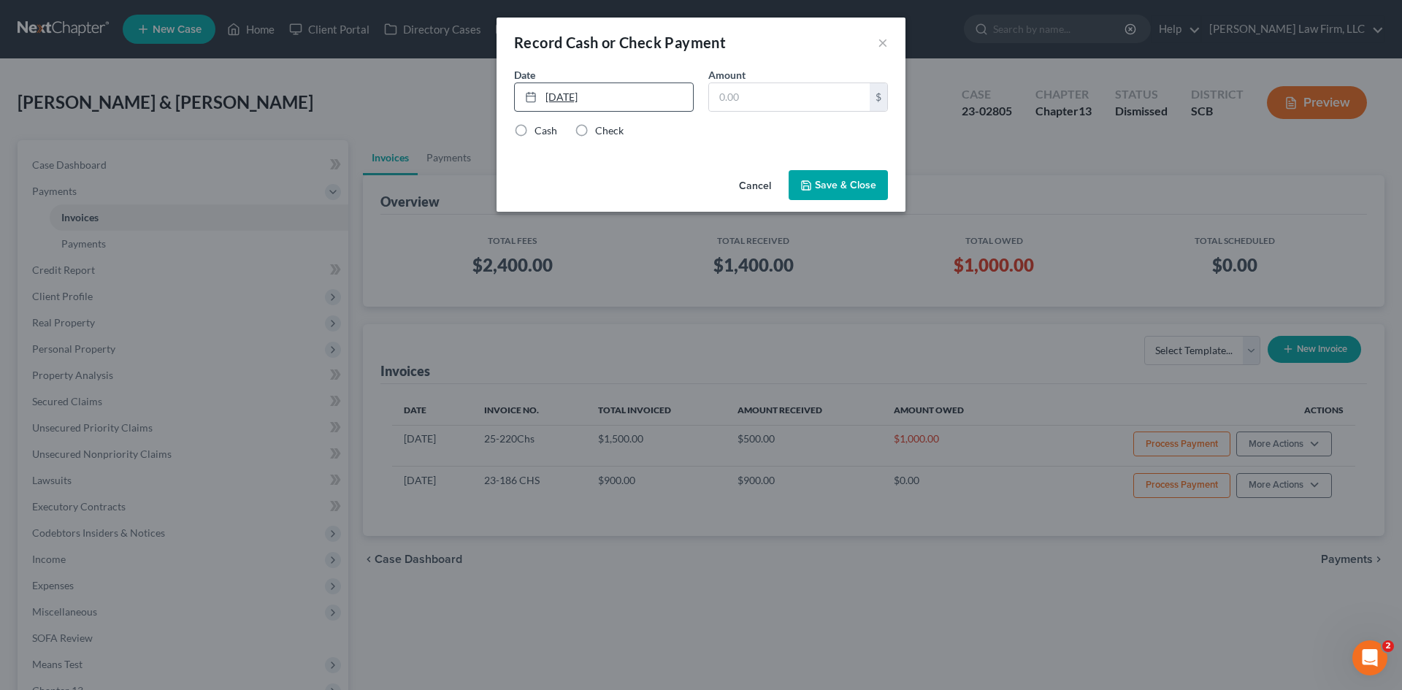
type input "9/12/2025"
click at [604, 96] on link "9/12/2025" at bounding box center [604, 97] width 178 height 28
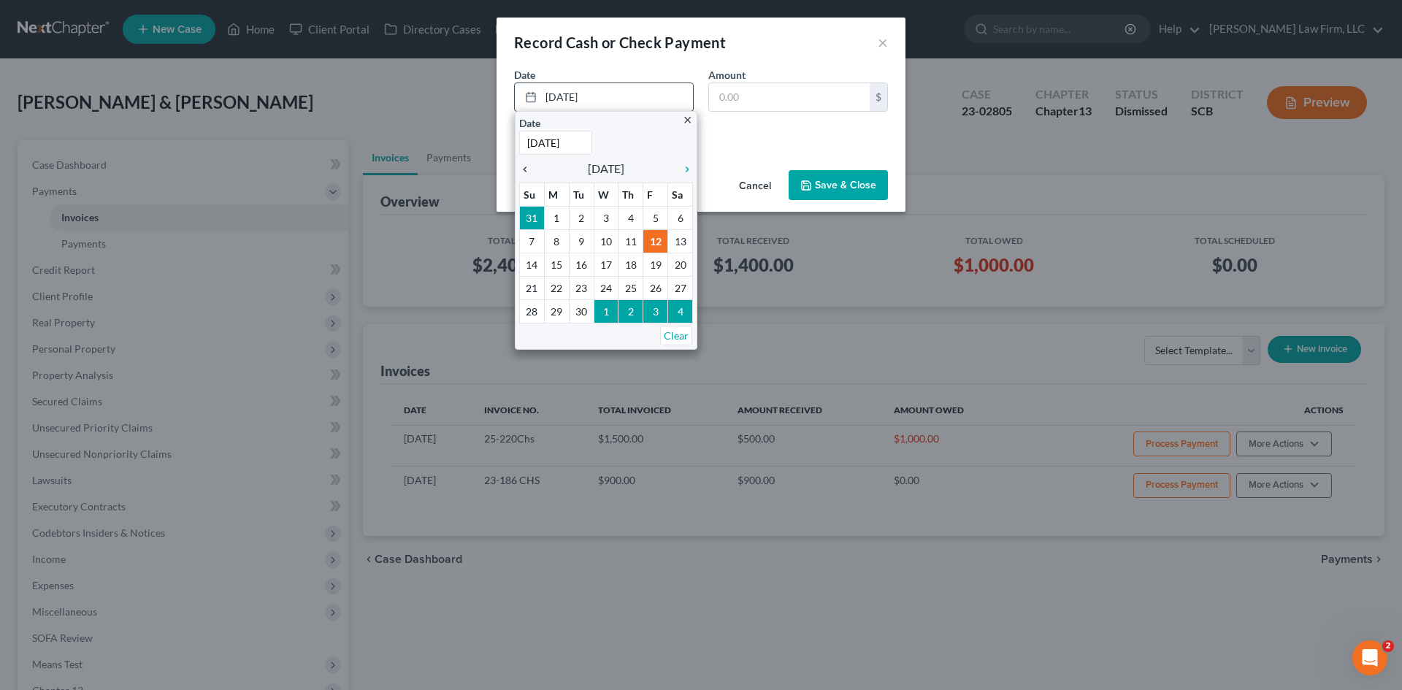
click at [522, 164] on icon "chevron_left" at bounding box center [528, 170] width 19 height 12
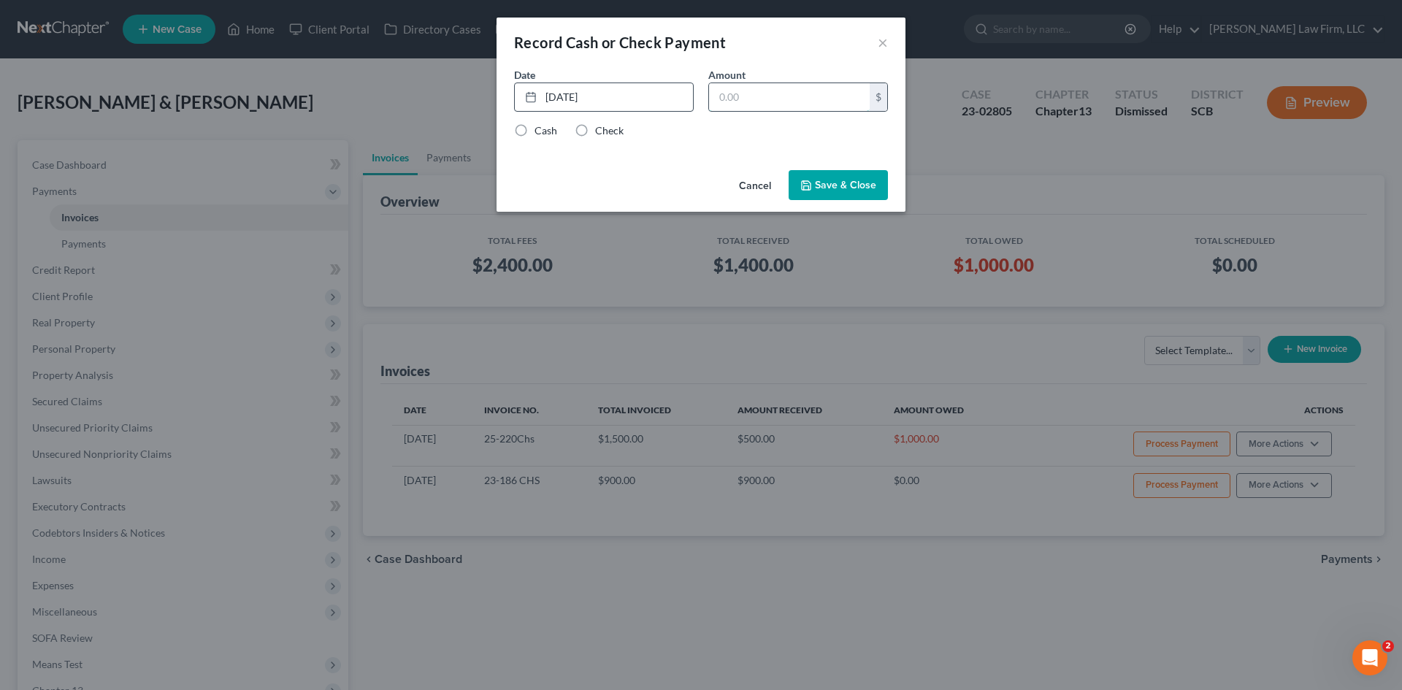
click at [740, 94] on input "text" at bounding box center [789, 97] width 161 height 28
type input "500"
click at [550, 136] on label "Cash" at bounding box center [545, 130] width 23 height 15
click at [550, 133] on input "Cash" at bounding box center [544, 127] width 9 height 9
radio input "true"
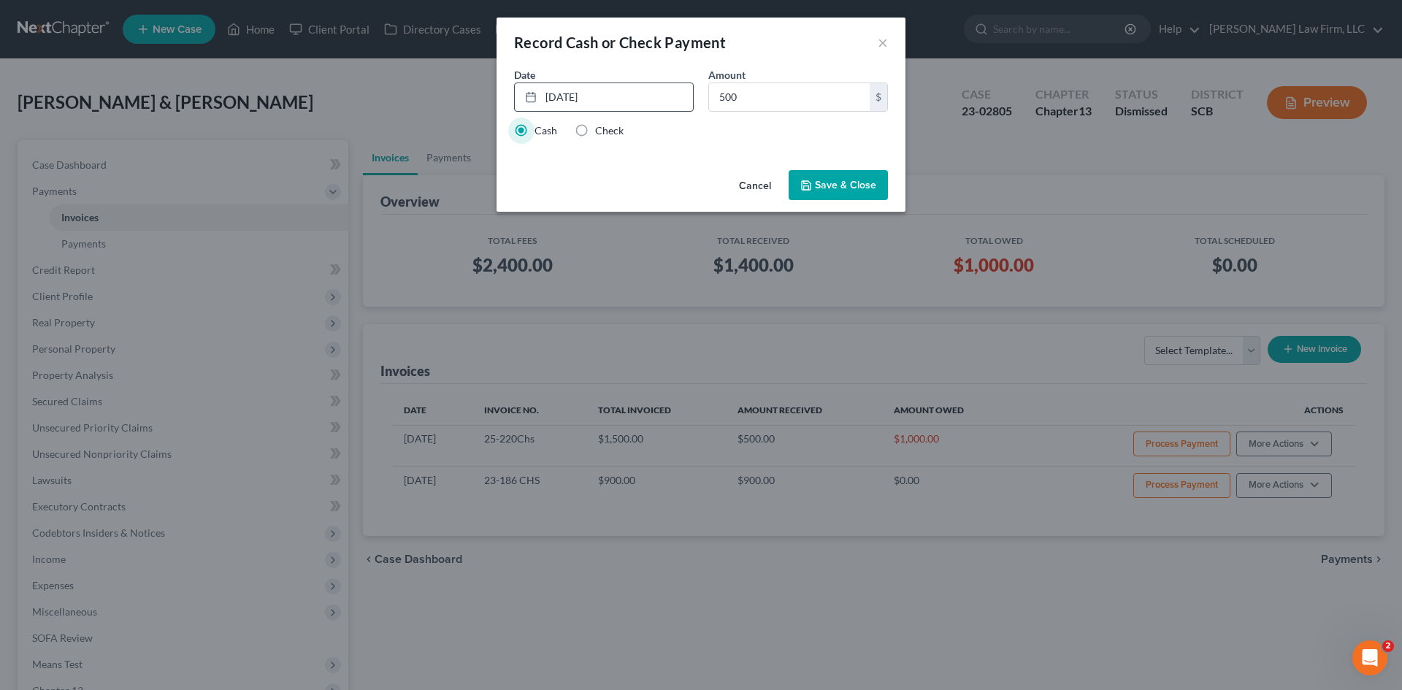
click at [844, 180] on button "Save & Close" at bounding box center [837, 185] width 99 height 31
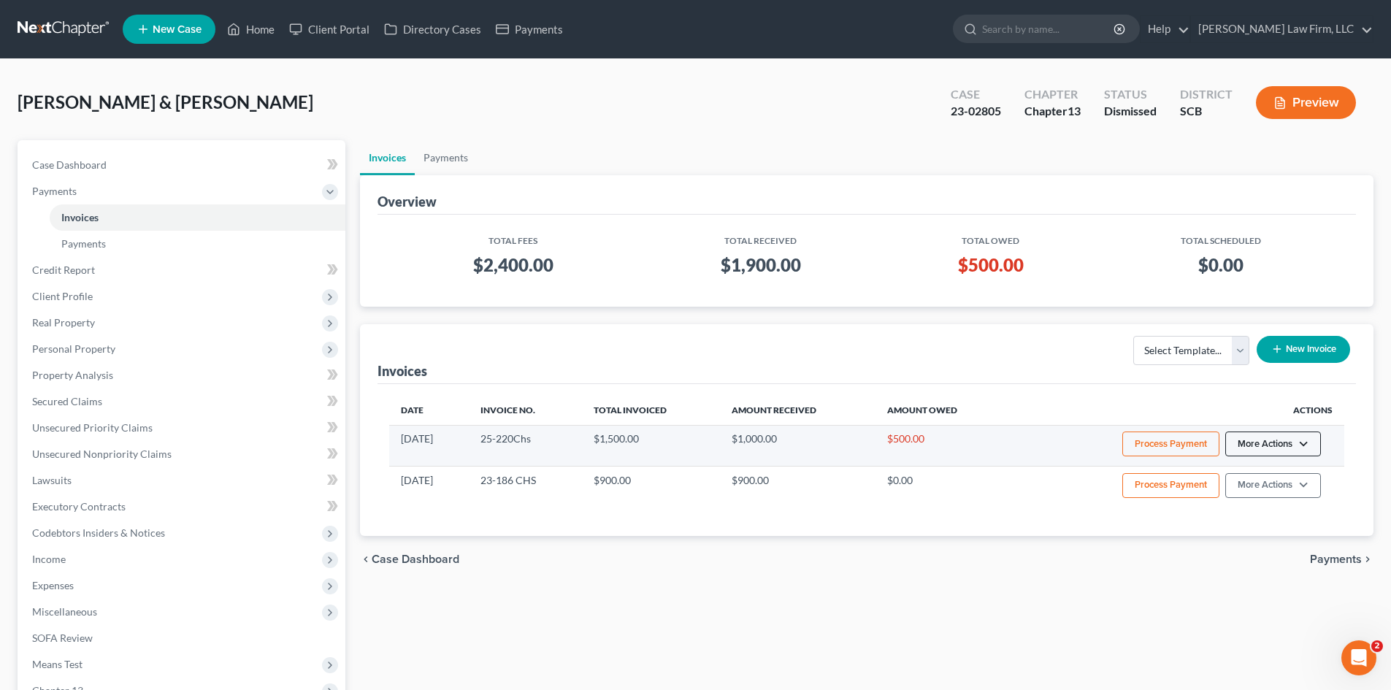
click at [1294, 447] on button "More Actions" at bounding box center [1273, 443] width 96 height 25
click at [1267, 477] on link "View/Edit" at bounding box center [1292, 474] width 171 height 25
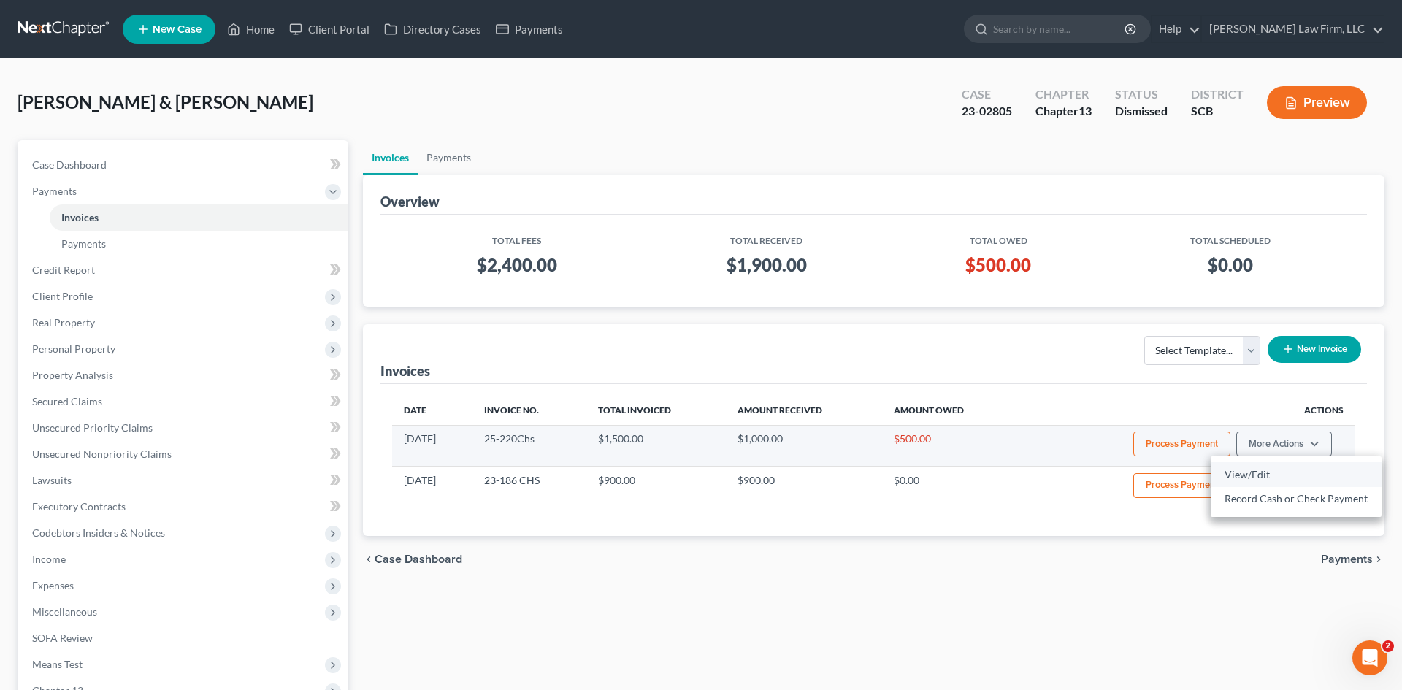
select select "1"
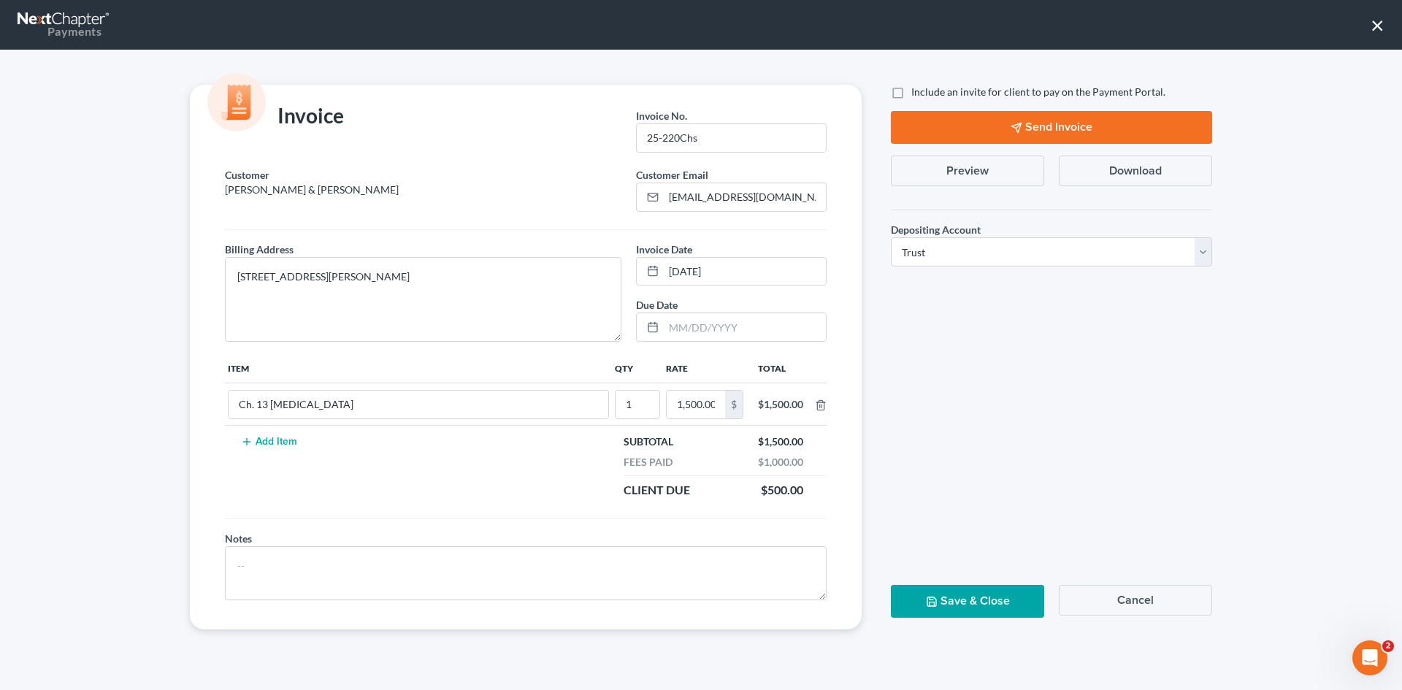
click at [1126, 613] on button "Cancel" at bounding box center [1134, 600] width 153 height 31
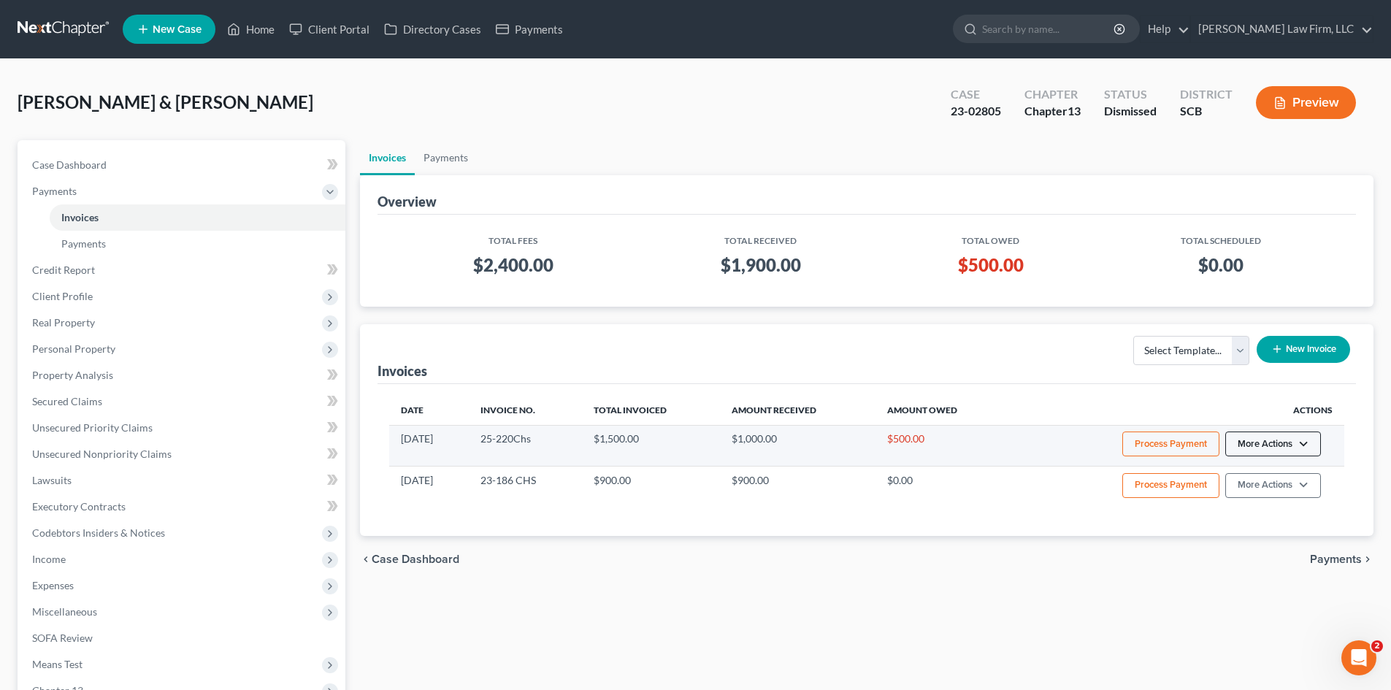
click at [1292, 454] on button "More Actions" at bounding box center [1273, 443] width 96 height 25
click at [1282, 500] on link "Record Cash or Check Payment" at bounding box center [1292, 498] width 171 height 25
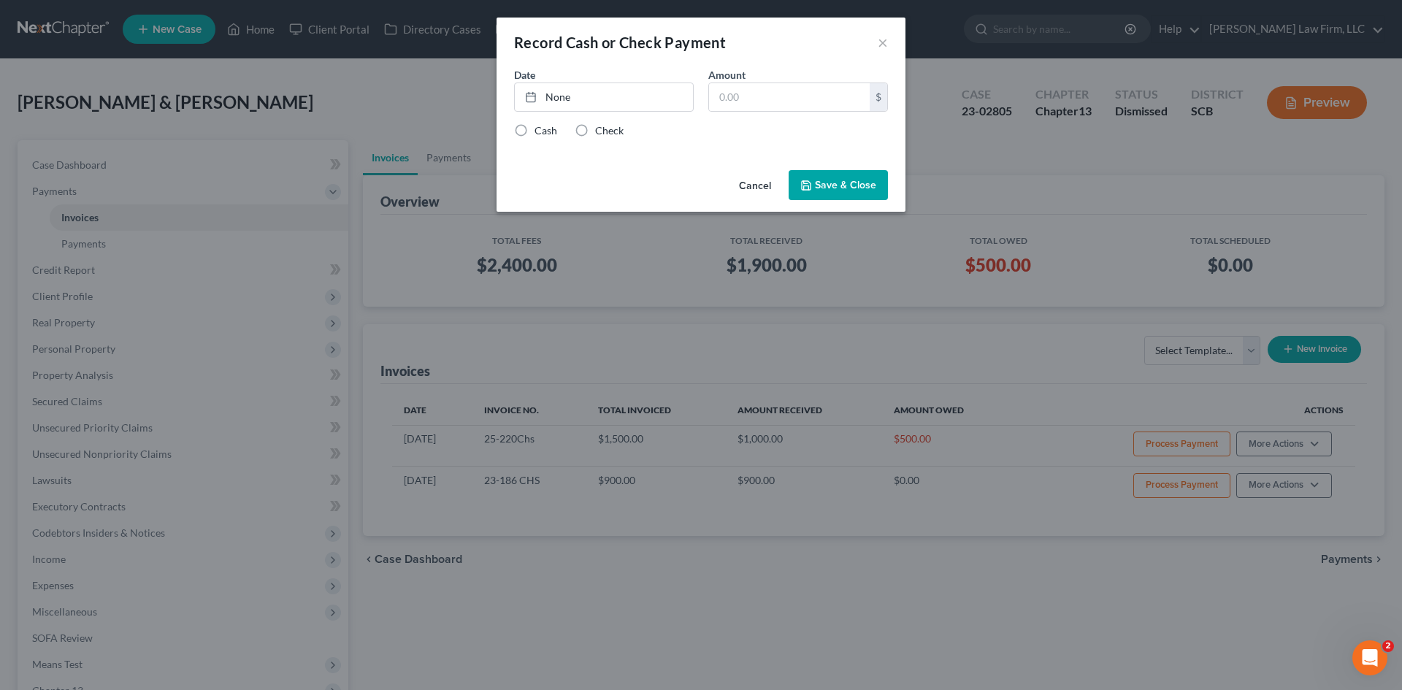
click at [741, 185] on button "Cancel" at bounding box center [754, 186] width 55 height 29
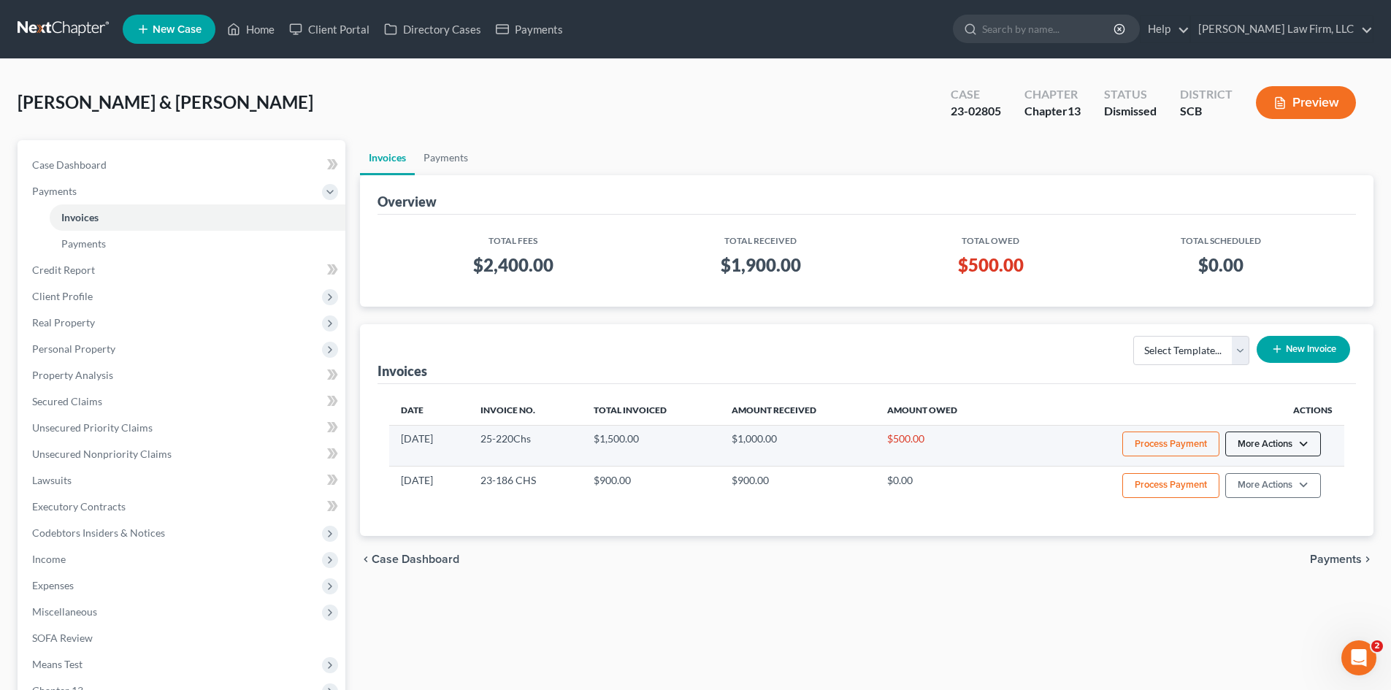
click at [1261, 447] on button "More Actions" at bounding box center [1273, 443] width 96 height 25
click at [1256, 477] on link "View/Edit" at bounding box center [1292, 474] width 171 height 25
select select "1"
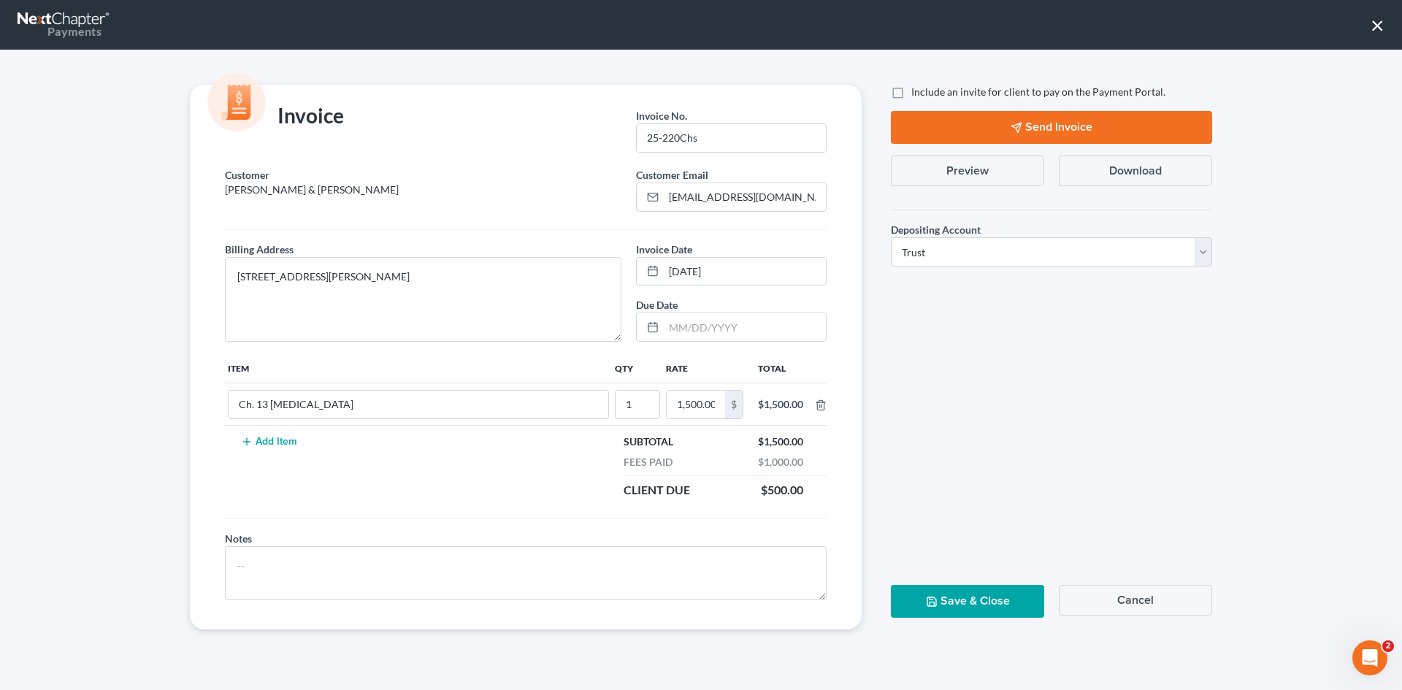
click at [1159, 594] on button "Cancel" at bounding box center [1134, 600] width 153 height 31
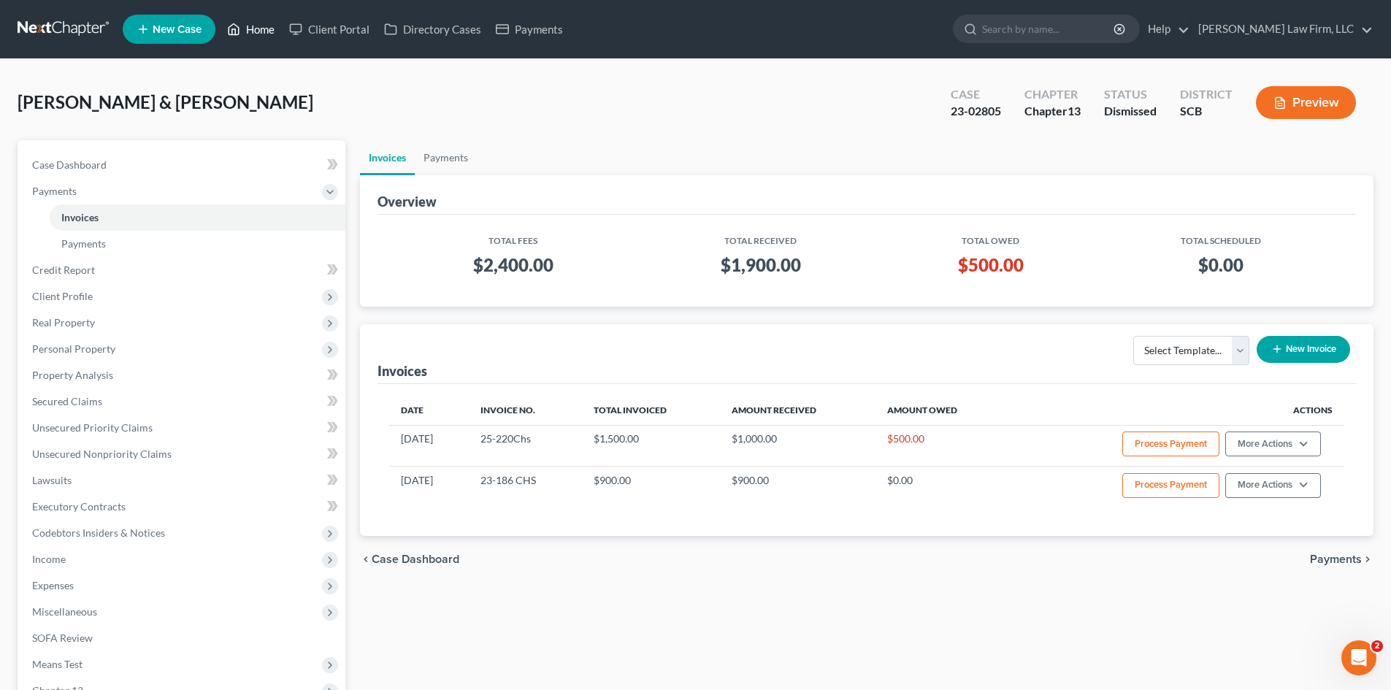
click at [248, 26] on link "Home" at bounding box center [251, 29] width 62 height 26
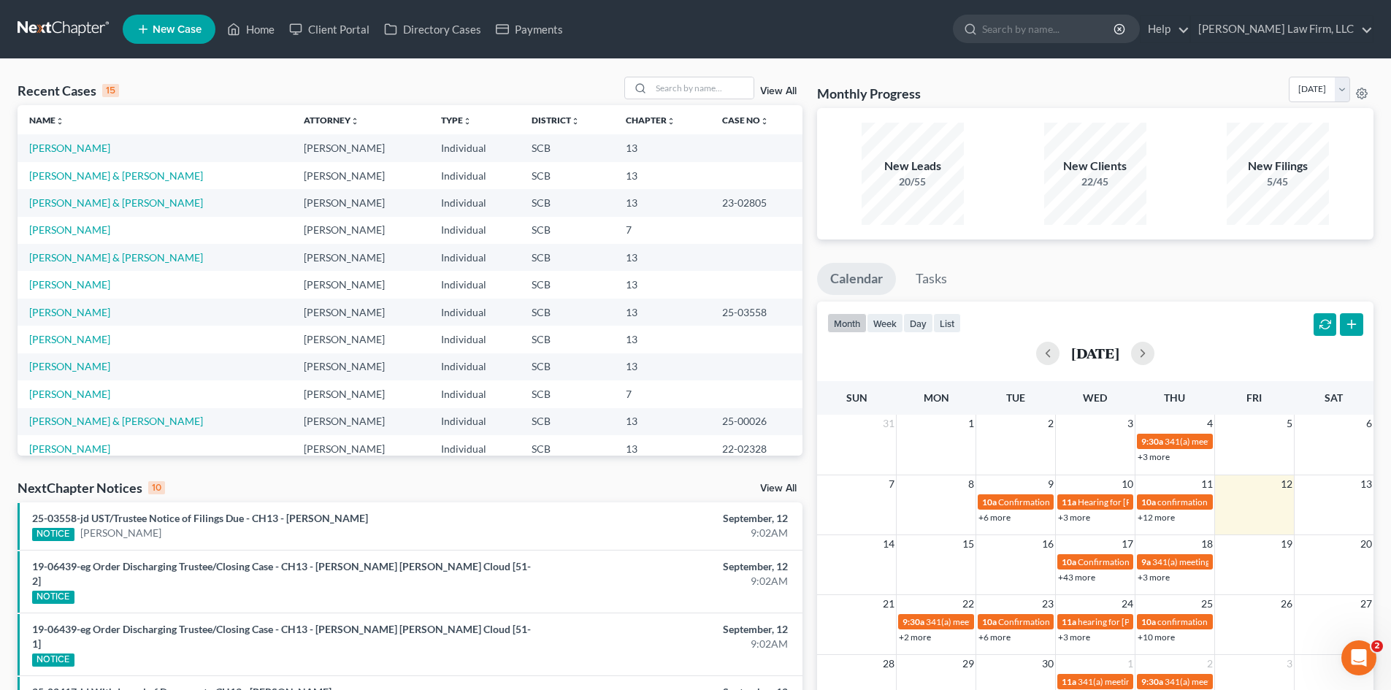
click at [155, 182] on td "Brown, Travis & Legare-Brown, Samantha" at bounding box center [155, 175] width 274 height 27
click at [158, 172] on link "Brown, Travis & Legare-Brown, Samantha" at bounding box center [116, 175] width 174 height 12
select select "1"
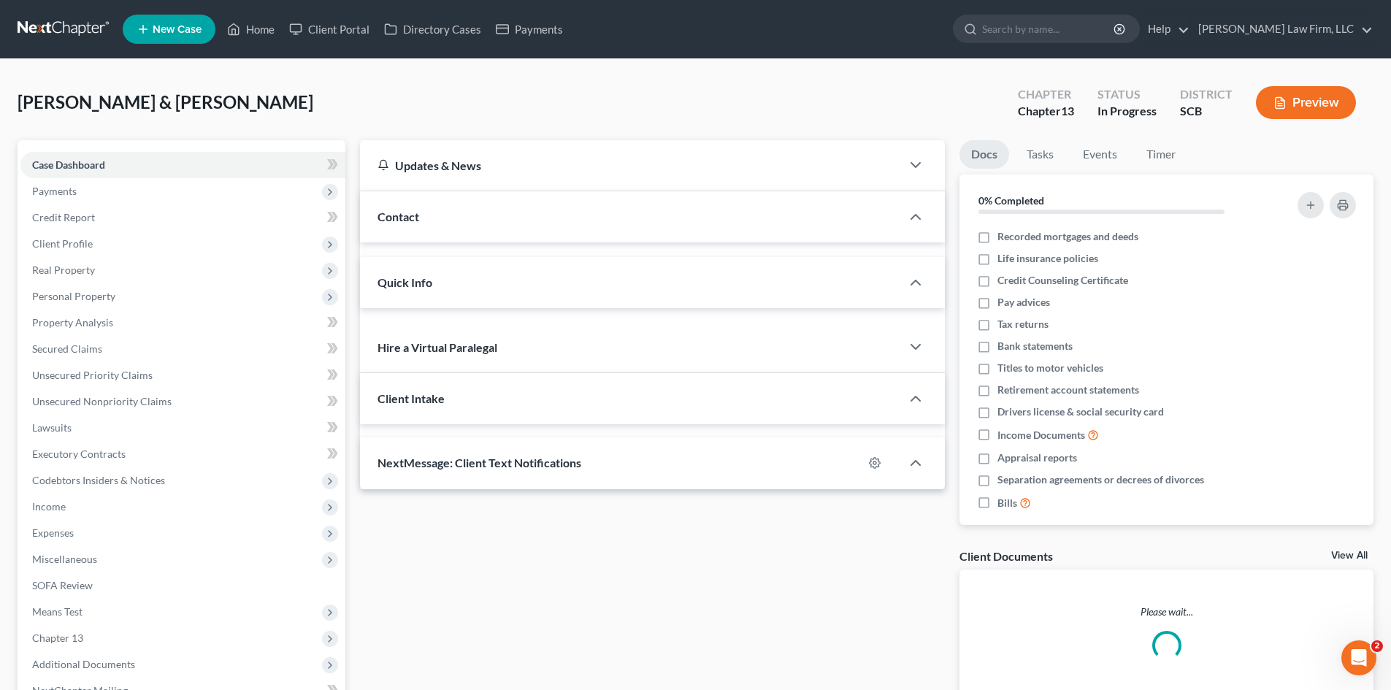
select select "0"
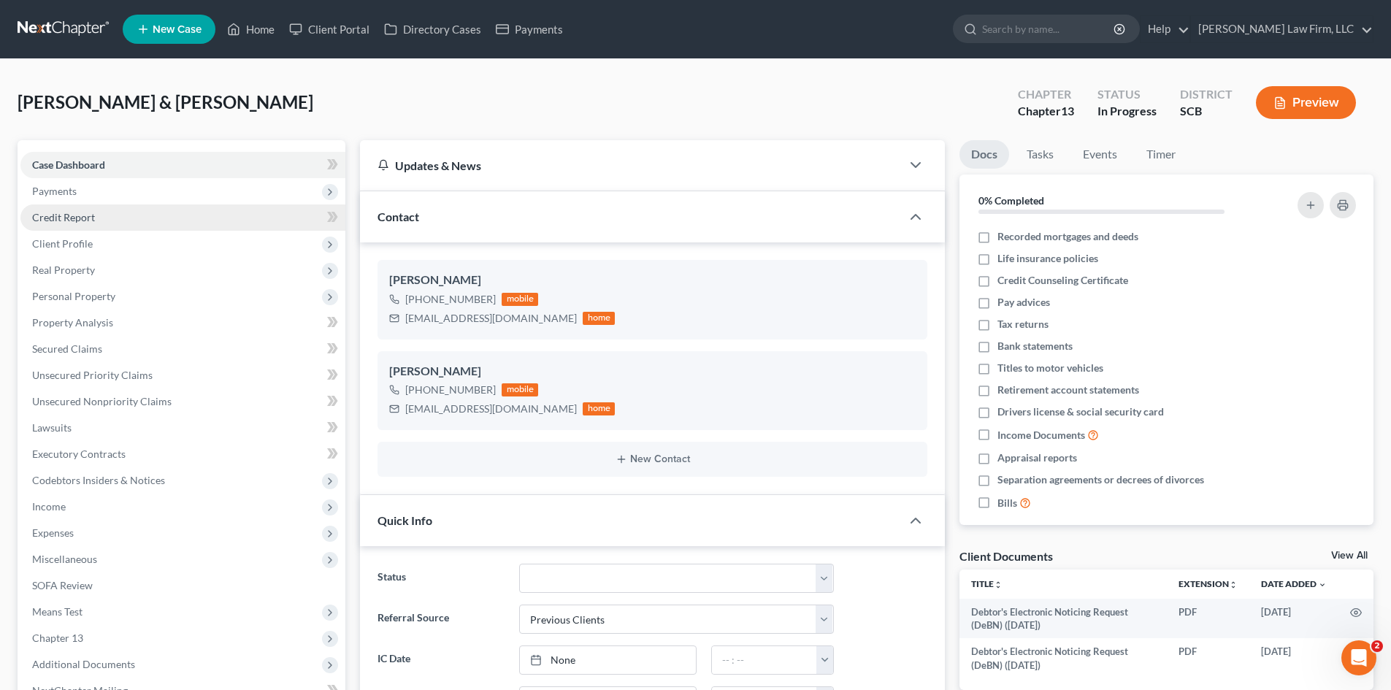
scroll to position [193, 0]
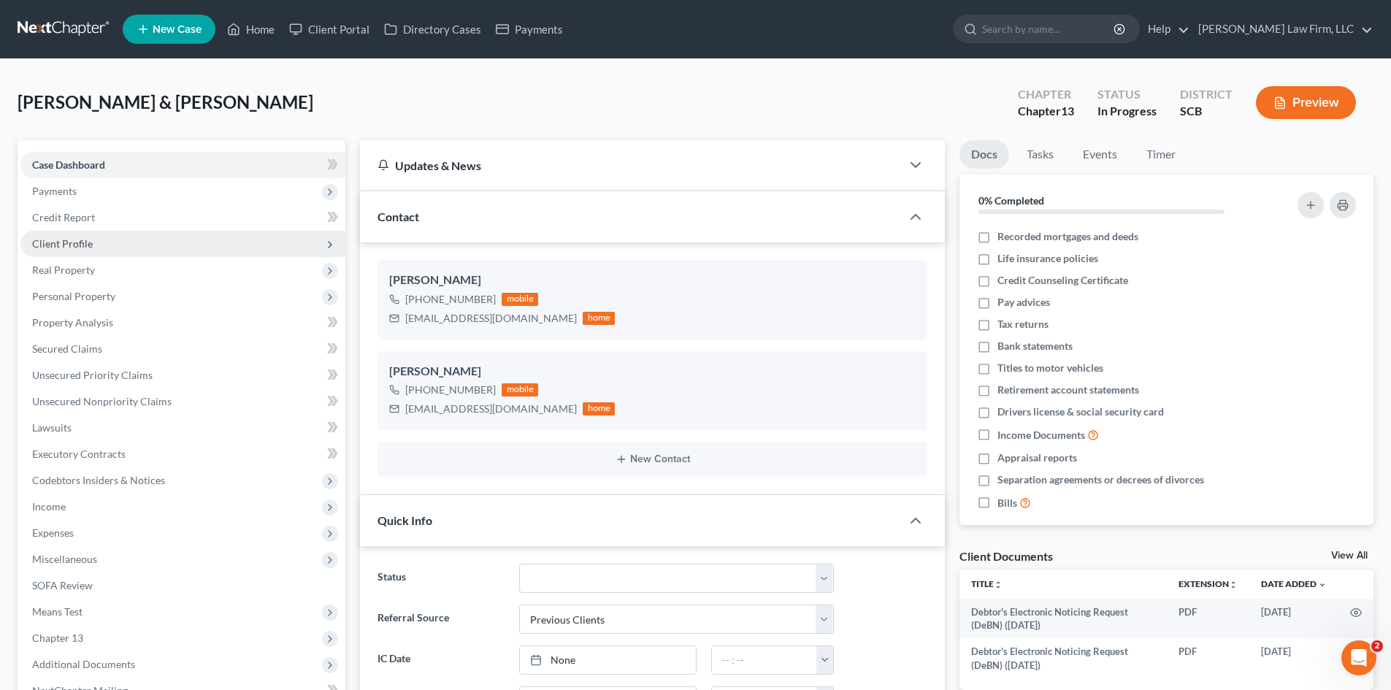
click at [49, 239] on span "Client Profile" at bounding box center [62, 243] width 61 height 12
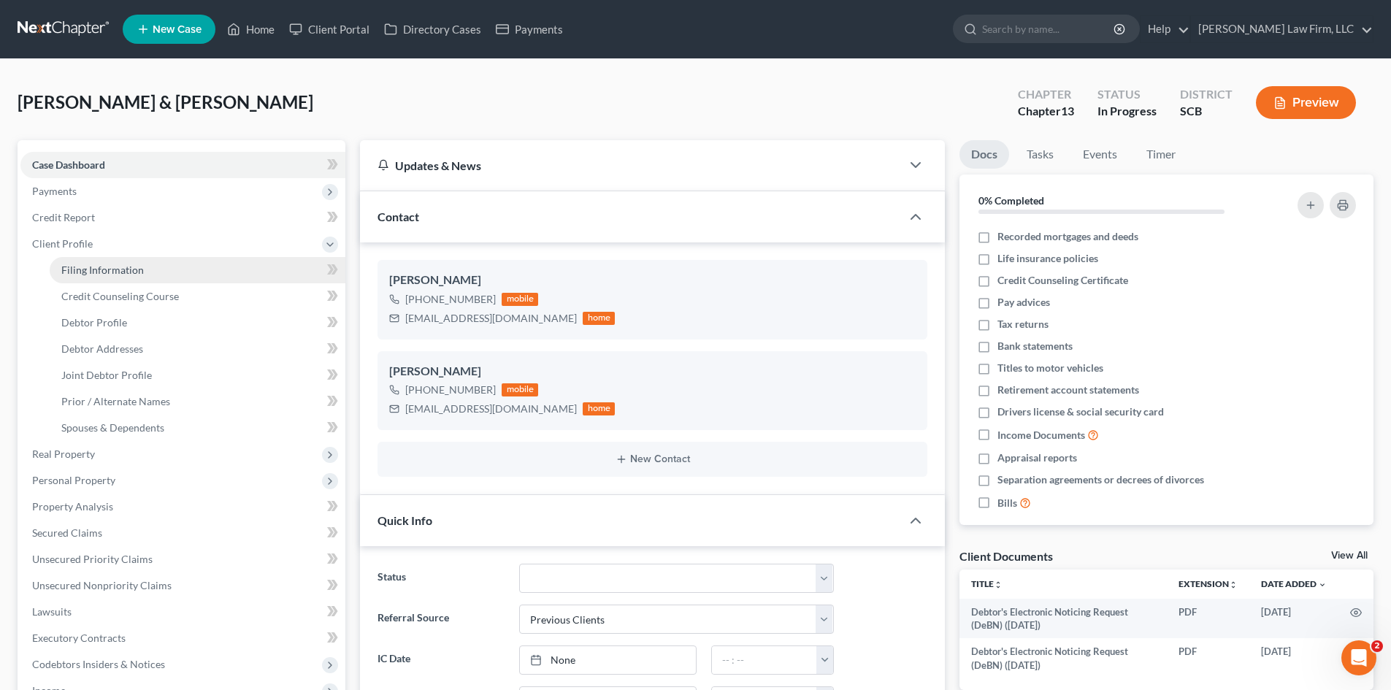
click at [63, 262] on link "Filing Information" at bounding box center [198, 270] width 296 height 26
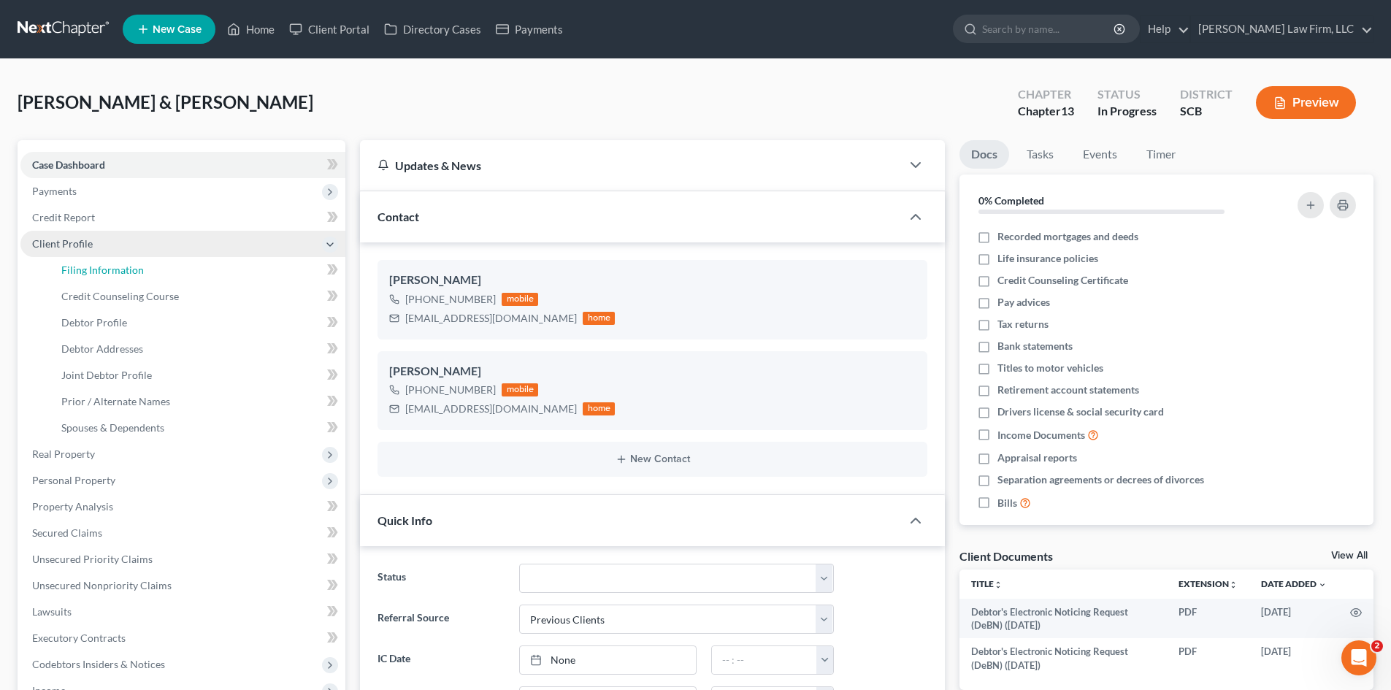
select select "1"
select select "3"
select select "72"
select select "0"
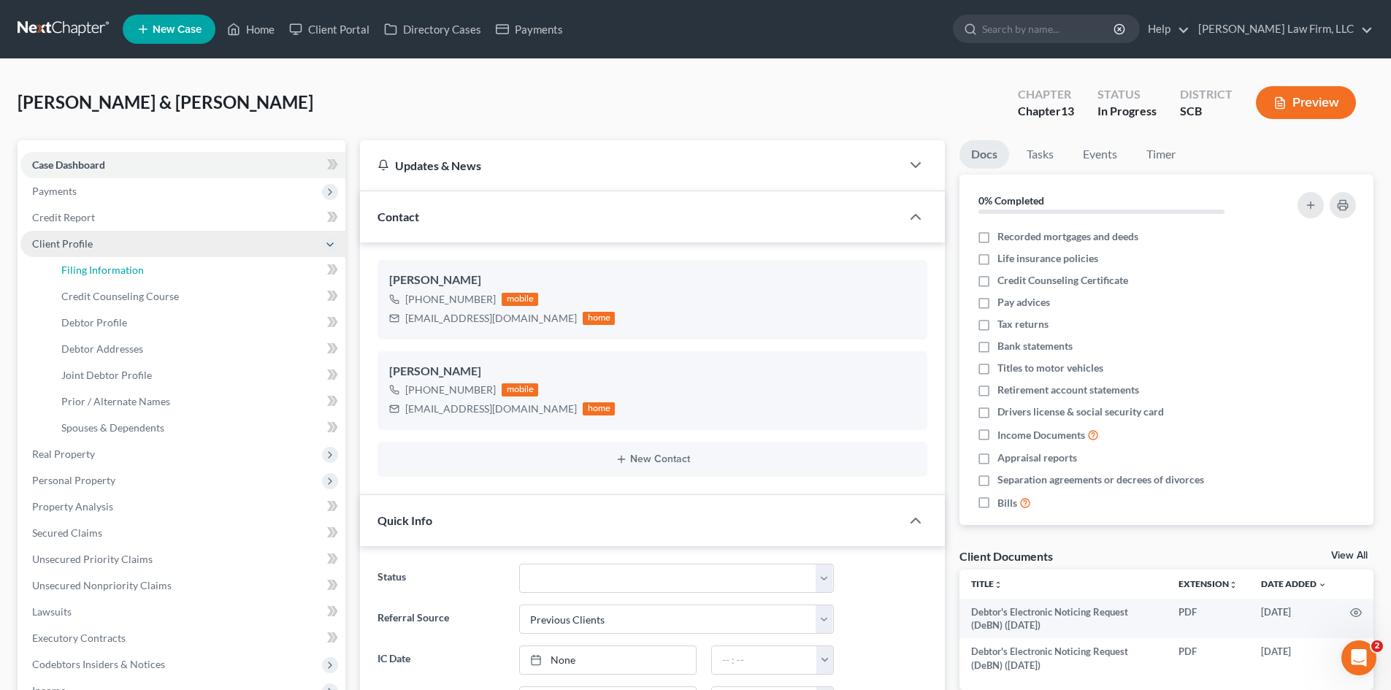
select select "42"
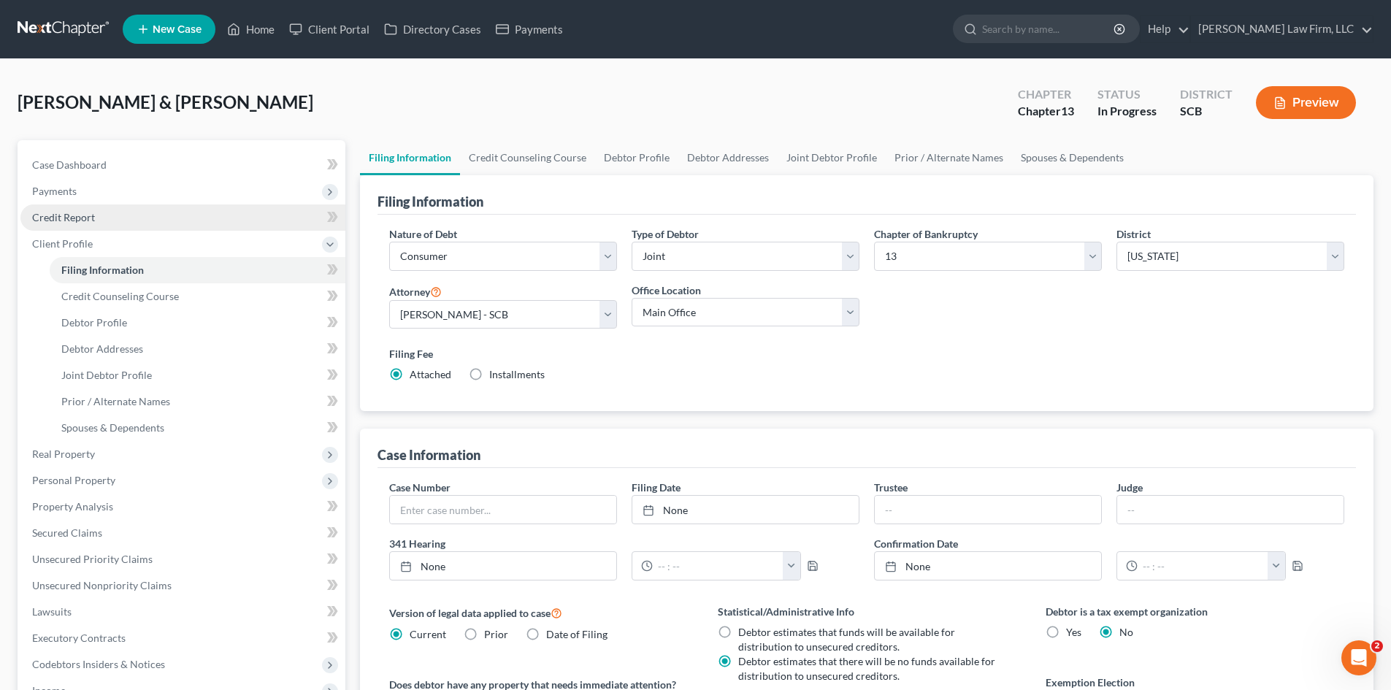
click at [66, 213] on span "Credit Report" at bounding box center [63, 217] width 63 height 12
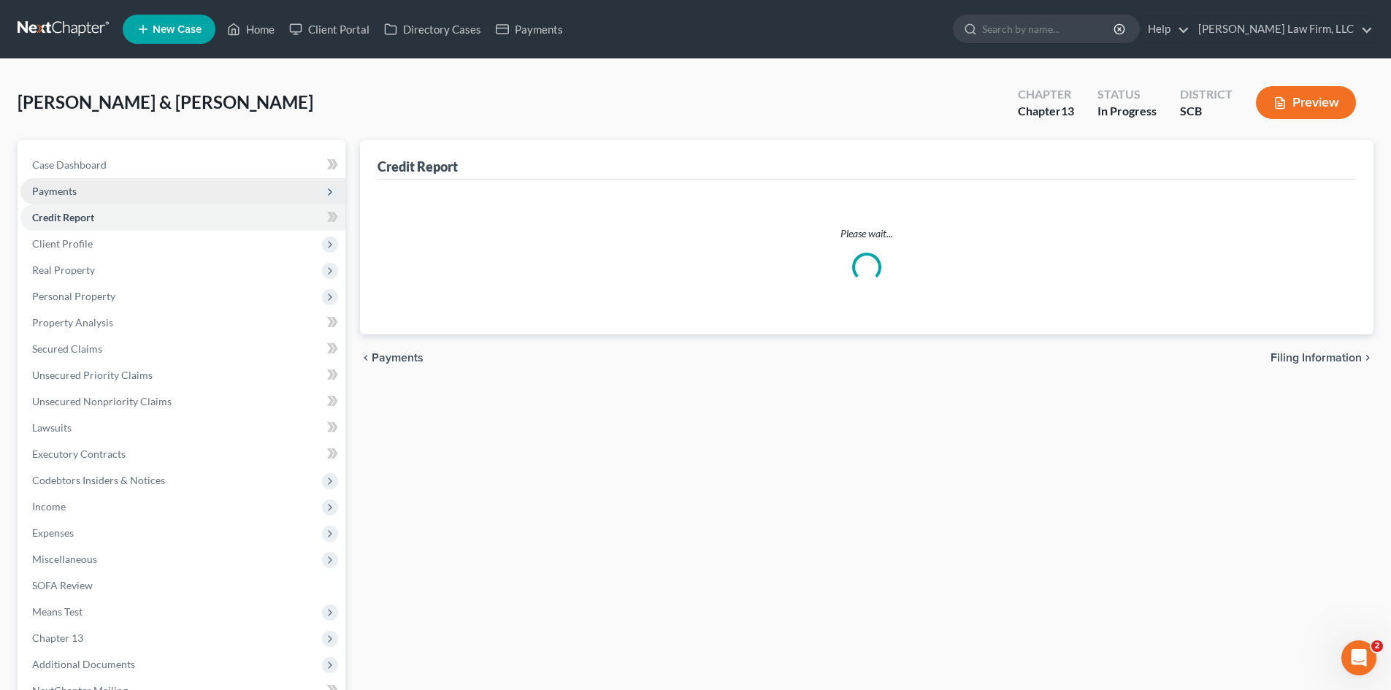
click at [62, 191] on span "Payments" at bounding box center [54, 191] width 45 height 12
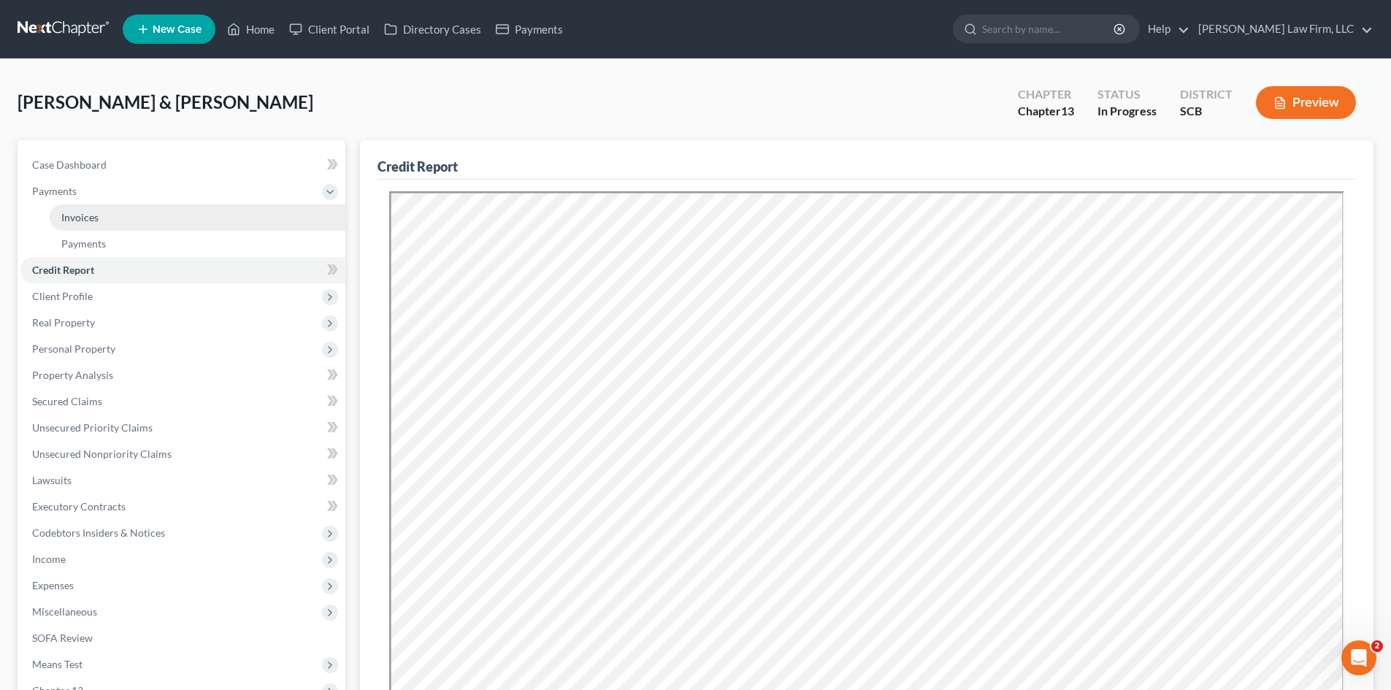
click at [88, 218] on span "Invoices" at bounding box center [79, 217] width 37 height 12
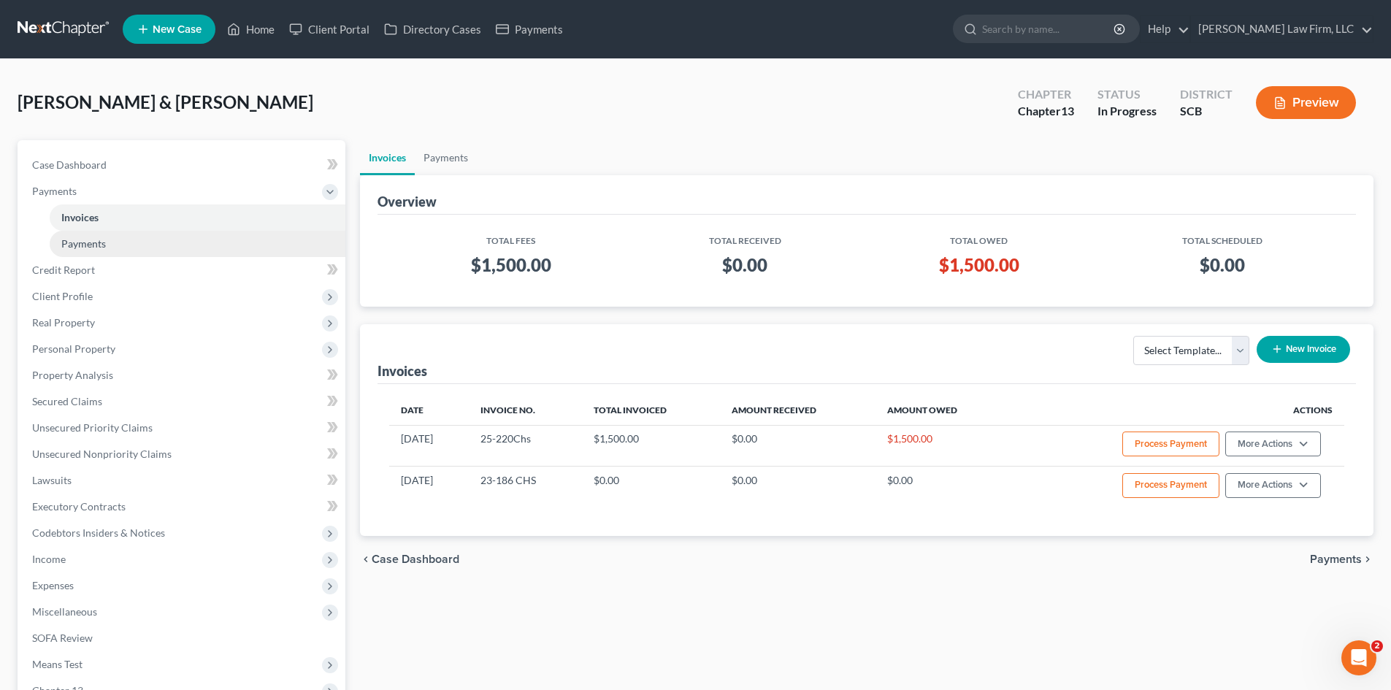
click at [74, 248] on span "Payments" at bounding box center [83, 243] width 45 height 12
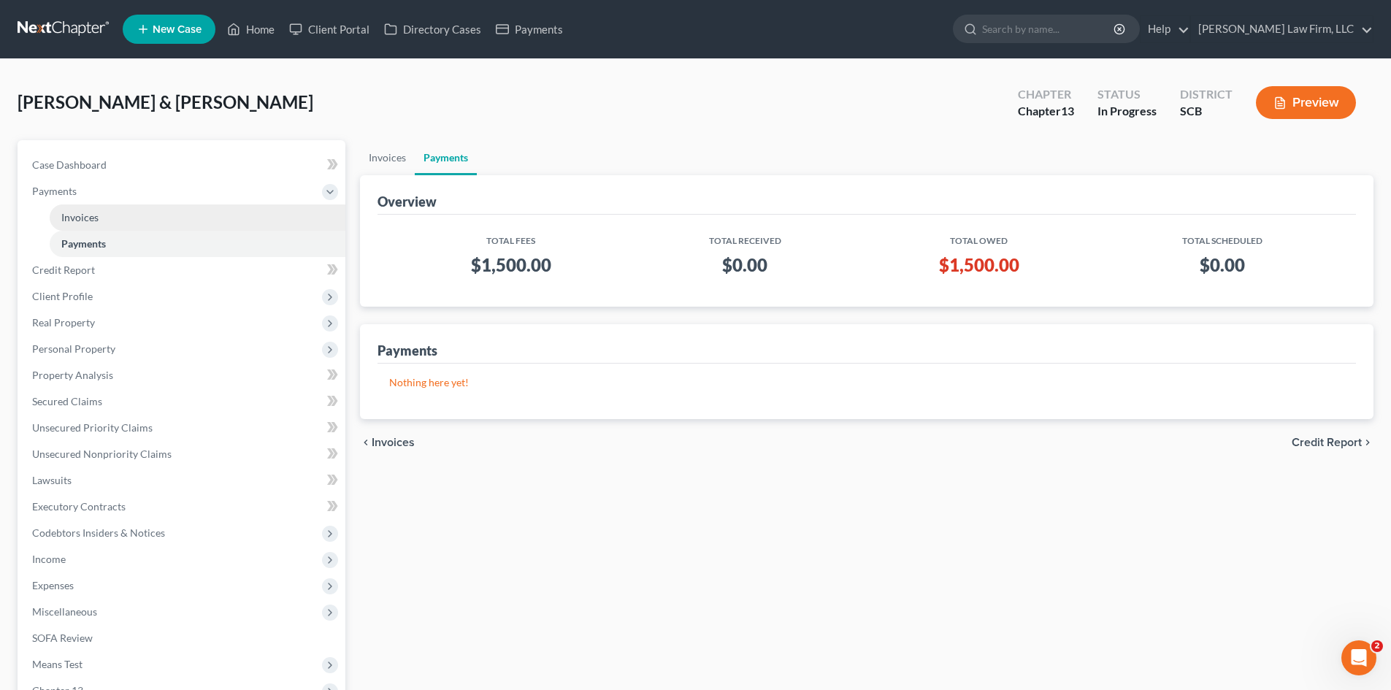
click at [82, 211] on span "Invoices" at bounding box center [79, 217] width 37 height 12
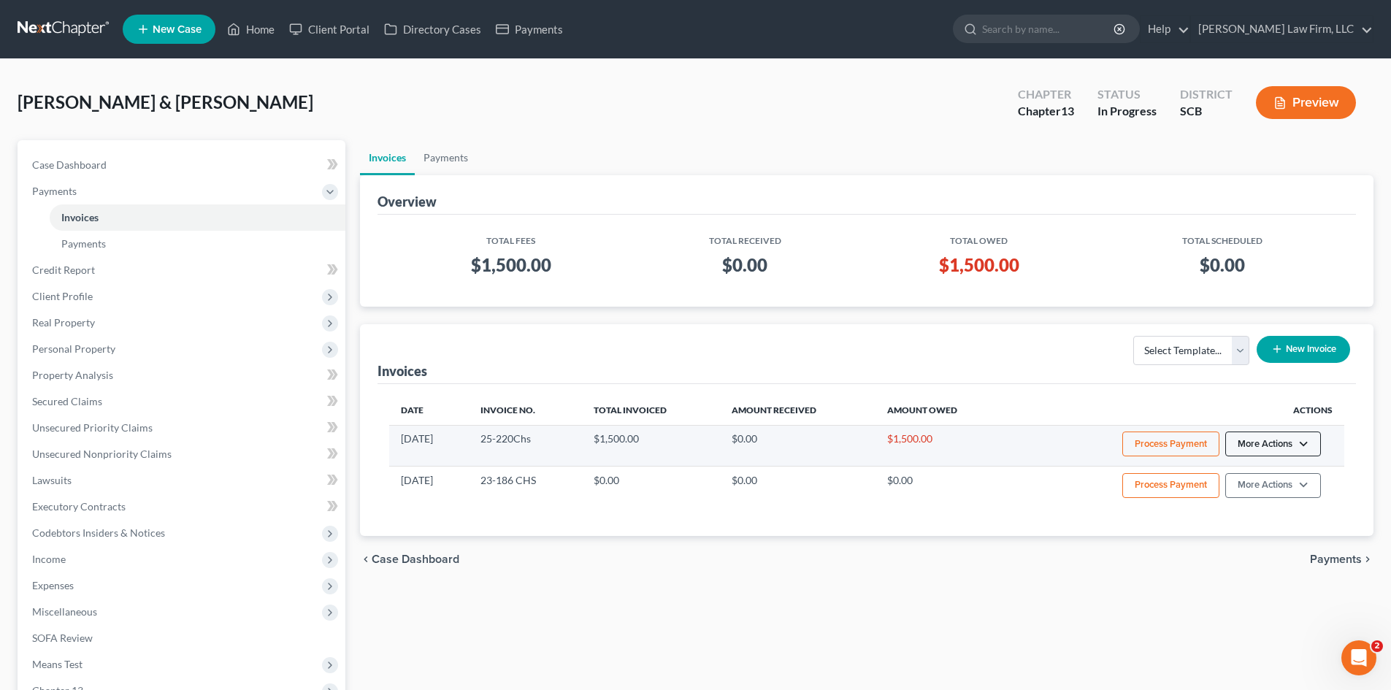
click at [1244, 452] on button "More Actions" at bounding box center [1273, 443] width 96 height 25
click at [1257, 499] on link "Record Cash or Check Payment" at bounding box center [1292, 498] width 171 height 25
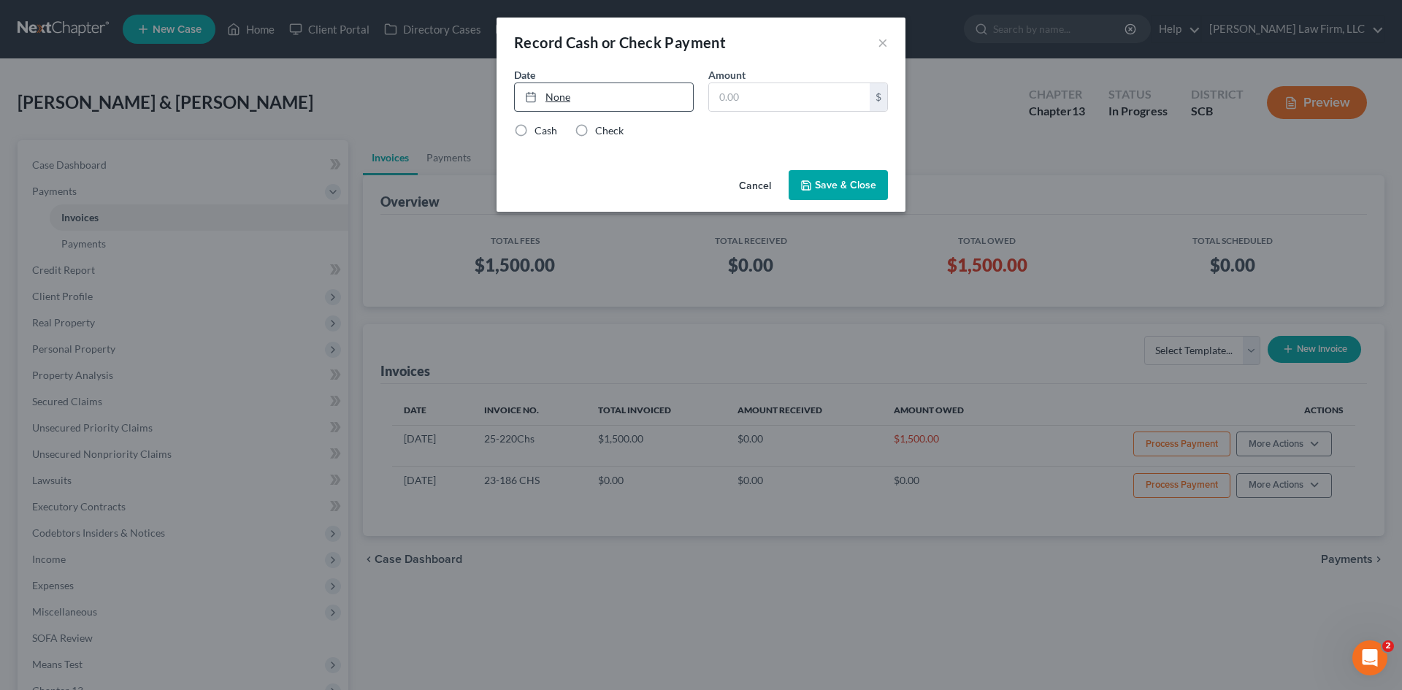
type input "9/12/2025"
click at [626, 90] on link "None" at bounding box center [604, 97] width 178 height 28
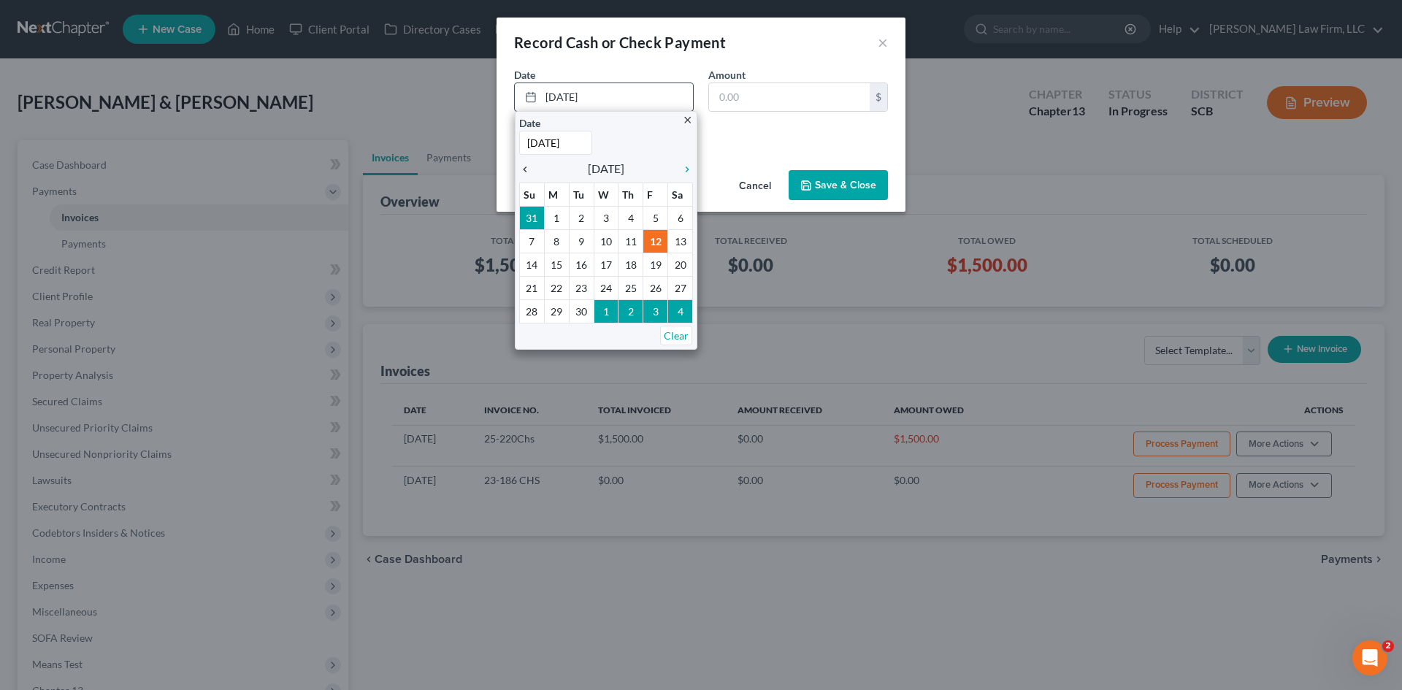
click at [526, 166] on icon "chevron_left" at bounding box center [528, 170] width 19 height 12
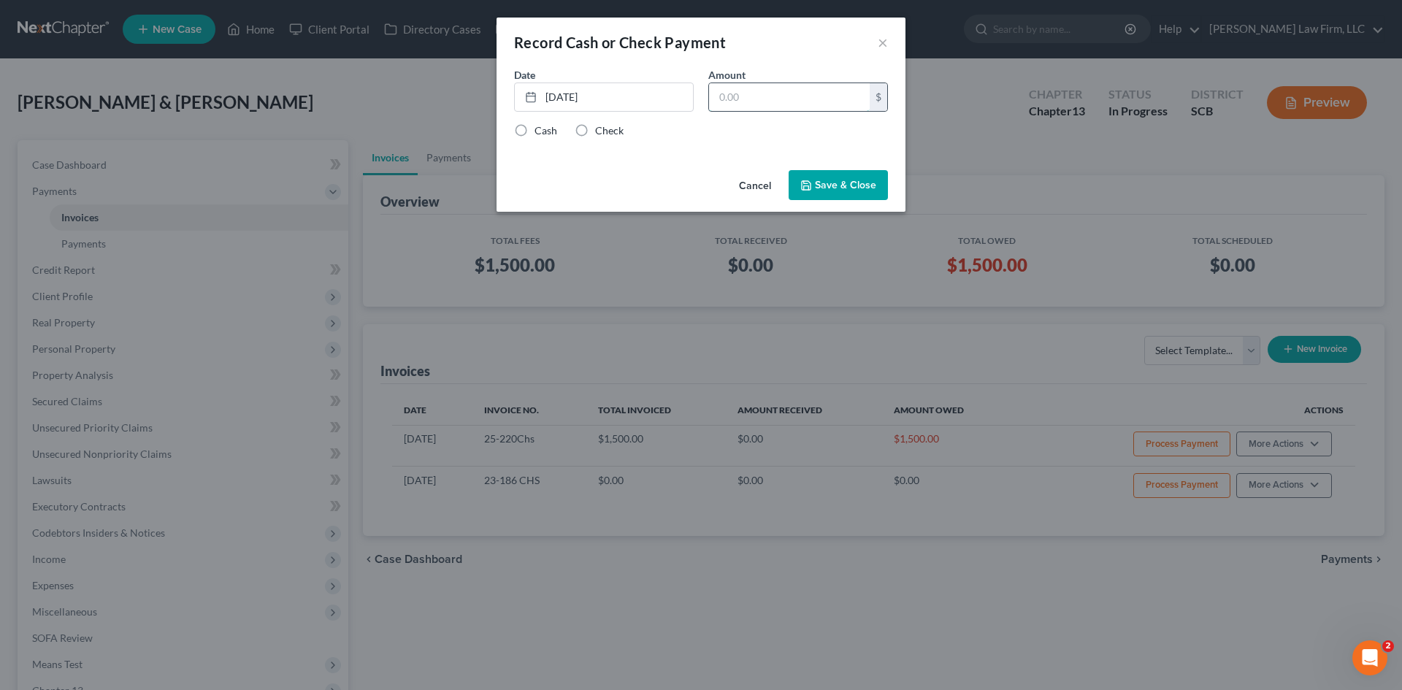
click at [750, 105] on input "text" at bounding box center [789, 97] width 161 height 28
type input "500"
click at [545, 130] on label "Cash" at bounding box center [545, 130] width 23 height 15
click at [545, 130] on input "Cash" at bounding box center [544, 127] width 9 height 9
radio input "true"
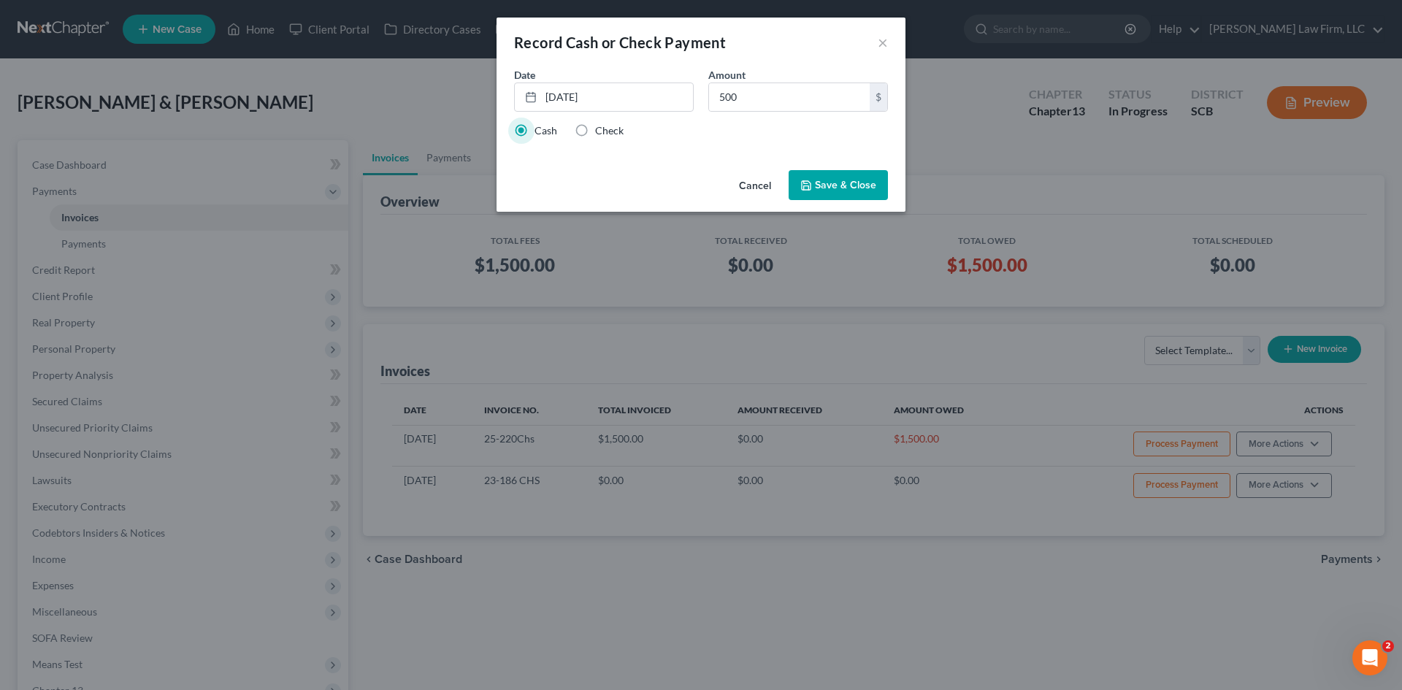
click at [844, 192] on button "Save & Close" at bounding box center [837, 185] width 99 height 31
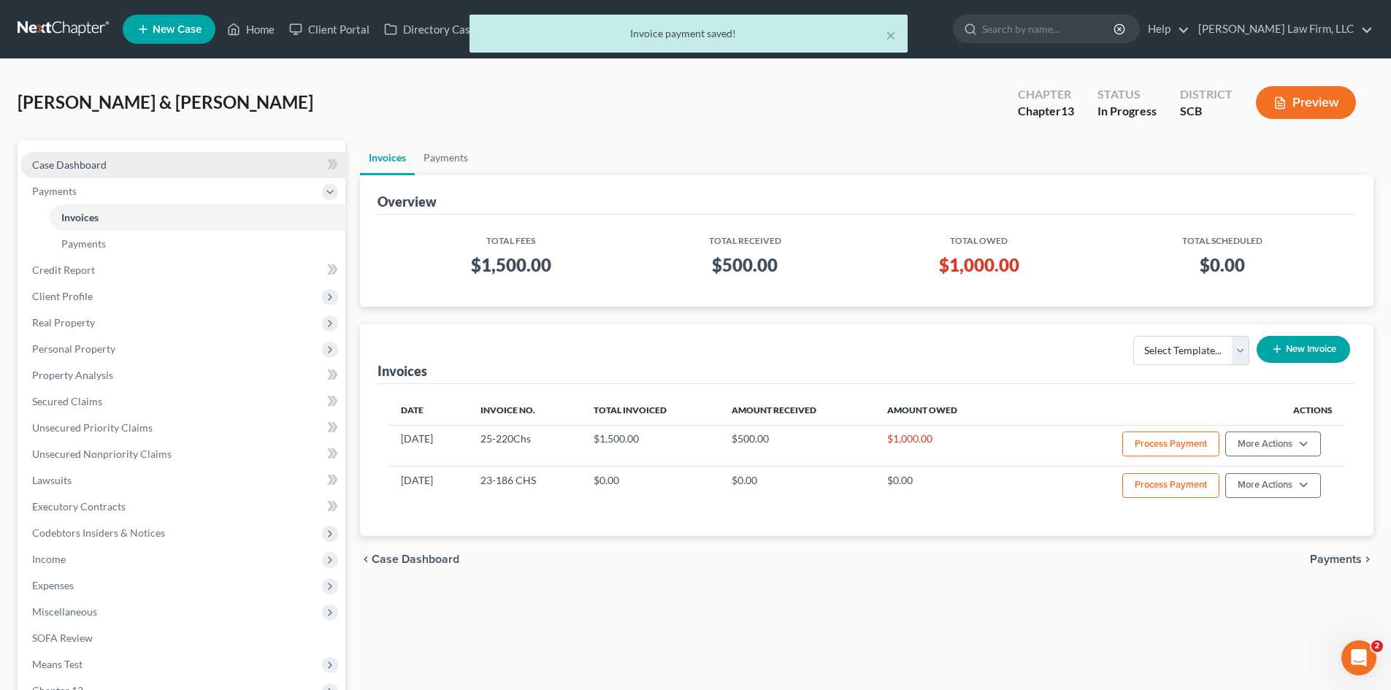
click at [100, 162] on span "Case Dashboard" at bounding box center [69, 164] width 74 height 12
select select "1"
select select "0"
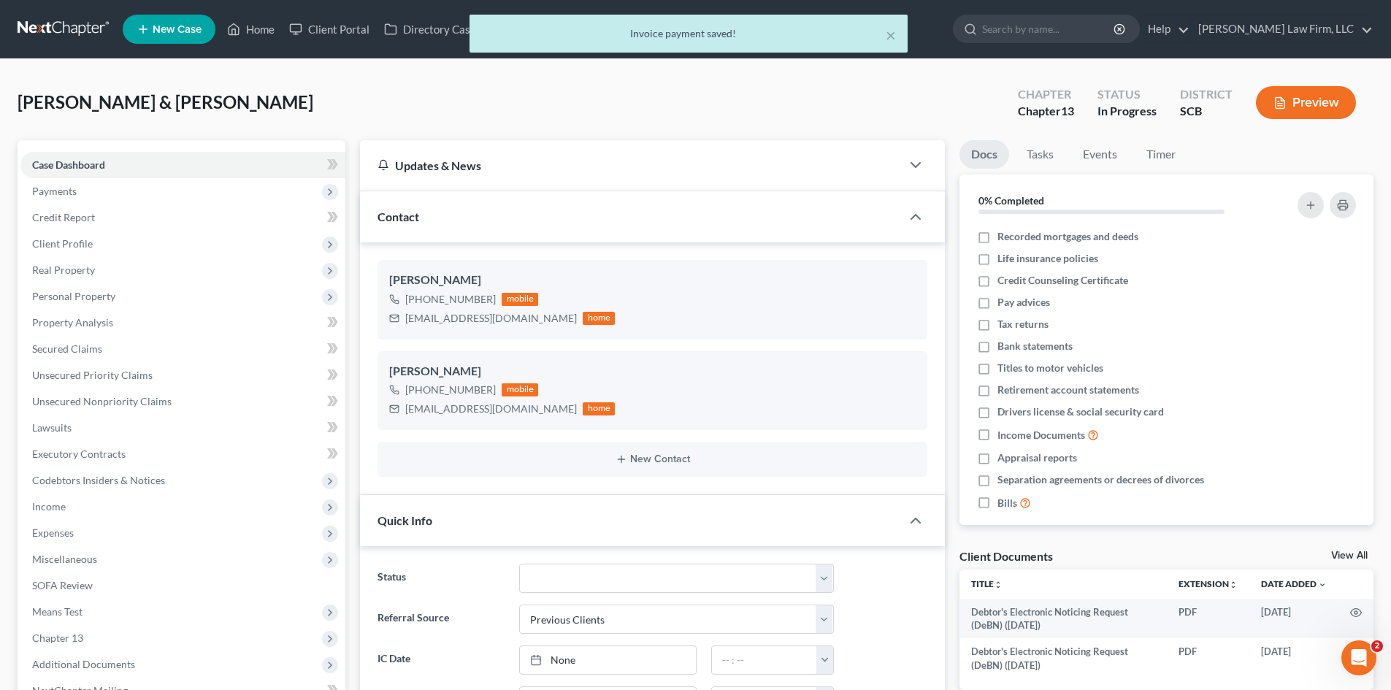
scroll to position [193, 0]
click at [253, 34] on div "× Invoice payment saved!" at bounding box center [688, 37] width 1391 height 45
click at [264, 29] on div "× Invoice payment saved!" at bounding box center [688, 37] width 1391 height 45
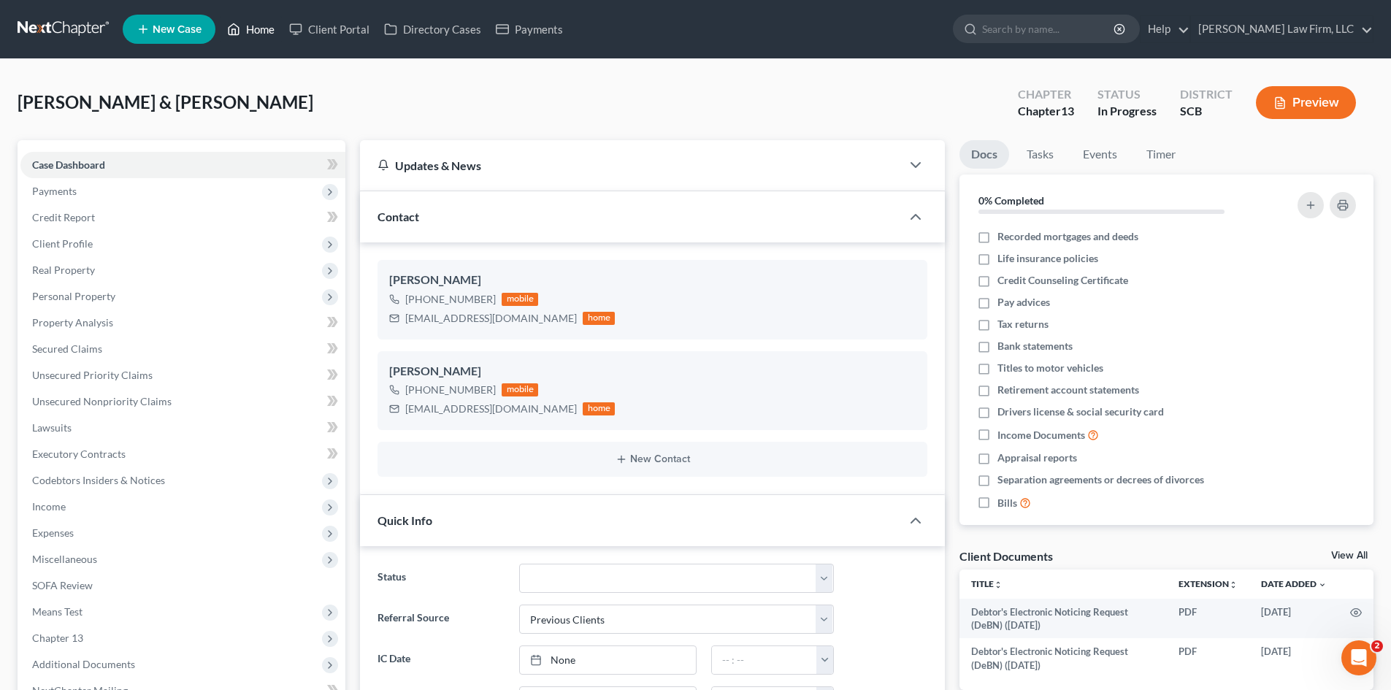
drag, startPoint x: 265, startPoint y: 28, endPoint x: 773, endPoint y: 151, distance: 522.6
click at [265, 29] on link "Home" at bounding box center [251, 29] width 62 height 26
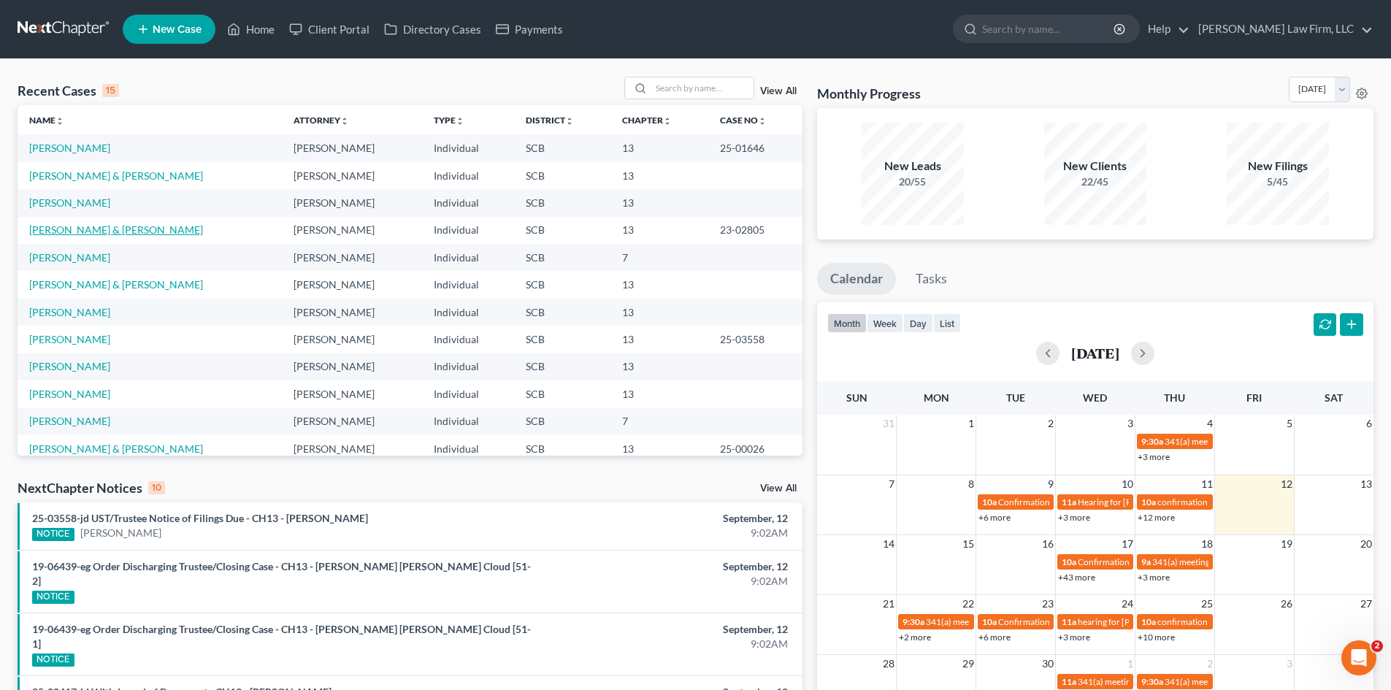
click at [129, 231] on link "Brown, Travis & Legare-Brown, Samantha" at bounding box center [116, 229] width 174 height 12
select select "1"
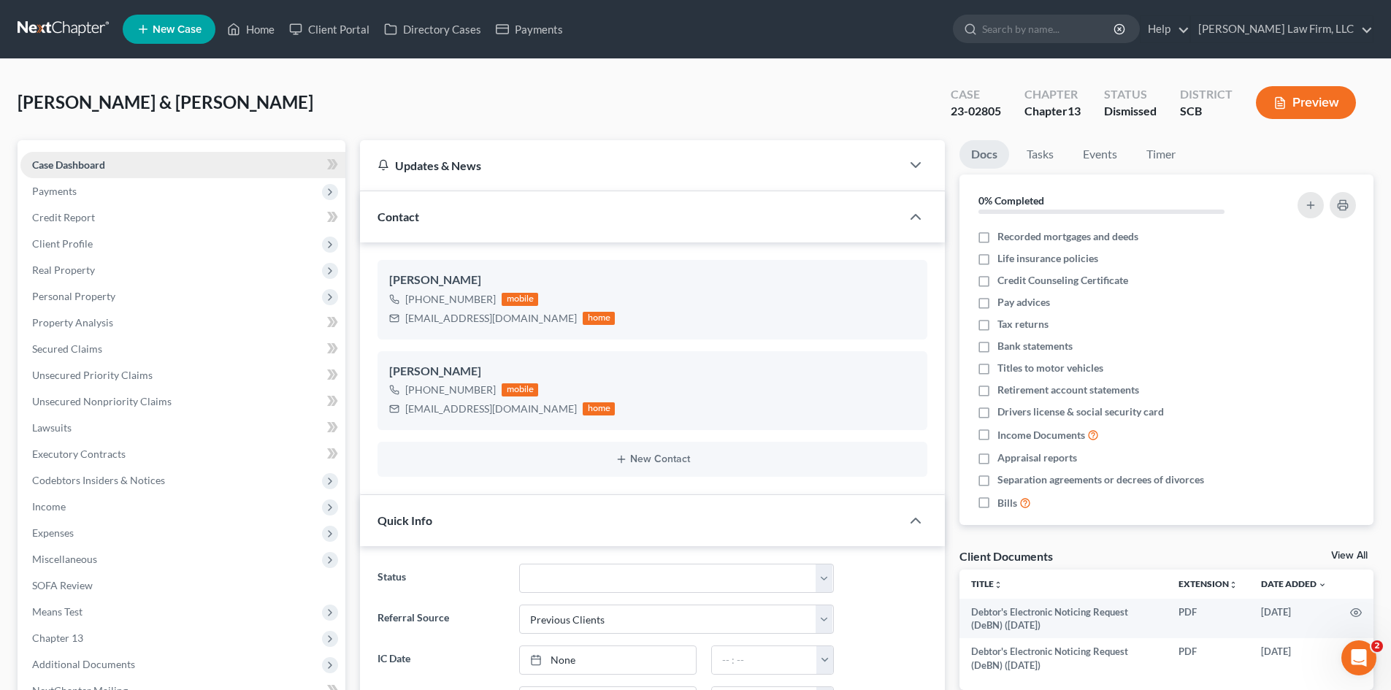
scroll to position [193, 0]
click at [87, 211] on span "Credit Report" at bounding box center [63, 217] width 63 height 12
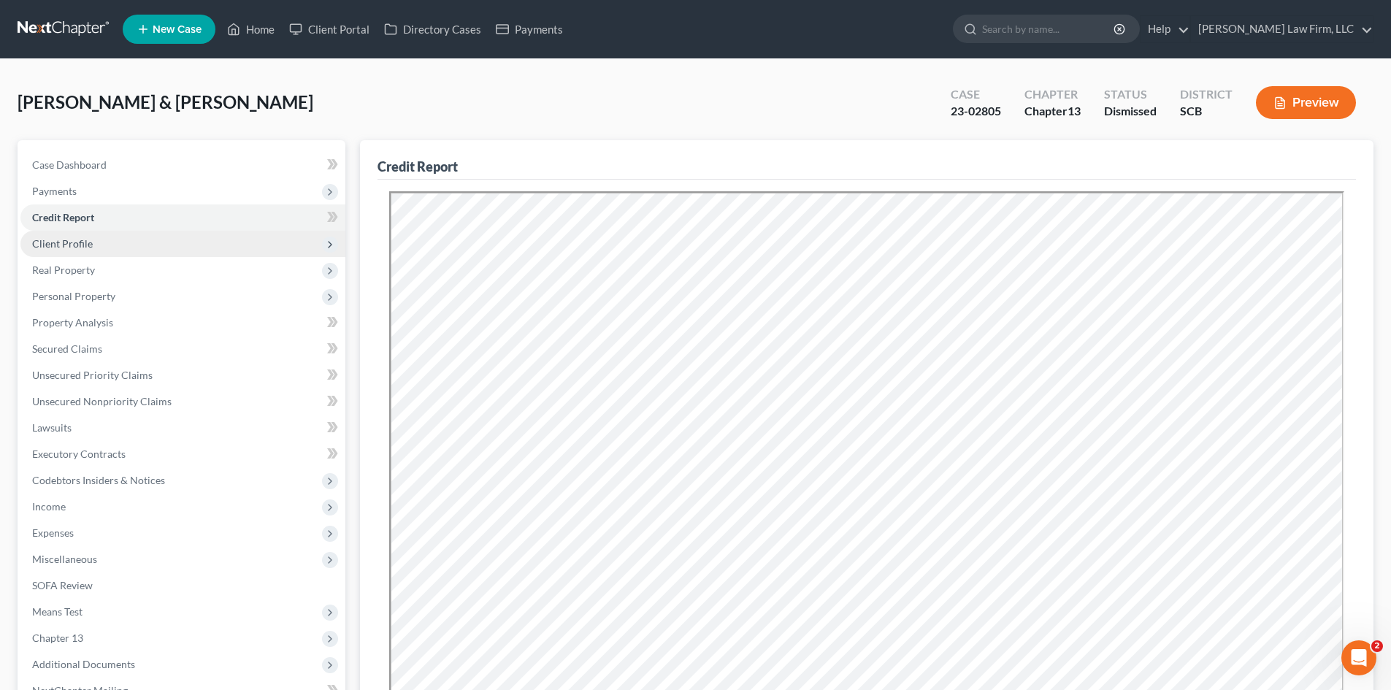
click at [76, 239] on span "Client Profile" at bounding box center [62, 243] width 61 height 12
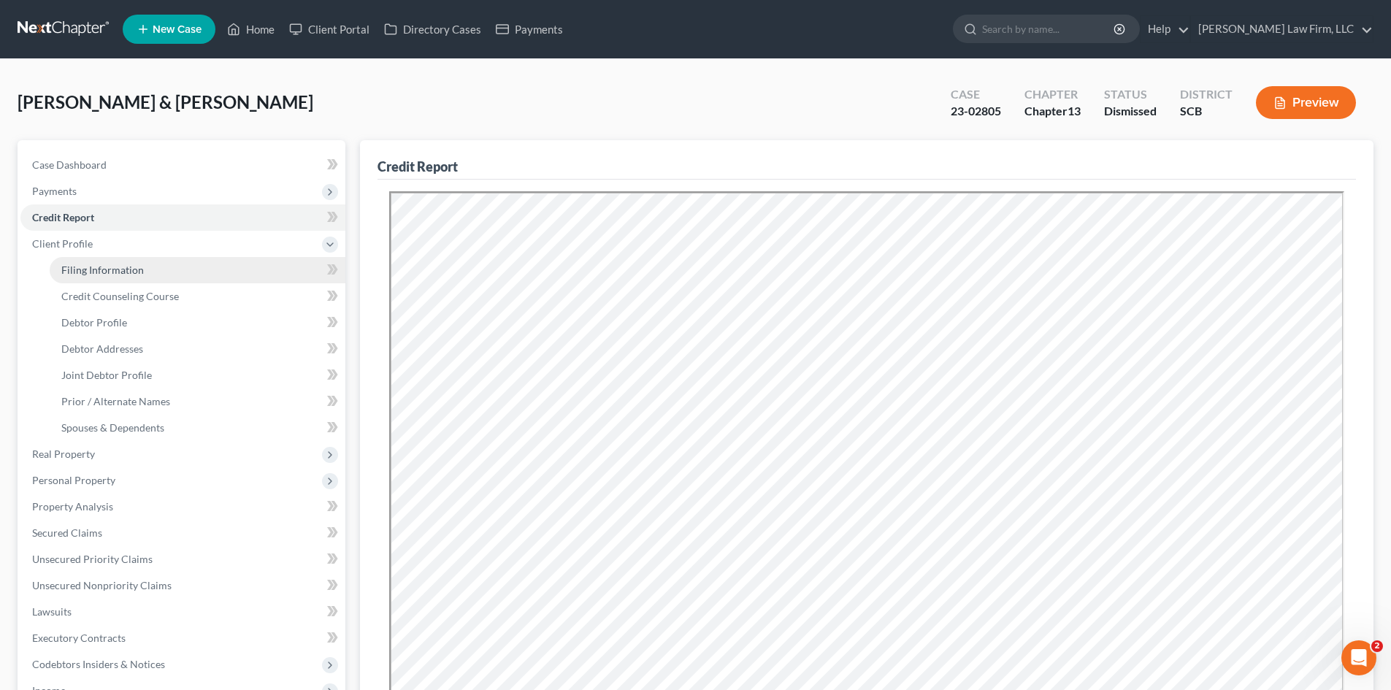
drag, startPoint x: 115, startPoint y: 264, endPoint x: 184, endPoint y: 267, distance: 69.4
click at [115, 265] on span "Filing Information" at bounding box center [102, 270] width 82 height 12
select select "1"
select select "3"
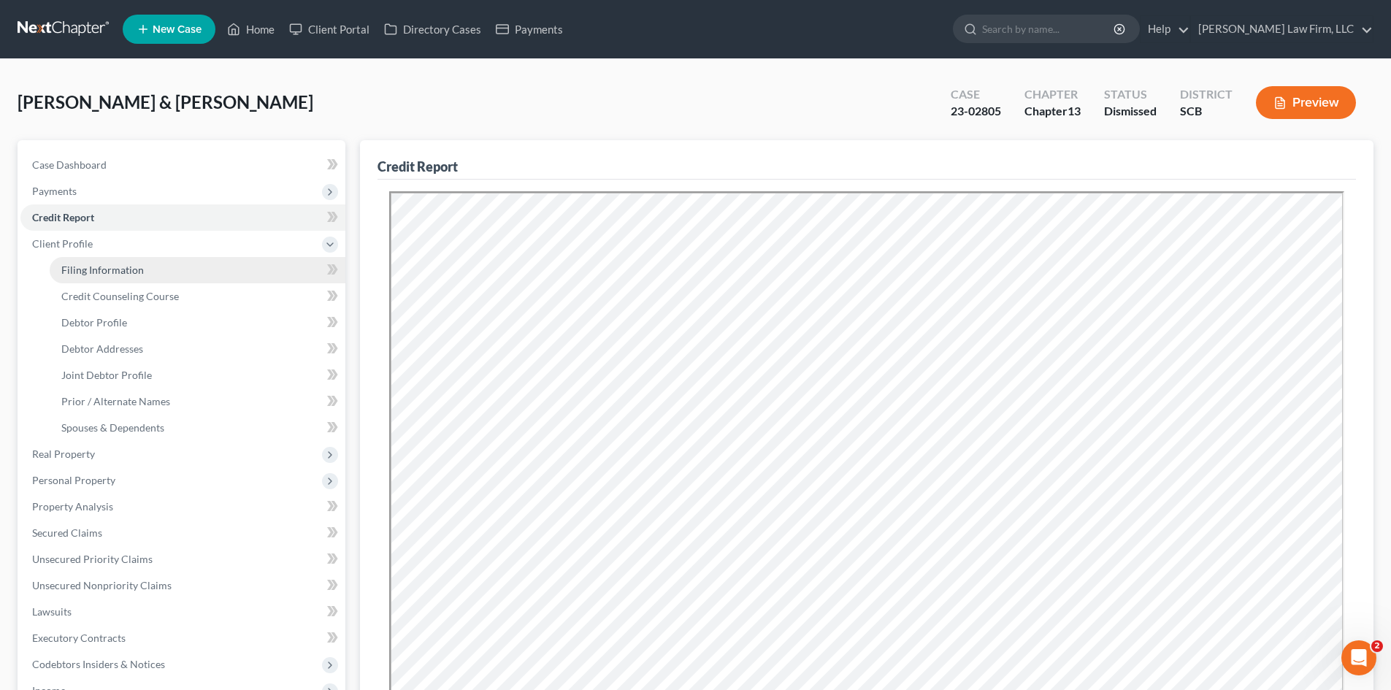
select select "72"
select select "0"
select select "42"
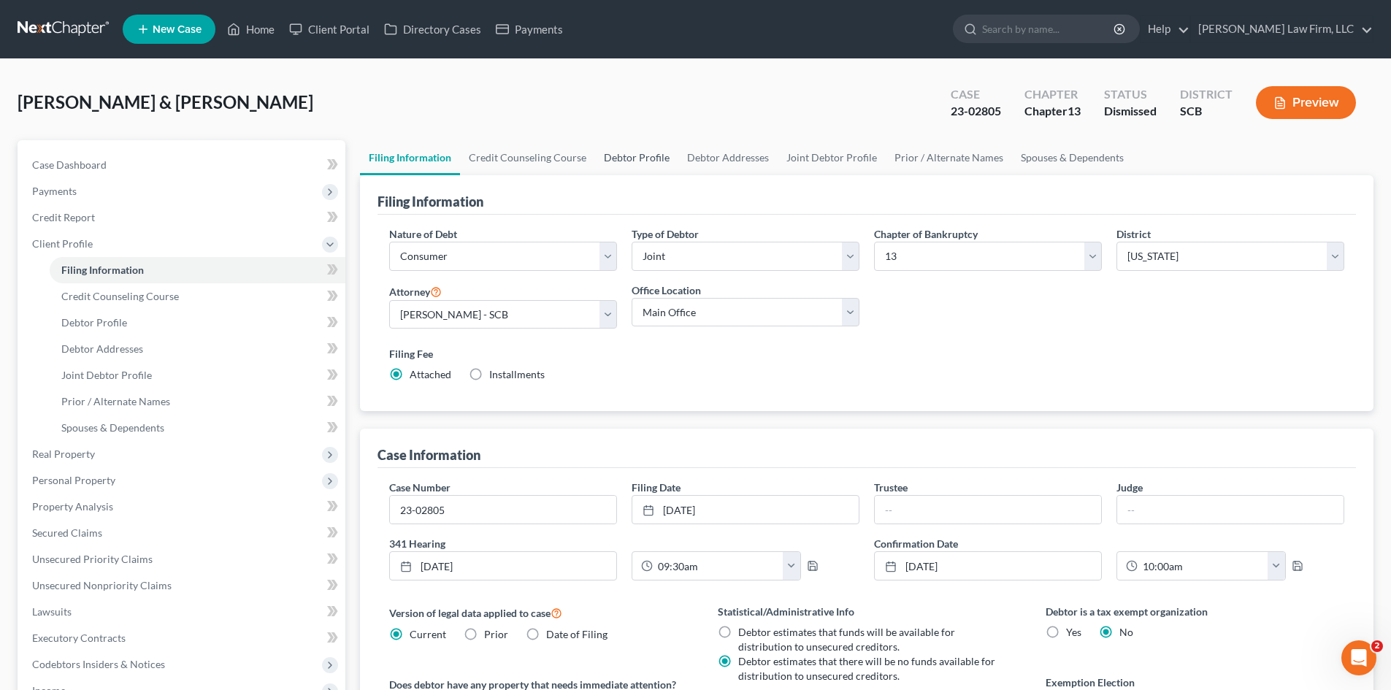
click at [623, 161] on link "Debtor Profile" at bounding box center [636, 157] width 83 height 35
select select "1"
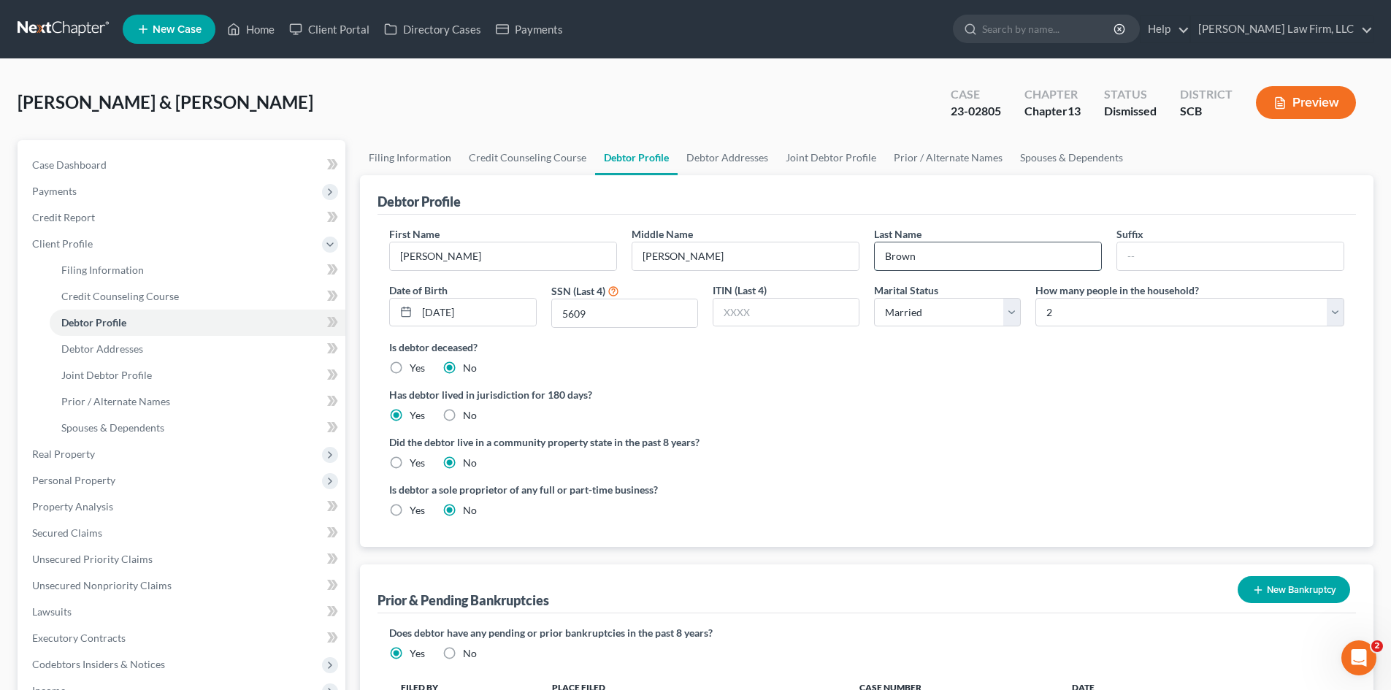
click at [1003, 252] on input "Brown" at bounding box center [987, 256] width 226 height 28
type input "Brown THIS FILE NOT IN USE"
click at [1314, 591] on button "New Bankruptcy" at bounding box center [1293, 589] width 112 height 27
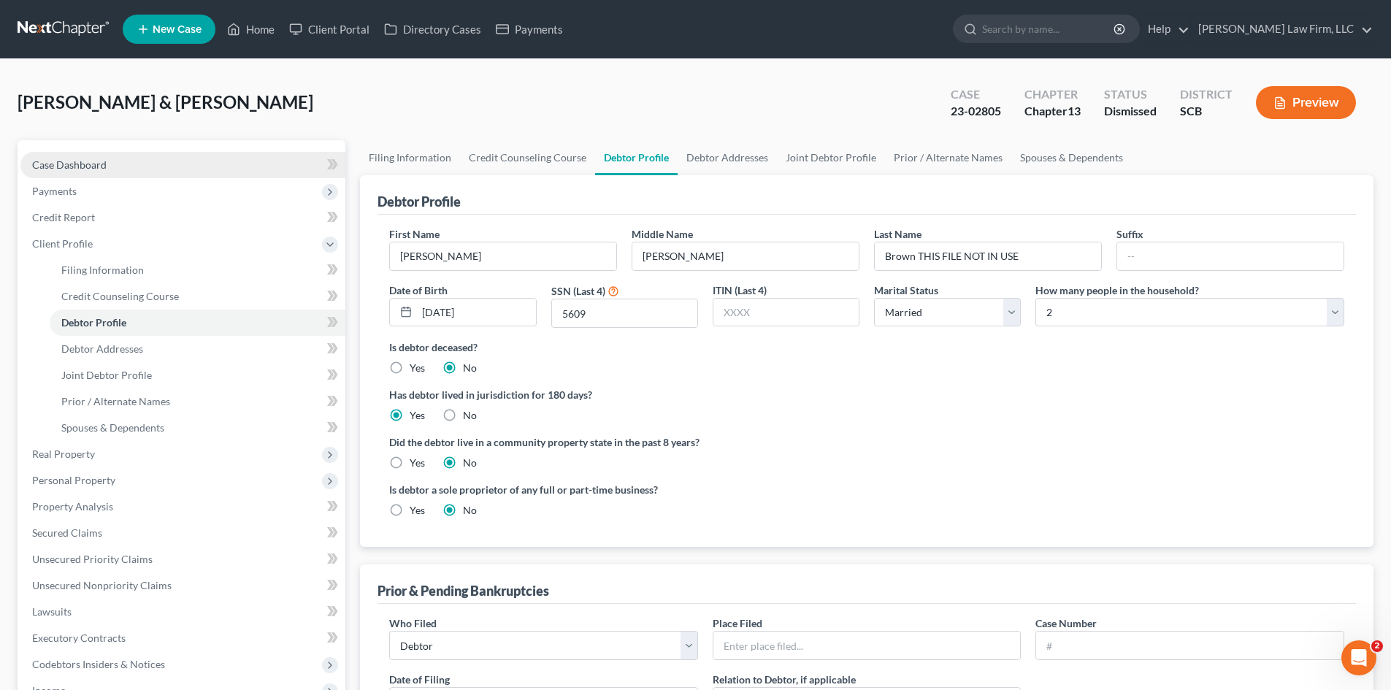
click at [95, 173] on link "Case Dashboard" at bounding box center [182, 165] width 325 height 26
select select "1"
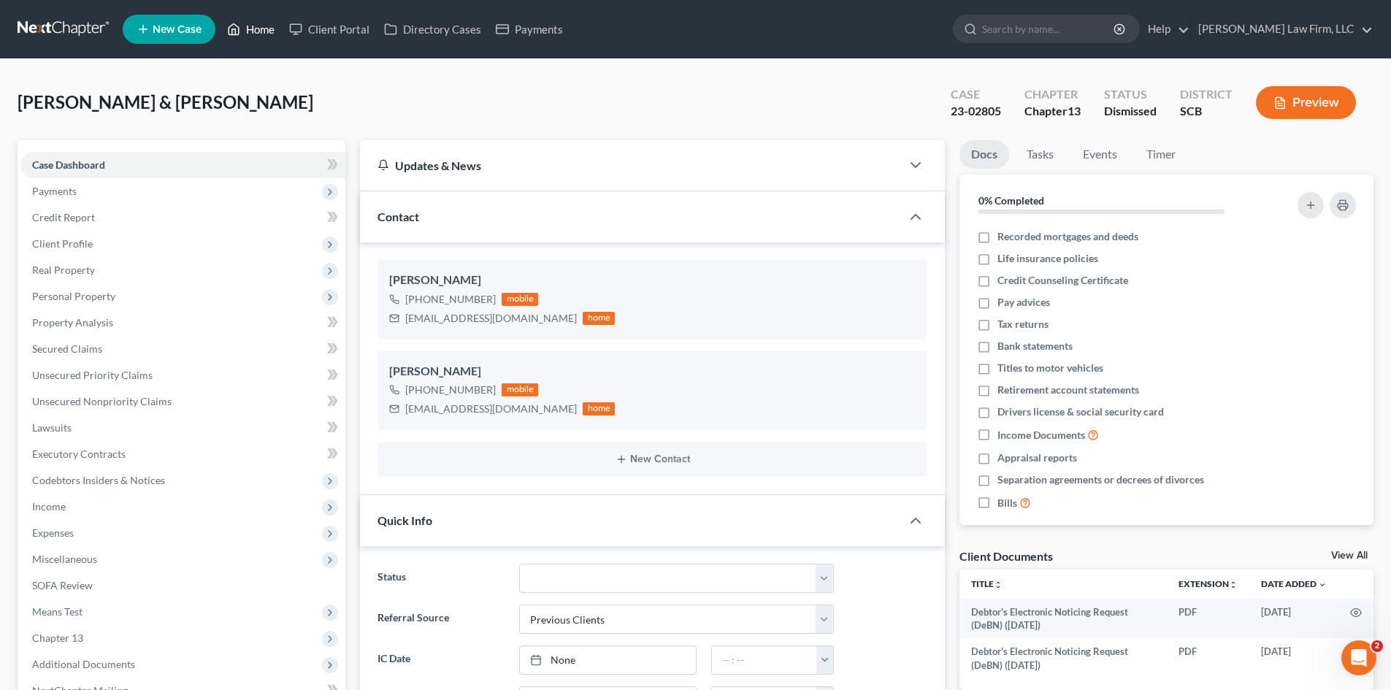
scroll to position [193, 0]
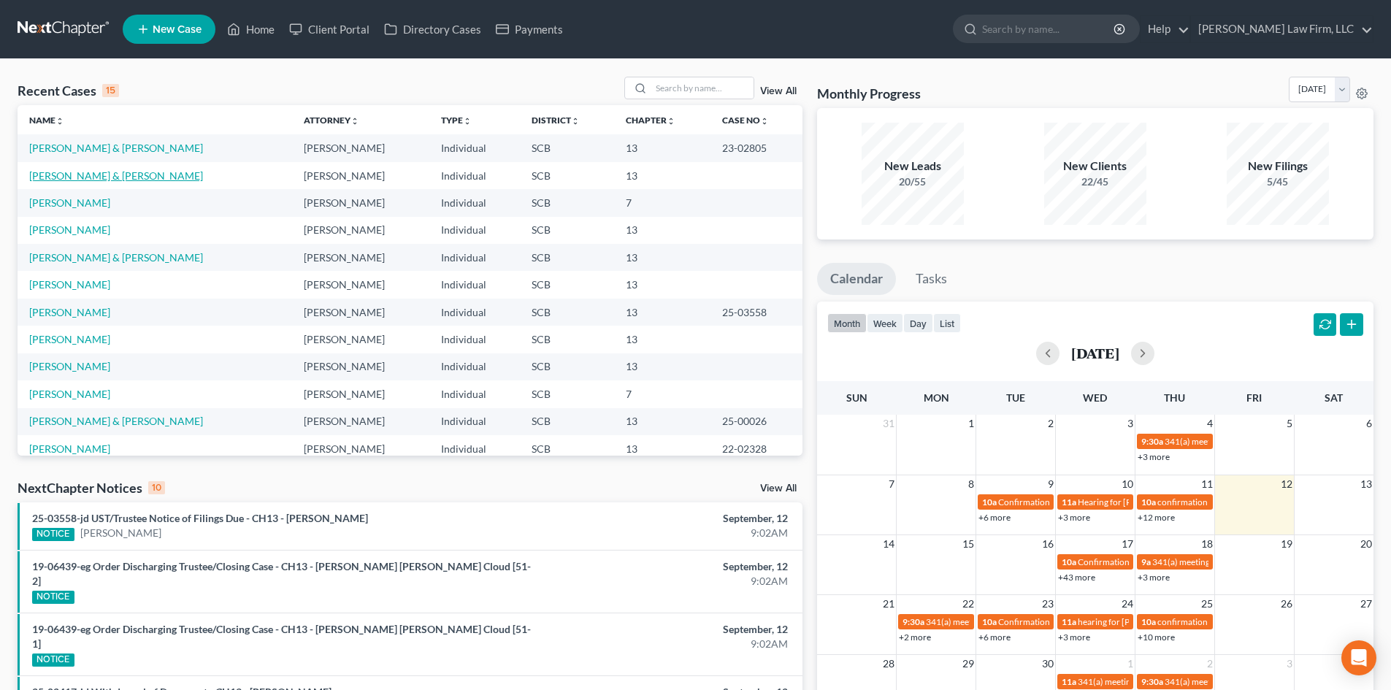
click at [126, 177] on link "[PERSON_NAME] & [PERSON_NAME]" at bounding box center [116, 175] width 174 height 12
select select "1"
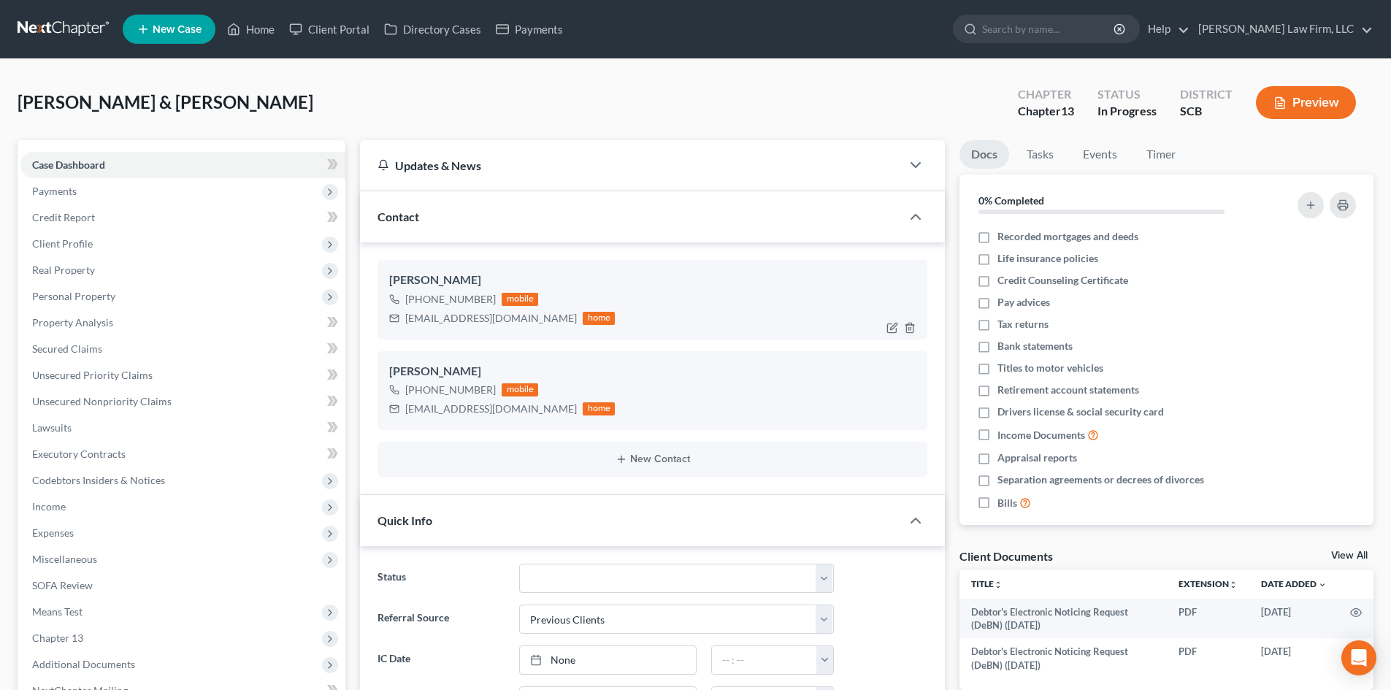
select select "0"
click at [91, 245] on span "Client Profile" at bounding box center [182, 244] width 325 height 26
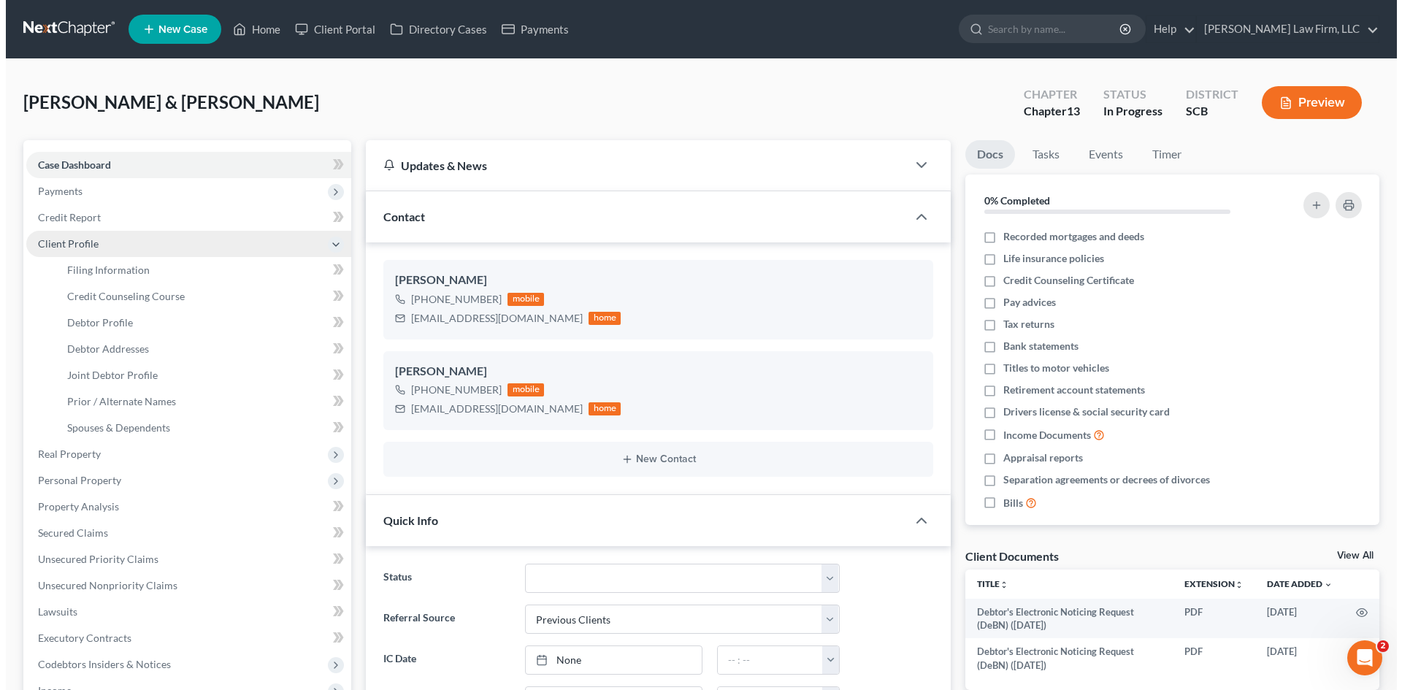
scroll to position [0, 0]
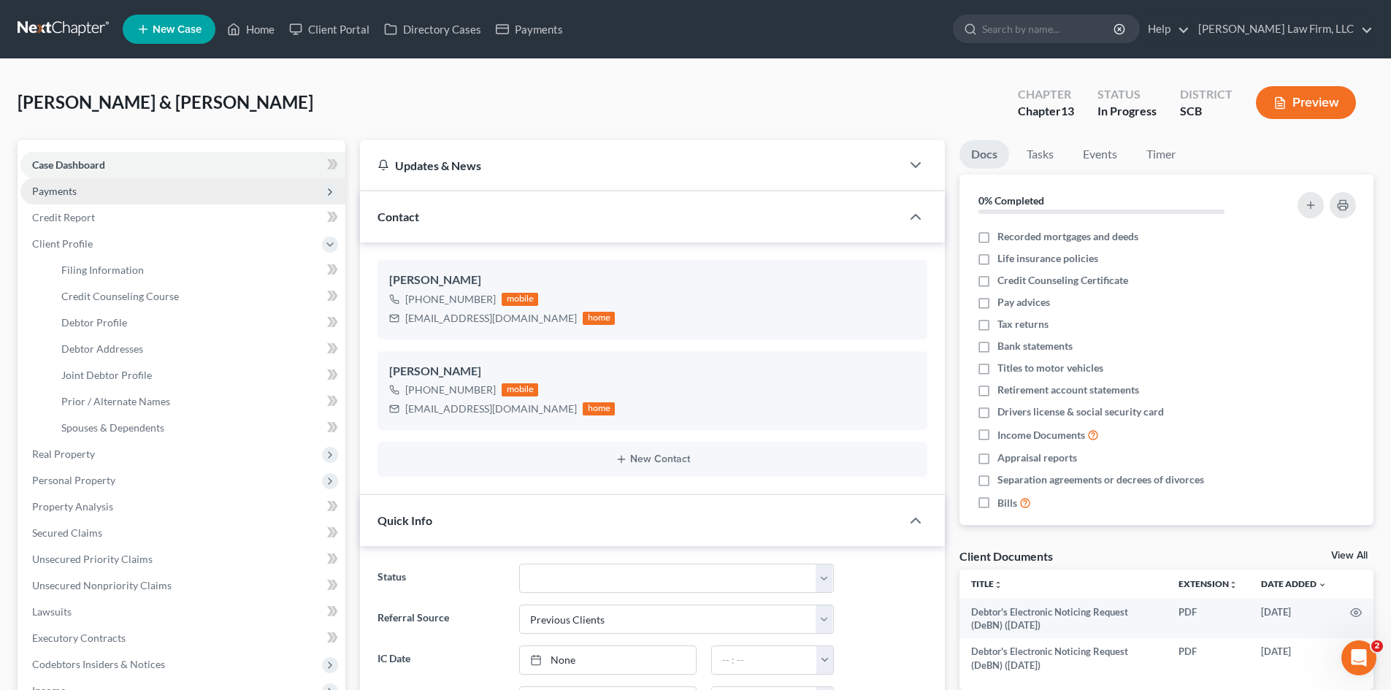
click at [77, 181] on span "Payments" at bounding box center [182, 191] width 325 height 26
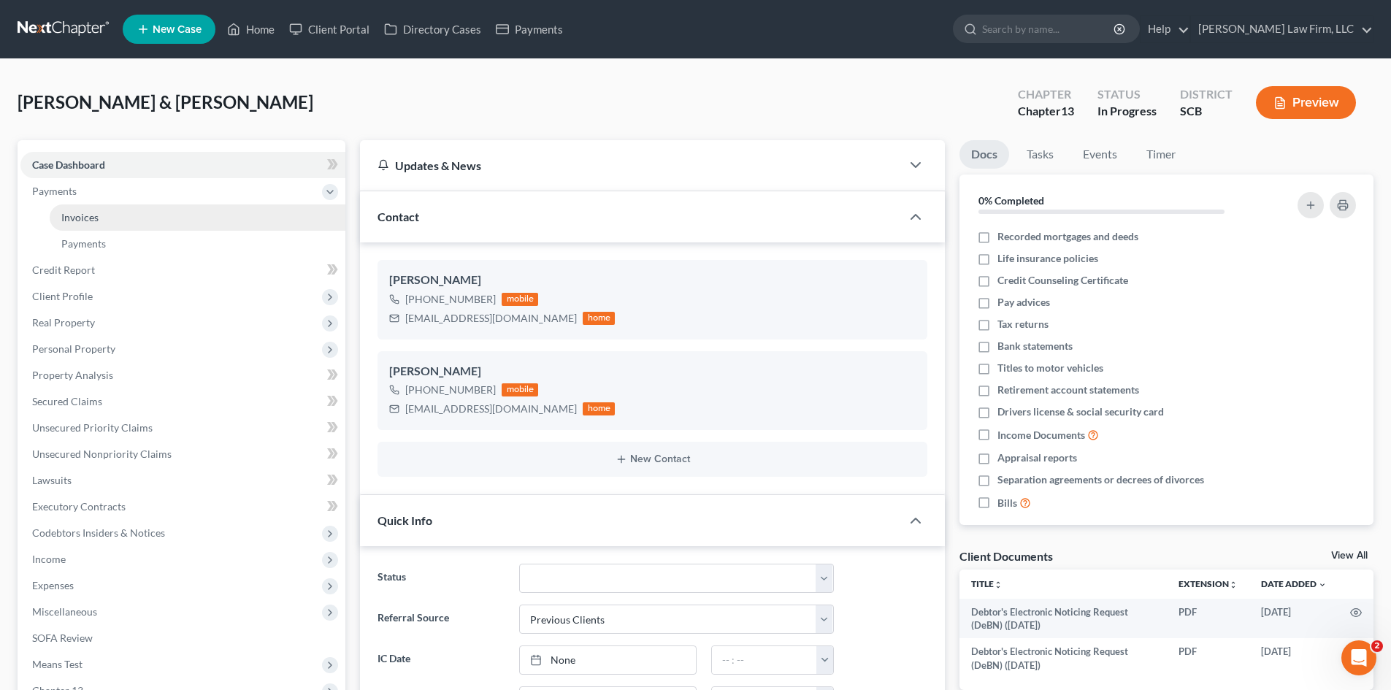
click at [97, 215] on span "Invoices" at bounding box center [79, 217] width 37 height 12
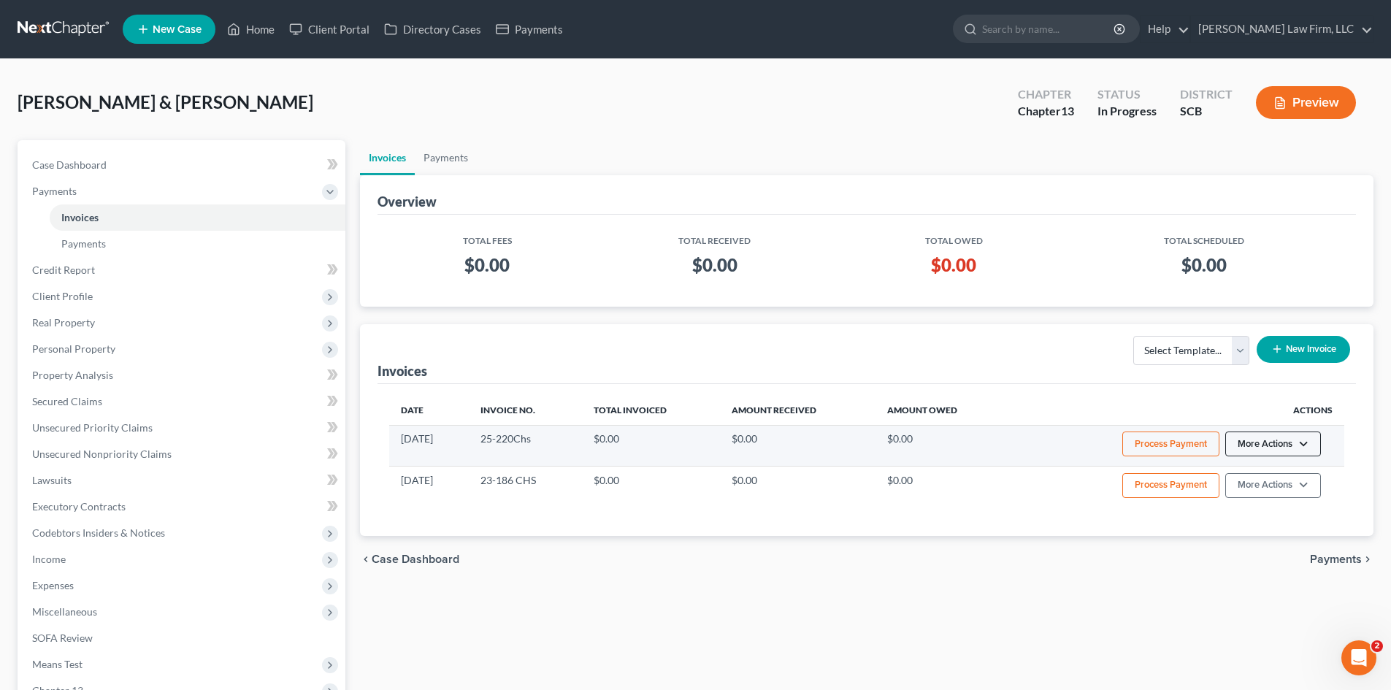
click at [1279, 449] on button "More Actions" at bounding box center [1273, 443] width 96 height 25
click at [1266, 474] on link "View/Edit" at bounding box center [1292, 474] width 171 height 25
select select "1"
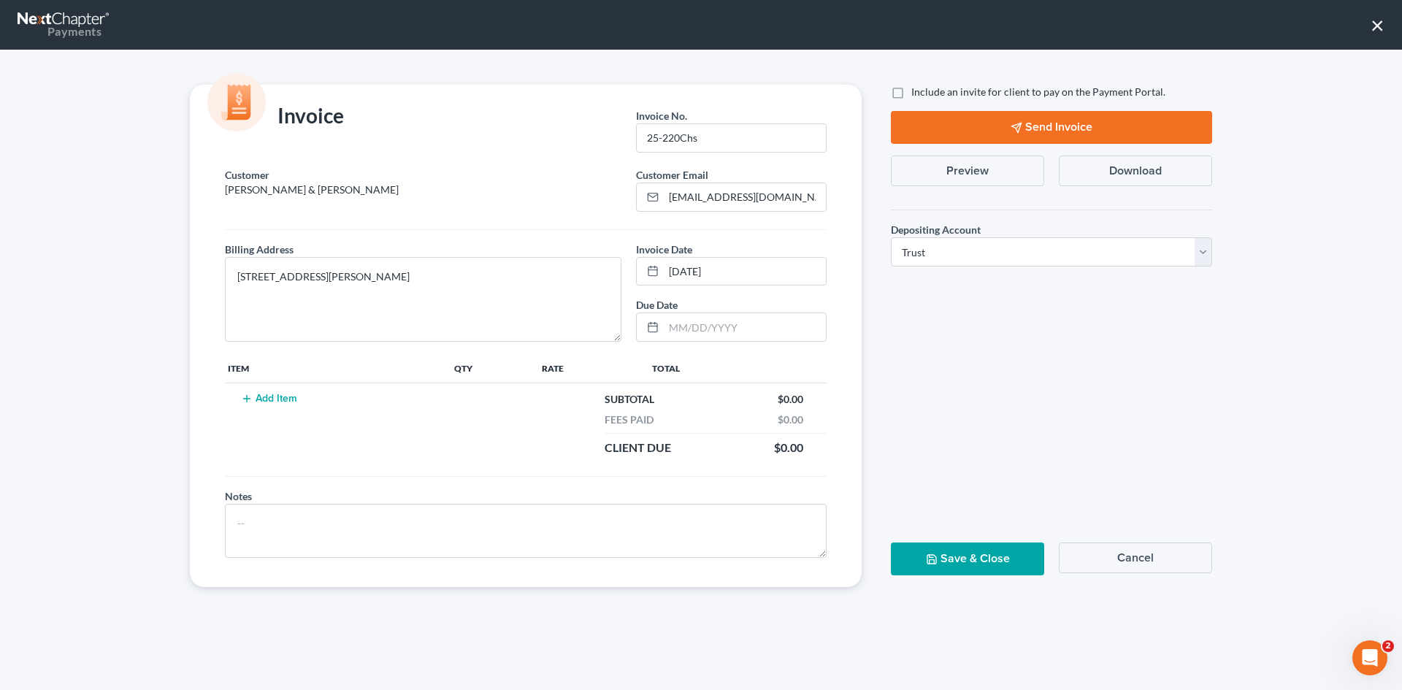
click at [279, 402] on button "Add Item" at bounding box center [269, 399] width 64 height 12
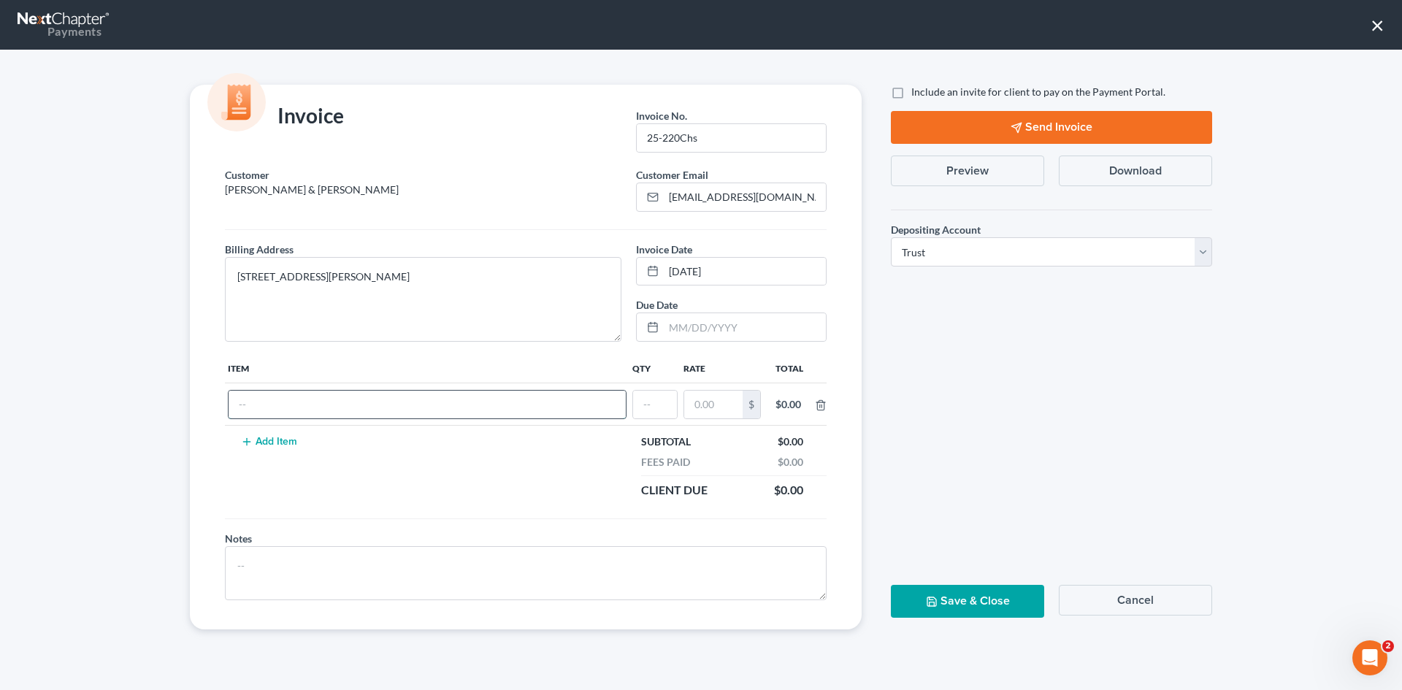
click at [286, 407] on input "text" at bounding box center [426, 405] width 397 height 28
type input "Ch. 13 Retainer"
type input "1"
type input "500"
click at [1013, 597] on button "Save & Close" at bounding box center [967, 601] width 153 height 33
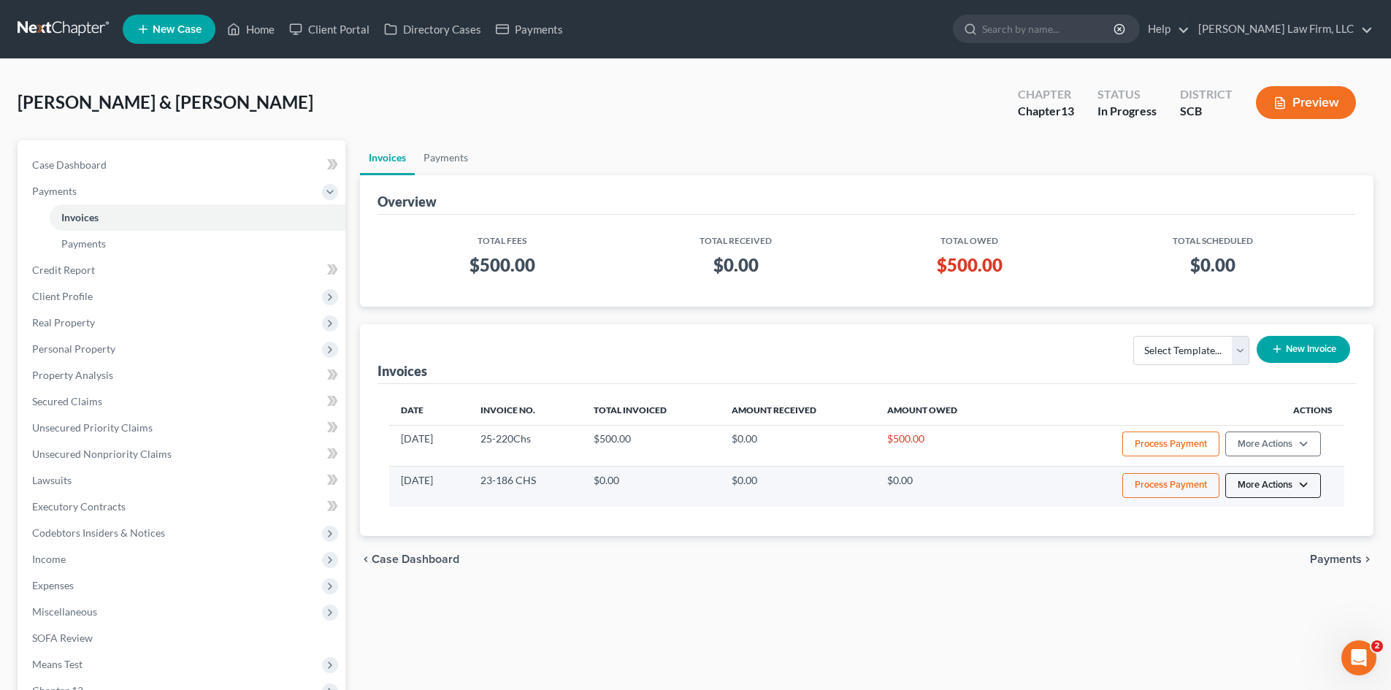
click at [1316, 493] on button "More Actions" at bounding box center [1273, 485] width 96 height 25
click at [1250, 522] on link "View/Edit" at bounding box center [1292, 516] width 171 height 25
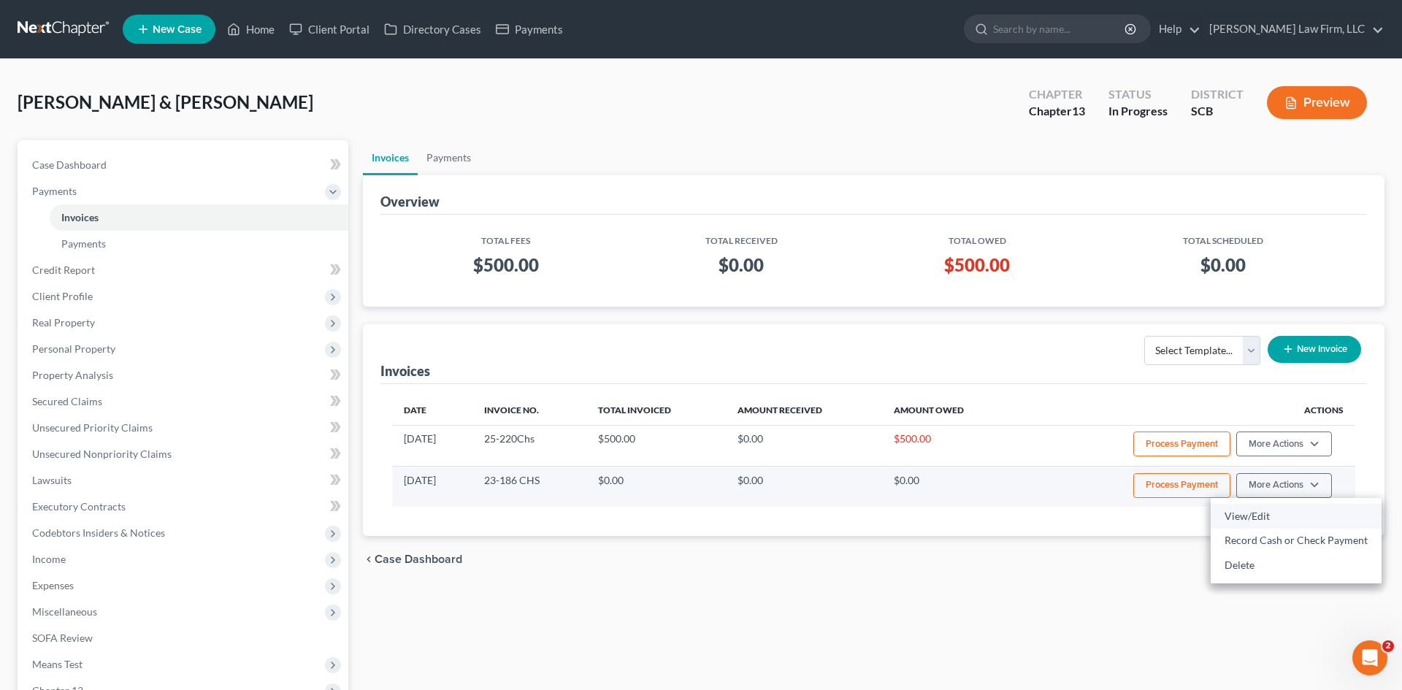
select select "0"
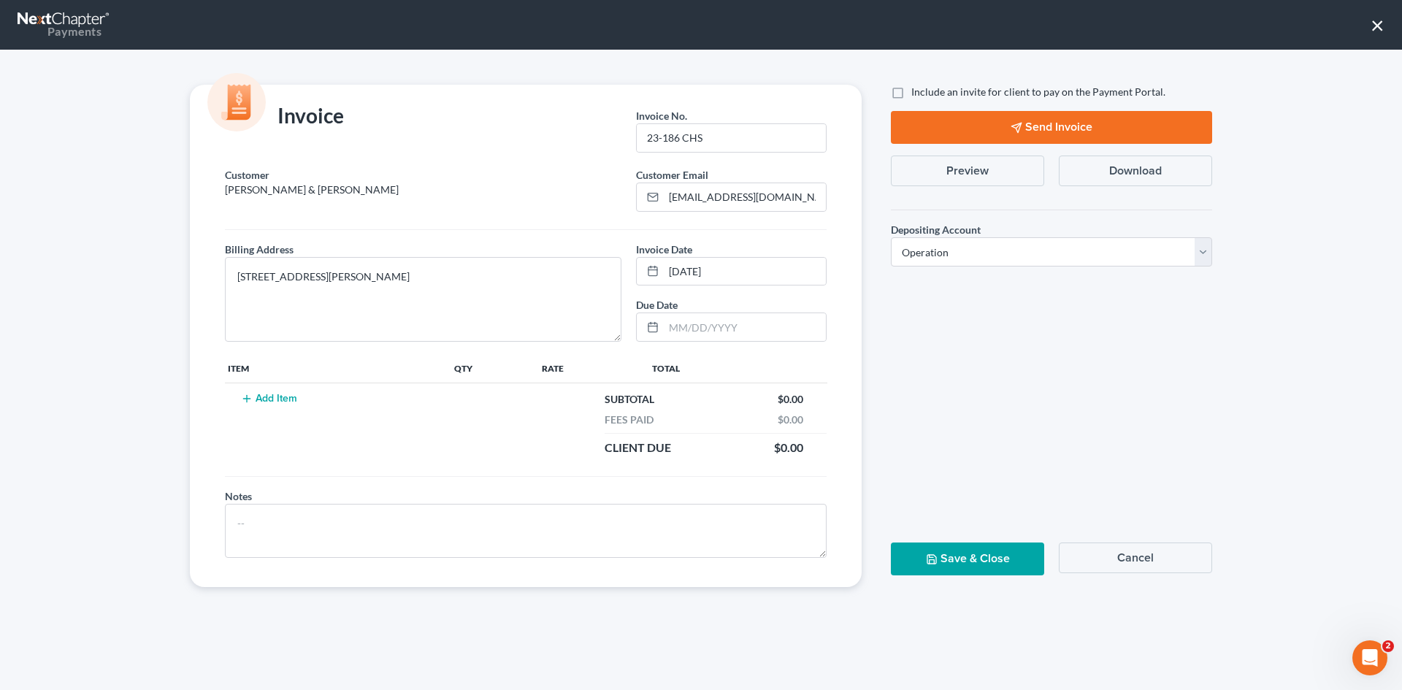
click at [1119, 561] on button "Cancel" at bounding box center [1134, 557] width 153 height 31
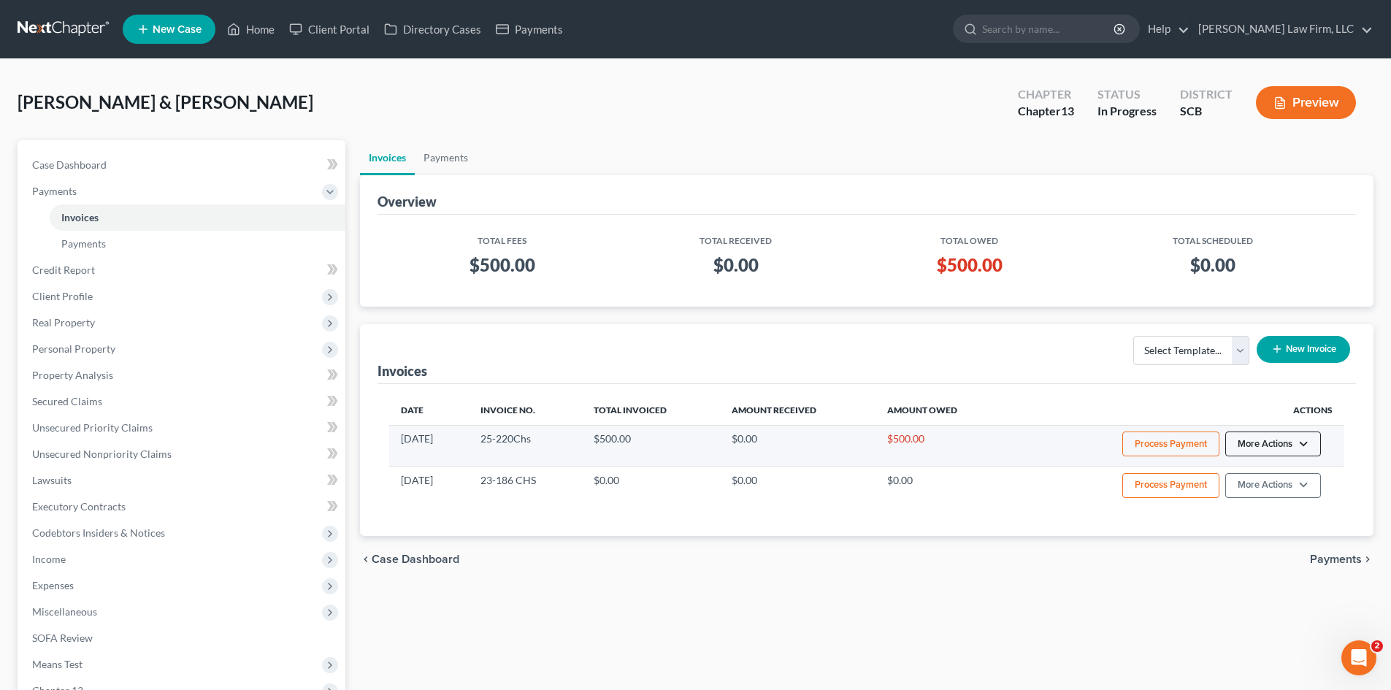
click at [1302, 443] on button "More Actions" at bounding box center [1273, 443] width 96 height 25
click at [1248, 474] on link "View/Edit" at bounding box center [1292, 474] width 171 height 25
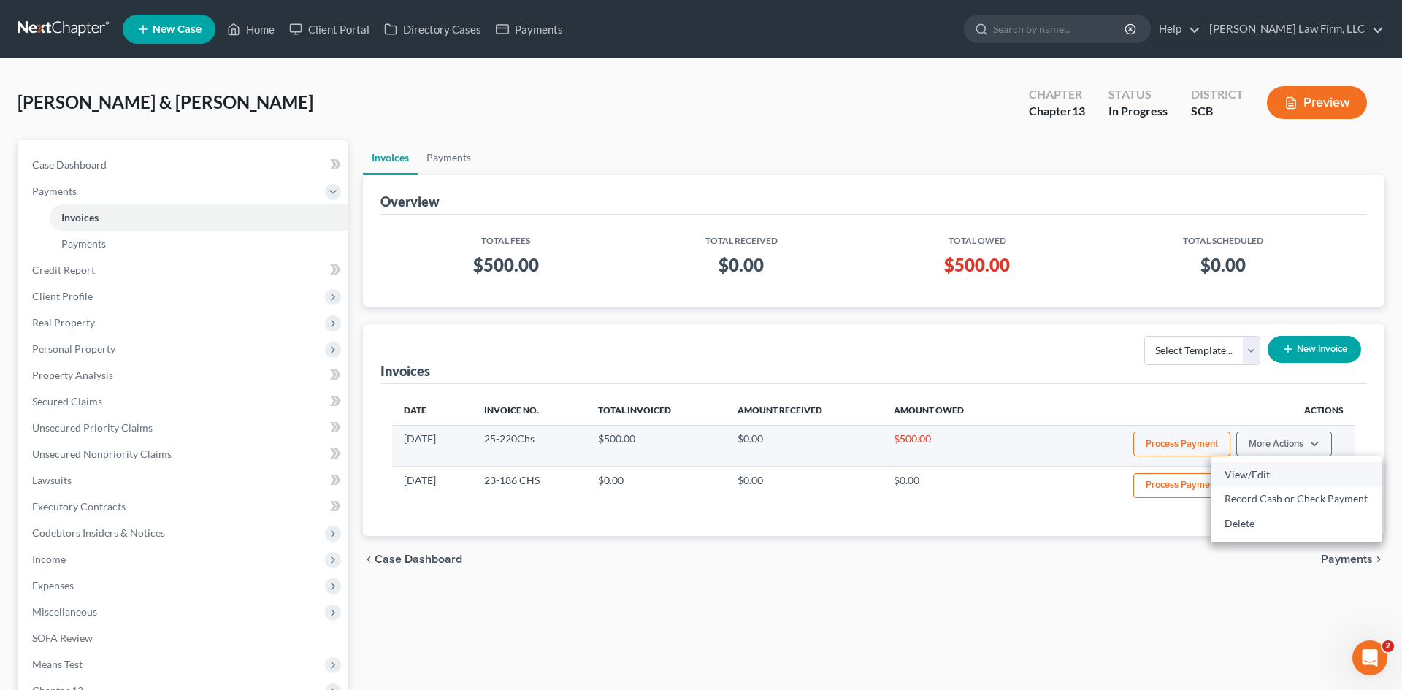
select select "1"
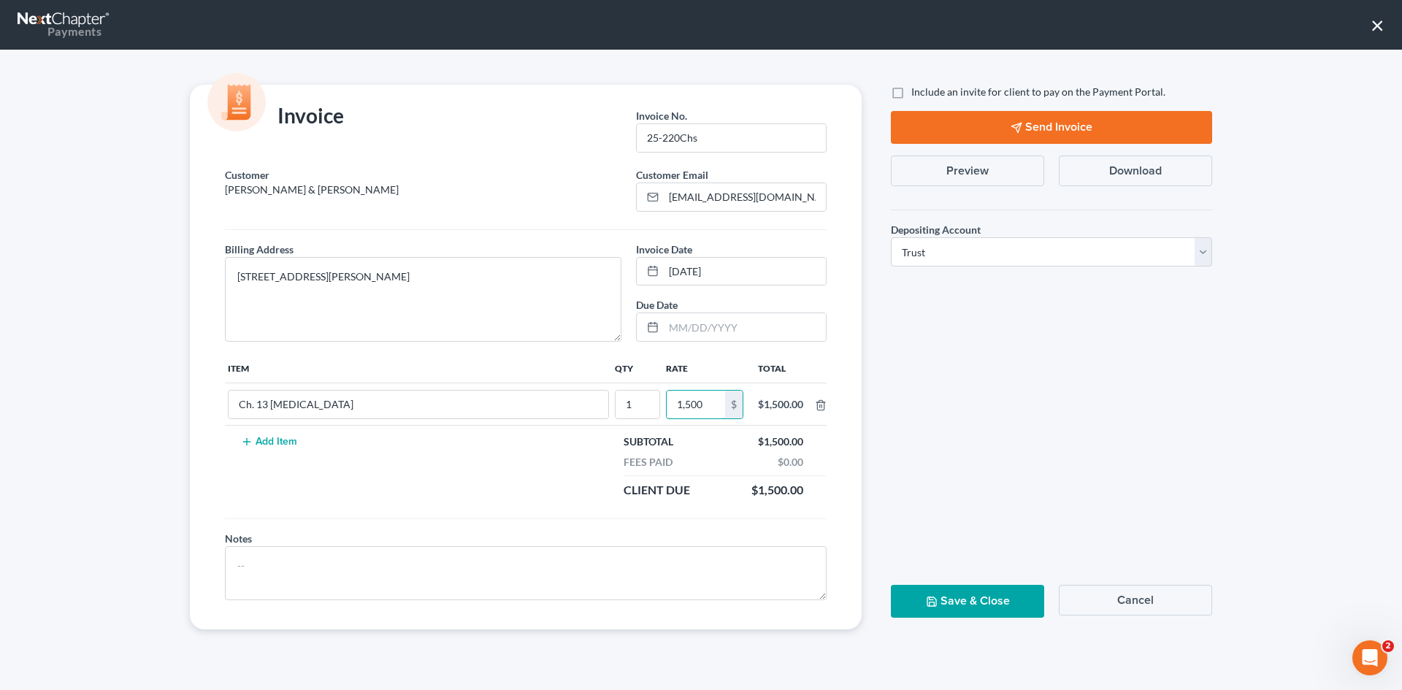
type input "1,500"
click at [991, 602] on button "Save & Close" at bounding box center [967, 601] width 153 height 33
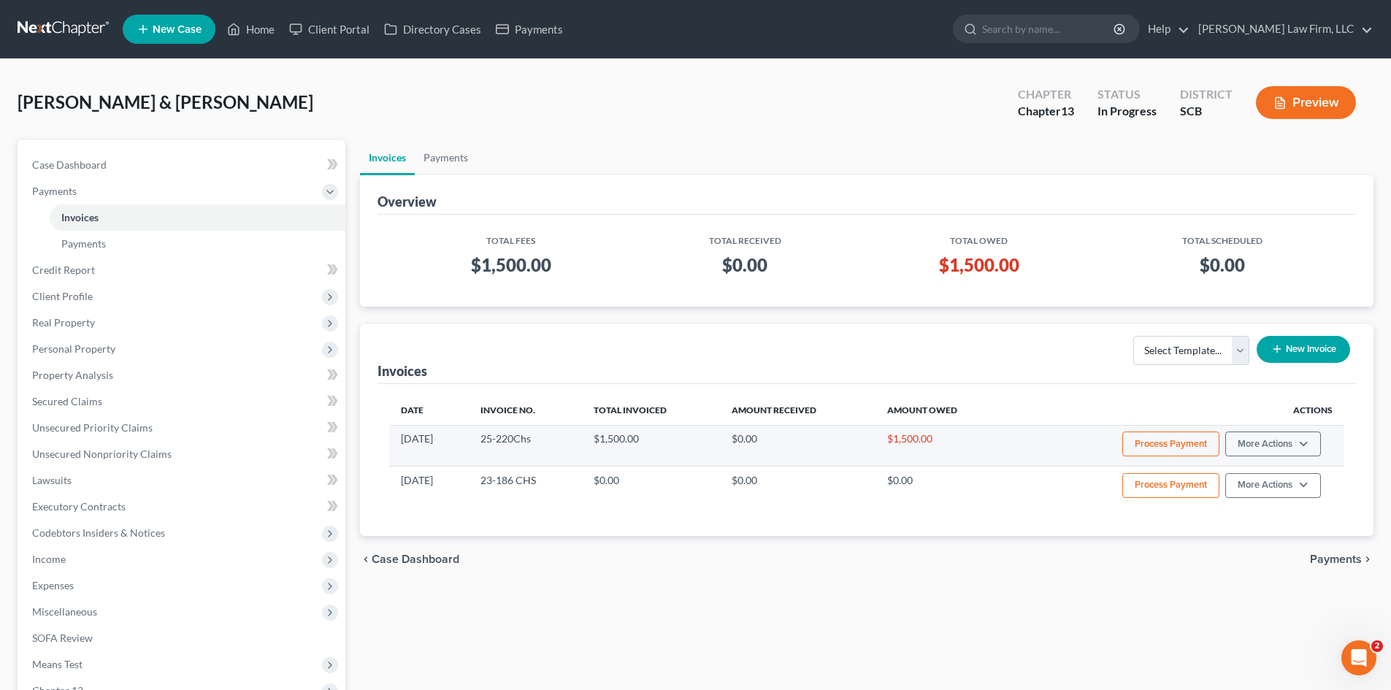
click at [1204, 449] on button "Process Payment" at bounding box center [1170, 443] width 97 height 25
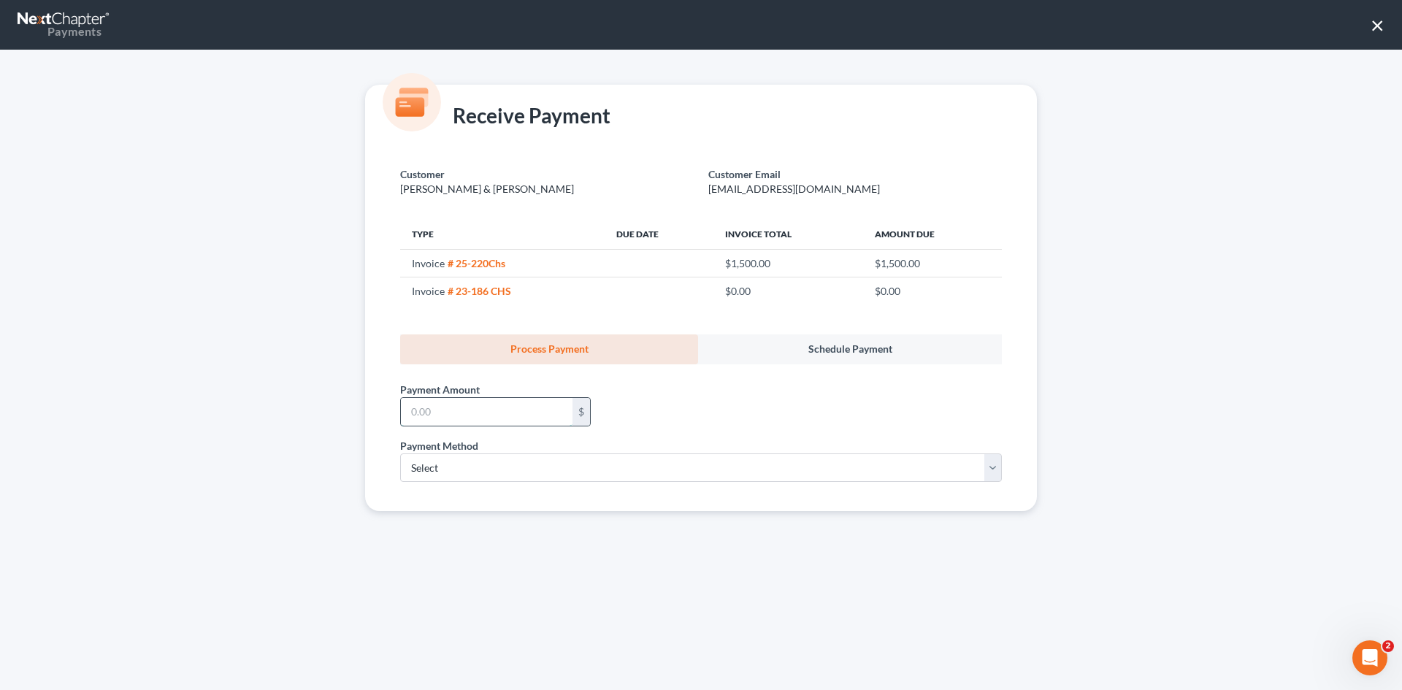
click at [528, 407] on input "text" at bounding box center [487, 412] width 172 height 28
type input "500"
click at [493, 469] on select "Select ACH Credit Card" at bounding box center [700, 467] width 601 height 29
click at [515, 438] on div "Payment Method * Select ACH Credit Card" at bounding box center [700, 460] width 601 height 45
select select "1"
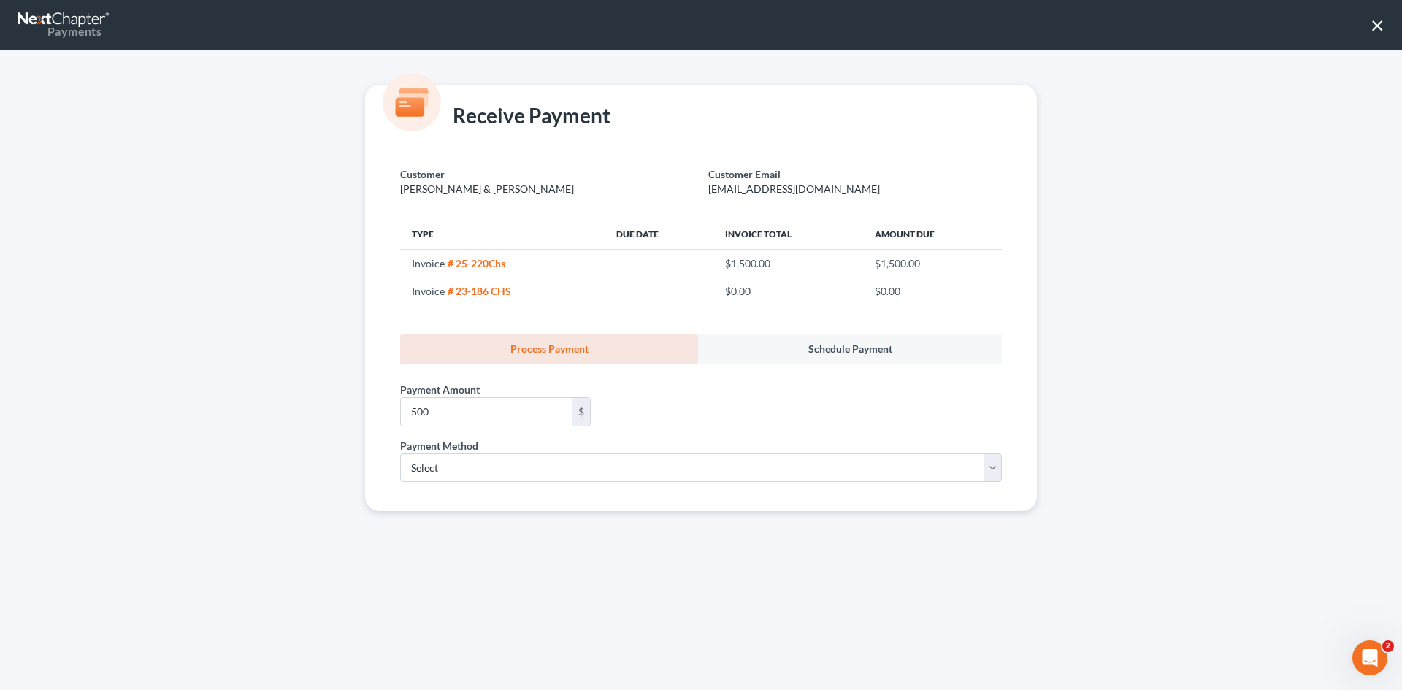
select select "0"
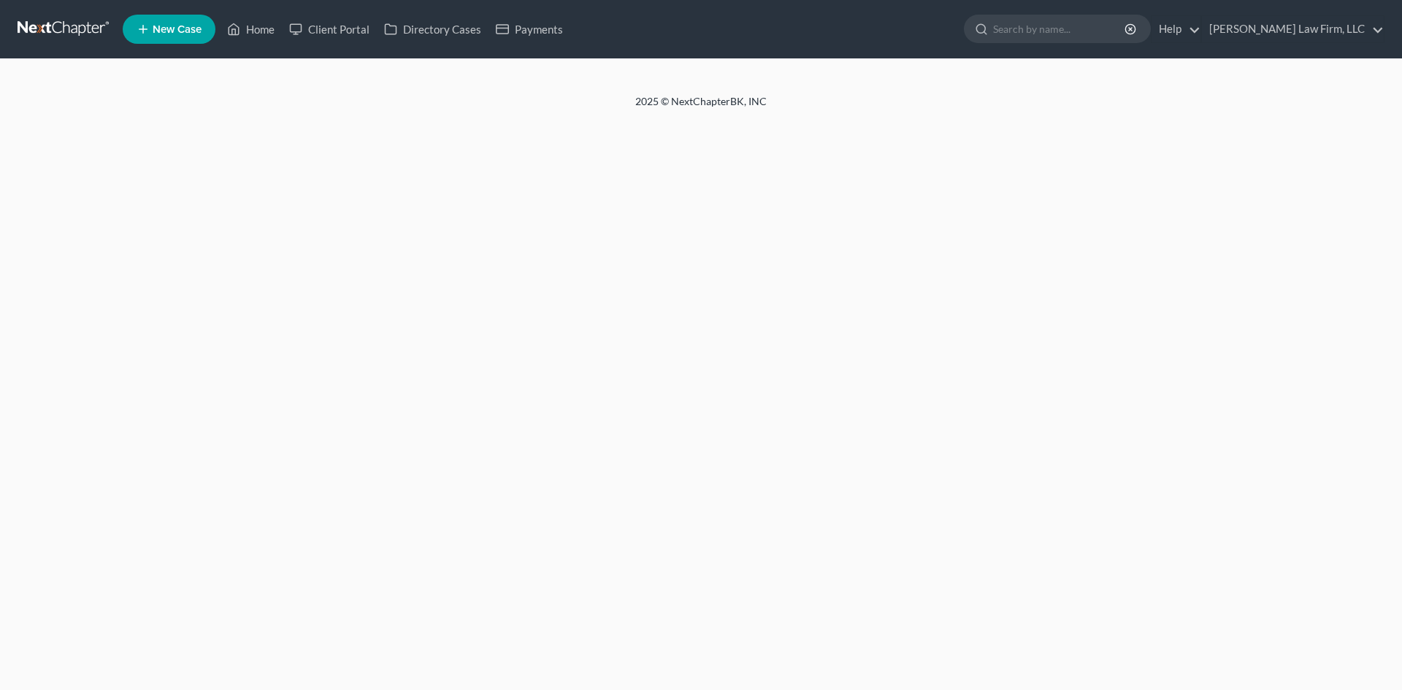
select select "1"
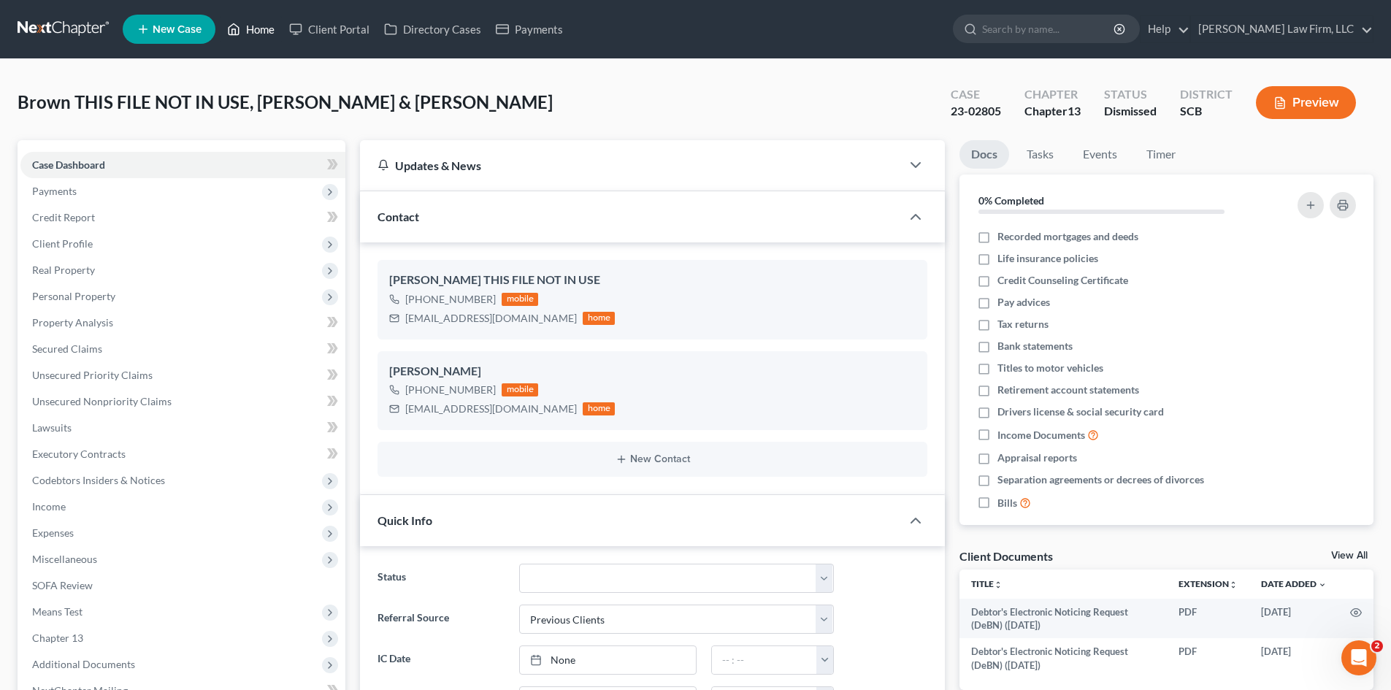
scroll to position [193, 0]
click at [266, 36] on link "Home" at bounding box center [251, 29] width 62 height 26
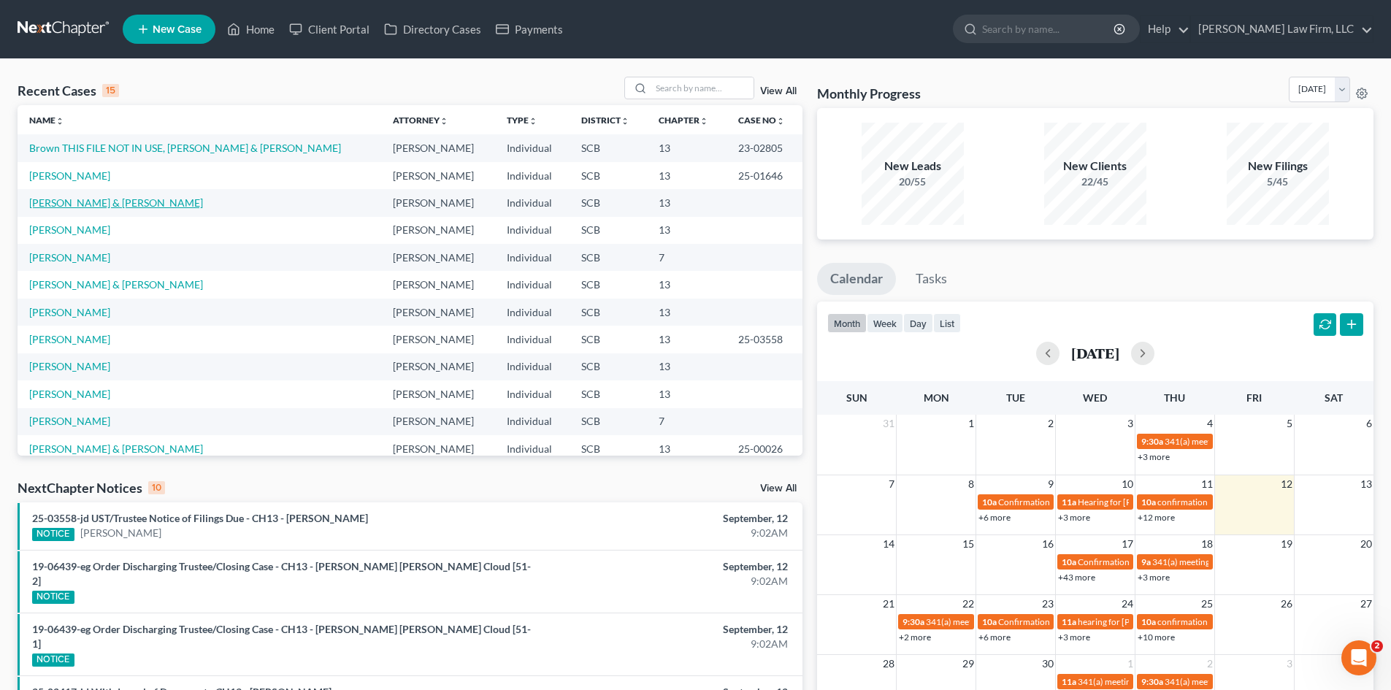
click at [197, 203] on link "[PERSON_NAME] & [PERSON_NAME]" at bounding box center [116, 202] width 174 height 12
select select "1"
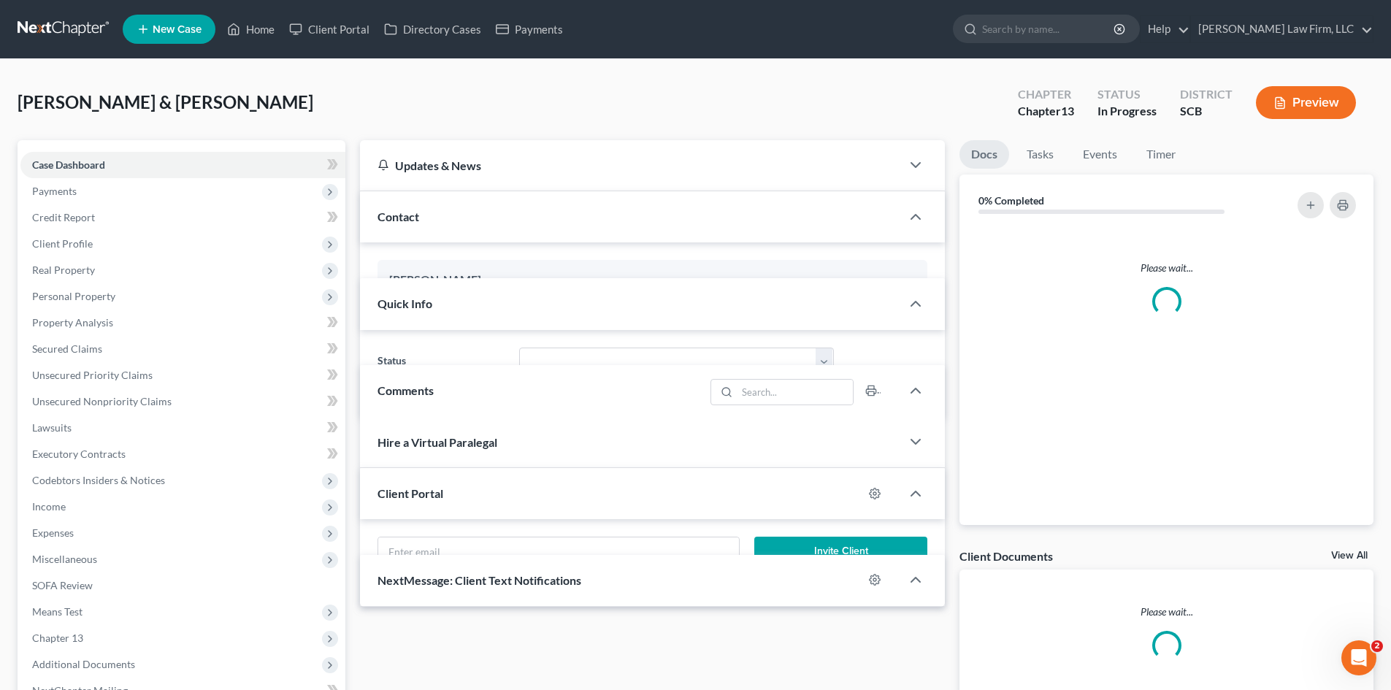
select select "0"
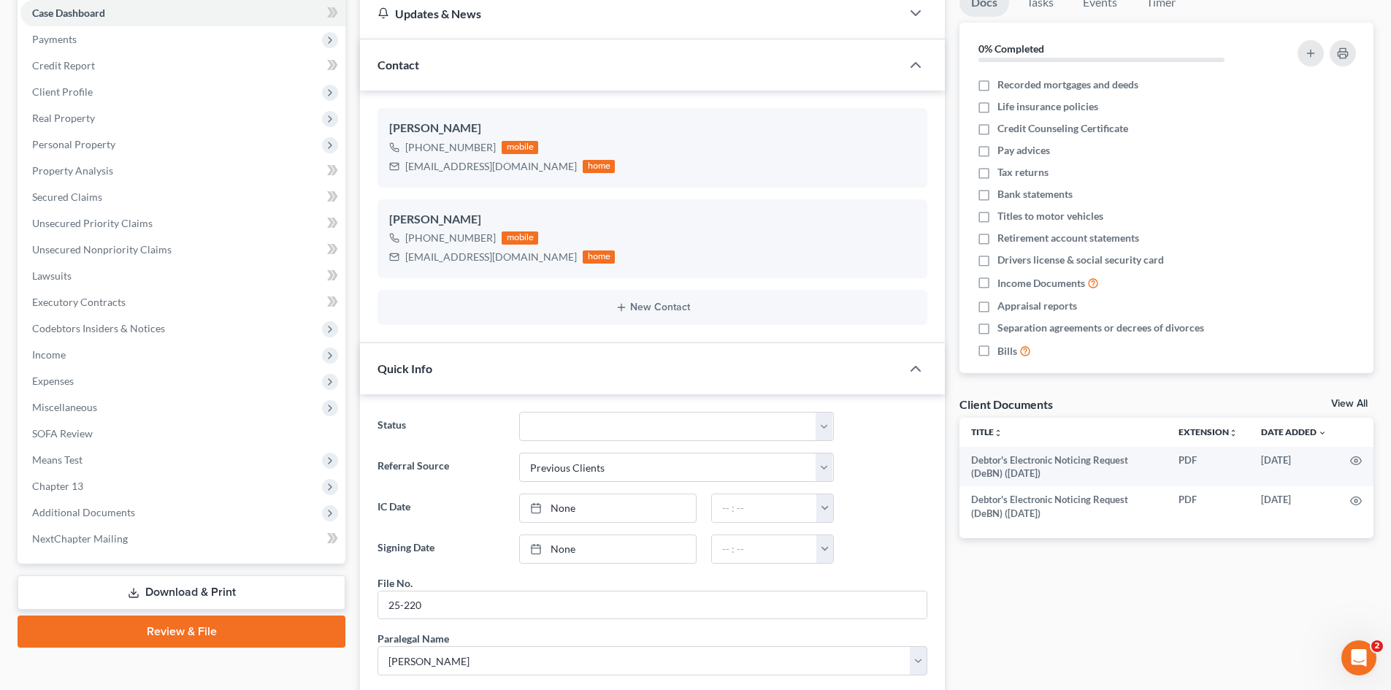
scroll to position [219, 0]
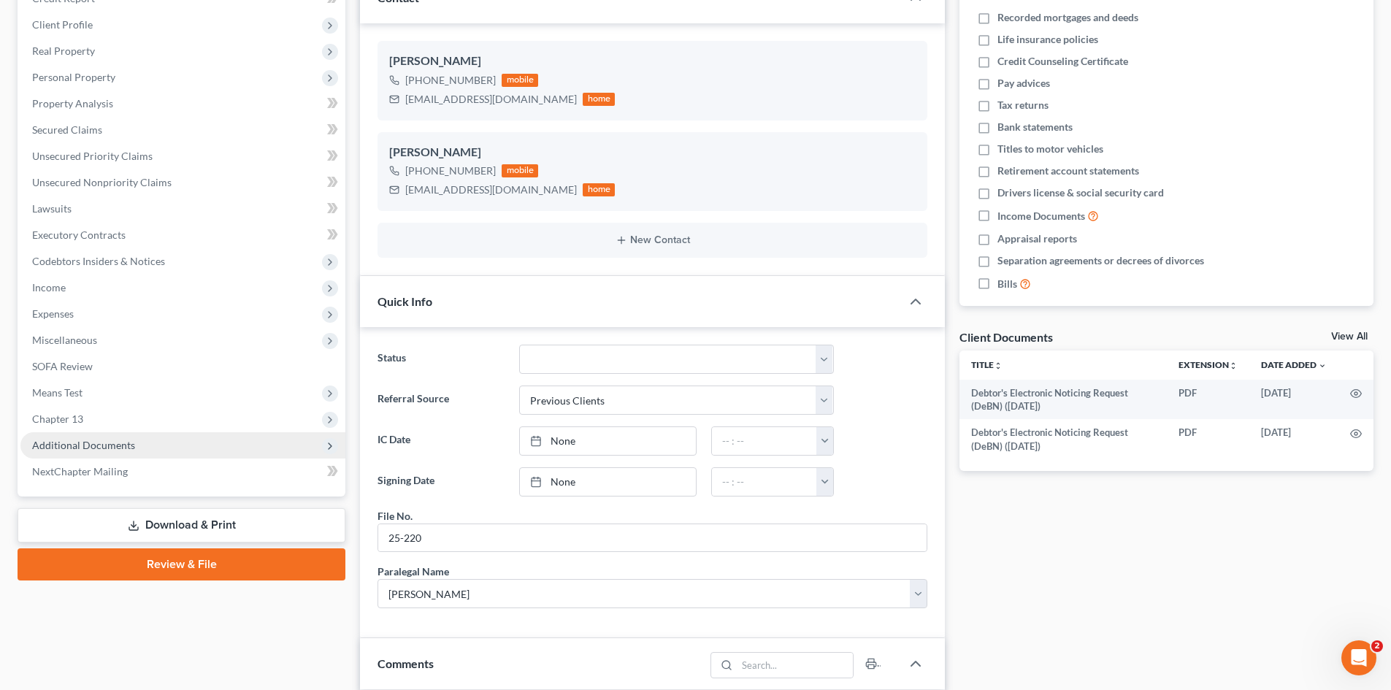
click at [58, 447] on span "Additional Documents" at bounding box center [83, 445] width 103 height 12
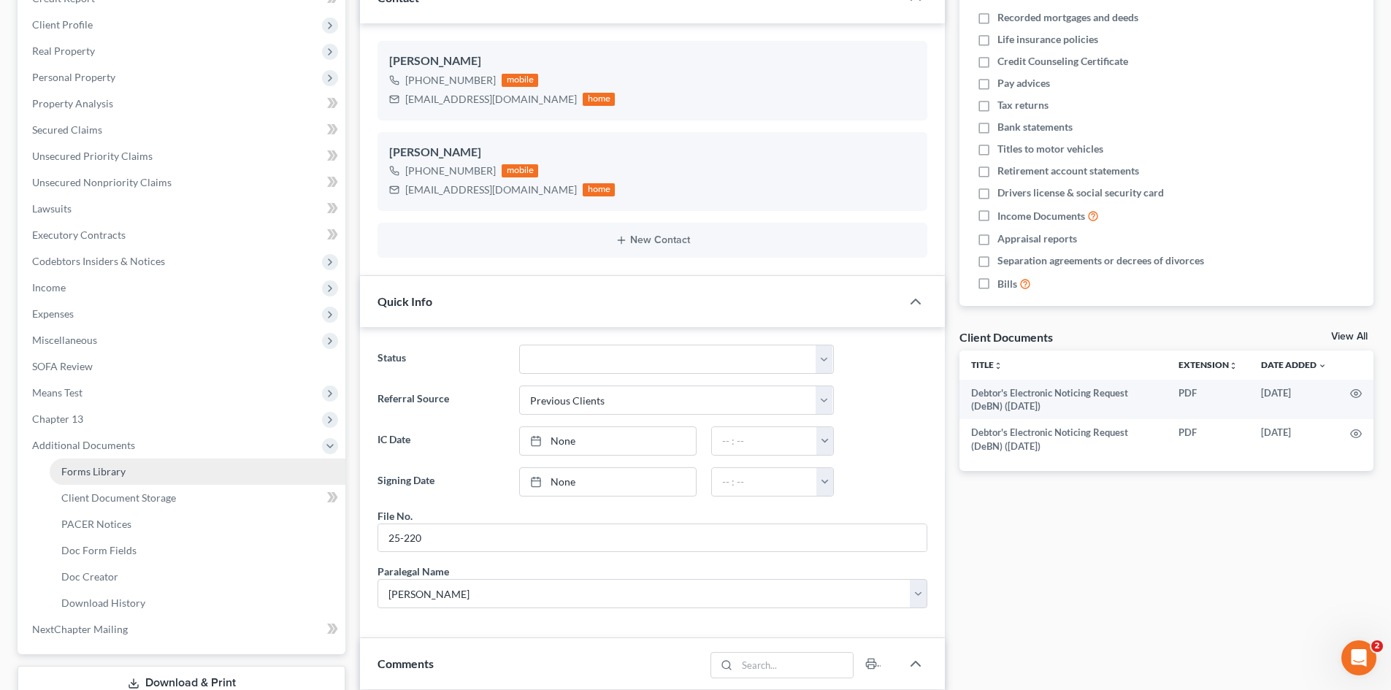
click at [66, 466] on span "Forms Library" at bounding box center [93, 471] width 64 height 12
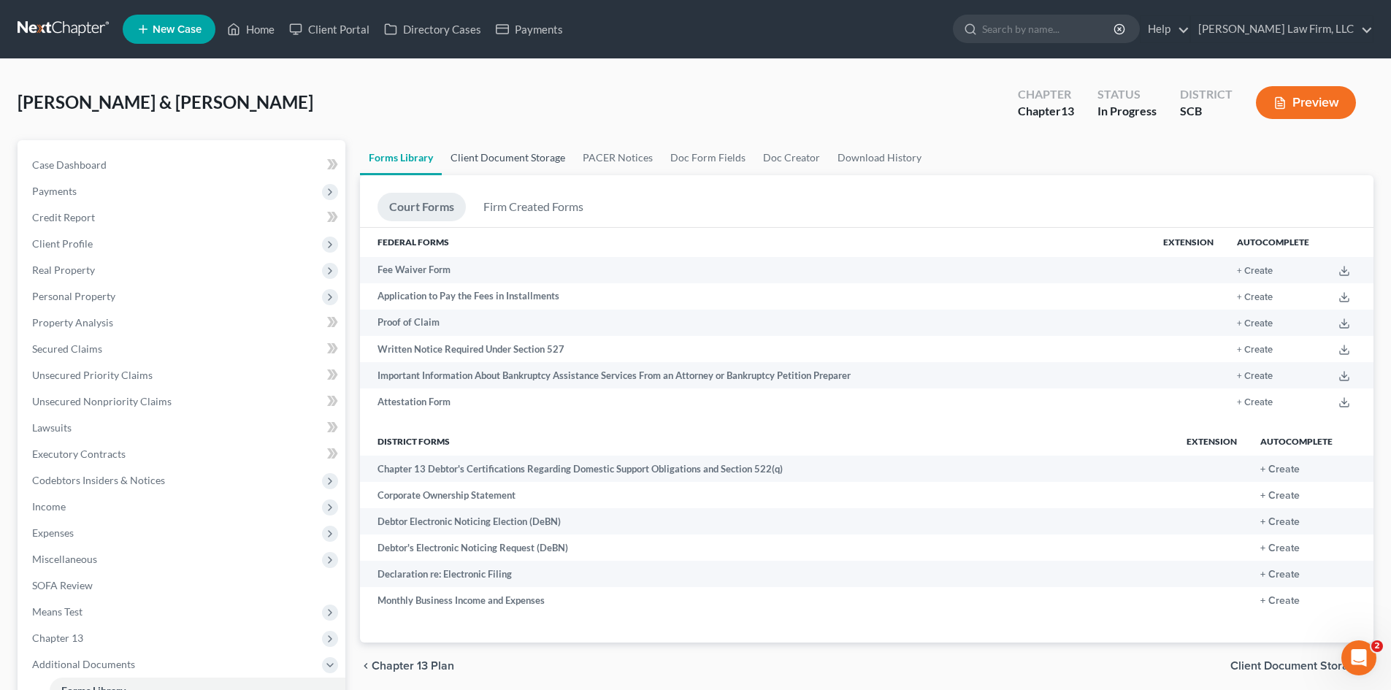
click at [484, 154] on link "Client Document Storage" at bounding box center [508, 157] width 132 height 35
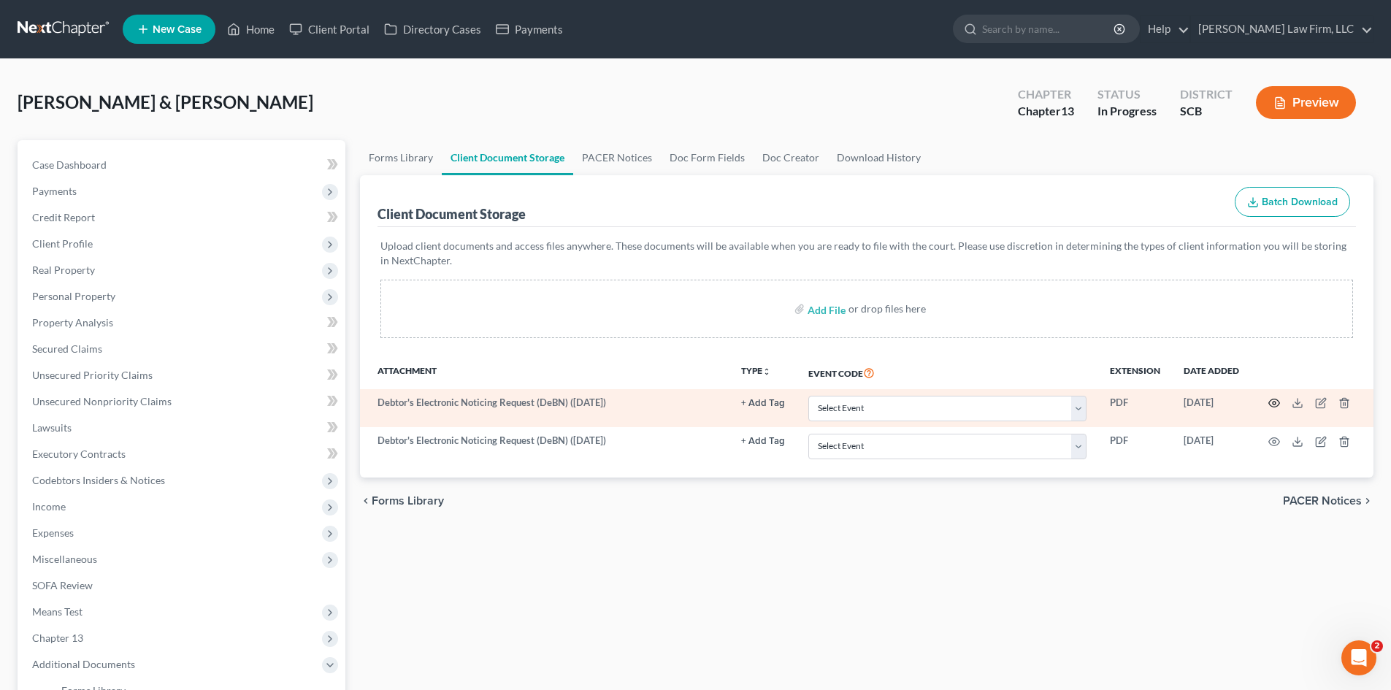
click at [1276, 404] on icon "button" at bounding box center [1274, 403] width 12 height 12
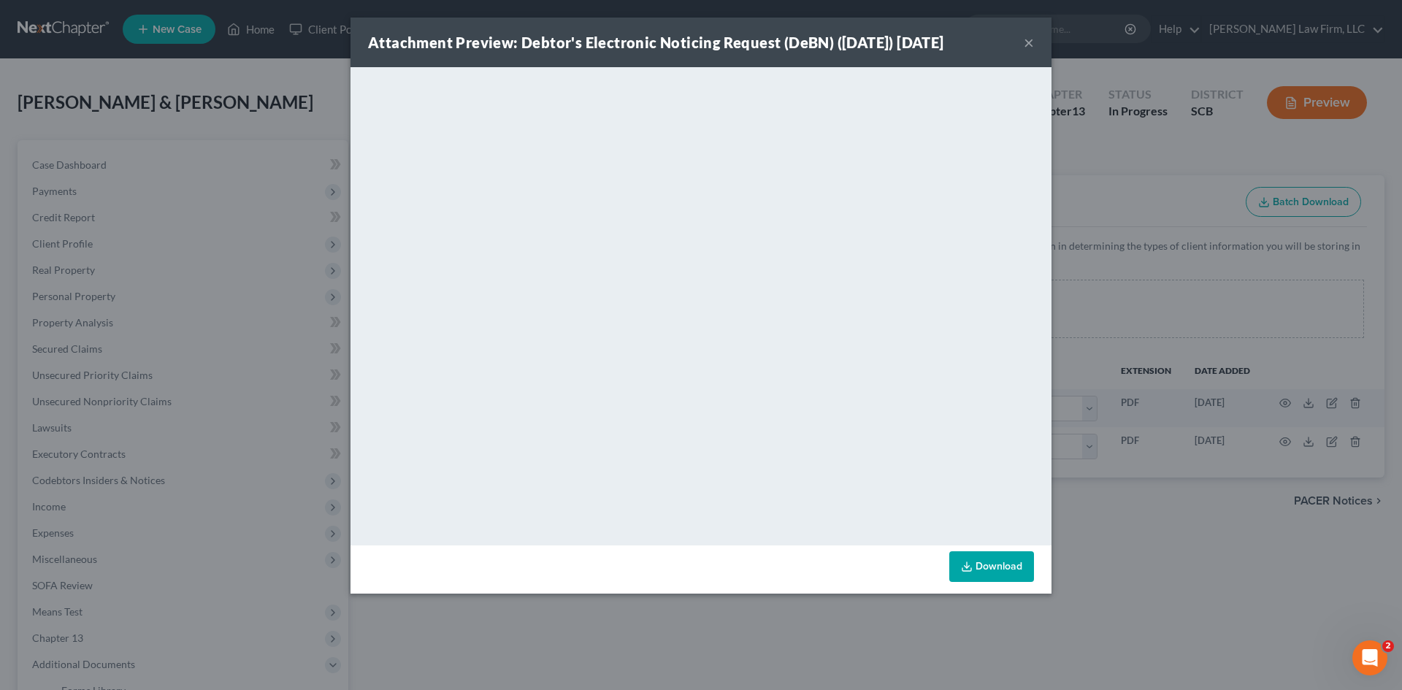
click at [1029, 47] on button "×" at bounding box center [1028, 43] width 10 height 18
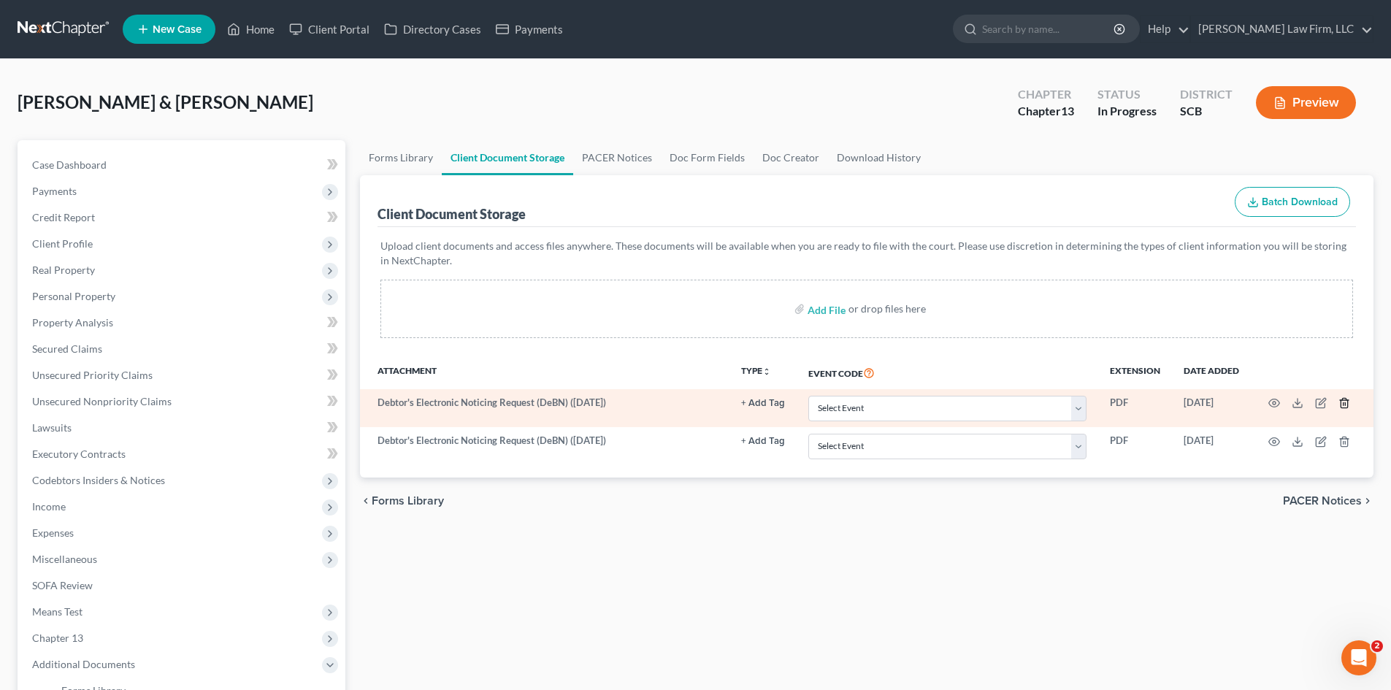
click at [1343, 399] on icon "button" at bounding box center [1344, 403] width 12 height 12
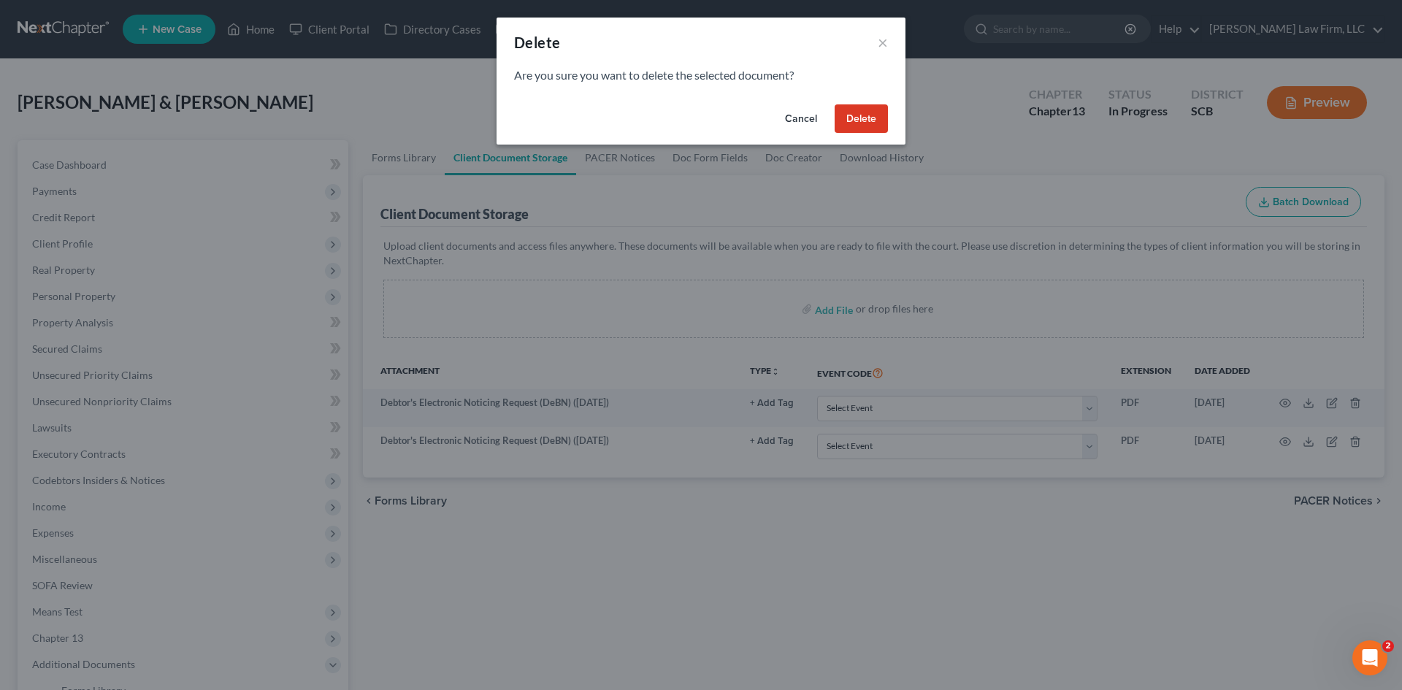
click at [877, 117] on button "Delete" at bounding box center [860, 118] width 53 height 29
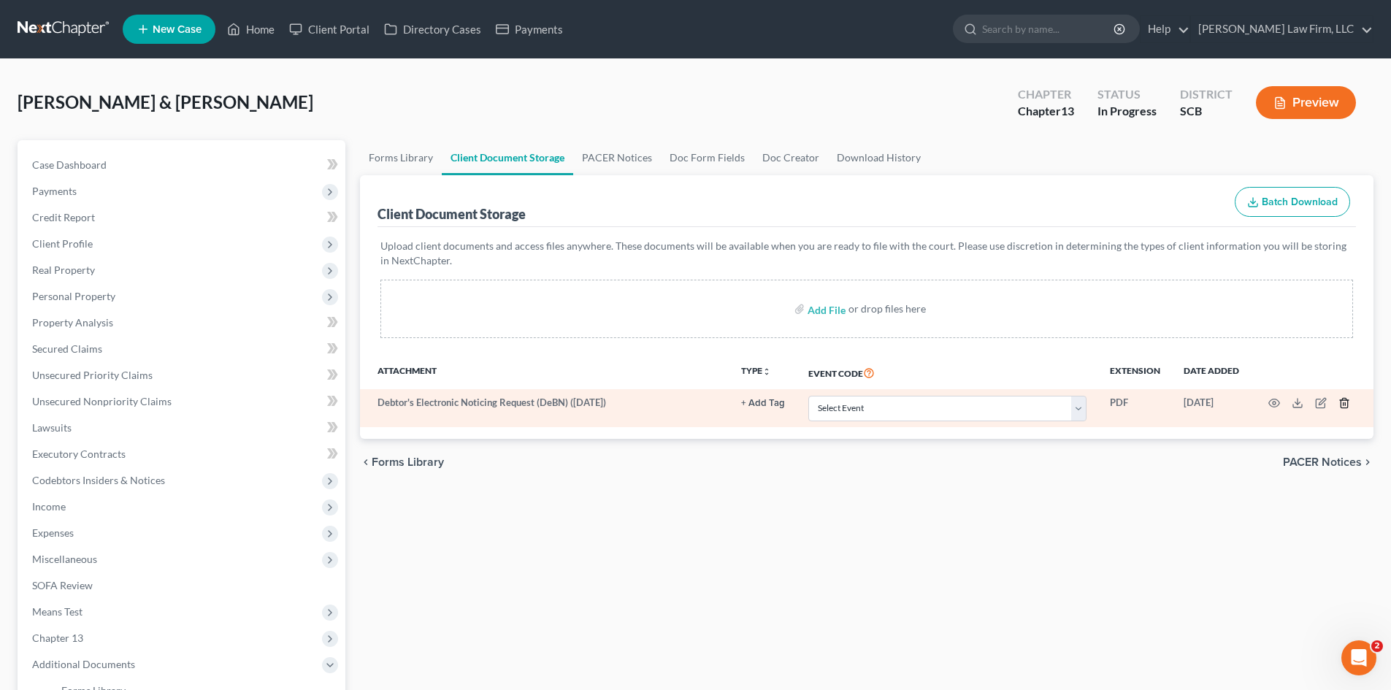
click at [1345, 405] on line "button" at bounding box center [1345, 404] width 0 height 3
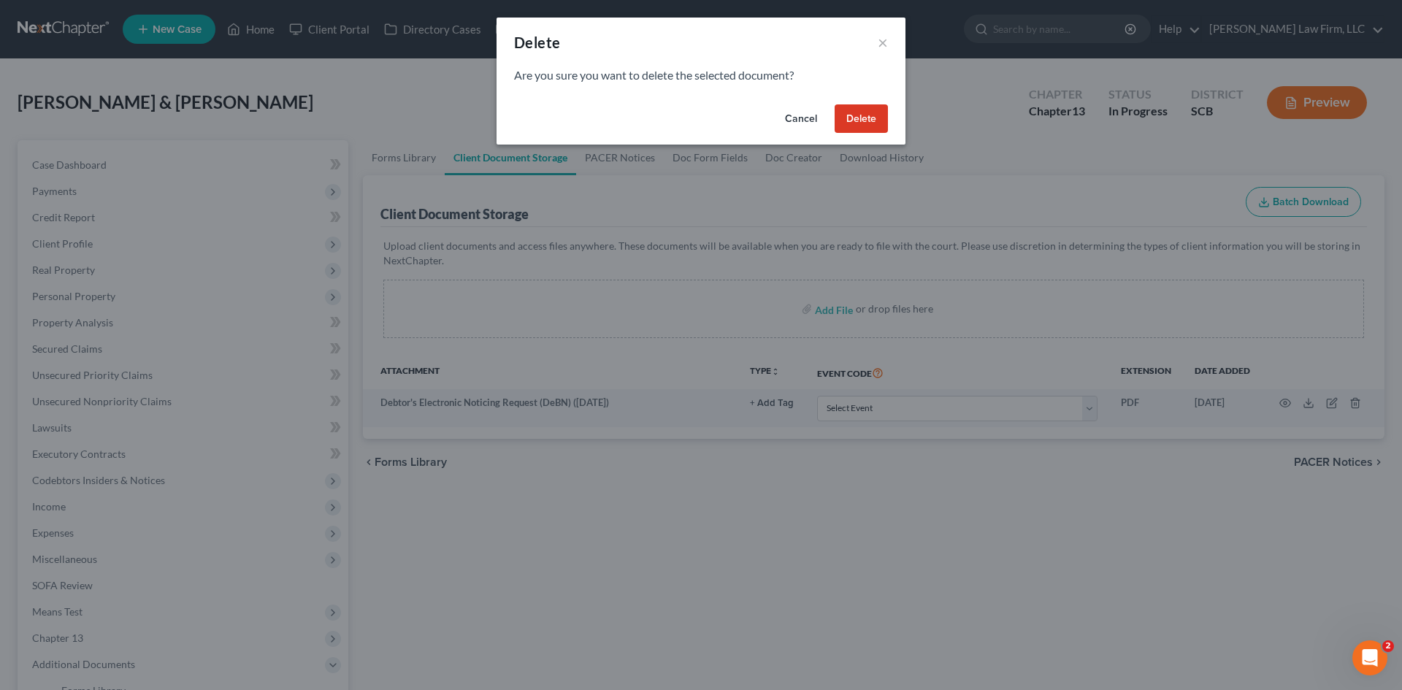
click at [871, 123] on button "Delete" at bounding box center [860, 118] width 53 height 29
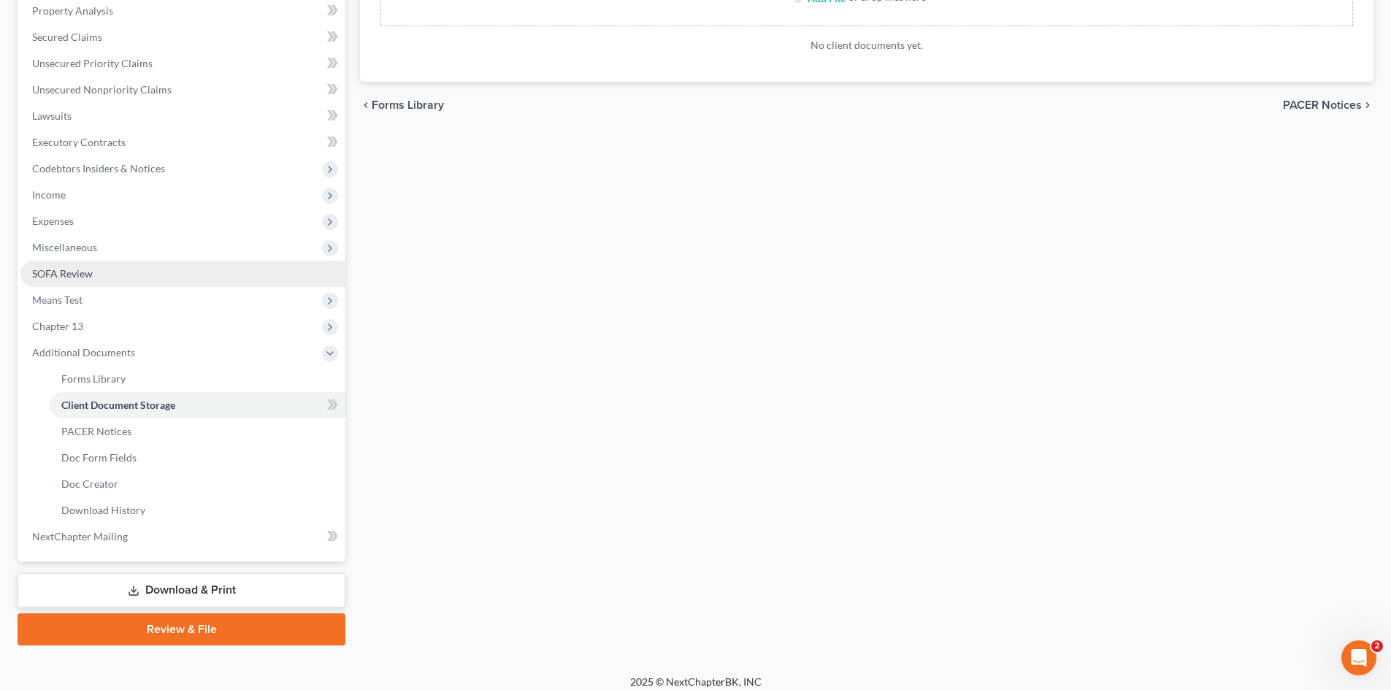
scroll to position [323, 0]
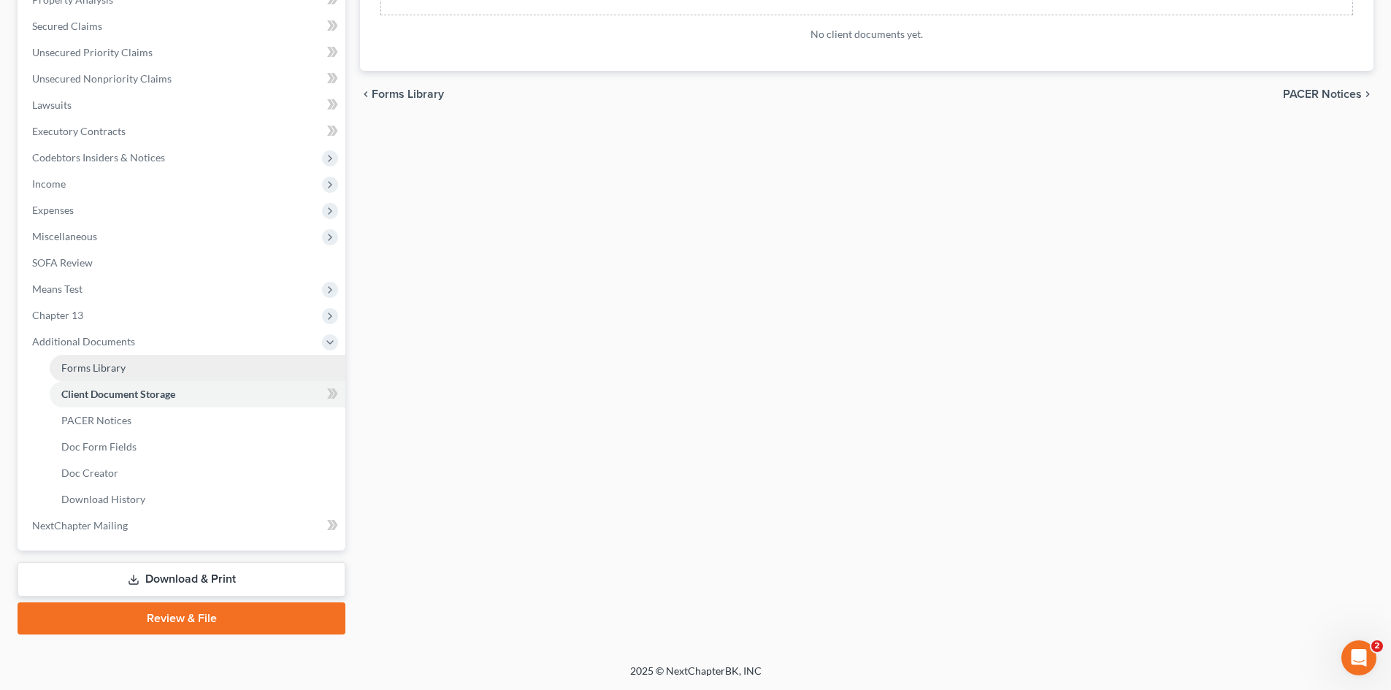
click at [96, 359] on link "Forms Library" at bounding box center [198, 368] width 296 height 26
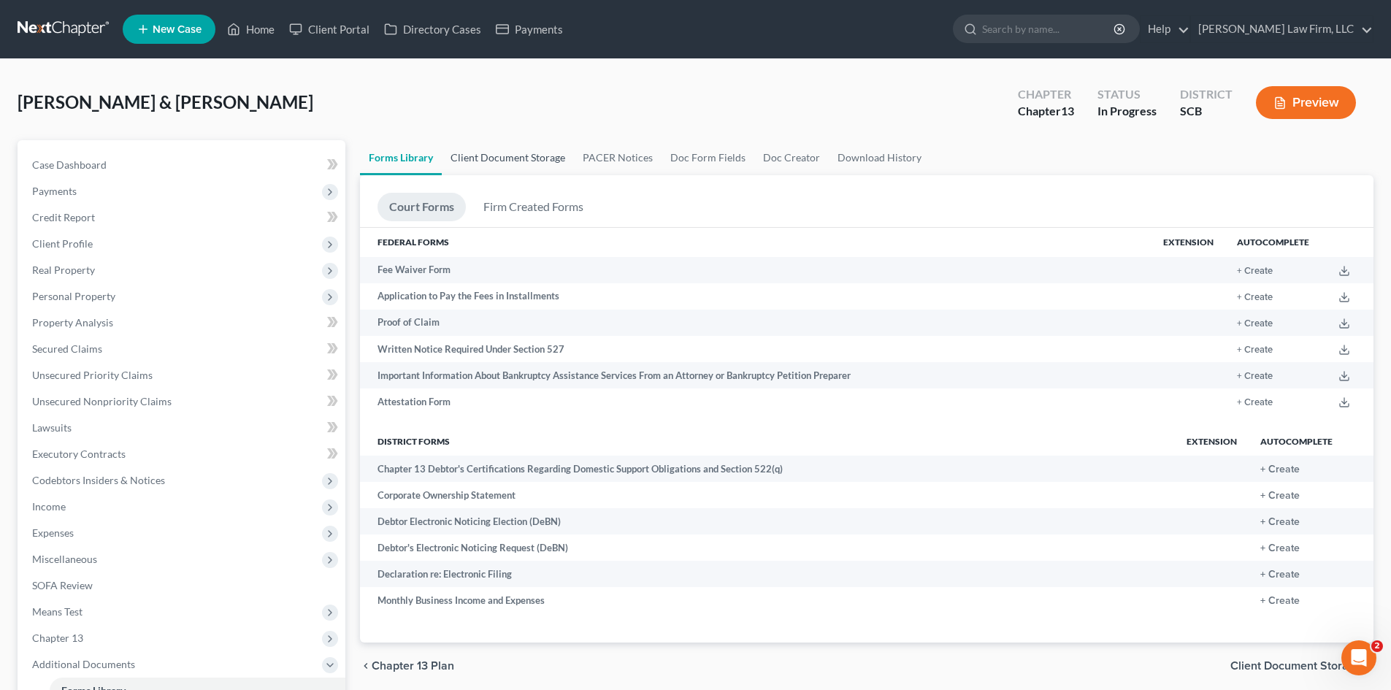
click at [475, 164] on link "Client Document Storage" at bounding box center [508, 157] width 132 height 35
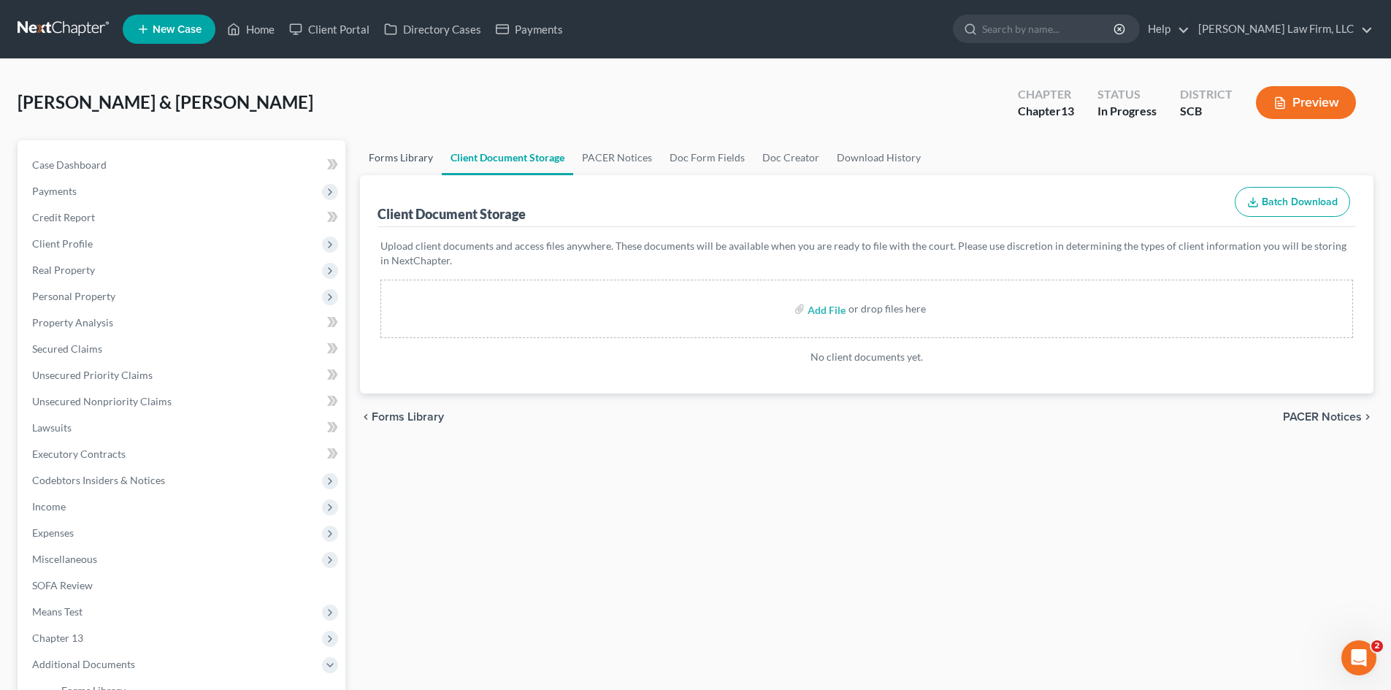
drag, startPoint x: 407, startPoint y: 156, endPoint x: 440, endPoint y: 169, distance: 35.1
click at [409, 156] on link "Forms Library" at bounding box center [401, 157] width 82 height 35
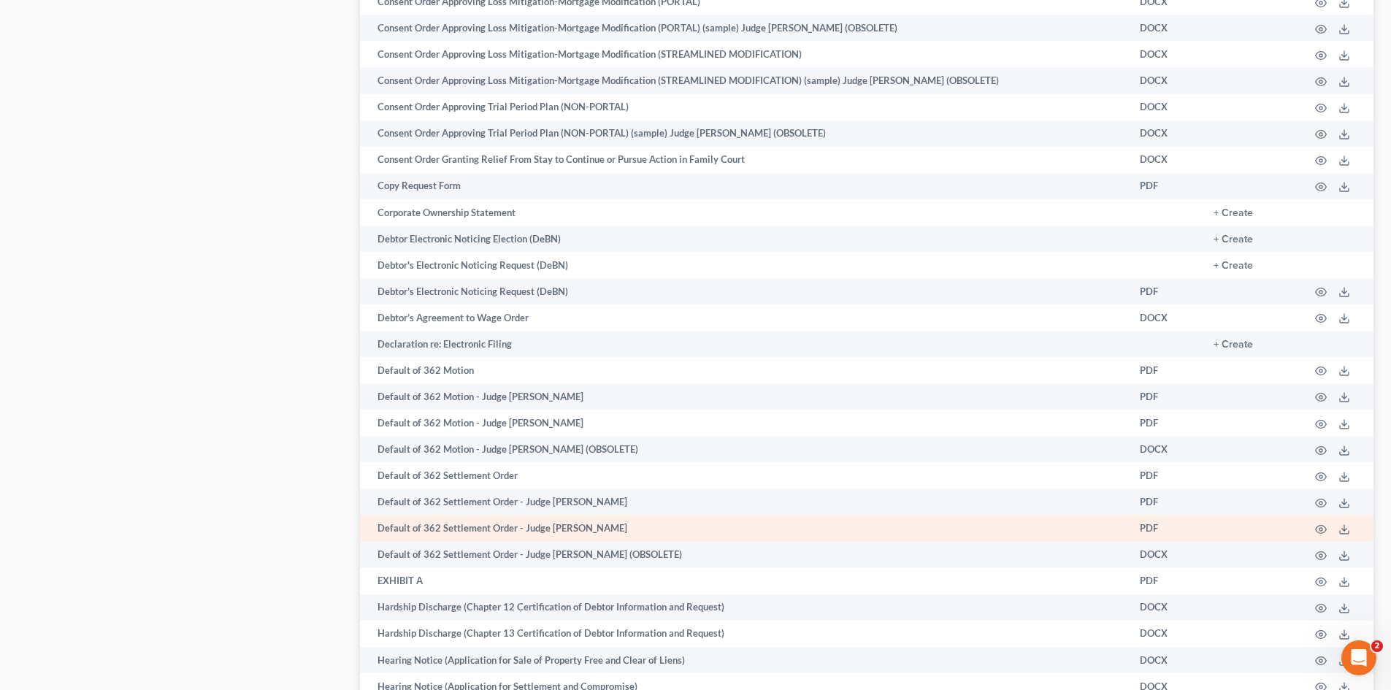
scroll to position [1637, 0]
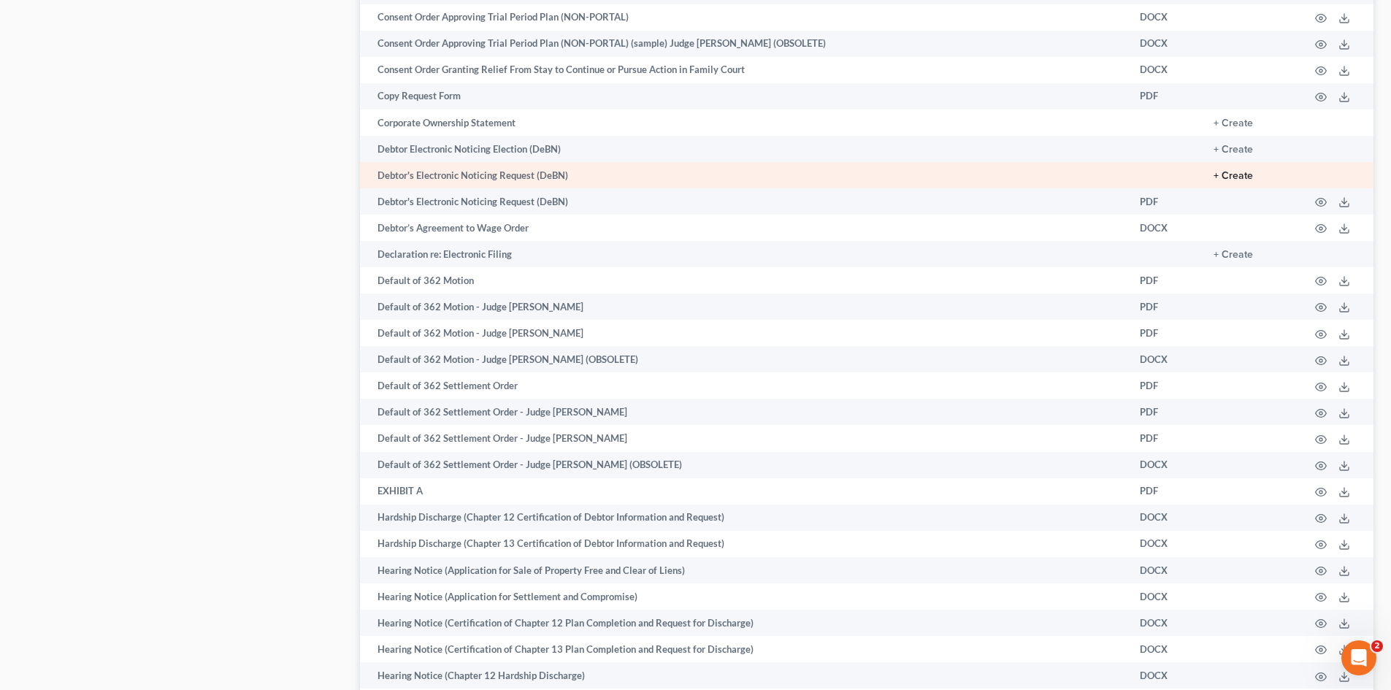
click at [1223, 177] on button "+ Create" at bounding box center [1232, 176] width 39 height 10
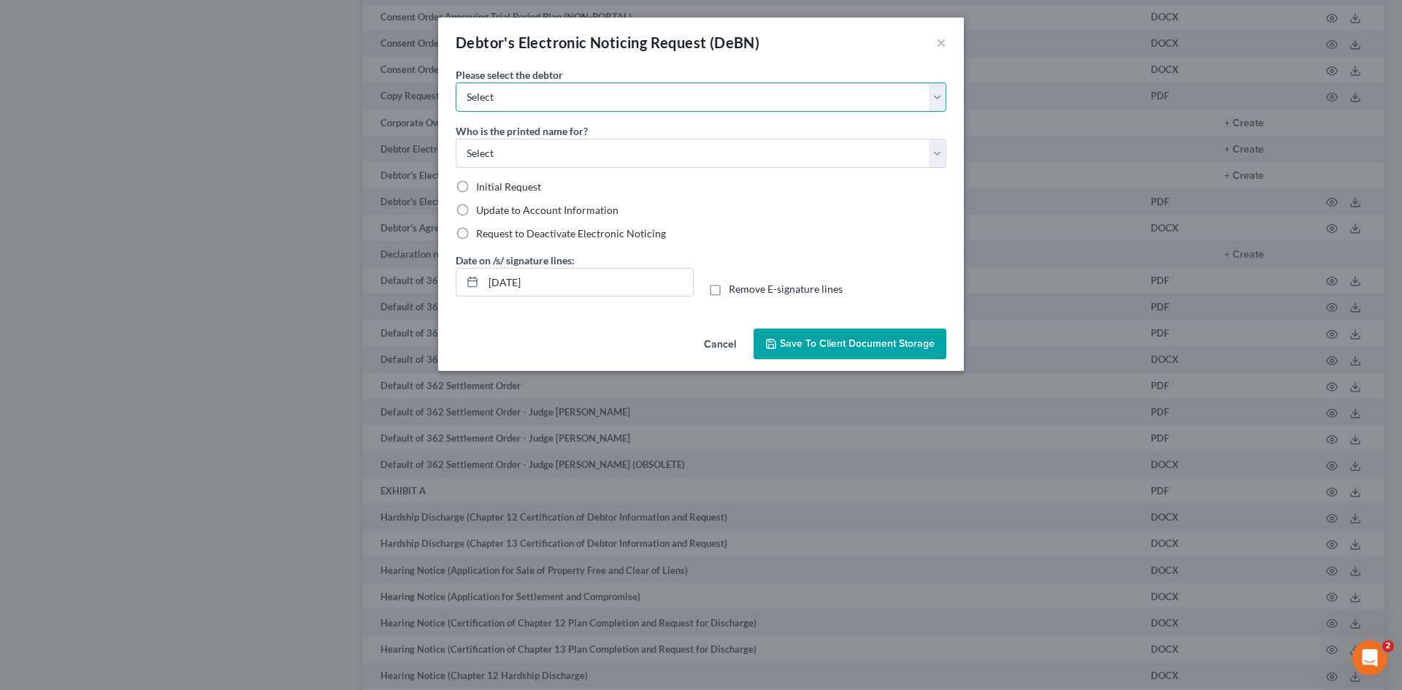
click at [694, 92] on select "Select Travis Brown Samantha Legare-Brown" at bounding box center [700, 96] width 491 height 29
select select "0"
click at [455, 82] on select "Select Travis Brown Samantha Legare-Brown" at bounding box center [700, 96] width 491 height 29
drag, startPoint x: 540, startPoint y: 149, endPoint x: 523, endPoint y: 157, distance: 18.6
click at [540, 149] on select "Select Debtor Attorney" at bounding box center [700, 153] width 491 height 29
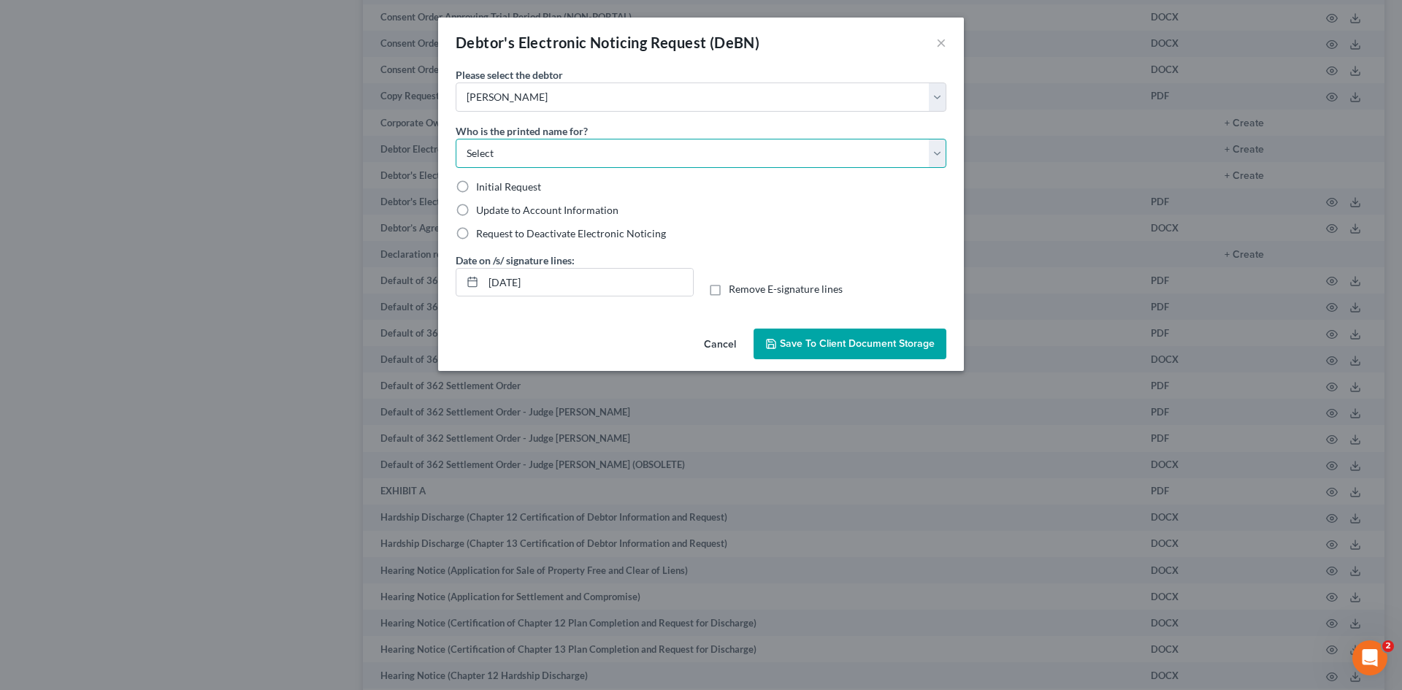
select select "0"
click at [455, 139] on select "Select Debtor Attorney" at bounding box center [700, 153] width 491 height 29
click at [476, 186] on label "Initial Request" at bounding box center [508, 187] width 65 height 15
click at [482, 186] on input "Initial Request" at bounding box center [486, 184] width 9 height 9
radio input "true"
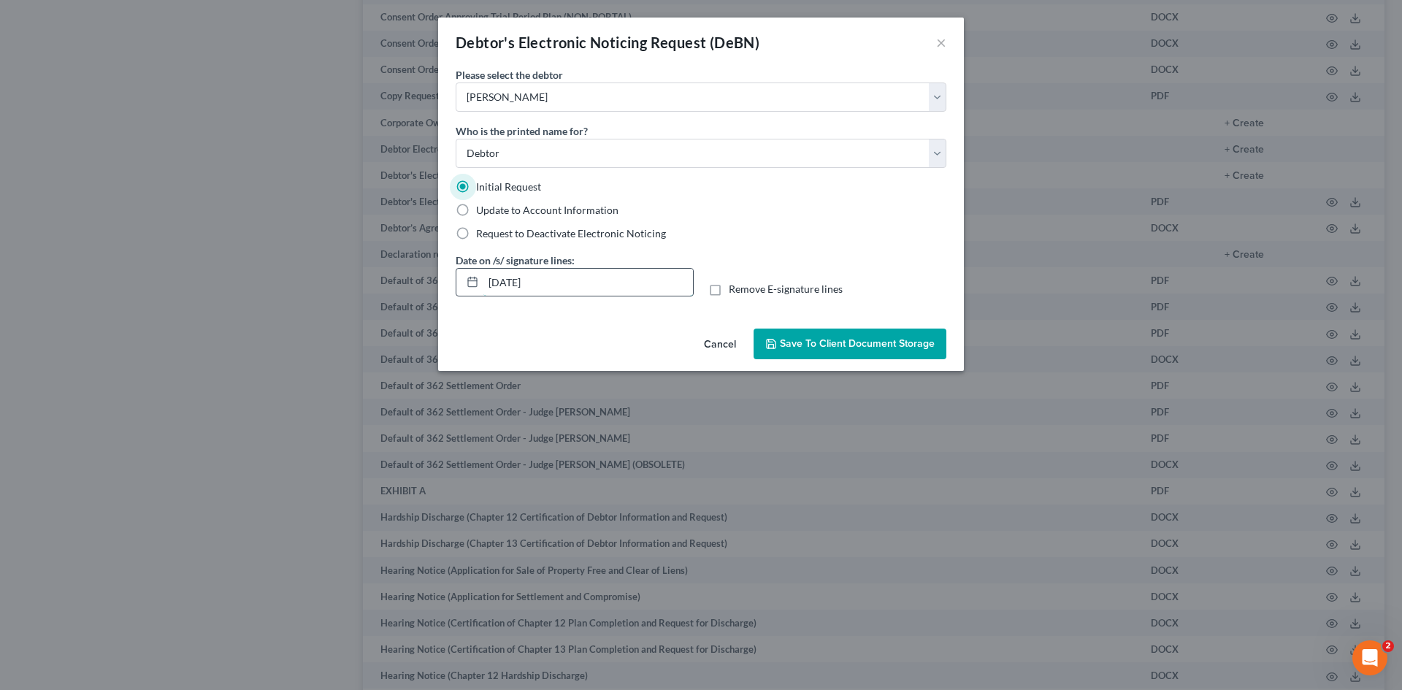
drag, startPoint x: 523, startPoint y: 293, endPoint x: 577, endPoint y: 287, distance: 55.1
click at [576, 287] on input "09/12/2025" at bounding box center [587, 283] width 209 height 28
click at [728, 290] on label "Remove E-signature lines" at bounding box center [785, 289] width 114 height 15
click at [734, 290] on input "Remove E-signature lines" at bounding box center [738, 286] width 9 height 9
checkbox input "true"
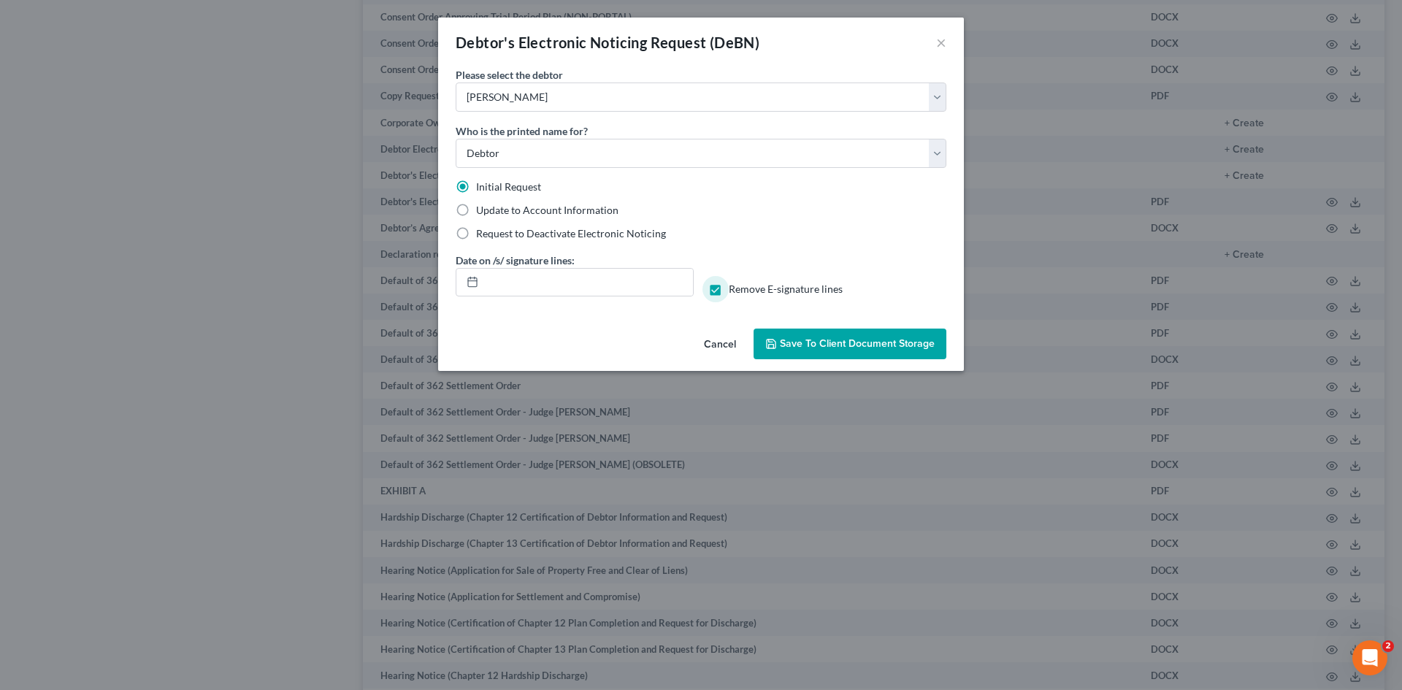
click at [796, 338] on span "Save to Client Document Storage" at bounding box center [857, 343] width 155 height 12
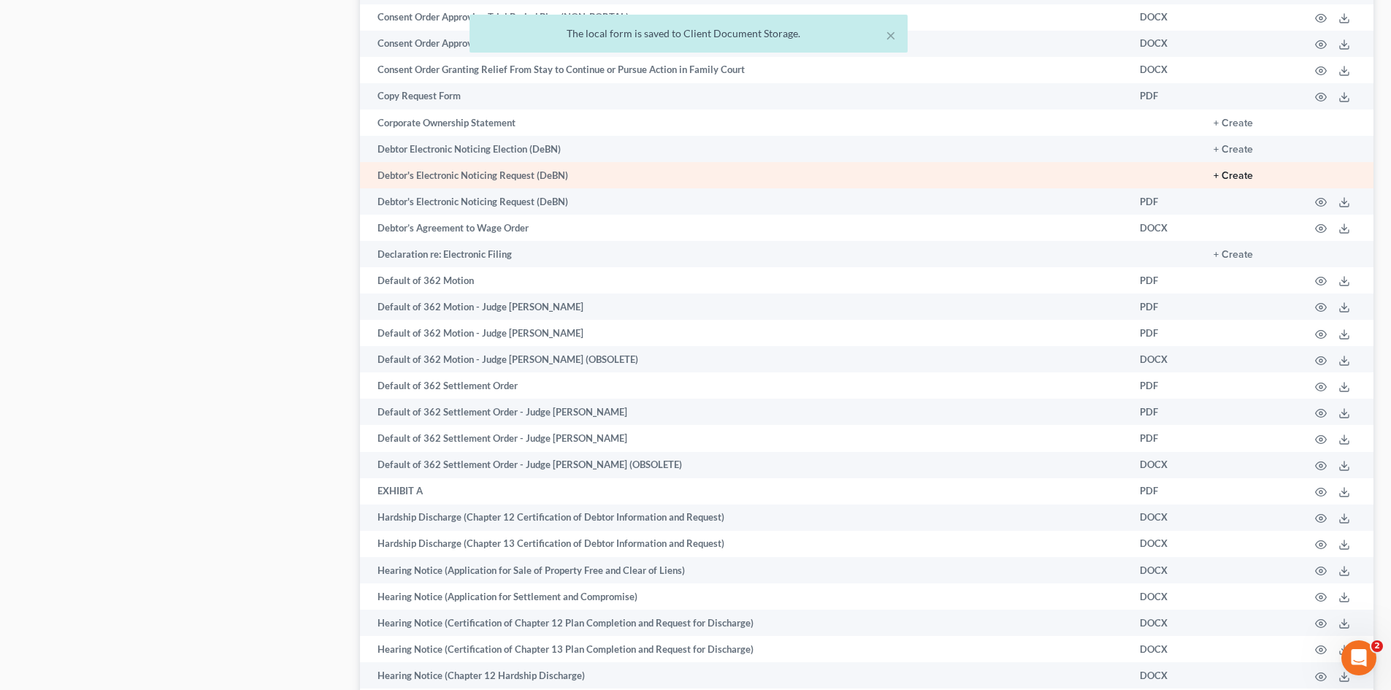
click at [1226, 174] on button "+ Create" at bounding box center [1232, 176] width 39 height 10
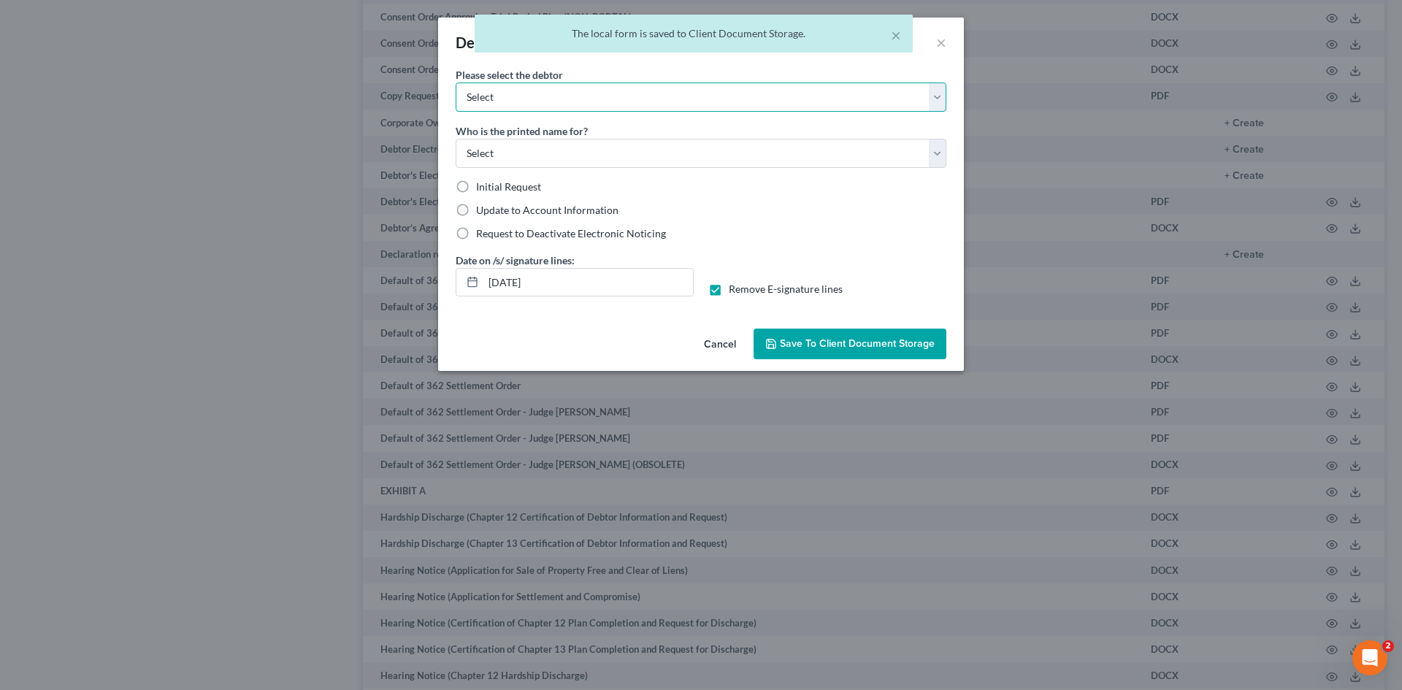
click at [523, 98] on select "Select Travis Brown Samantha Legare-Brown" at bounding box center [700, 96] width 491 height 29
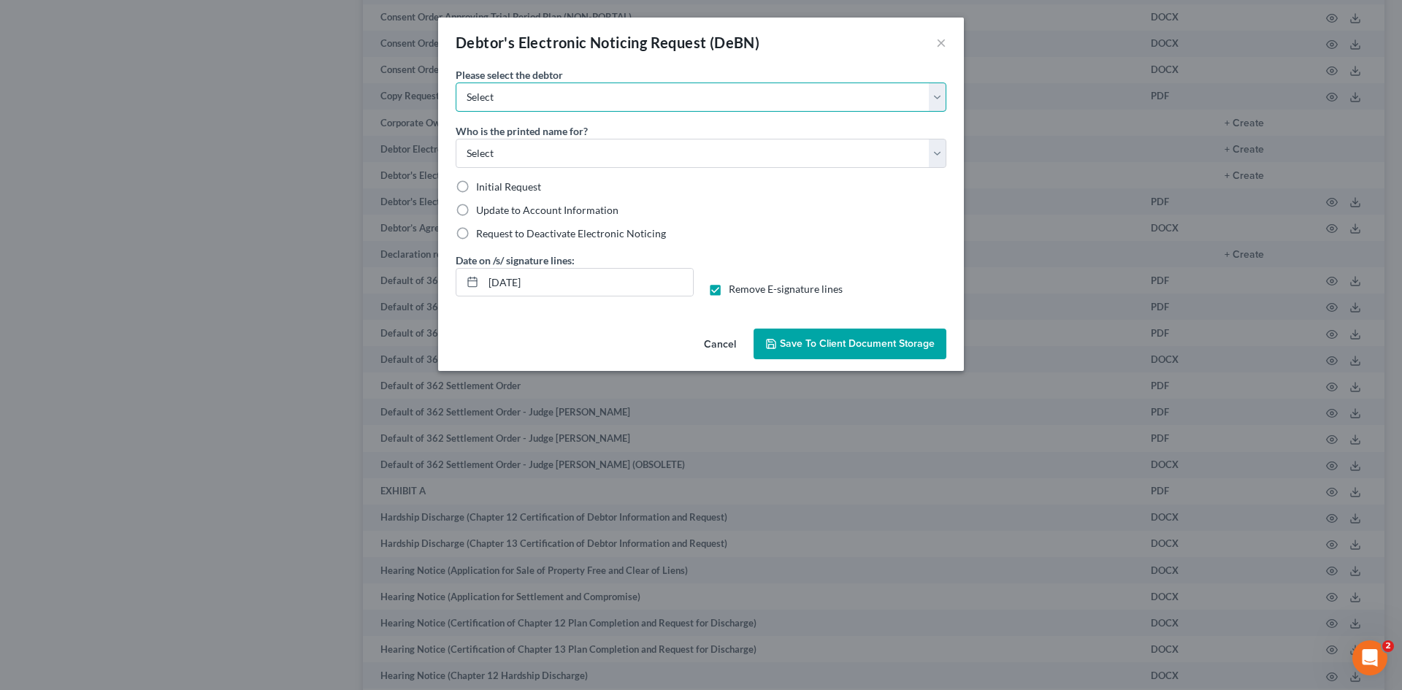
select select "1"
click at [455, 82] on select "Select Travis Brown Samantha Legare-Brown" at bounding box center [700, 96] width 491 height 29
click at [494, 155] on select "Select Debtor Attorney" at bounding box center [700, 153] width 491 height 29
select select "0"
click at [455, 139] on select "Select Debtor Attorney" at bounding box center [700, 153] width 491 height 29
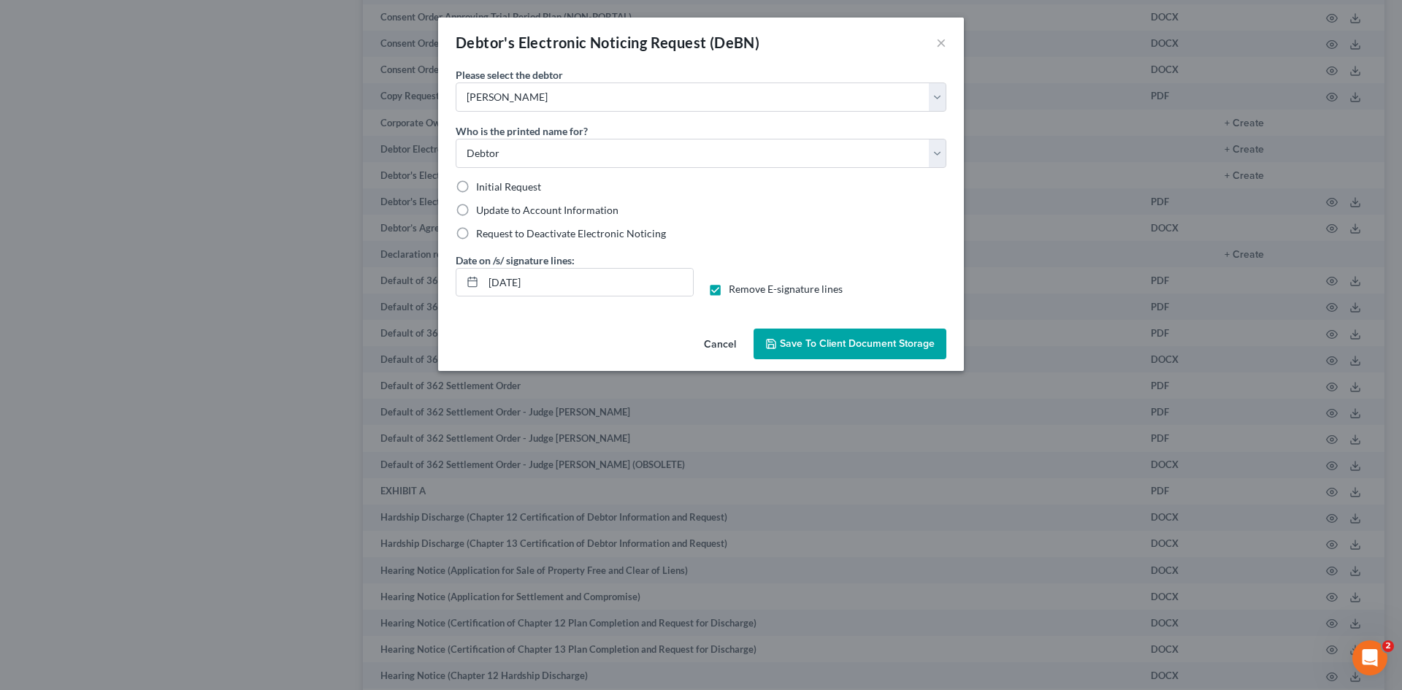
click at [476, 185] on label "Initial Request" at bounding box center [508, 187] width 65 height 15
click at [482, 185] on input "Initial Request" at bounding box center [486, 184] width 9 height 9
radio input "true"
drag, startPoint x: 491, startPoint y: 290, endPoint x: 610, endPoint y: 287, distance: 118.3
click at [616, 290] on div "09/12/2025" at bounding box center [574, 282] width 238 height 29
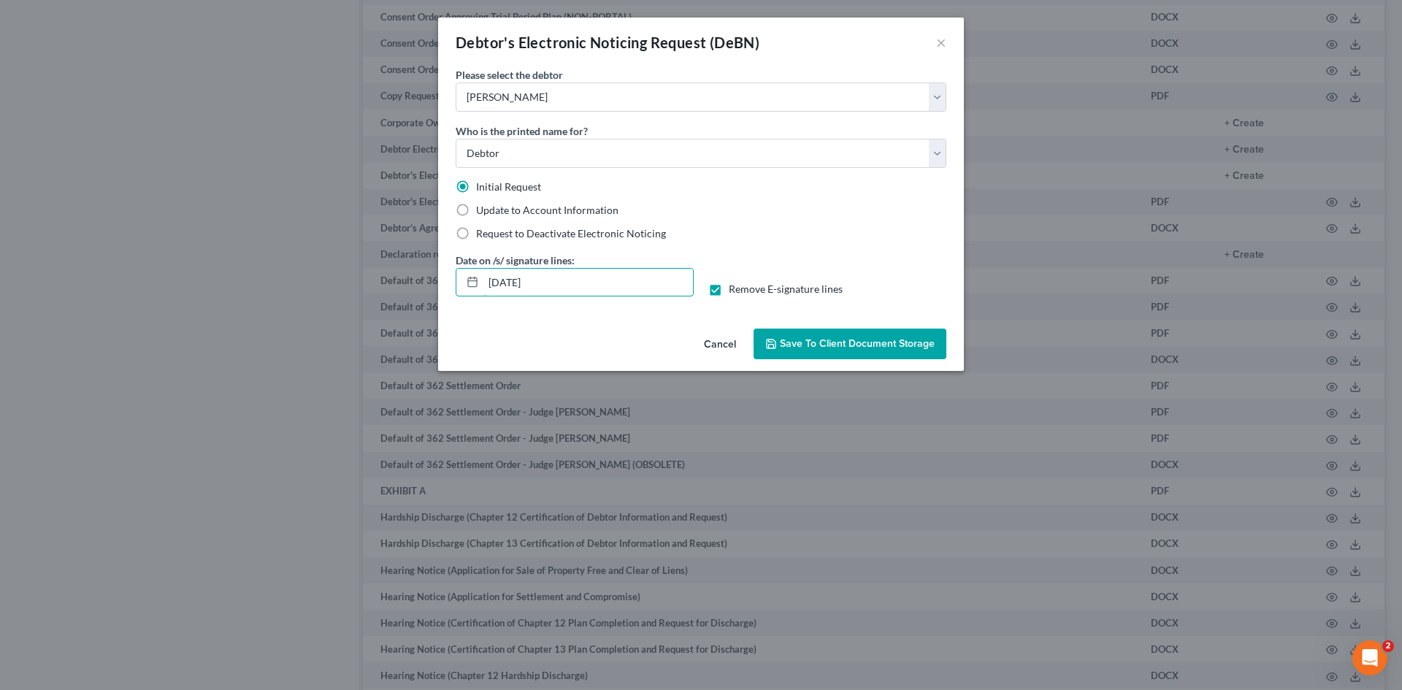
drag, startPoint x: 542, startPoint y: 295, endPoint x: 439, endPoint y: 301, distance: 102.4
click at [439, 301] on div "Please select the debtor Select Travis Brown Samantha Legare-Brown Who is the p…" at bounding box center [701, 194] width 526 height 255
click at [804, 345] on span "Save to Client Document Storage" at bounding box center [857, 343] width 155 height 12
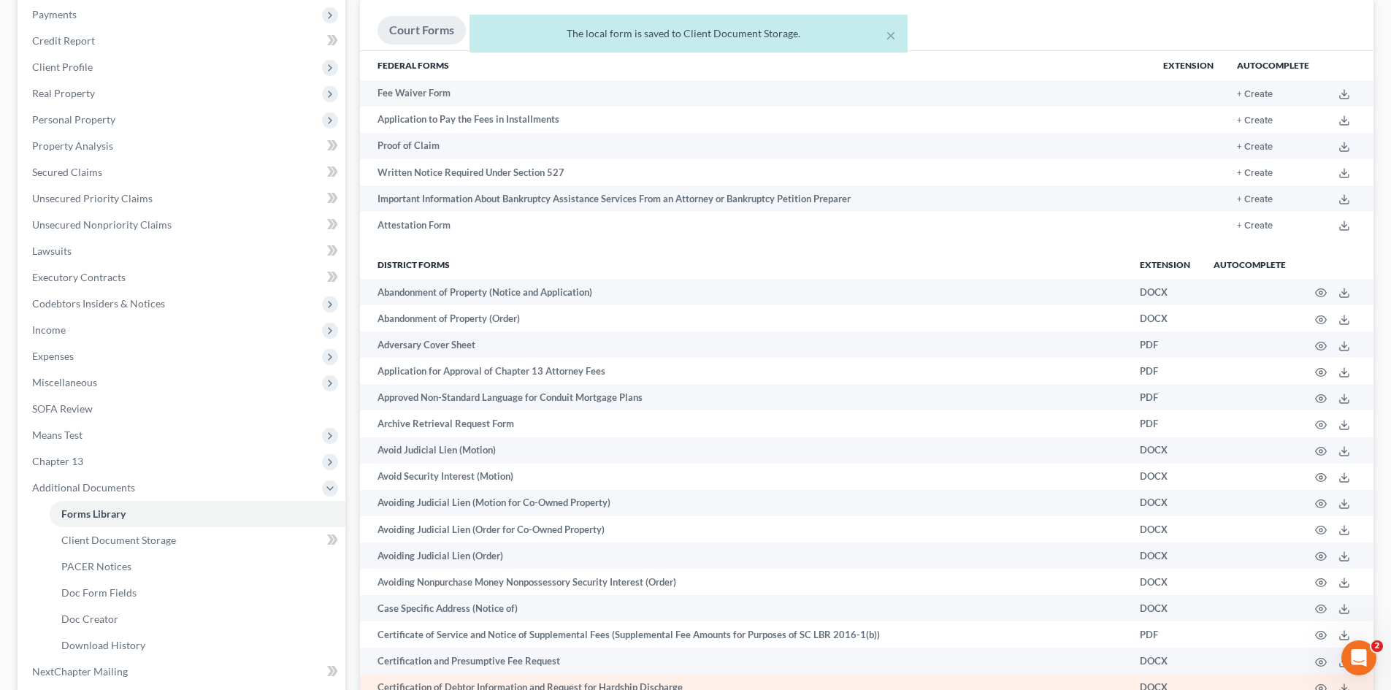
scroll to position [0, 0]
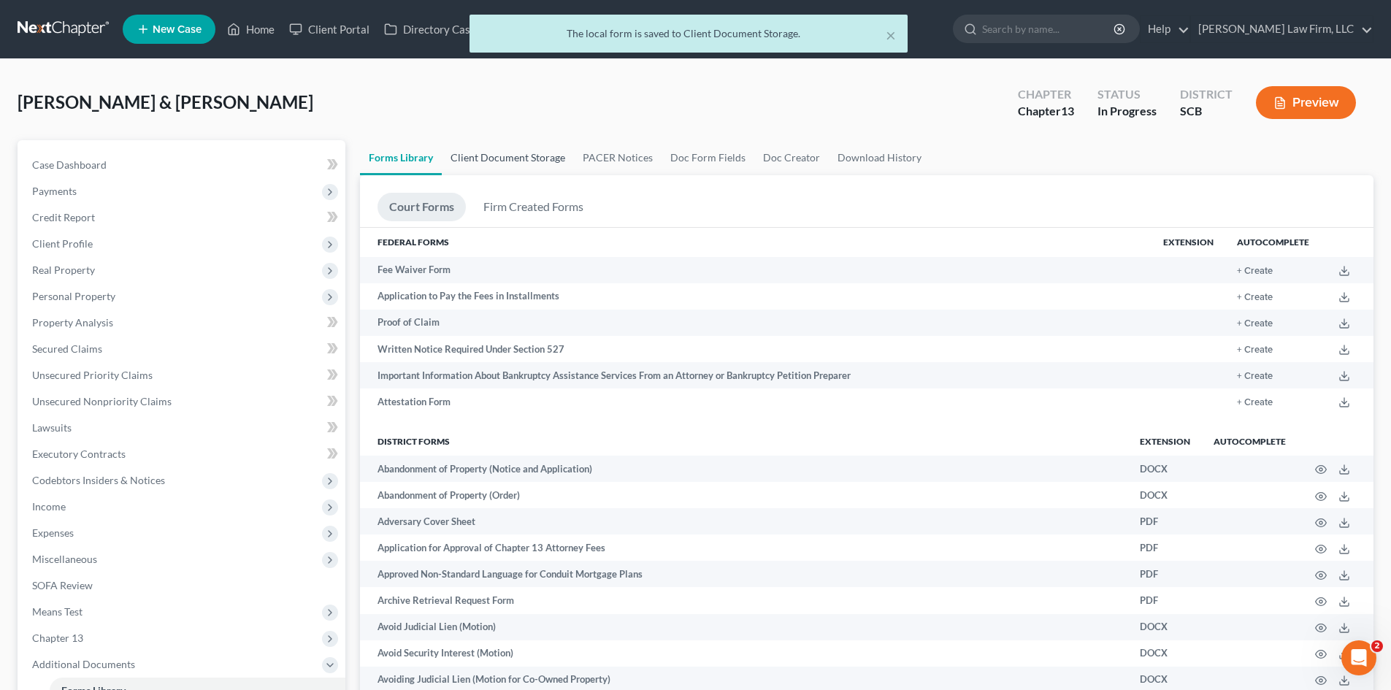
click at [528, 155] on link "Client Document Storage" at bounding box center [508, 157] width 132 height 35
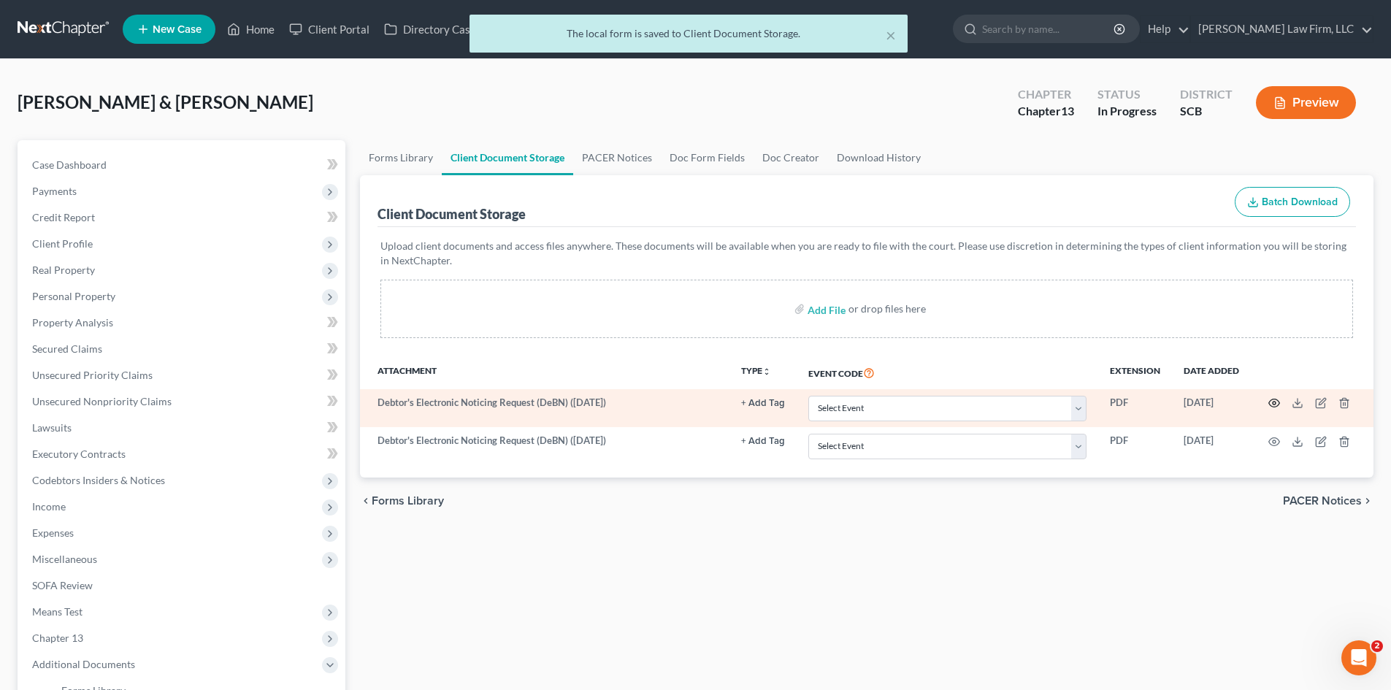
click at [1276, 400] on icon "button" at bounding box center [1274, 403] width 11 height 8
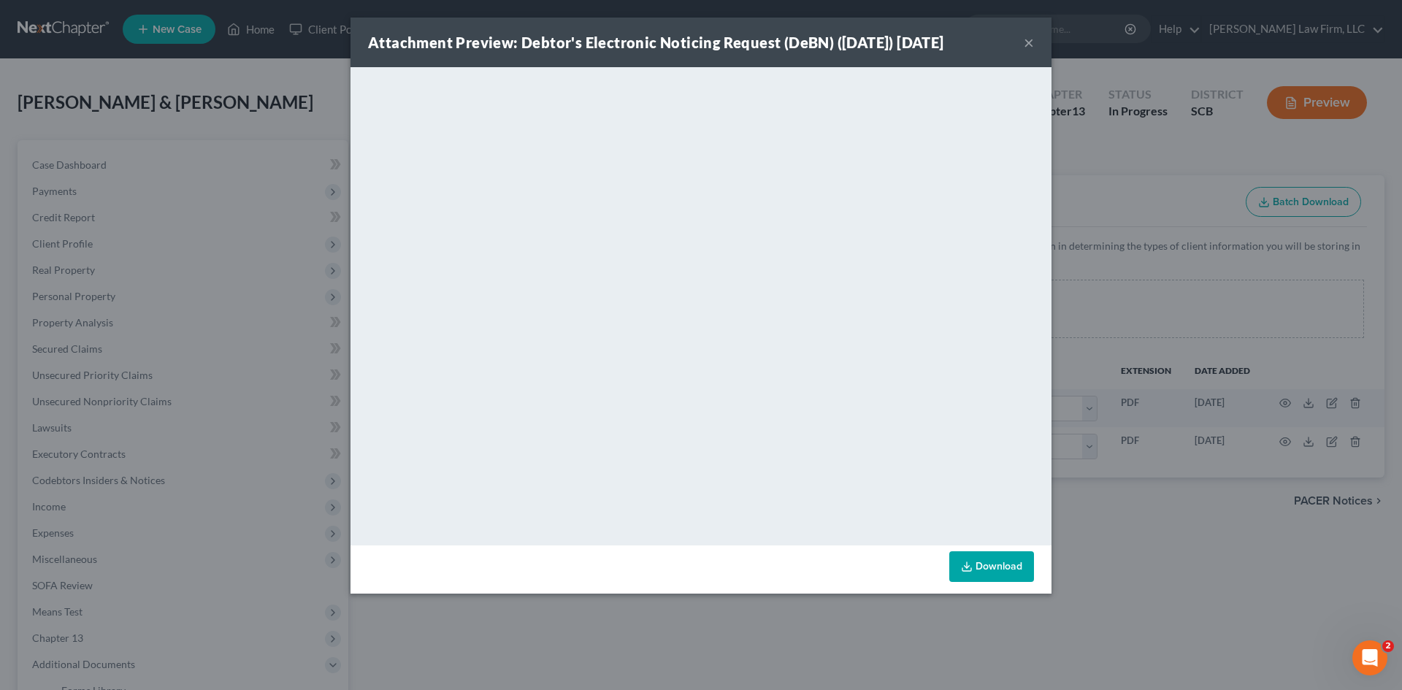
click at [1132, 568] on div "Attachment Preview: Debtor's Electronic Noticing Request (DeBN) (09/12/2025) 09…" at bounding box center [701, 345] width 1402 height 690
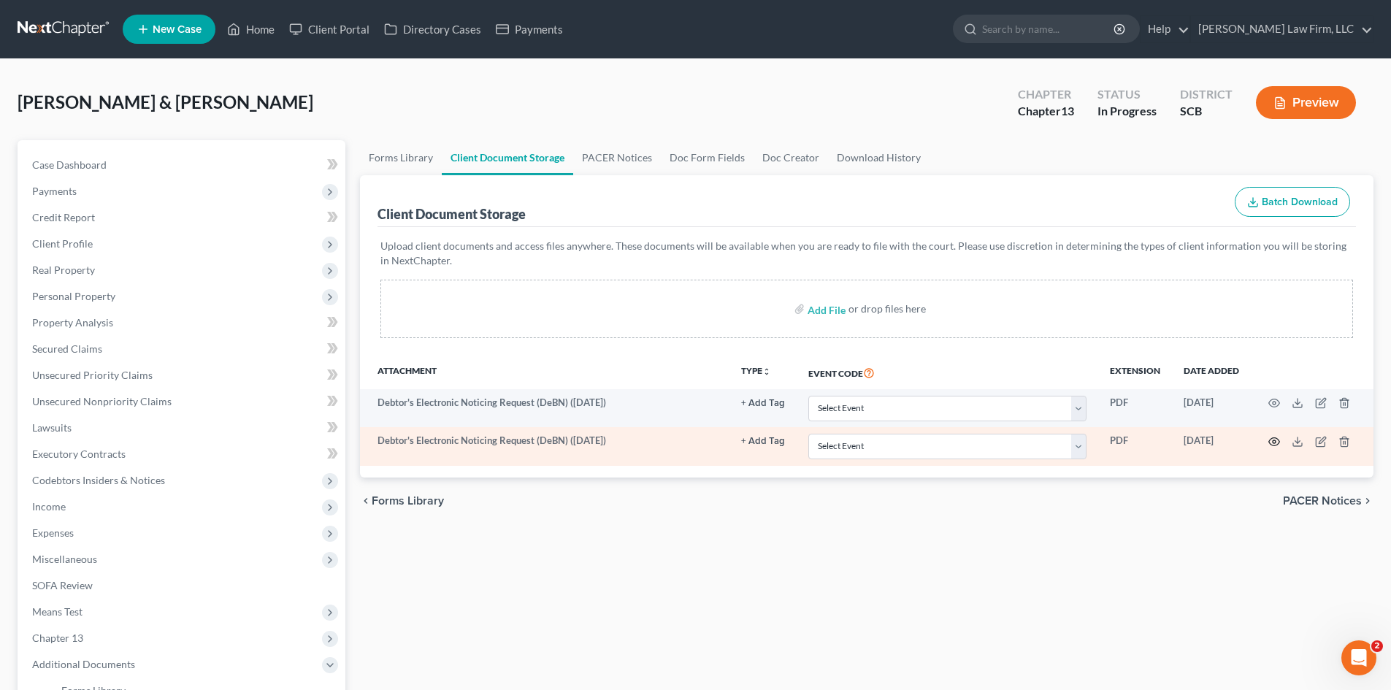
click at [1272, 437] on icon "button" at bounding box center [1274, 442] width 12 height 12
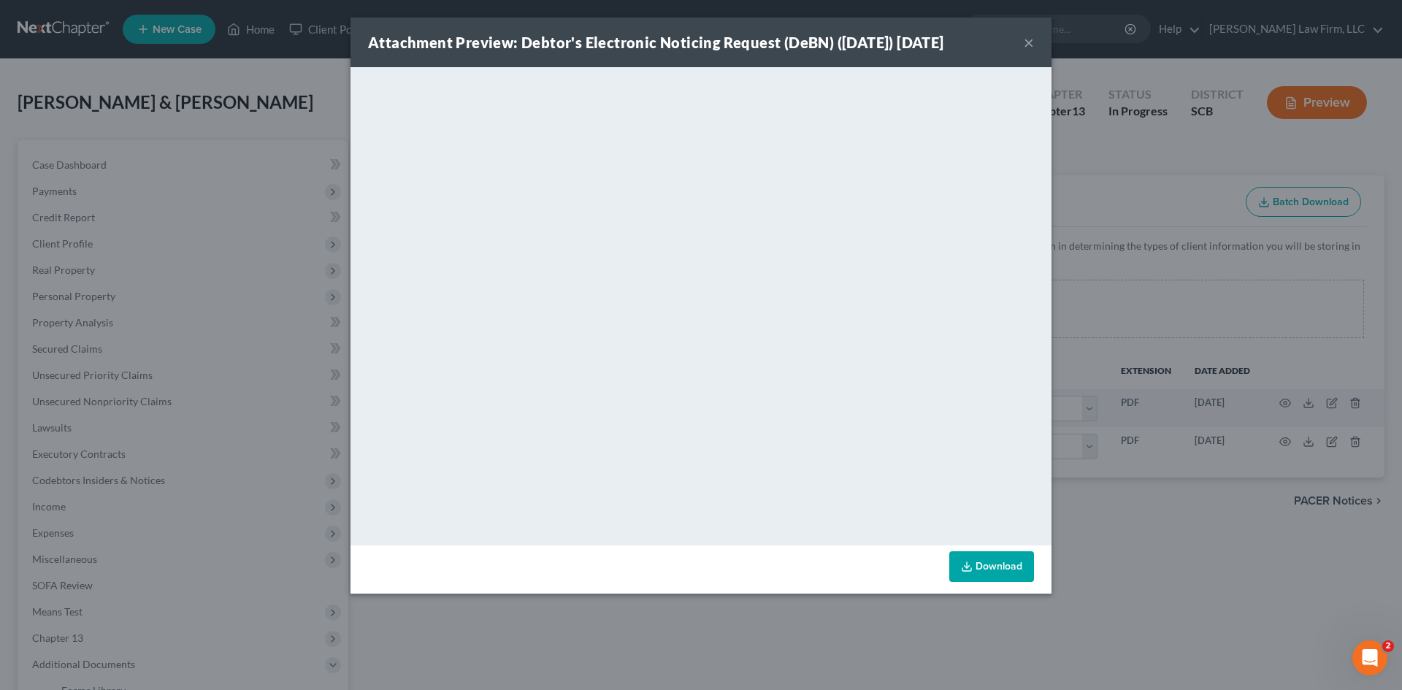
click at [1261, 557] on div "Attachment Preview: Debtor's Electronic Noticing Request (DeBN) (09/12/2025) 09…" at bounding box center [701, 345] width 1402 height 690
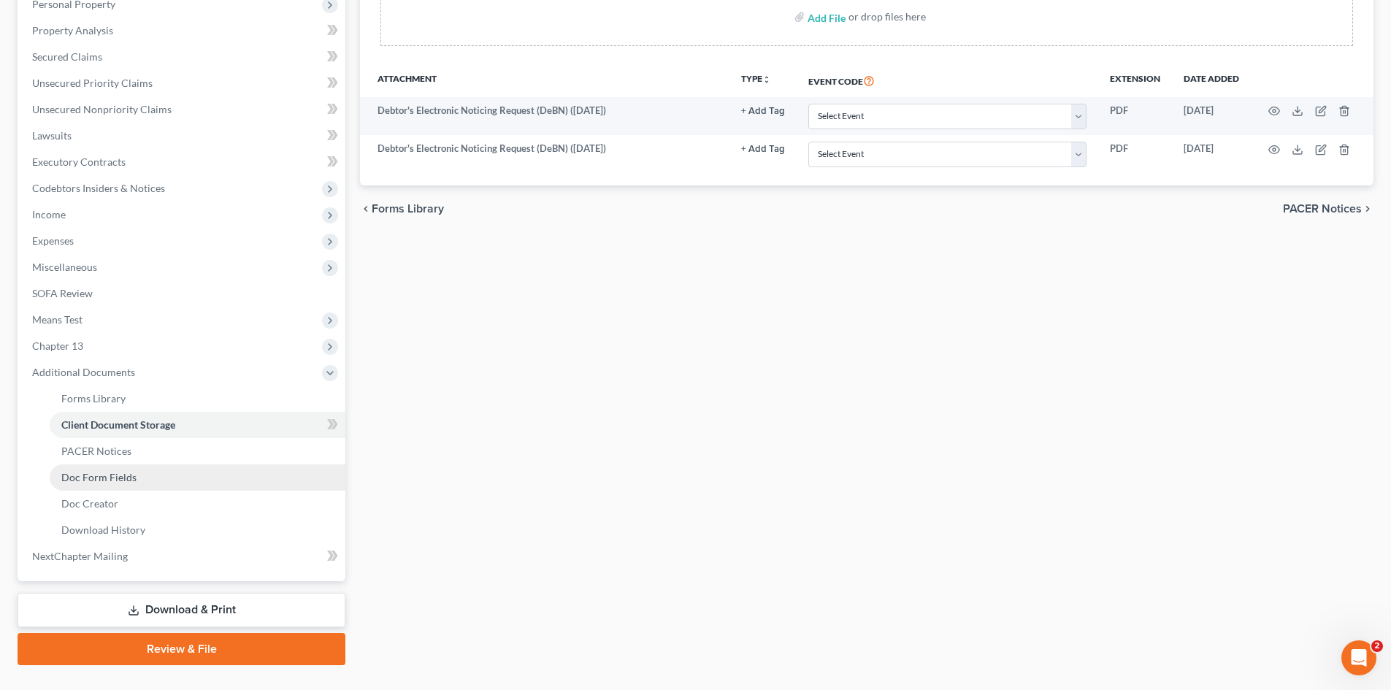
scroll to position [323, 0]
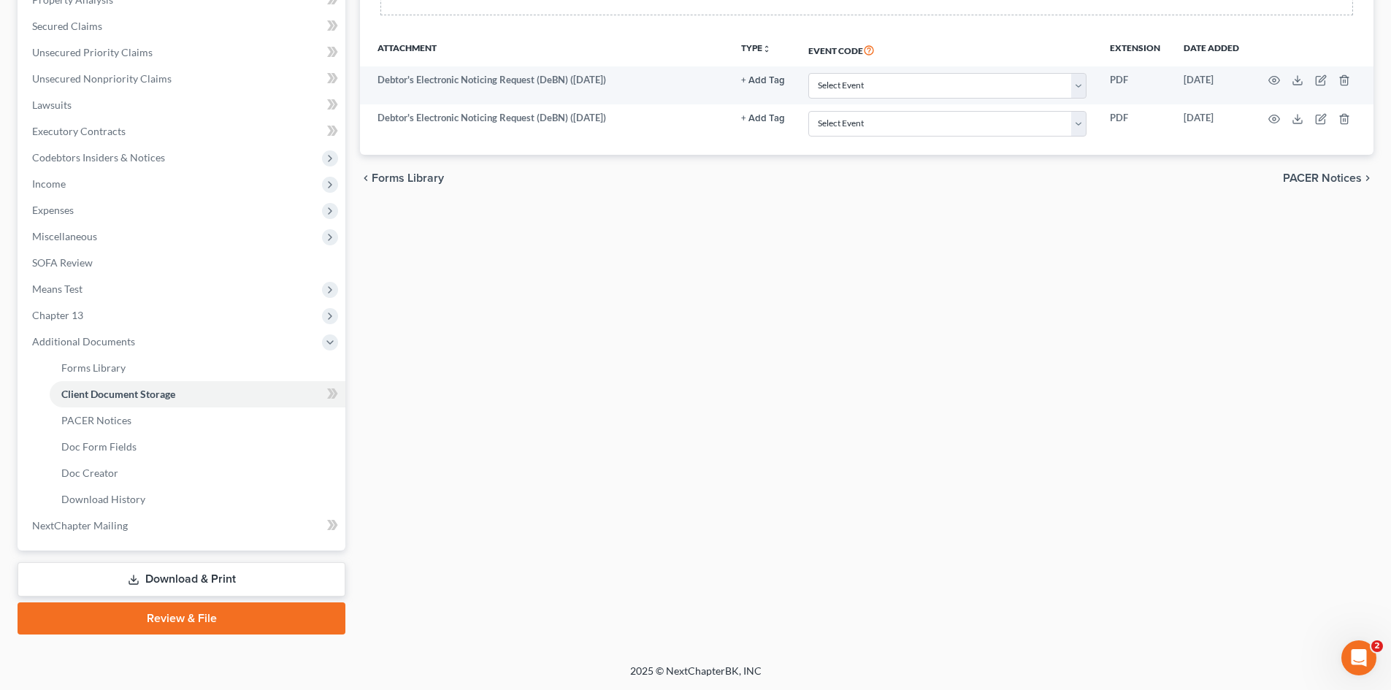
click at [176, 582] on link "Download & Print" at bounding box center [182, 579] width 328 height 34
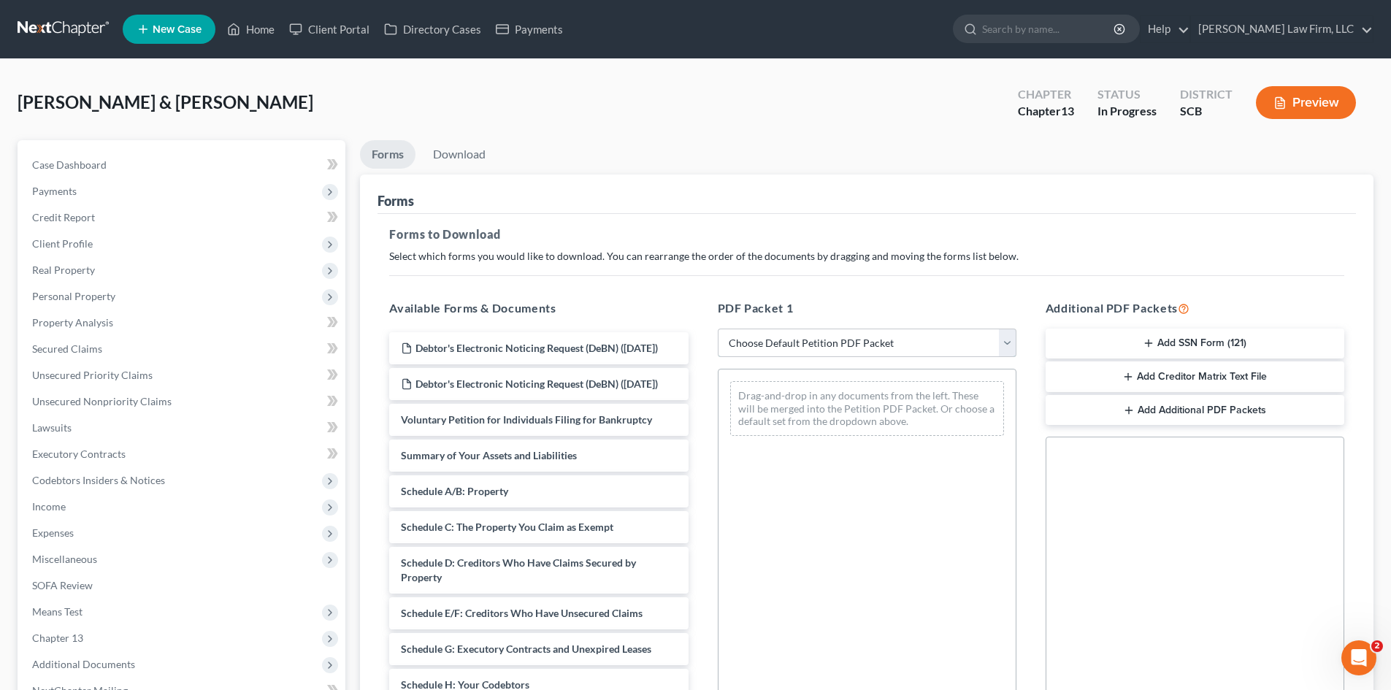
click at [845, 331] on select "Choose Default Petition PDF Packet Complete Bankruptcy Petition (all forms and …" at bounding box center [867, 342] width 299 height 29
select select "0"
click at [718, 328] on select "Choose Default Petition PDF Packet Complete Bankruptcy Petition (all forms and …" at bounding box center [867, 342] width 299 height 29
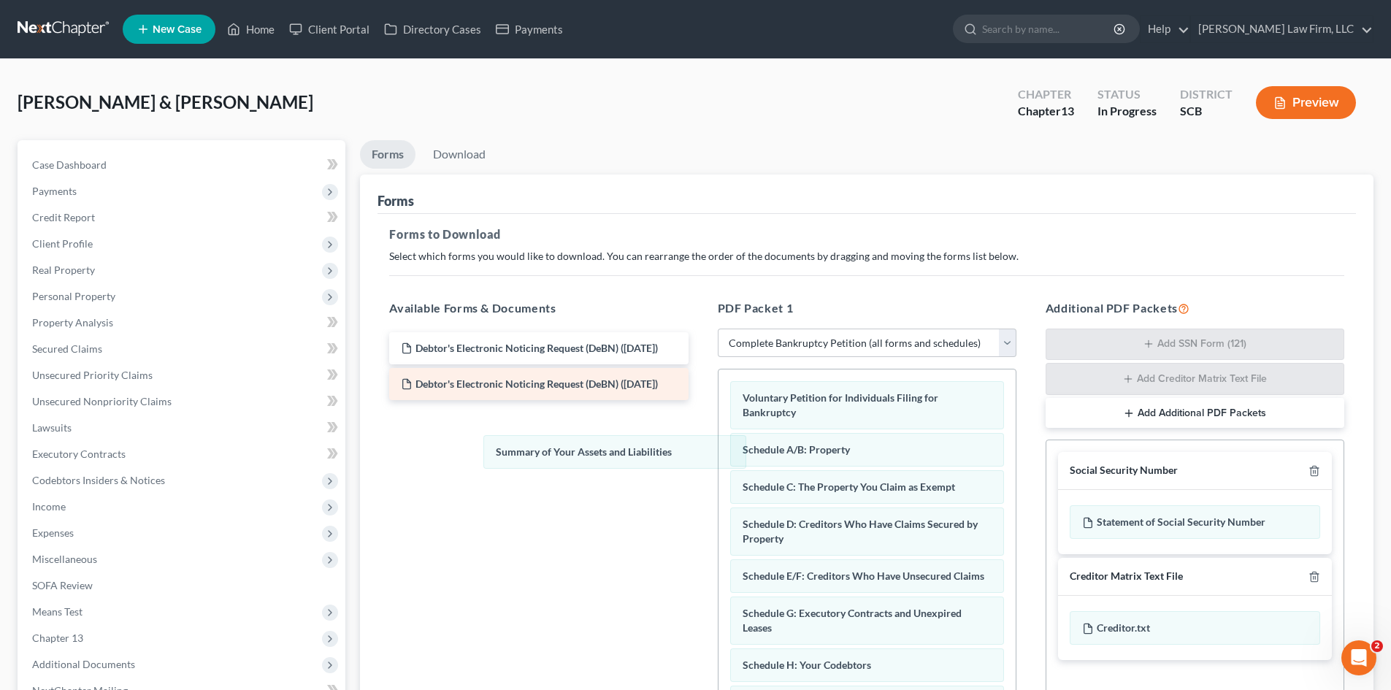
drag, startPoint x: 768, startPoint y: 453, endPoint x: 450, endPoint y: 394, distance: 322.9
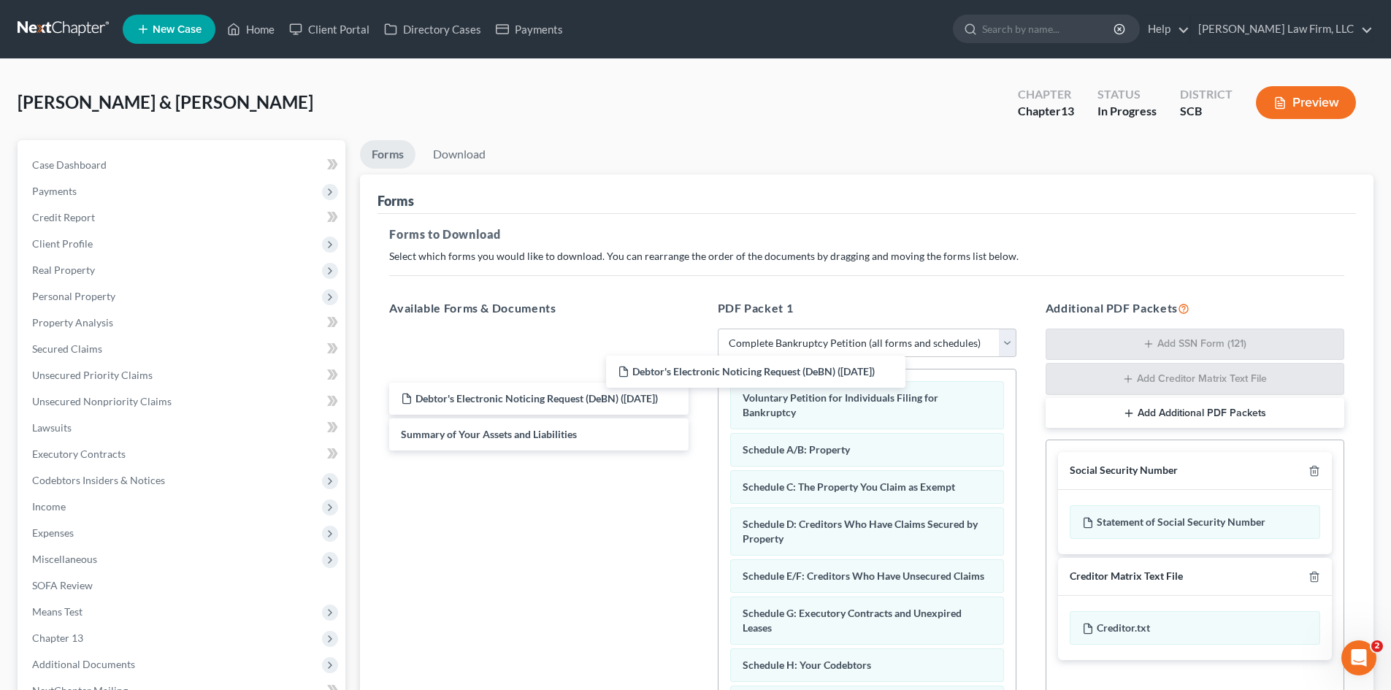
drag, startPoint x: 474, startPoint y: 350, endPoint x: 841, endPoint y: 368, distance: 366.9
click at [699, 375] on div "Debtor's Electronic Noticing Request (DeBN) (09/12/2025) Debtor's Electronic No…" at bounding box center [538, 391] width 322 height 118
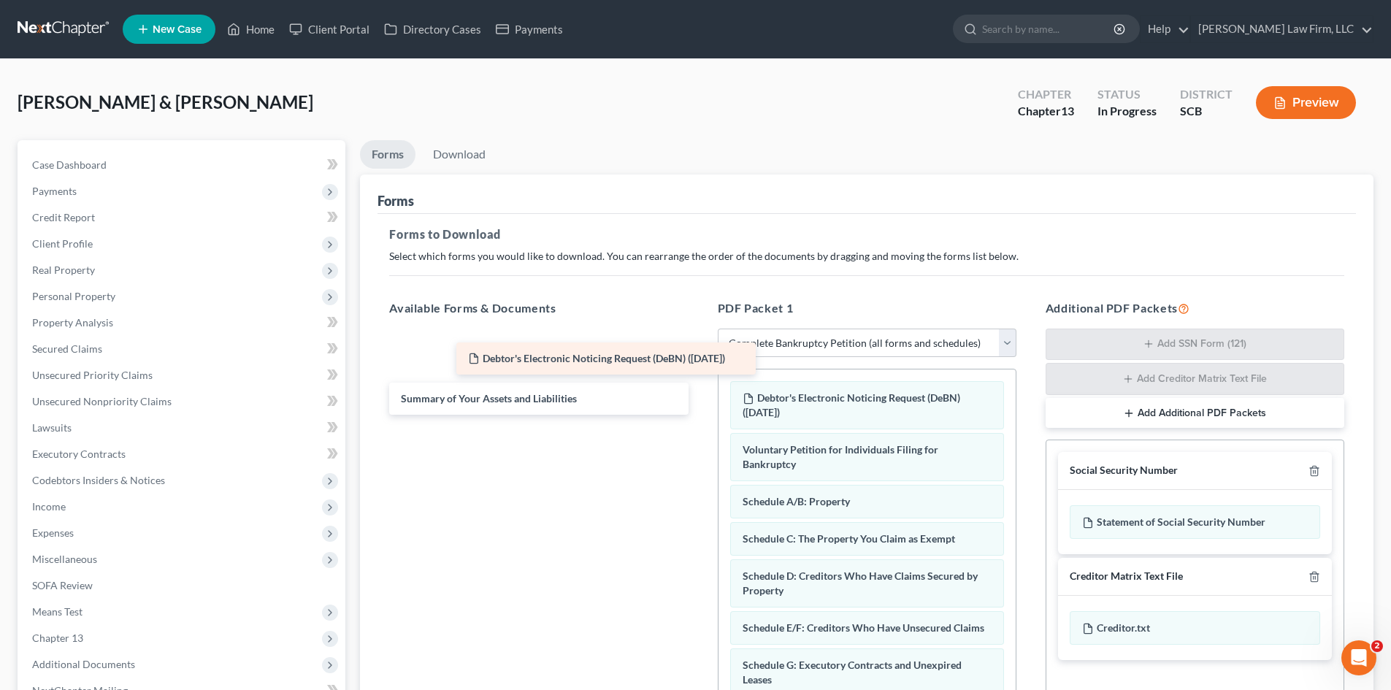
drag, startPoint x: 593, startPoint y: 347, endPoint x: 951, endPoint y: 364, distance: 358.0
click at [699, 363] on div "Debtor's Electronic Noticing Request (DeBN) (09/12/2025) Debtor's Electronic No…" at bounding box center [538, 373] width 322 height 82
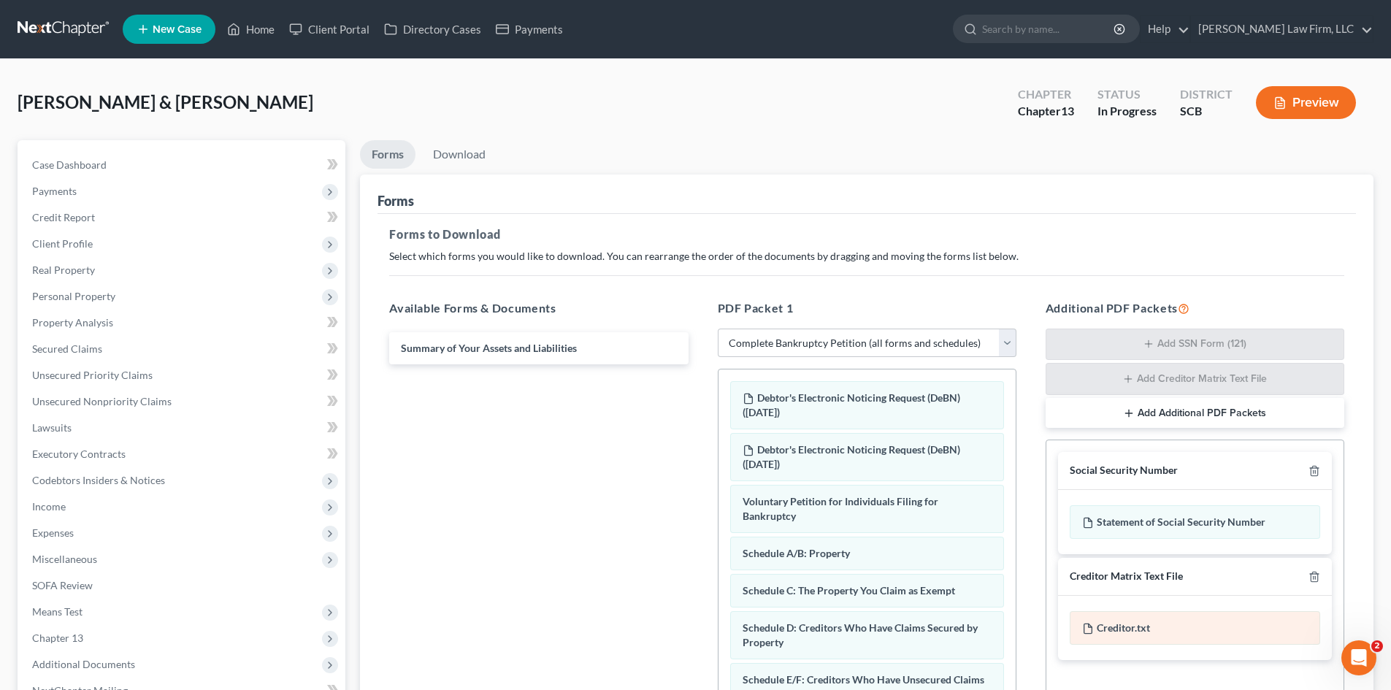
scroll to position [213, 0]
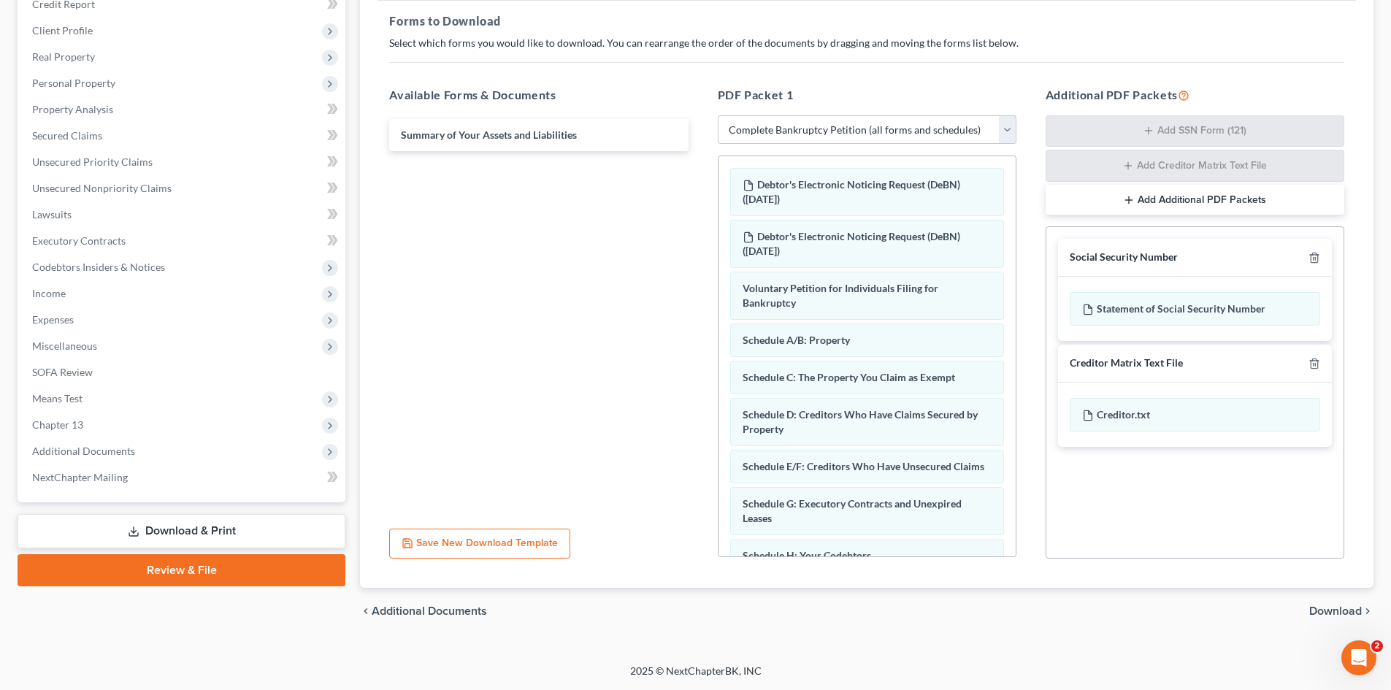
click at [1326, 606] on span "Download" at bounding box center [1335, 611] width 53 height 12
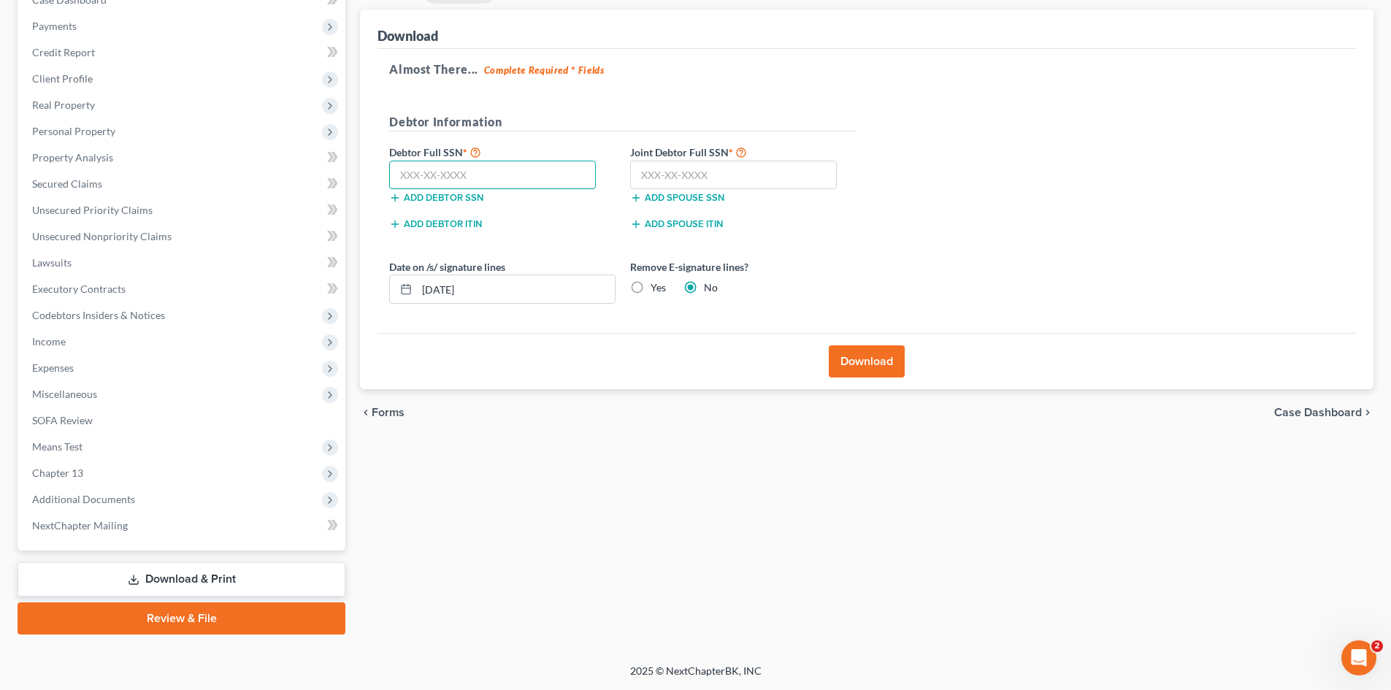
click at [439, 174] on input "text" at bounding box center [492, 175] width 207 height 29
type input "249-43-5609"
drag, startPoint x: 734, startPoint y: 176, endPoint x: 731, endPoint y: 164, distance: 12.7
click at [734, 176] on input "text" at bounding box center [733, 175] width 207 height 29
type input "247-75-2662"
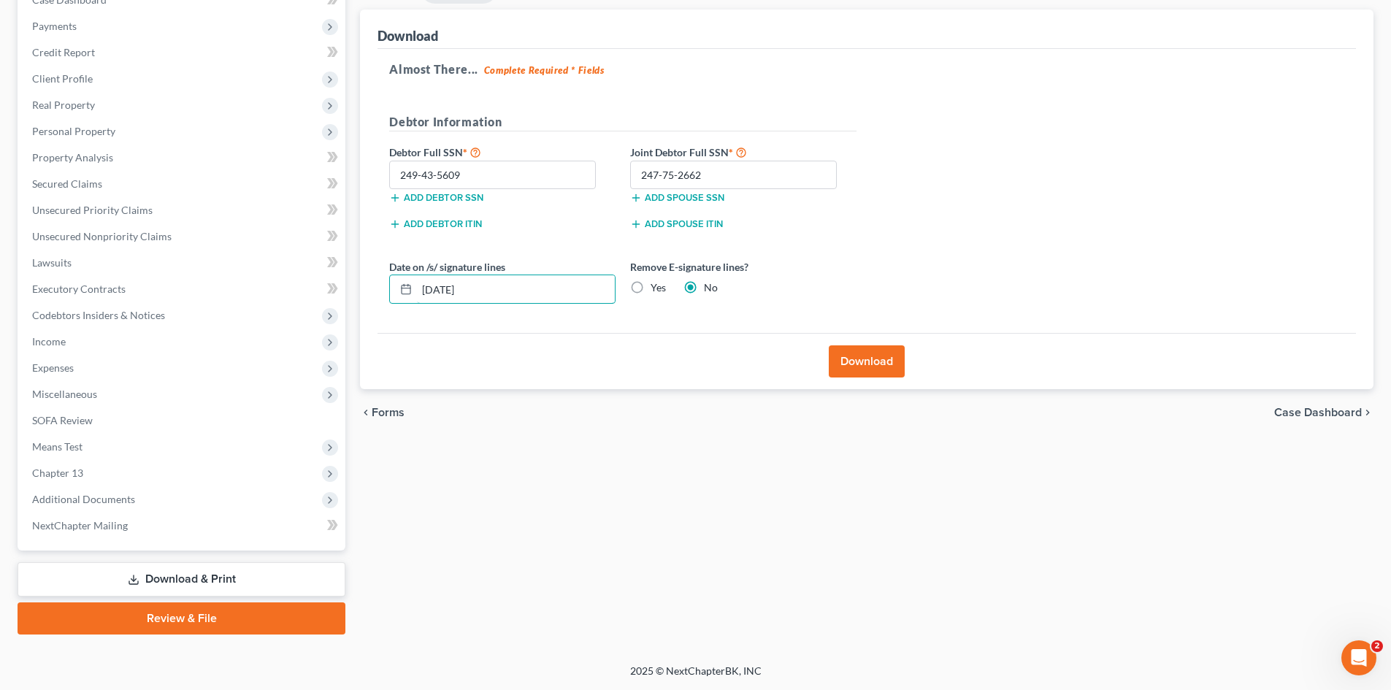
drag, startPoint x: 553, startPoint y: 283, endPoint x: 399, endPoint y: 296, distance: 155.3
click at [384, 289] on div "Date on /s/ signature lines 09/12/2025" at bounding box center [502, 281] width 241 height 45
click at [650, 288] on div "Yes" at bounding box center [648, 287] width 36 height 15
click at [650, 292] on label "Yes" at bounding box center [657, 287] width 15 height 15
click at [656, 290] on input "Yes" at bounding box center [660, 284] width 9 height 9
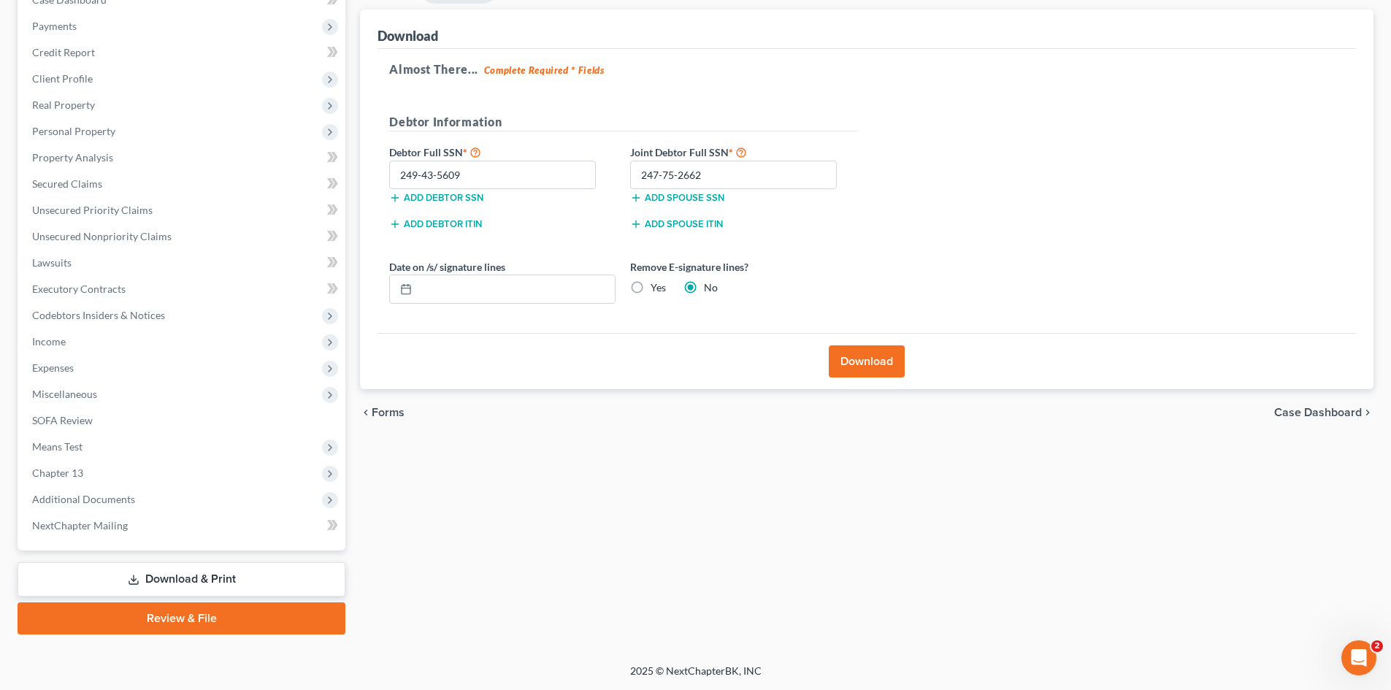
radio input "true"
radio input "false"
click at [879, 371] on button "Download" at bounding box center [867, 361] width 76 height 32
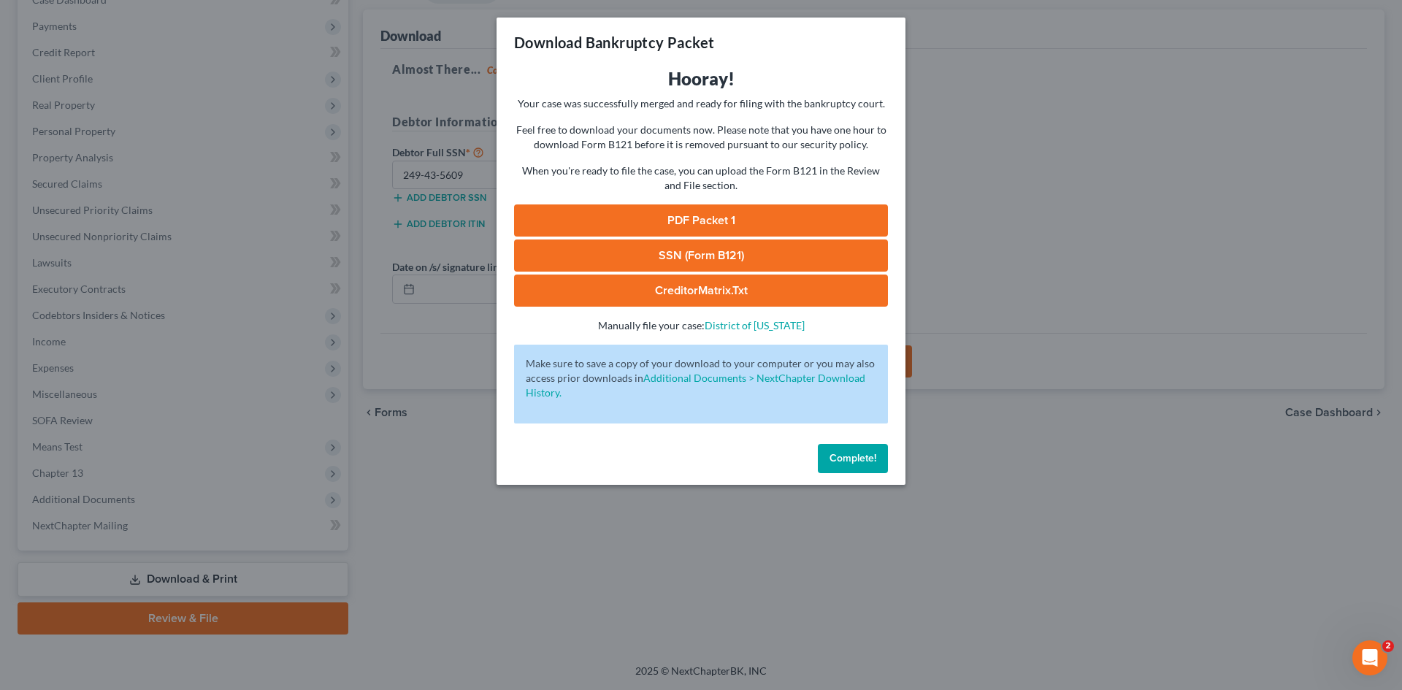
click at [801, 211] on link "PDF Packet 1" at bounding box center [701, 220] width 374 height 32
click at [574, 250] on link "SSN (Form B121)" at bounding box center [701, 255] width 374 height 32
click at [846, 458] on span "Complete!" at bounding box center [852, 458] width 47 height 12
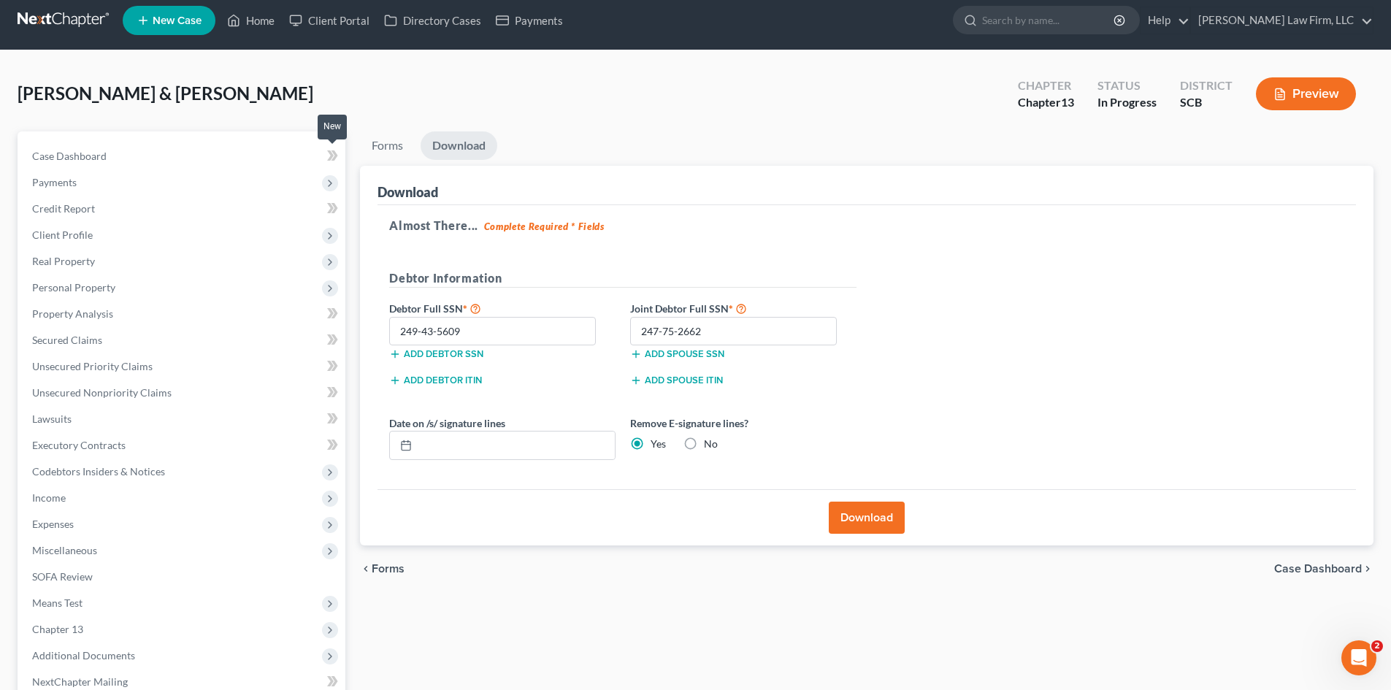
scroll to position [0, 0]
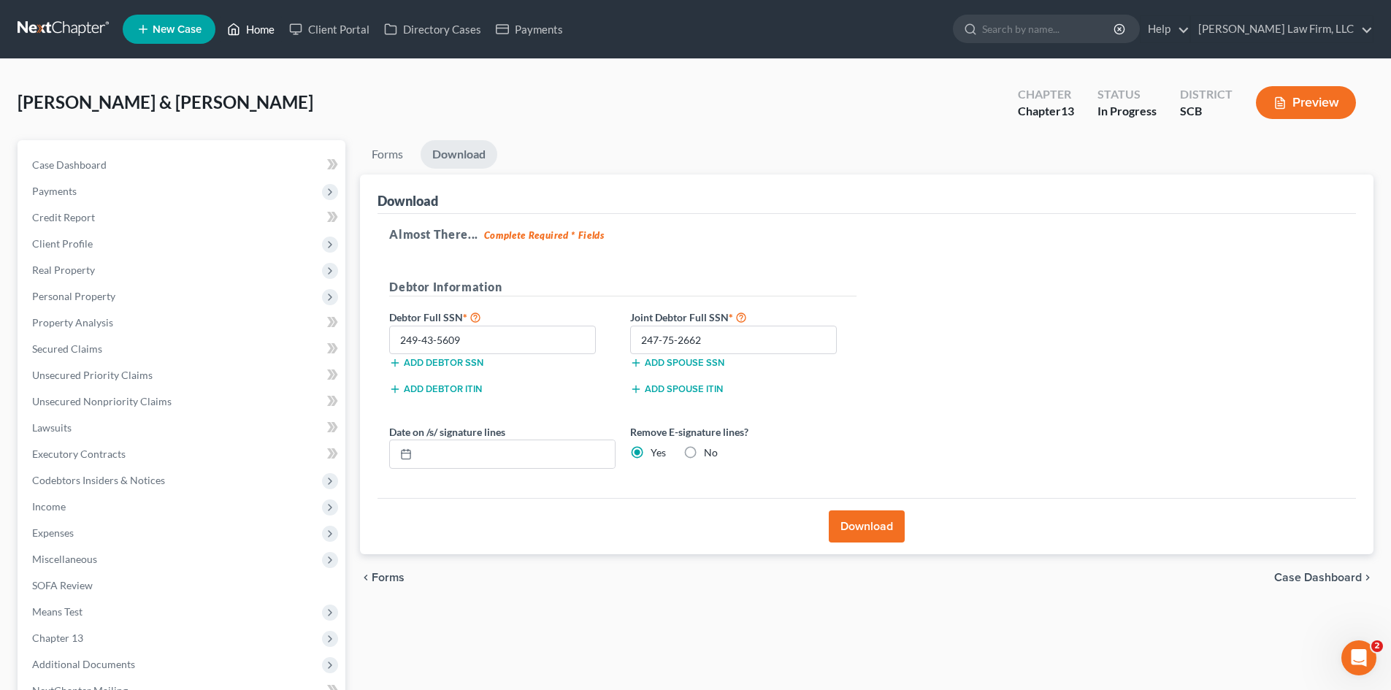
click at [270, 27] on link "Home" at bounding box center [251, 29] width 62 height 26
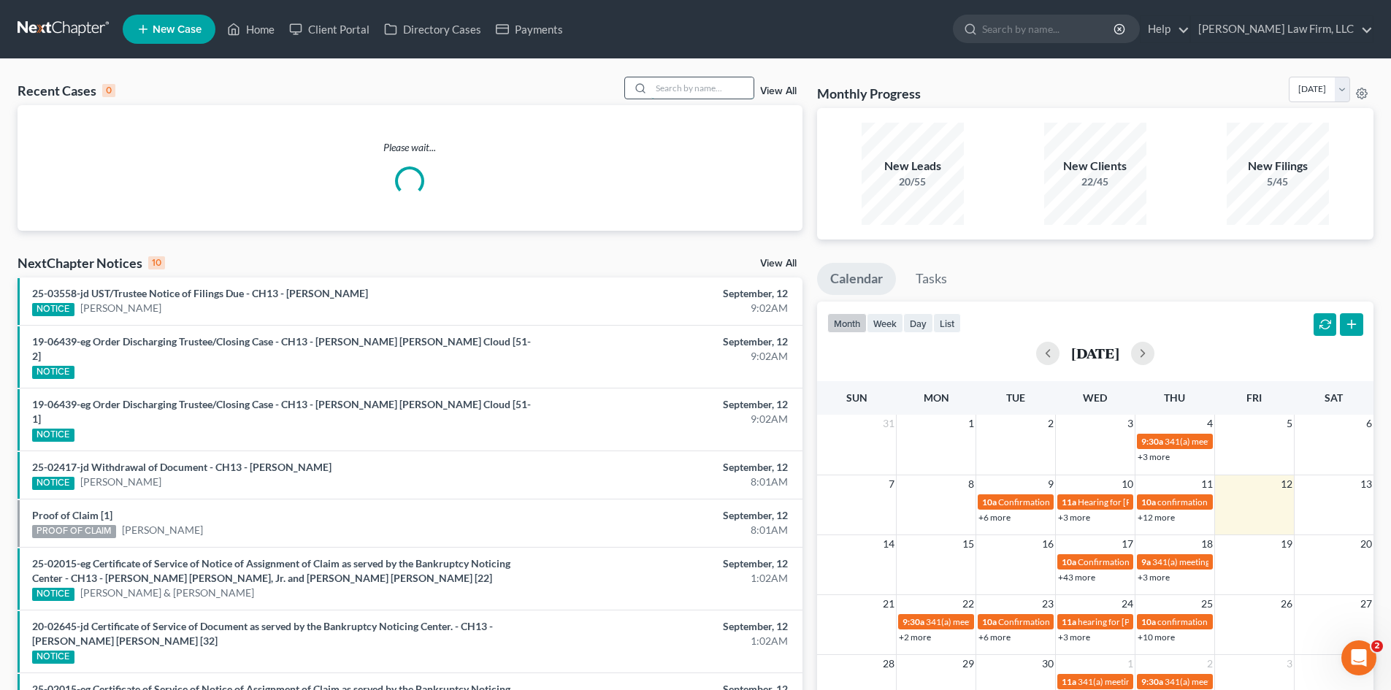
click at [669, 93] on input "search" at bounding box center [702, 87] width 102 height 21
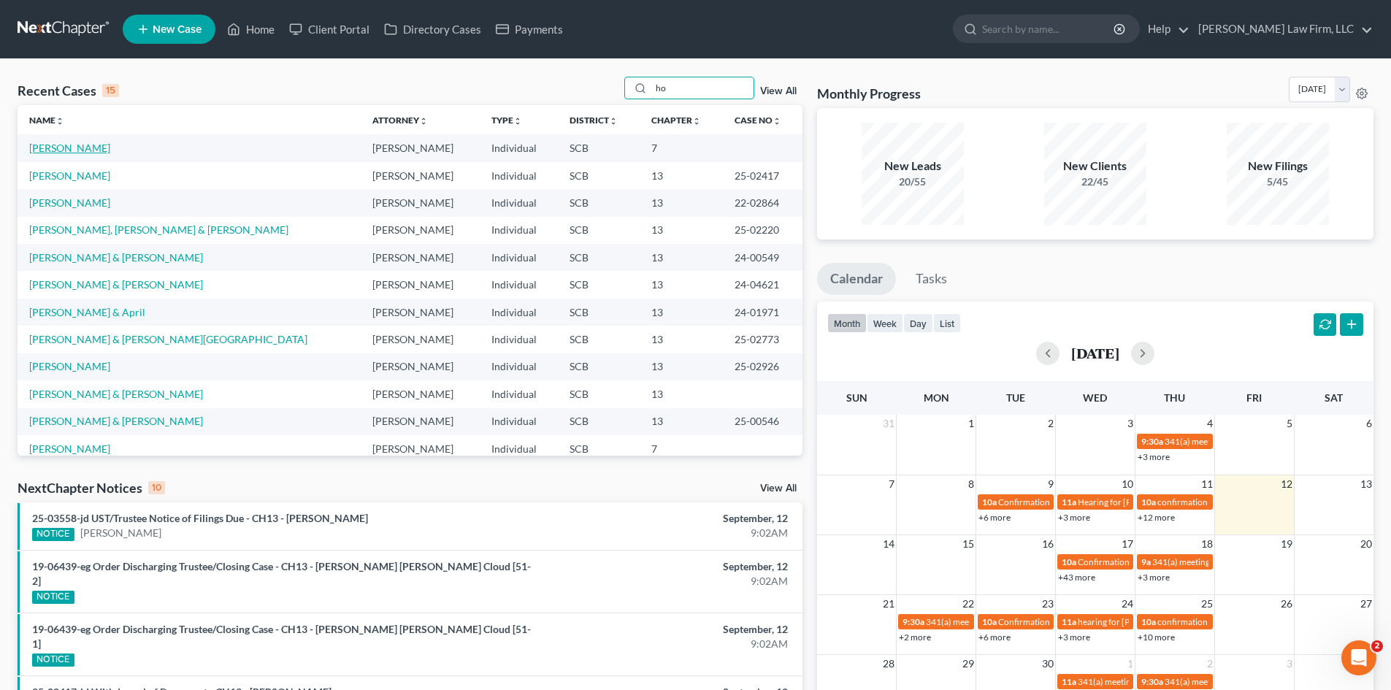
type input "ho"
click at [72, 147] on link "Horry, Marti" at bounding box center [69, 148] width 81 height 12
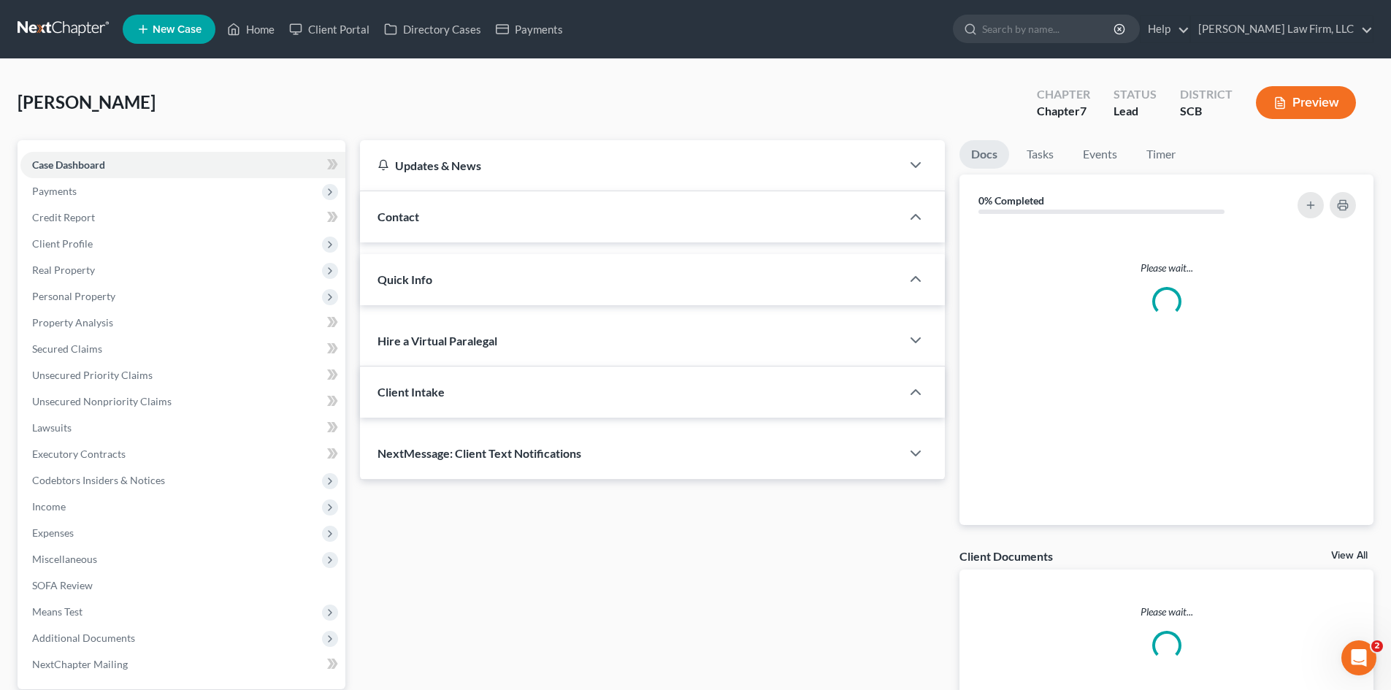
select select "0"
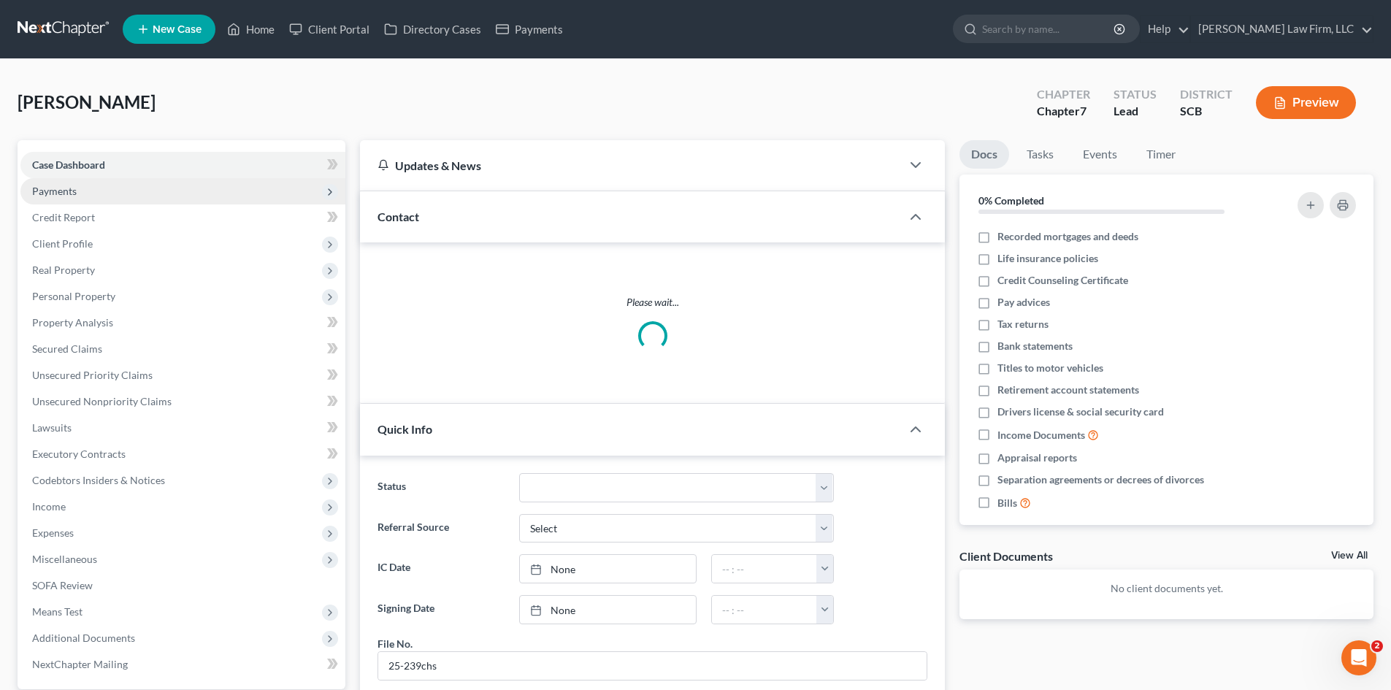
click at [50, 197] on span "Payments" at bounding box center [182, 191] width 325 height 26
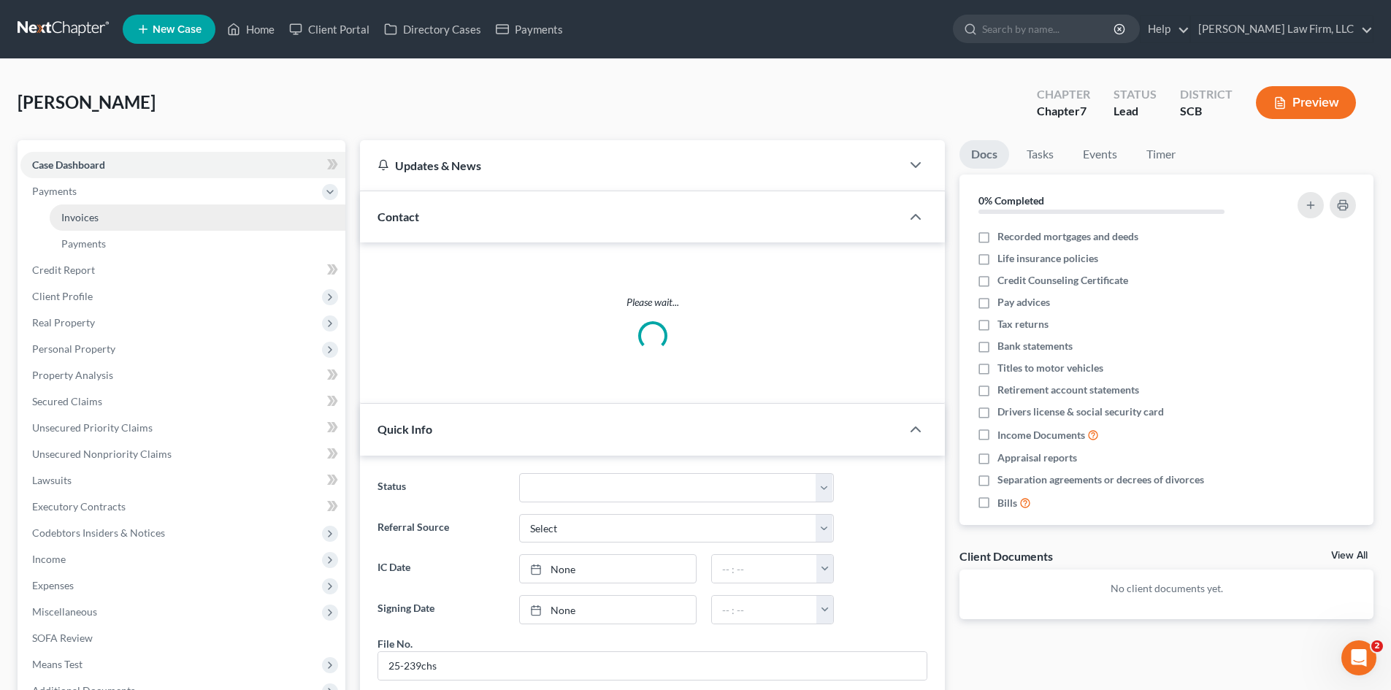
click at [56, 218] on link "Invoices" at bounding box center [198, 217] width 296 height 26
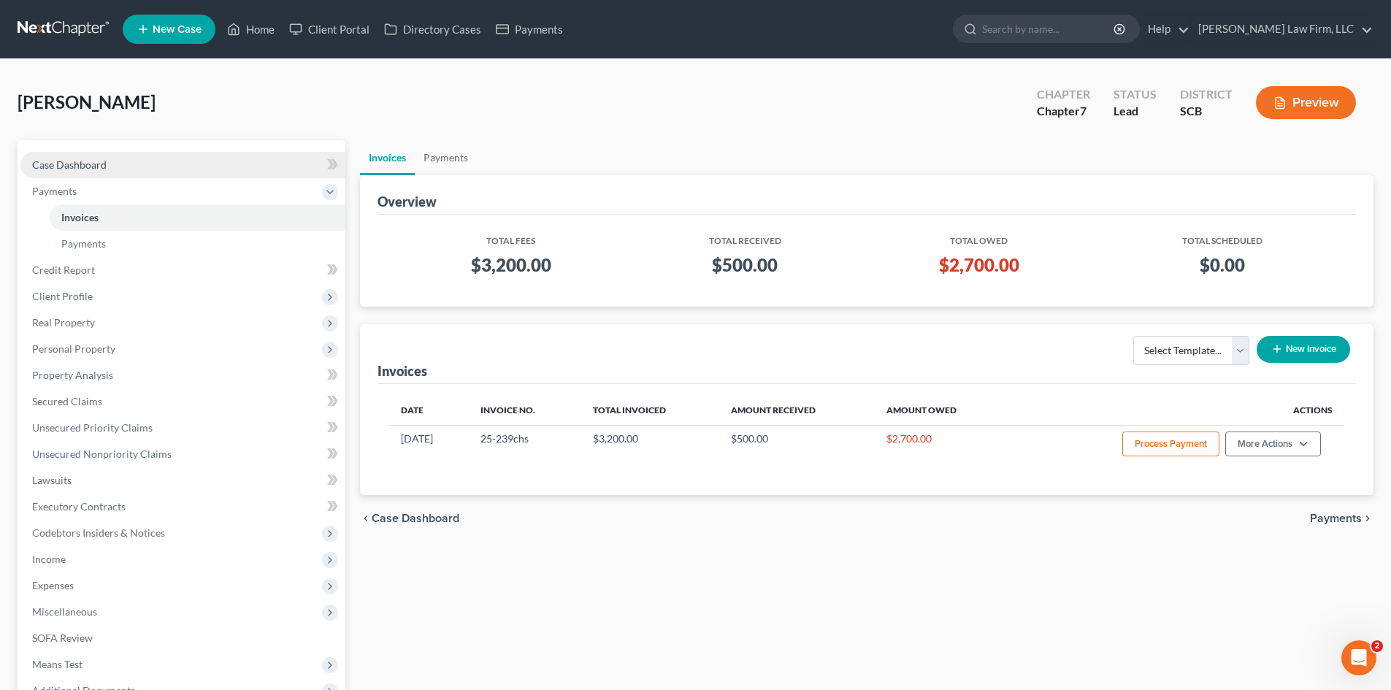
click at [69, 167] on span "Case Dashboard" at bounding box center [69, 164] width 74 height 12
select select "0"
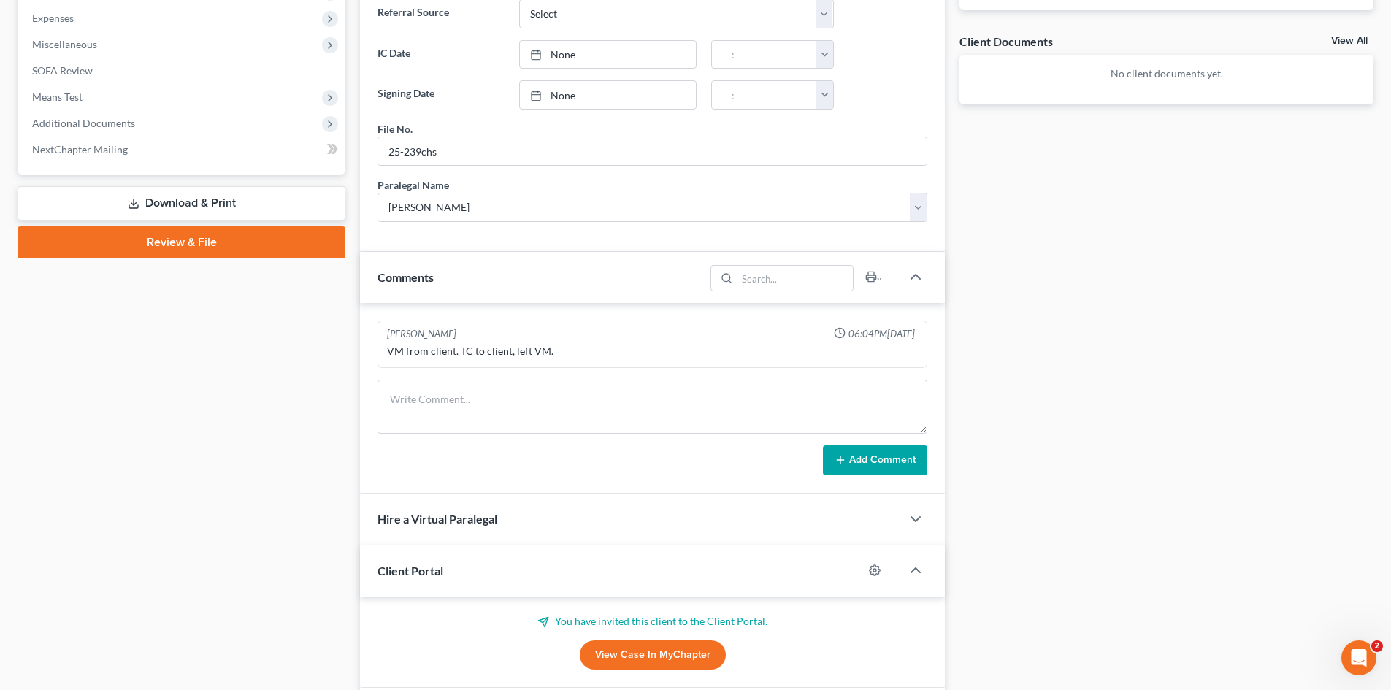
scroll to position [619, 0]
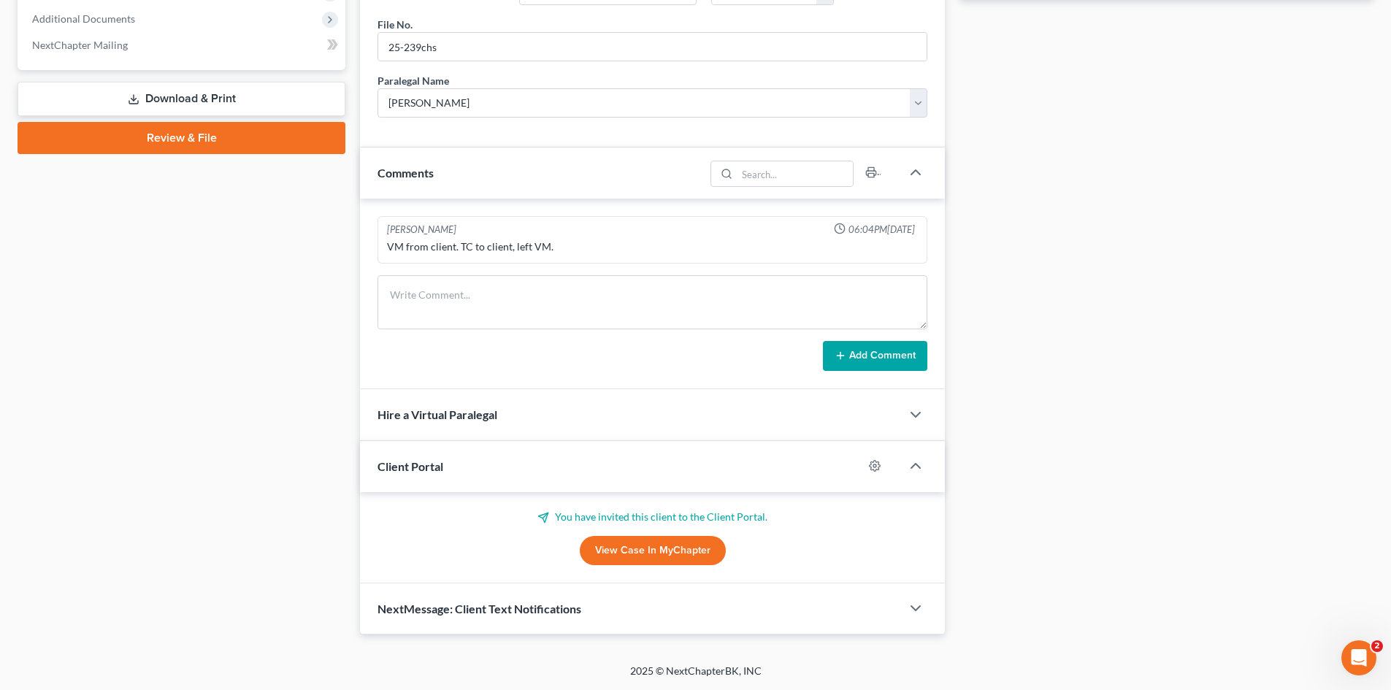
click at [608, 553] on link "View Case in MyChapter" at bounding box center [653, 550] width 146 height 29
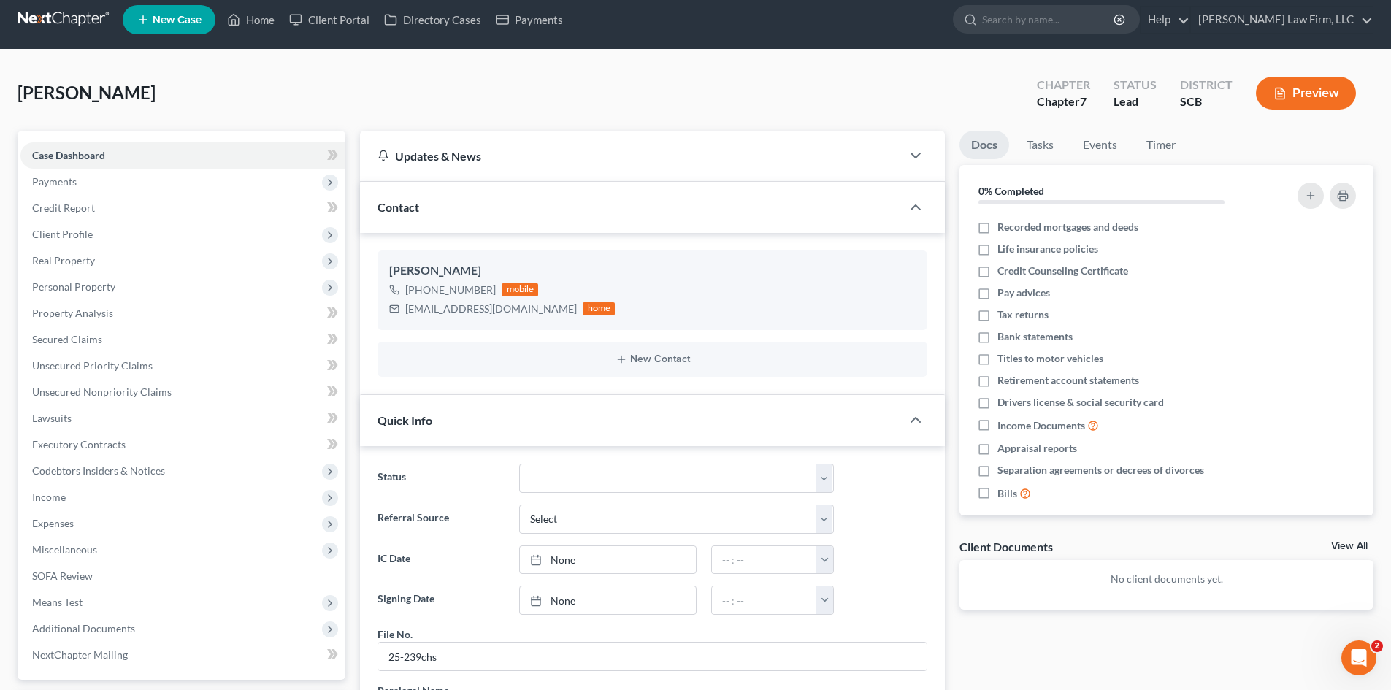
scroll to position [0, 0]
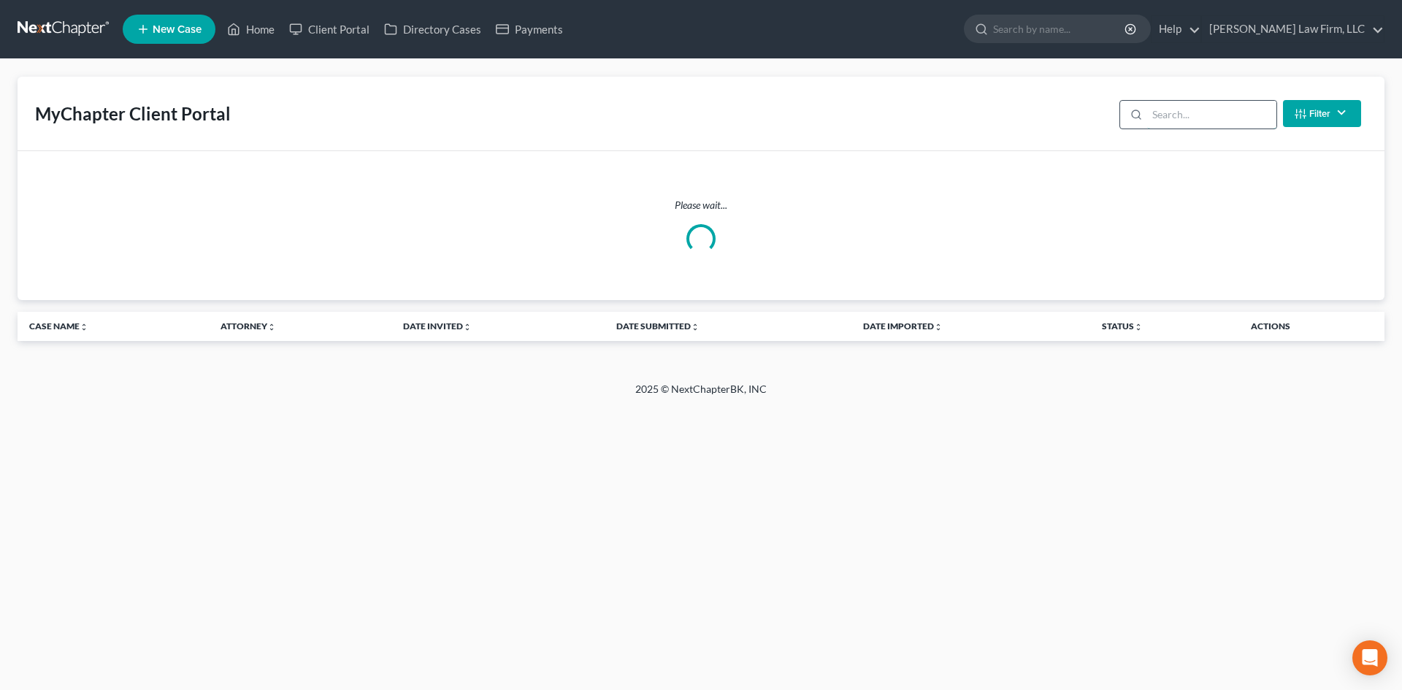
click at [1245, 121] on input "search" at bounding box center [1211, 115] width 129 height 28
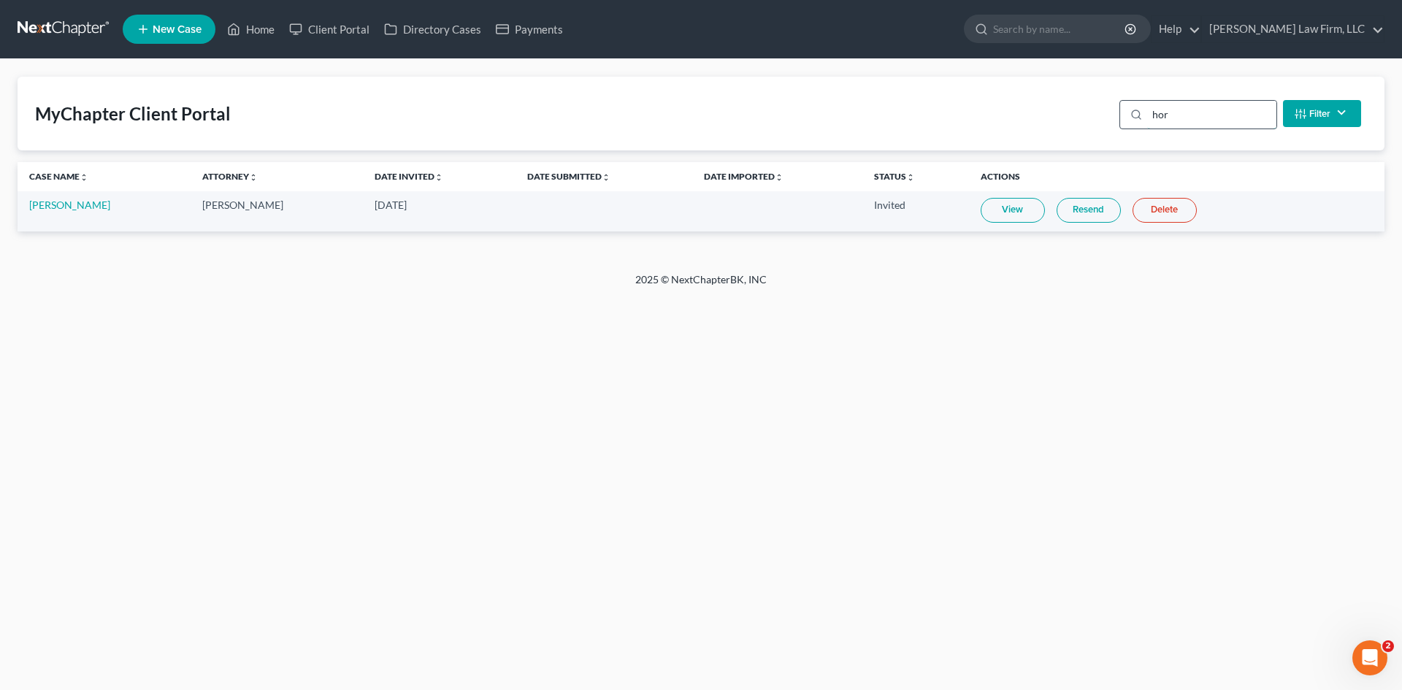
type input "[PERSON_NAME]"
